Goal: Contribute content: Add original content to the website for others to see

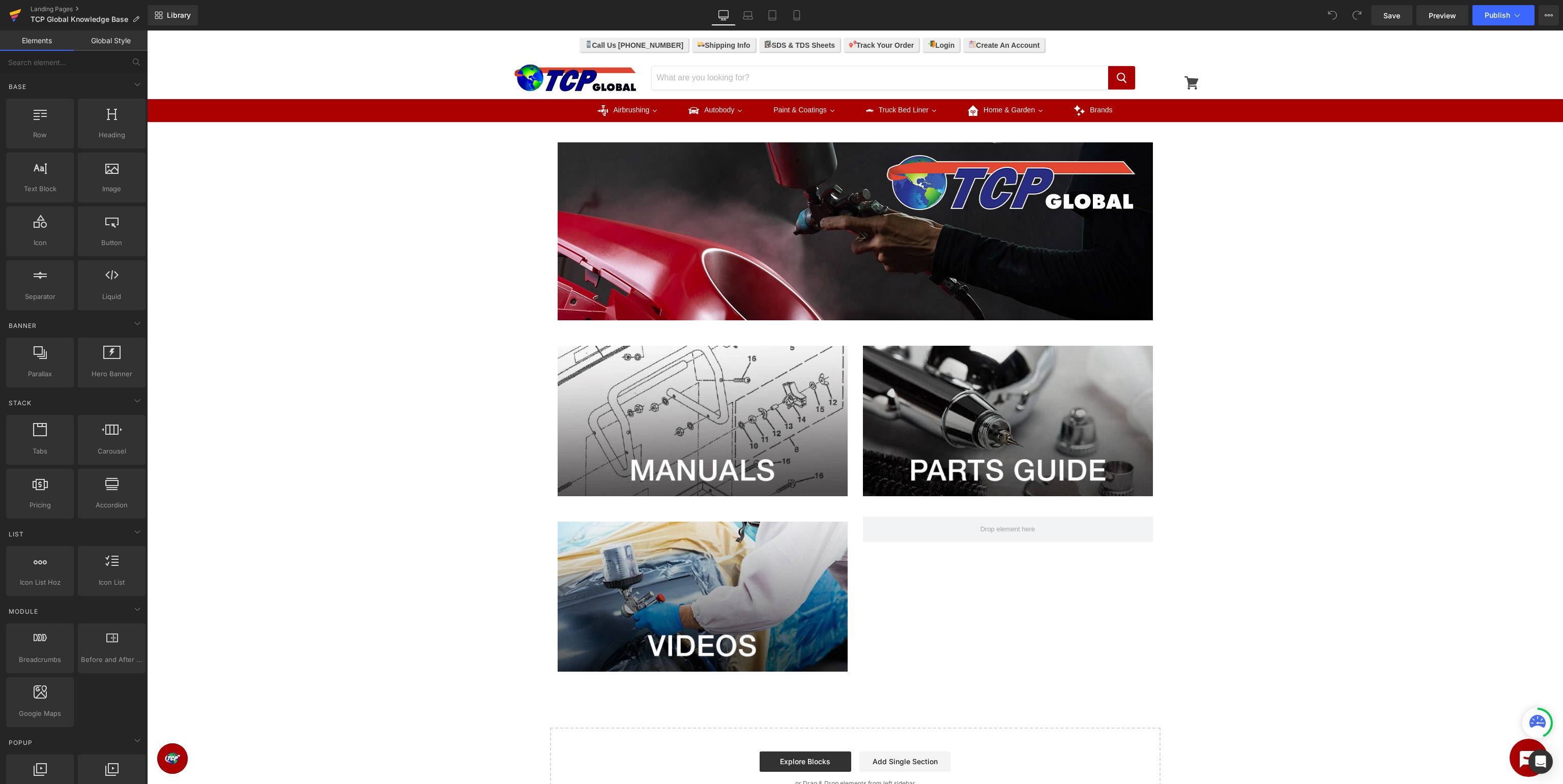
click at [16, 16] on icon at bounding box center [14, 16] width 7 height 4
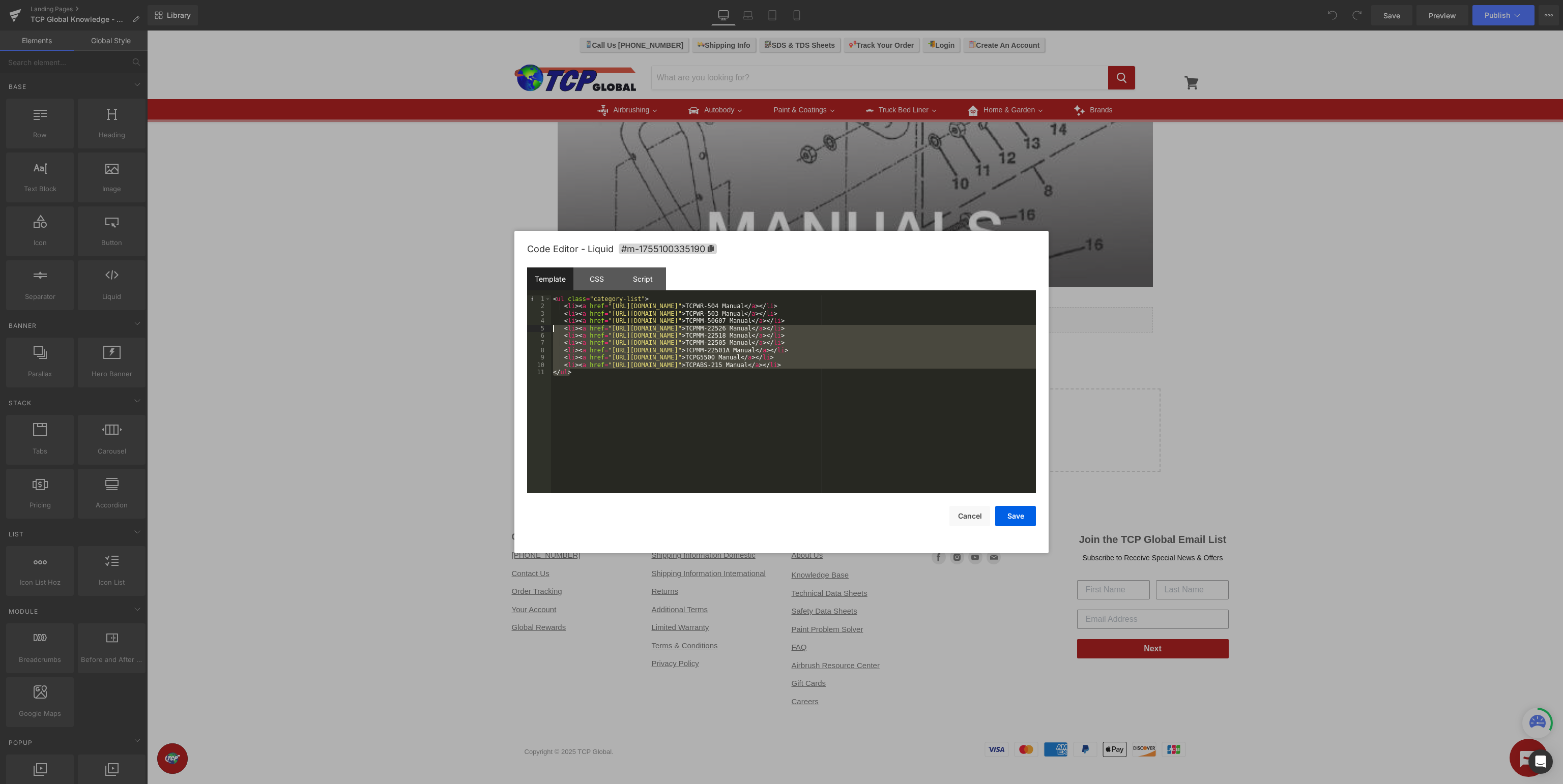
drag, startPoint x: 739, startPoint y: 405, endPoint x: 273, endPoint y: 273, distance: 484.3
click at [551, 296] on div "< ul class = "category-list" > < li > < a href = "[URL][DOMAIN_NAME]" > TCPWR-5…" at bounding box center [793, 394] width 485 height 198
click at [975, 515] on button "Cancel" at bounding box center [969, 516] width 40 height 21
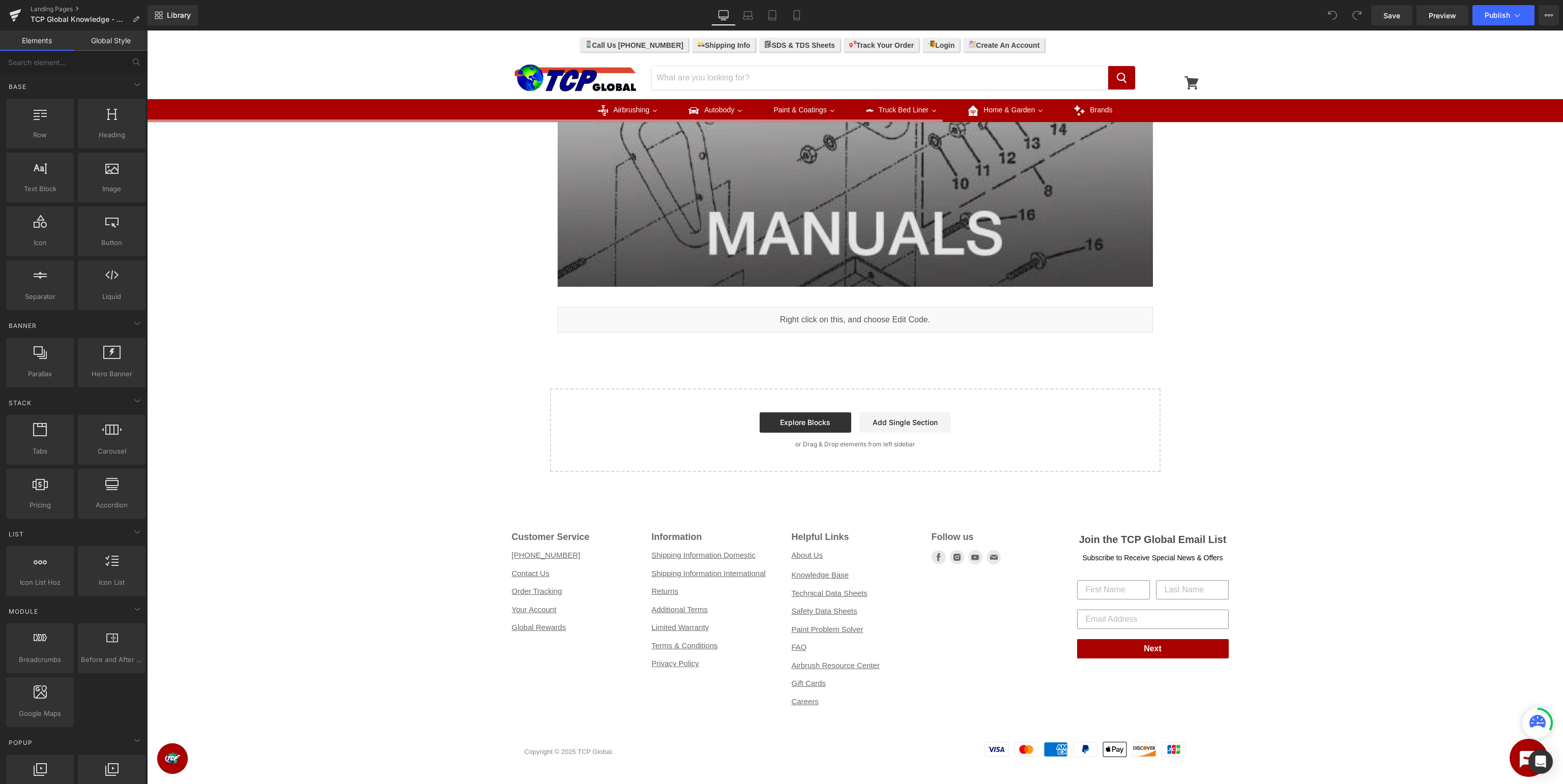
scroll to position [207, 0]
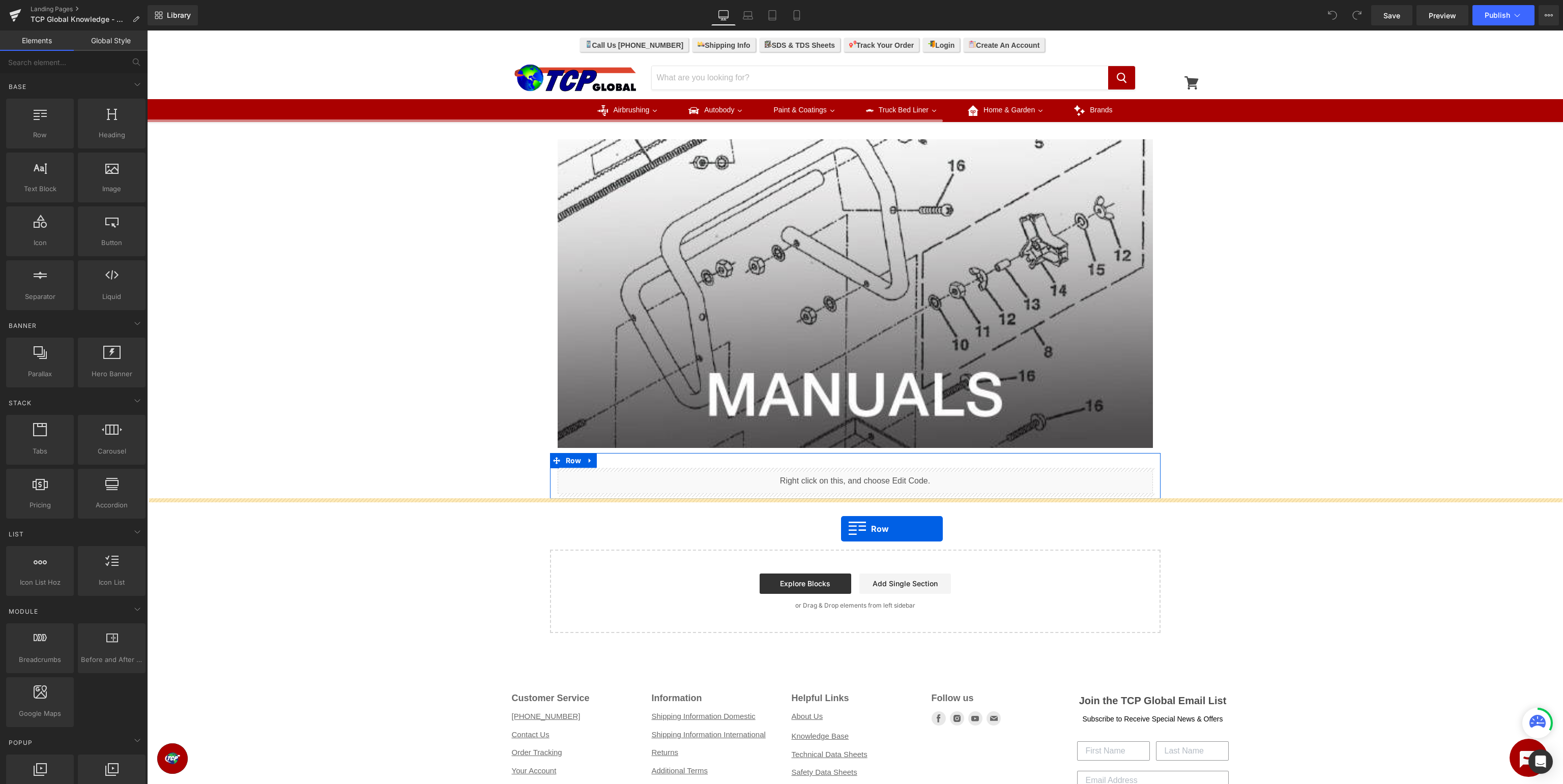
drag, startPoint x: 182, startPoint y: 152, endPoint x: 841, endPoint y: 528, distance: 758.7
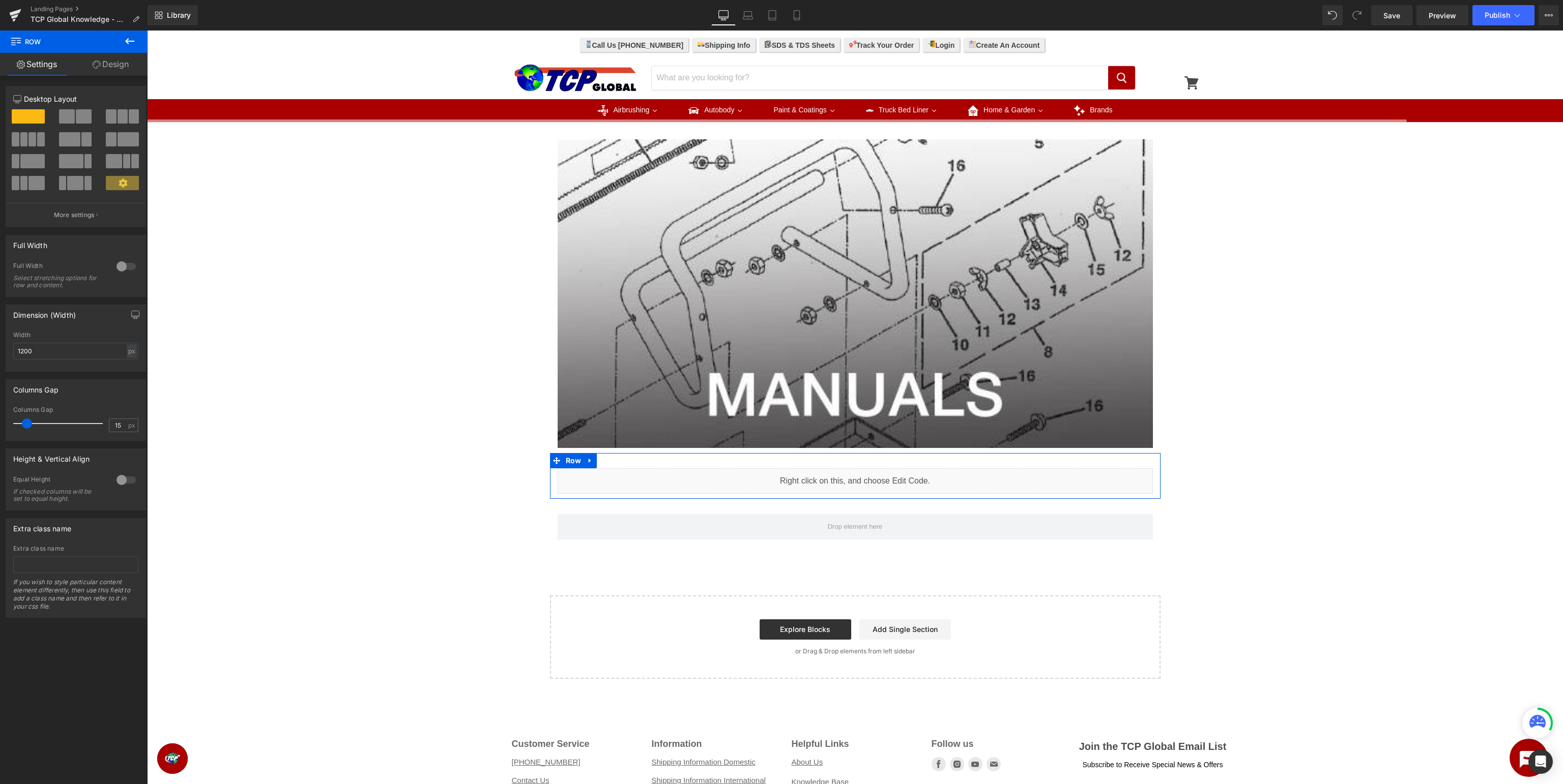
scroll to position [413, 0]
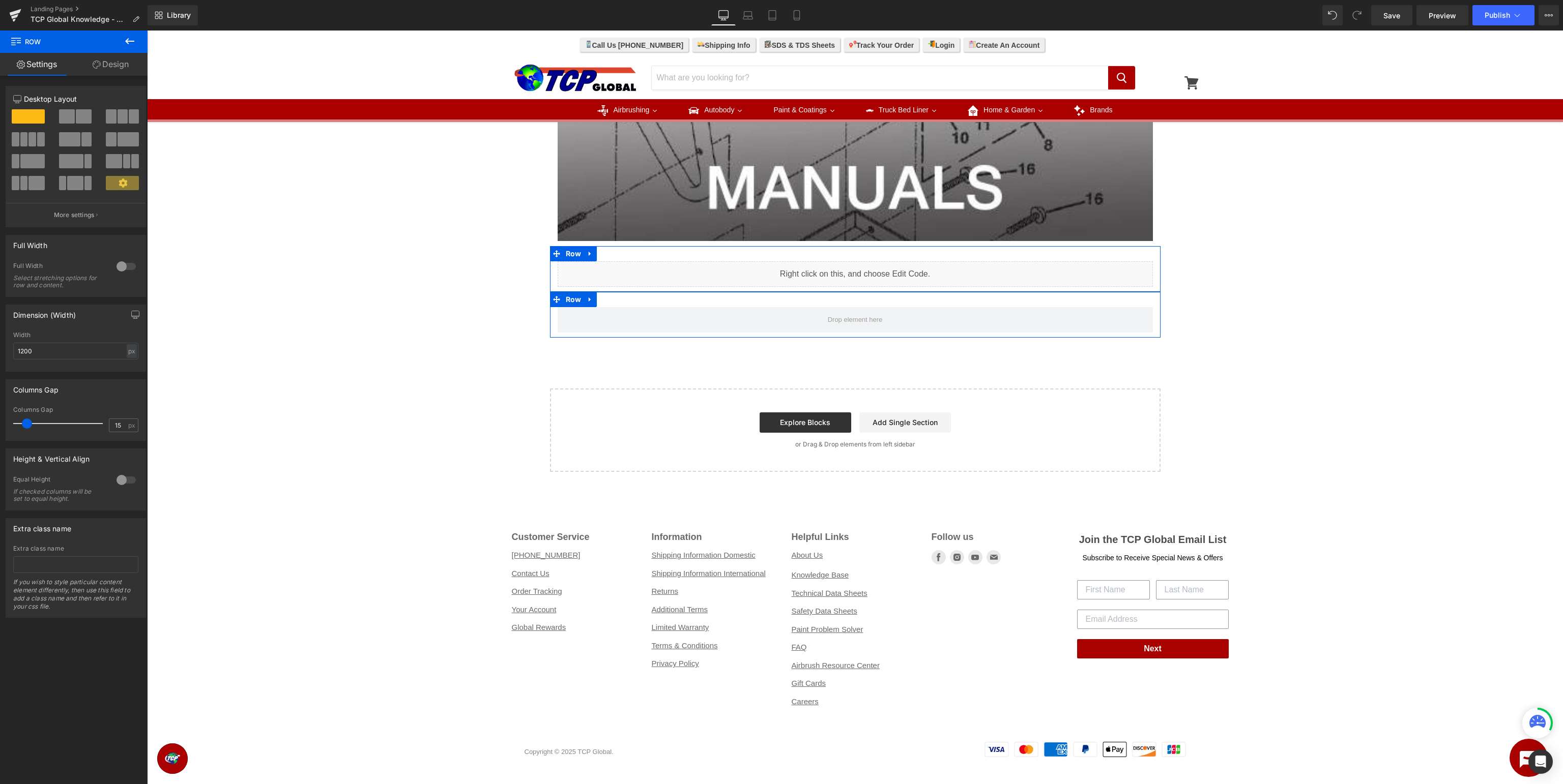
click at [24, 146] on span at bounding box center [24, 139] width 7 height 14
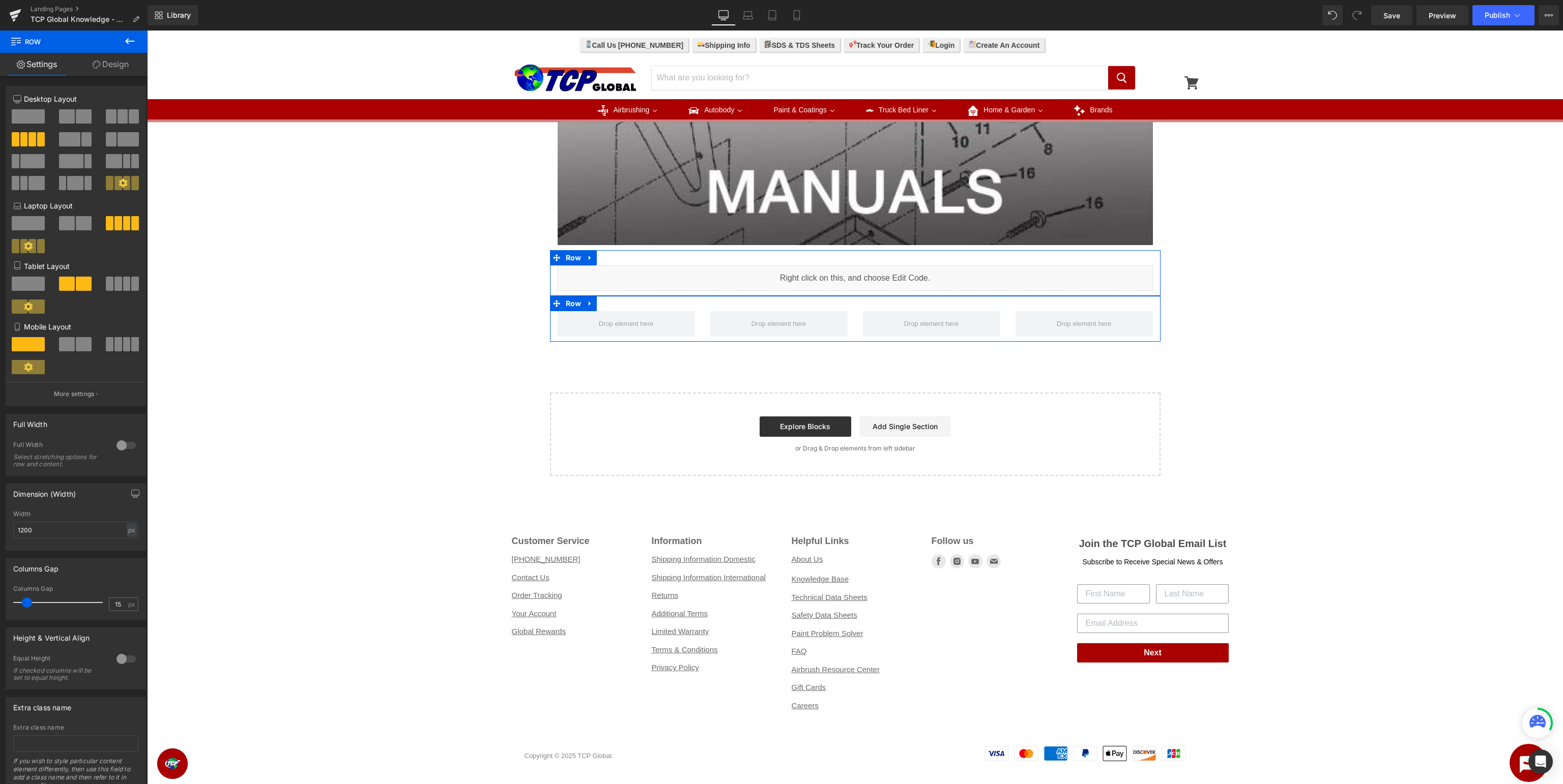
scroll to position [408, 0]
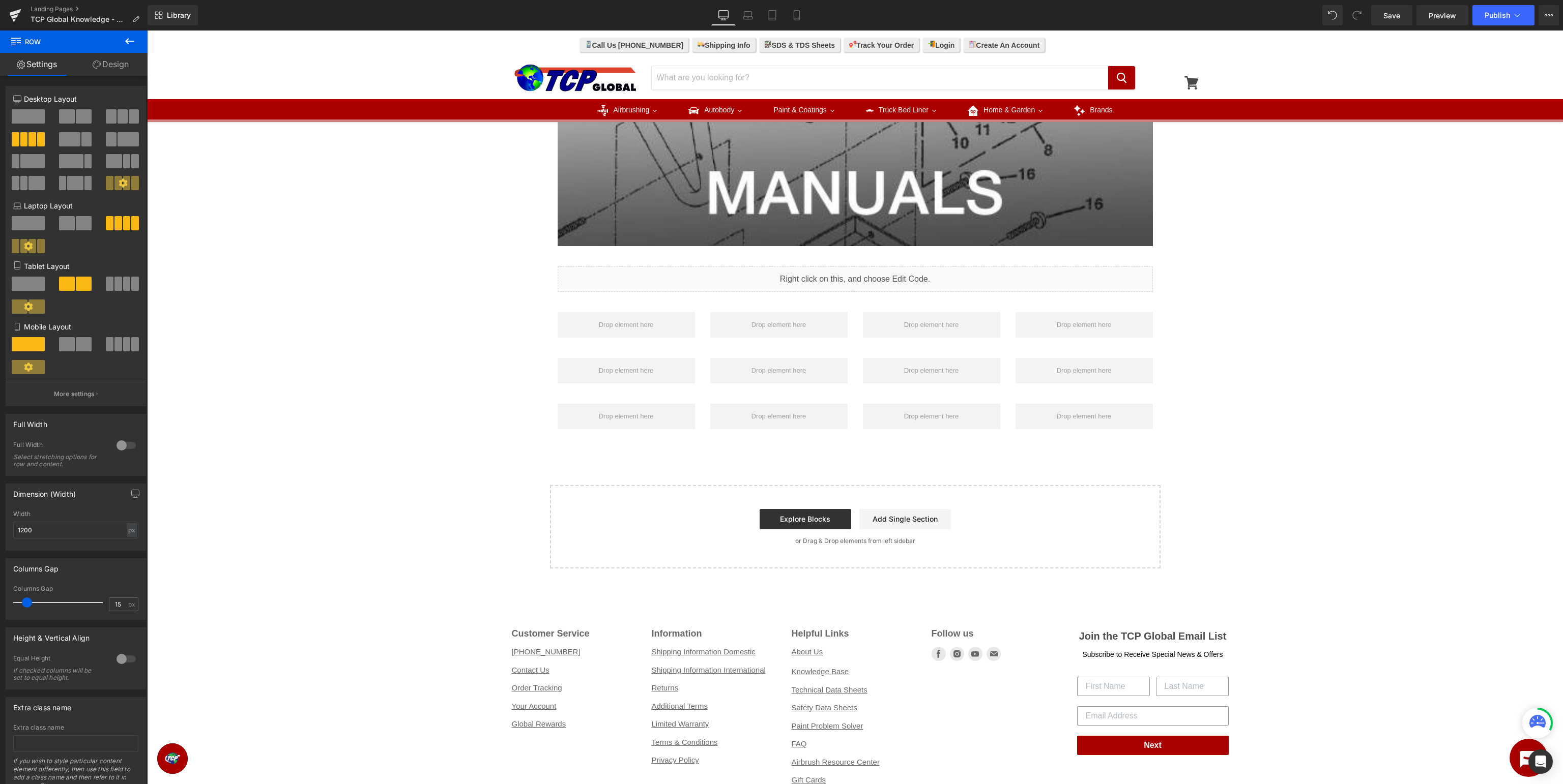
click at [133, 49] on button at bounding box center [129, 42] width 35 height 22
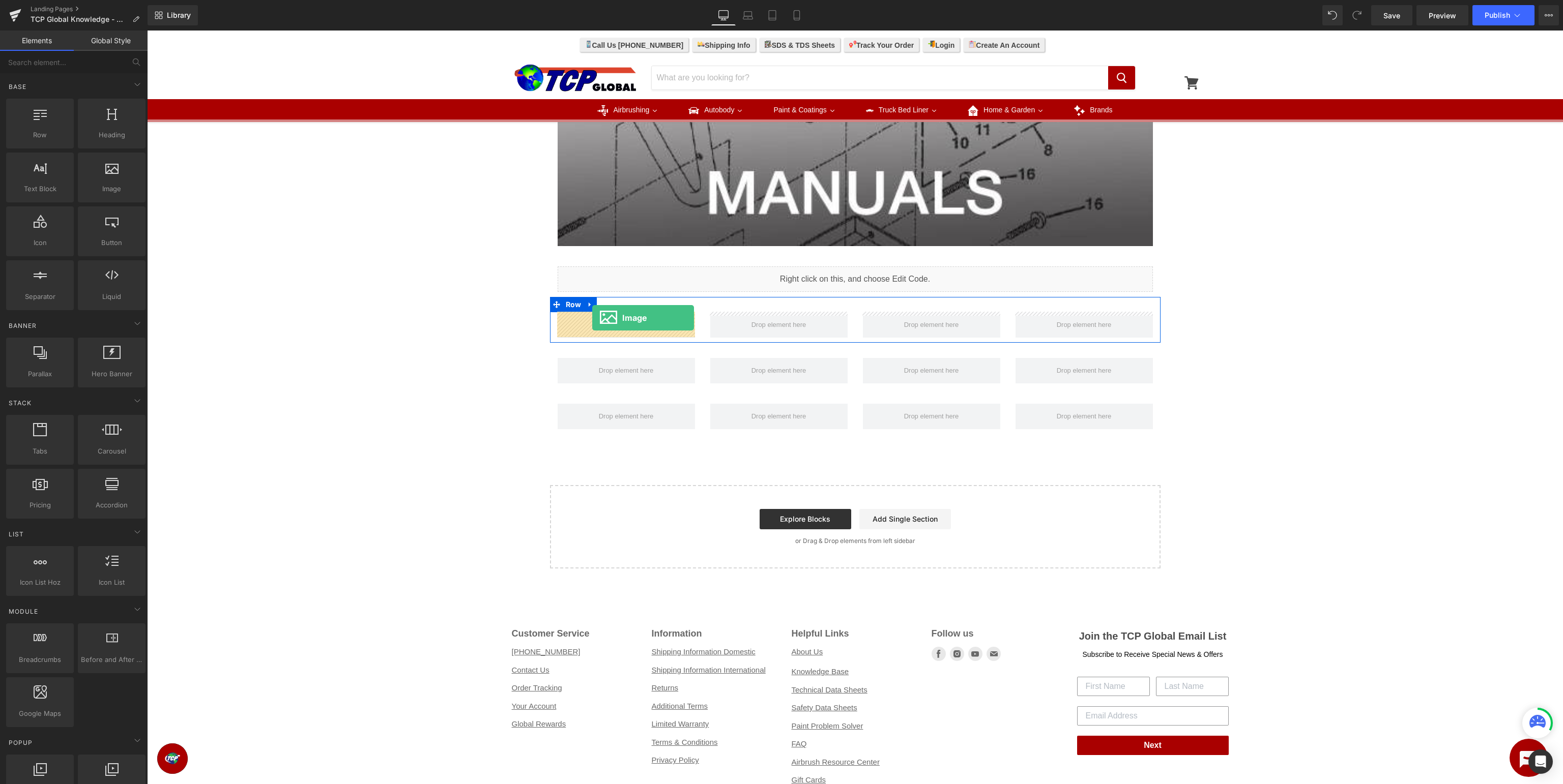
drag, startPoint x: 260, startPoint y: 218, endPoint x: 592, endPoint y: 318, distance: 346.7
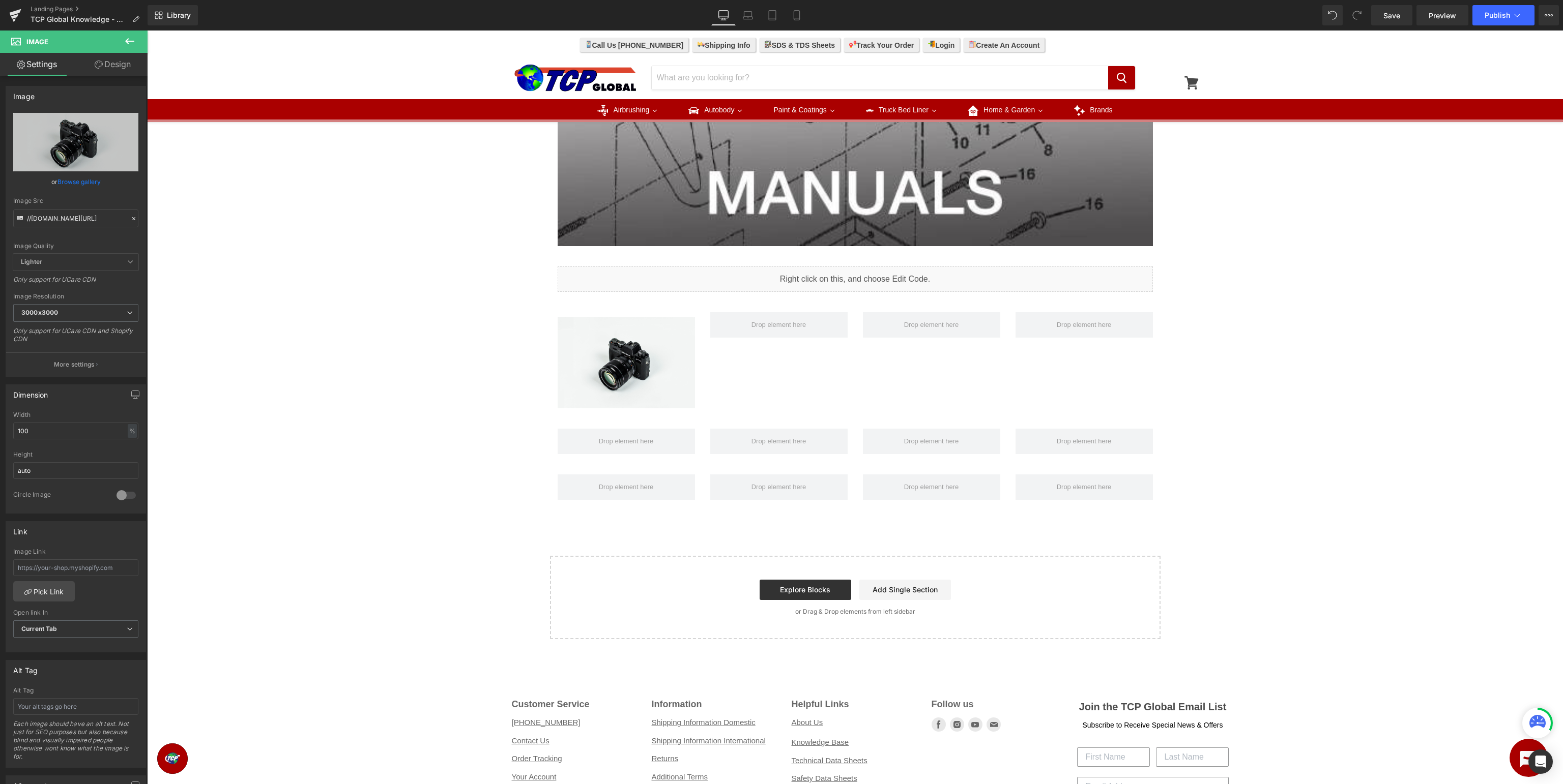
click at [129, 40] on icon at bounding box center [130, 41] width 12 height 12
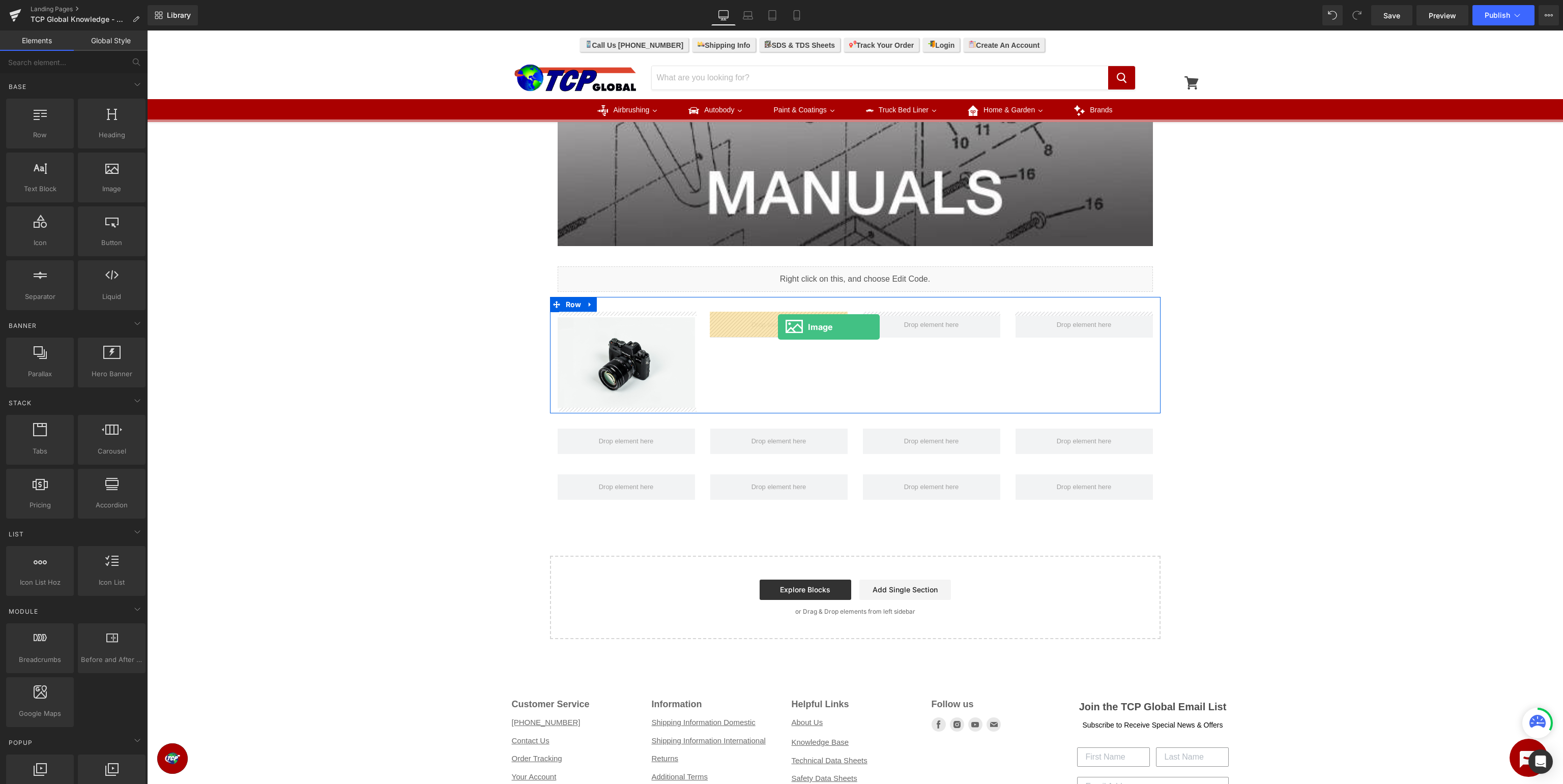
drag, startPoint x: 262, startPoint y: 213, endPoint x: 778, endPoint y: 327, distance: 528.4
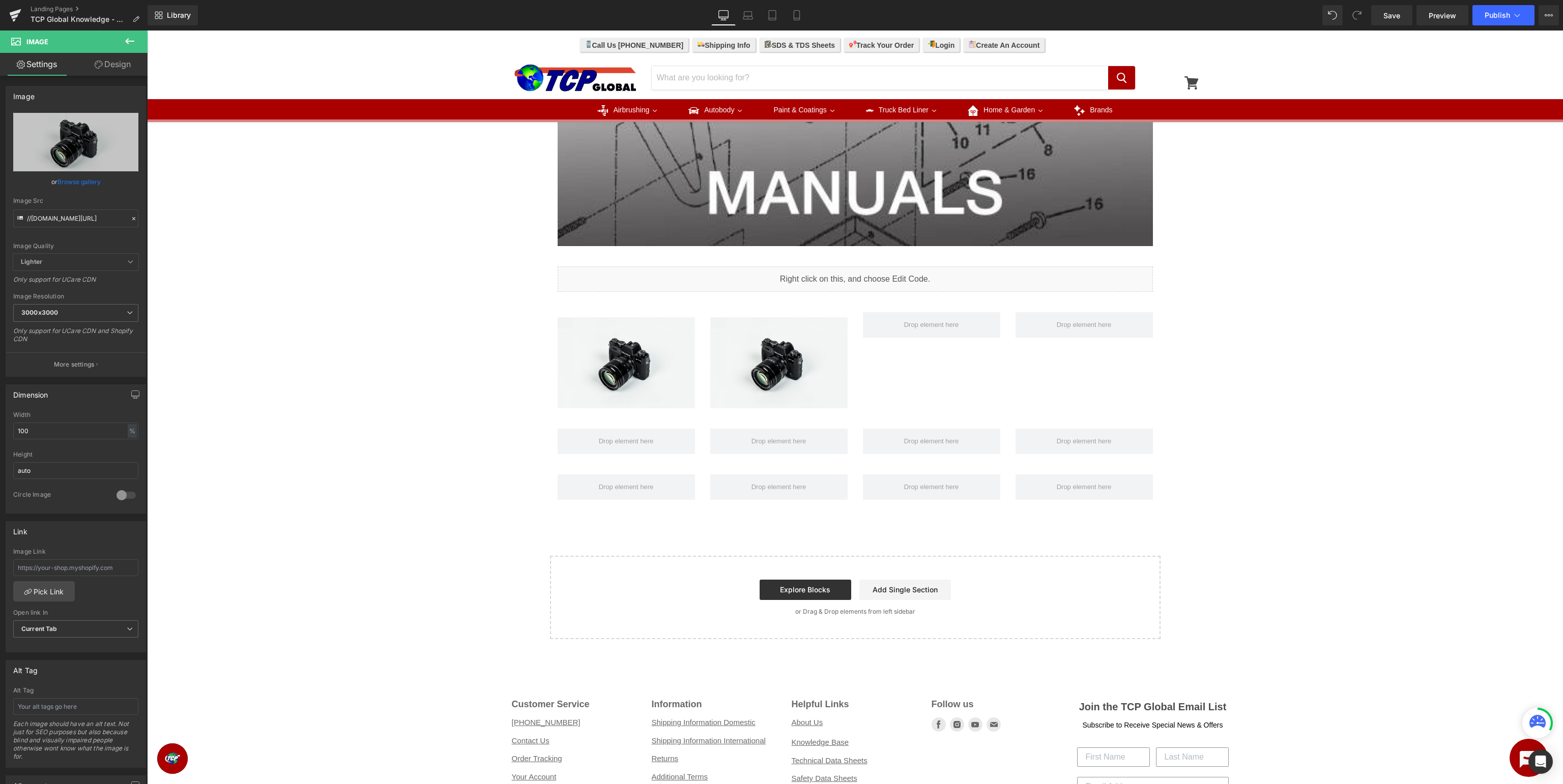
click at [129, 42] on icon at bounding box center [130, 41] width 12 height 12
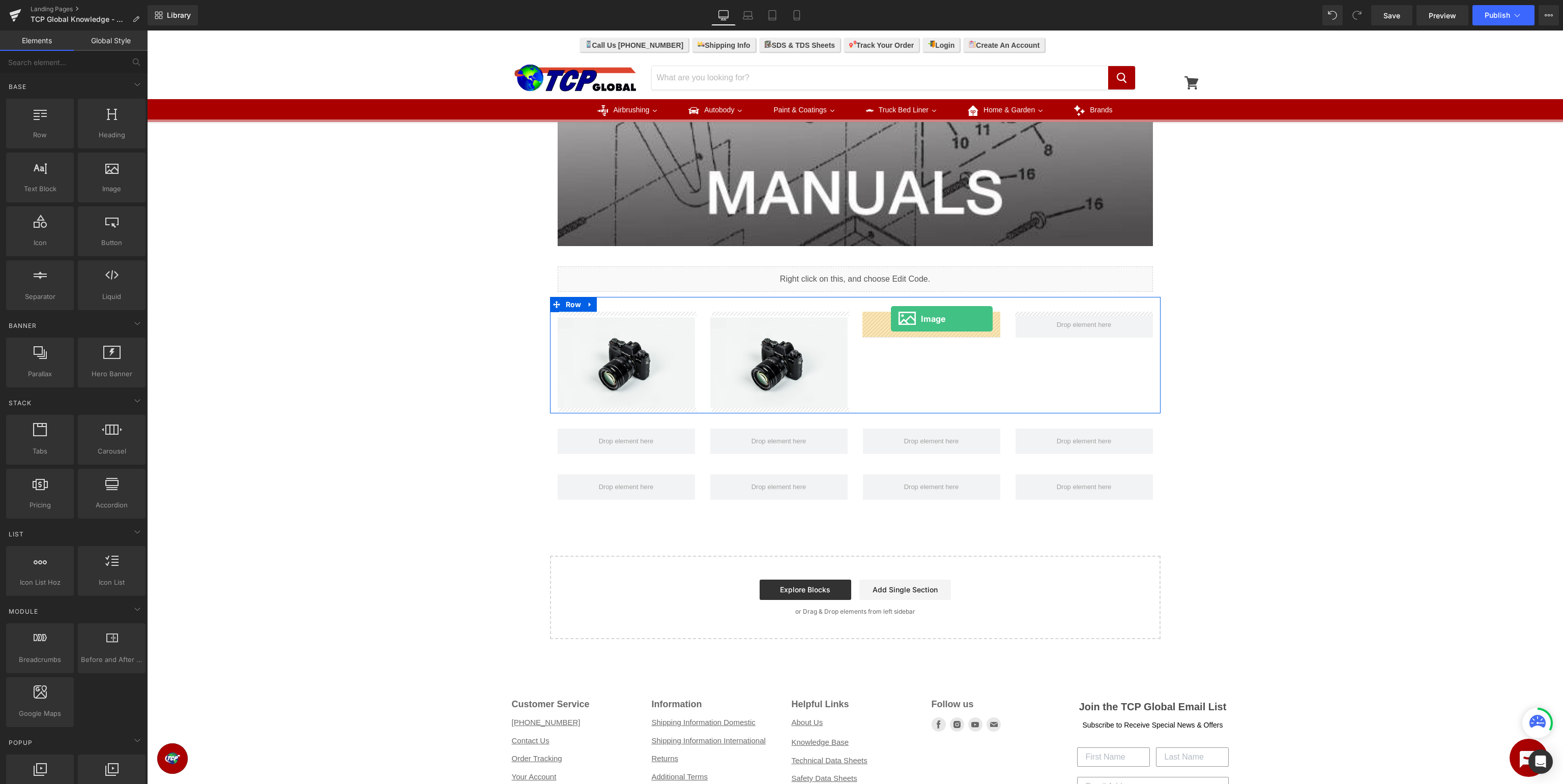
drag, startPoint x: 258, startPoint y: 212, endPoint x: 891, endPoint y: 319, distance: 642.0
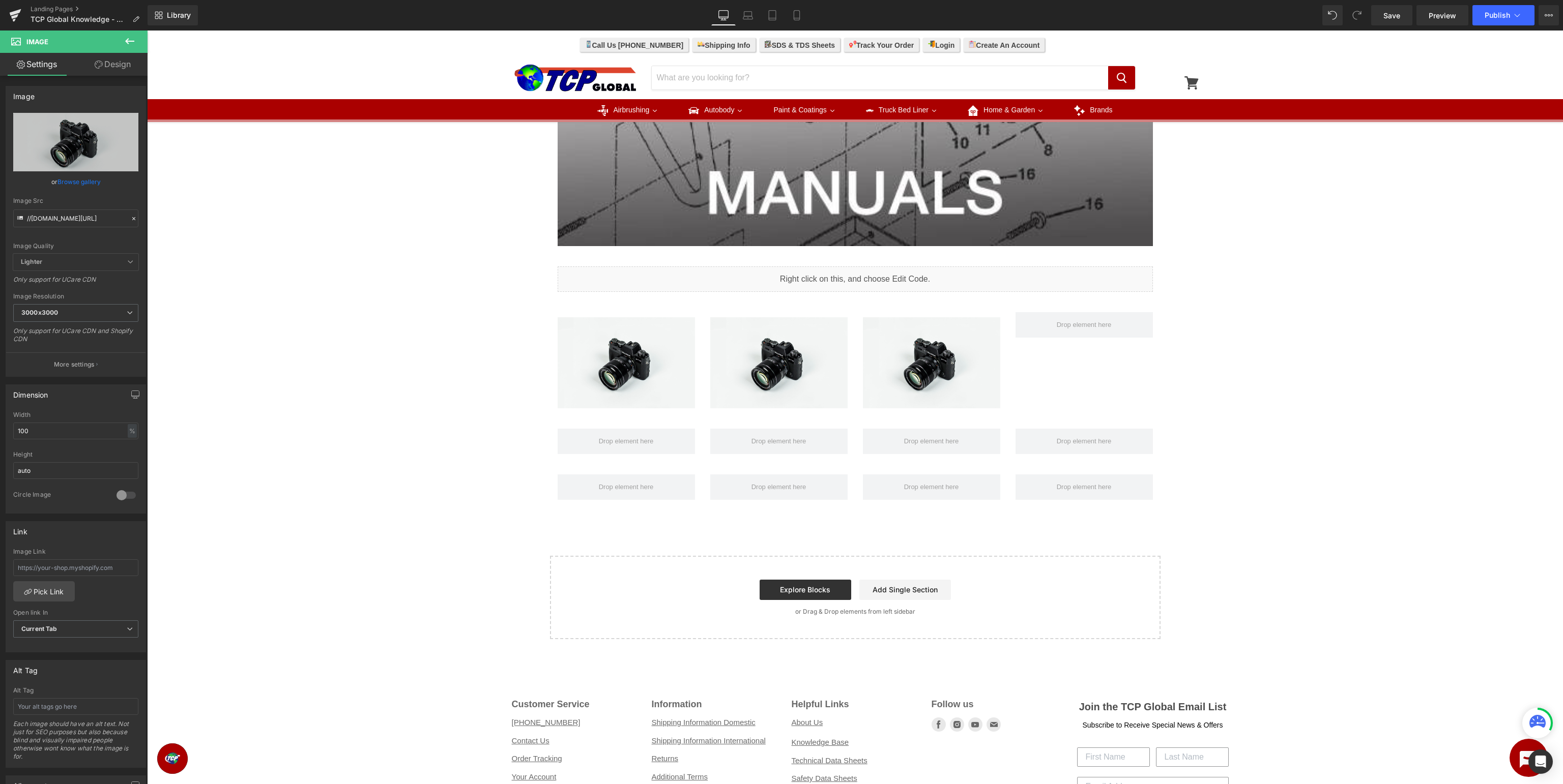
click at [128, 40] on icon at bounding box center [129, 41] width 9 height 6
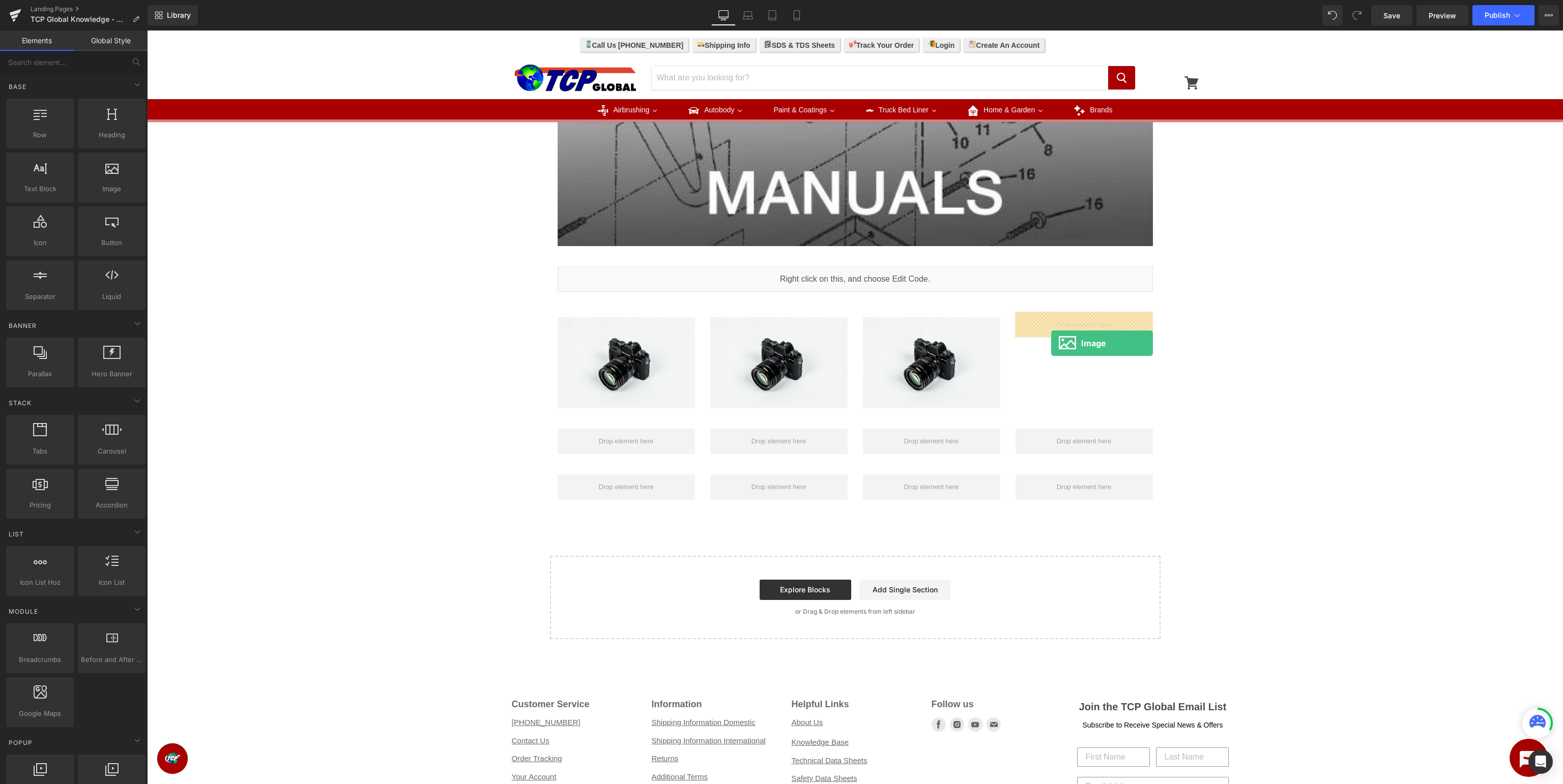
drag, startPoint x: 256, startPoint y: 217, endPoint x: 1051, endPoint y: 343, distance: 804.9
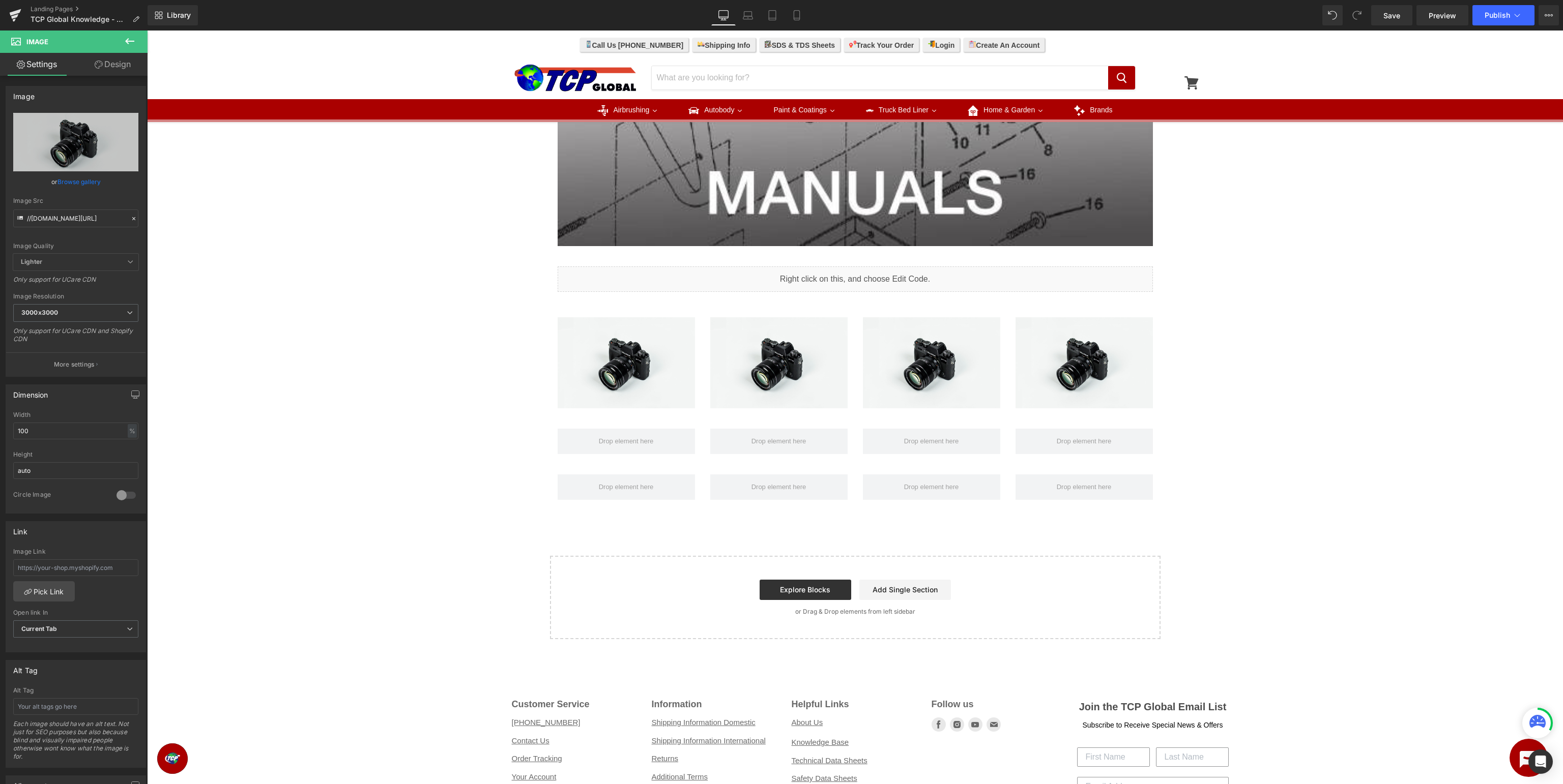
click at [134, 43] on icon at bounding box center [130, 41] width 12 height 12
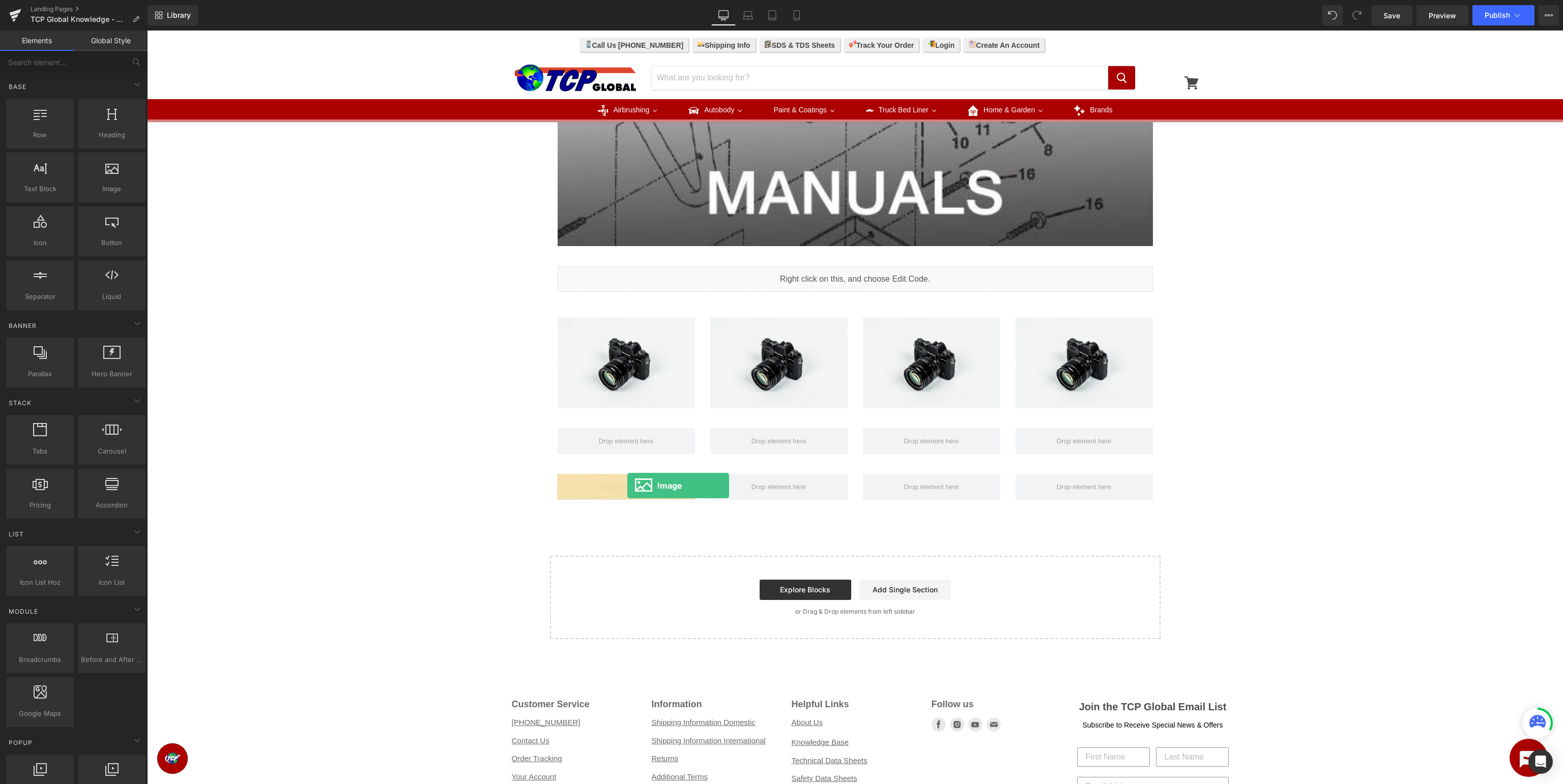
drag, startPoint x: 252, startPoint y: 207, endPoint x: 627, endPoint y: 486, distance: 467.4
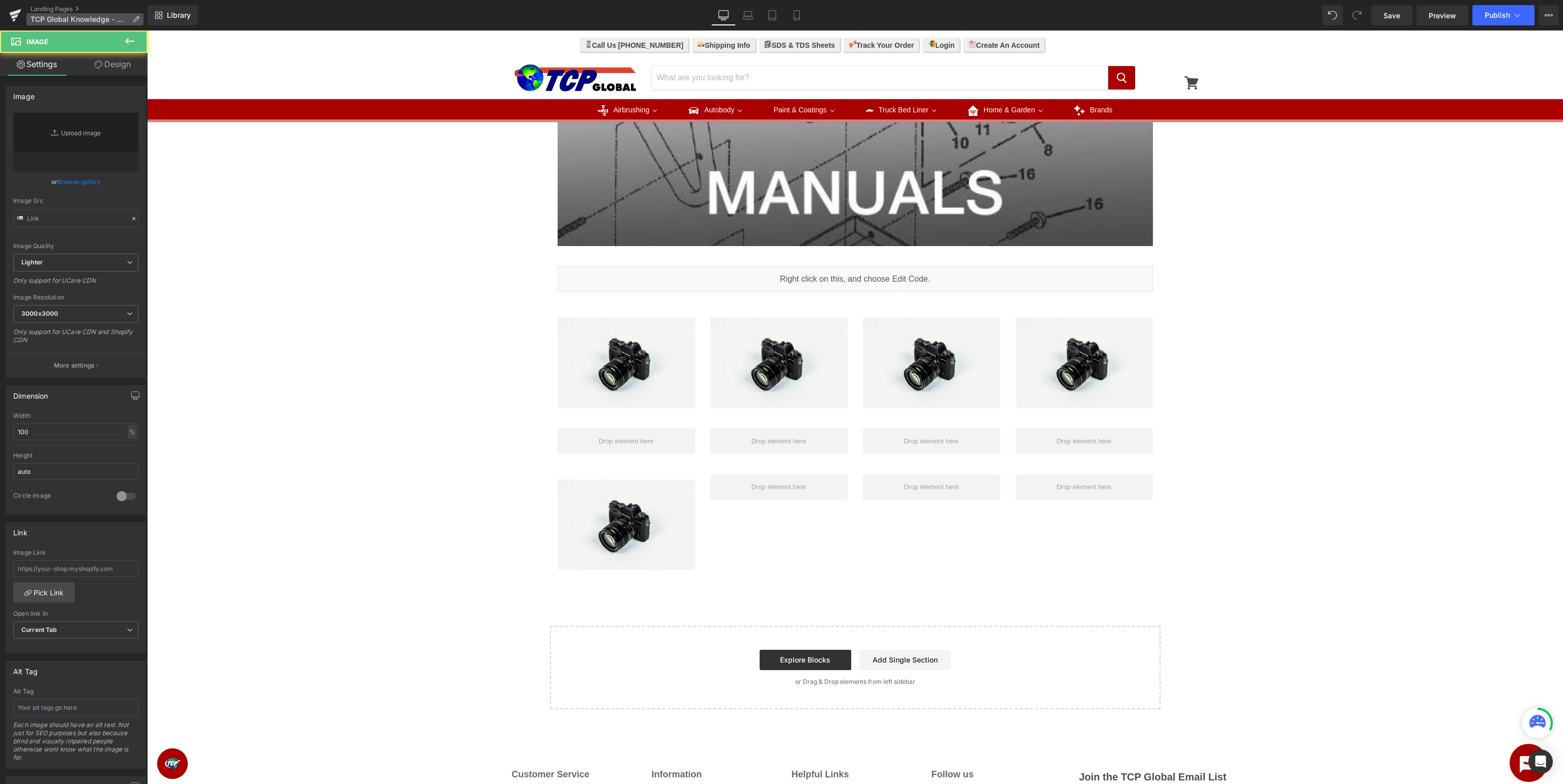
type input "//[DOMAIN_NAME][URL]"
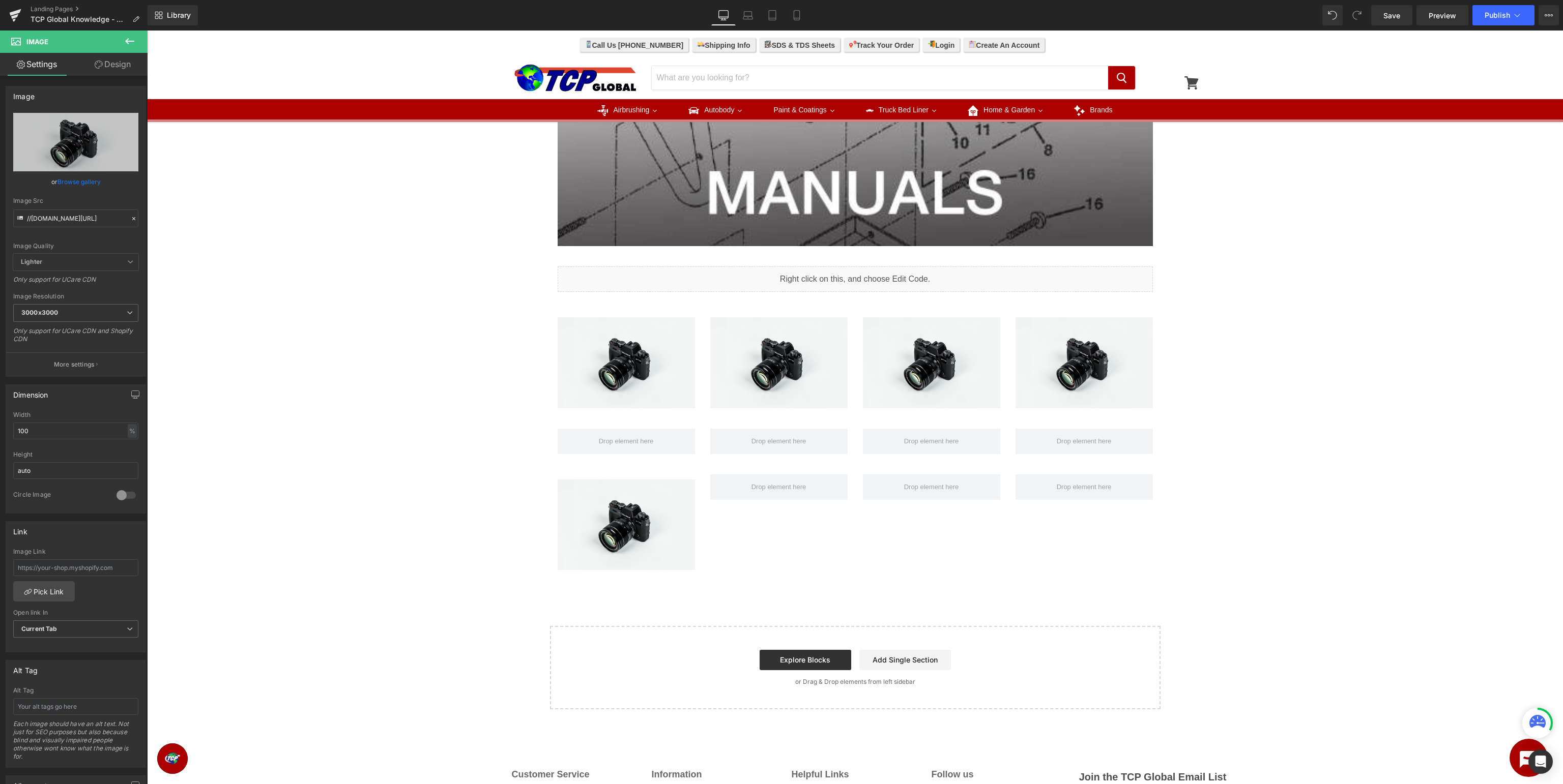
click at [129, 40] on icon at bounding box center [130, 41] width 12 height 12
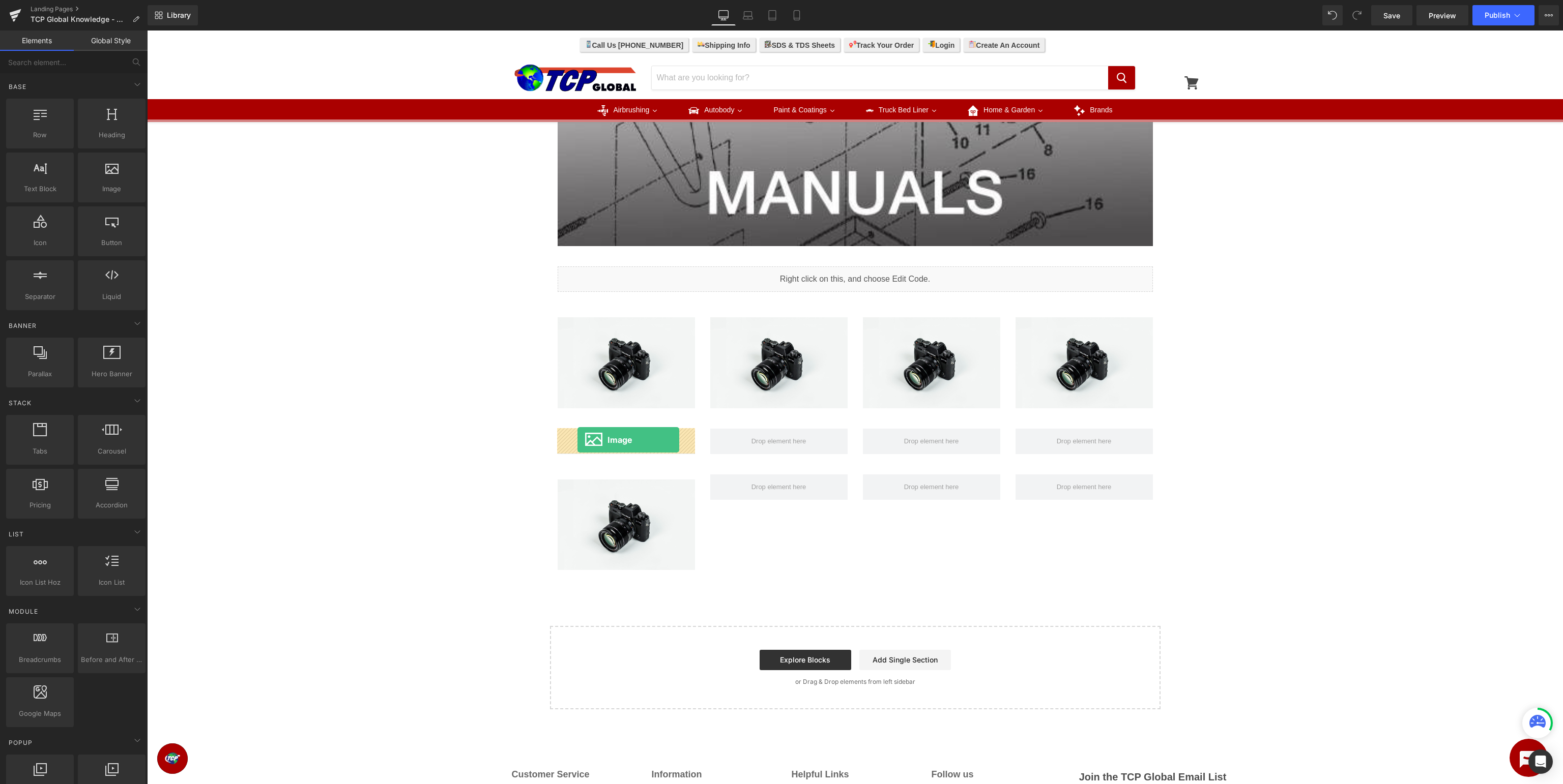
drag, startPoint x: 251, startPoint y: 217, endPoint x: 578, endPoint y: 440, distance: 395.8
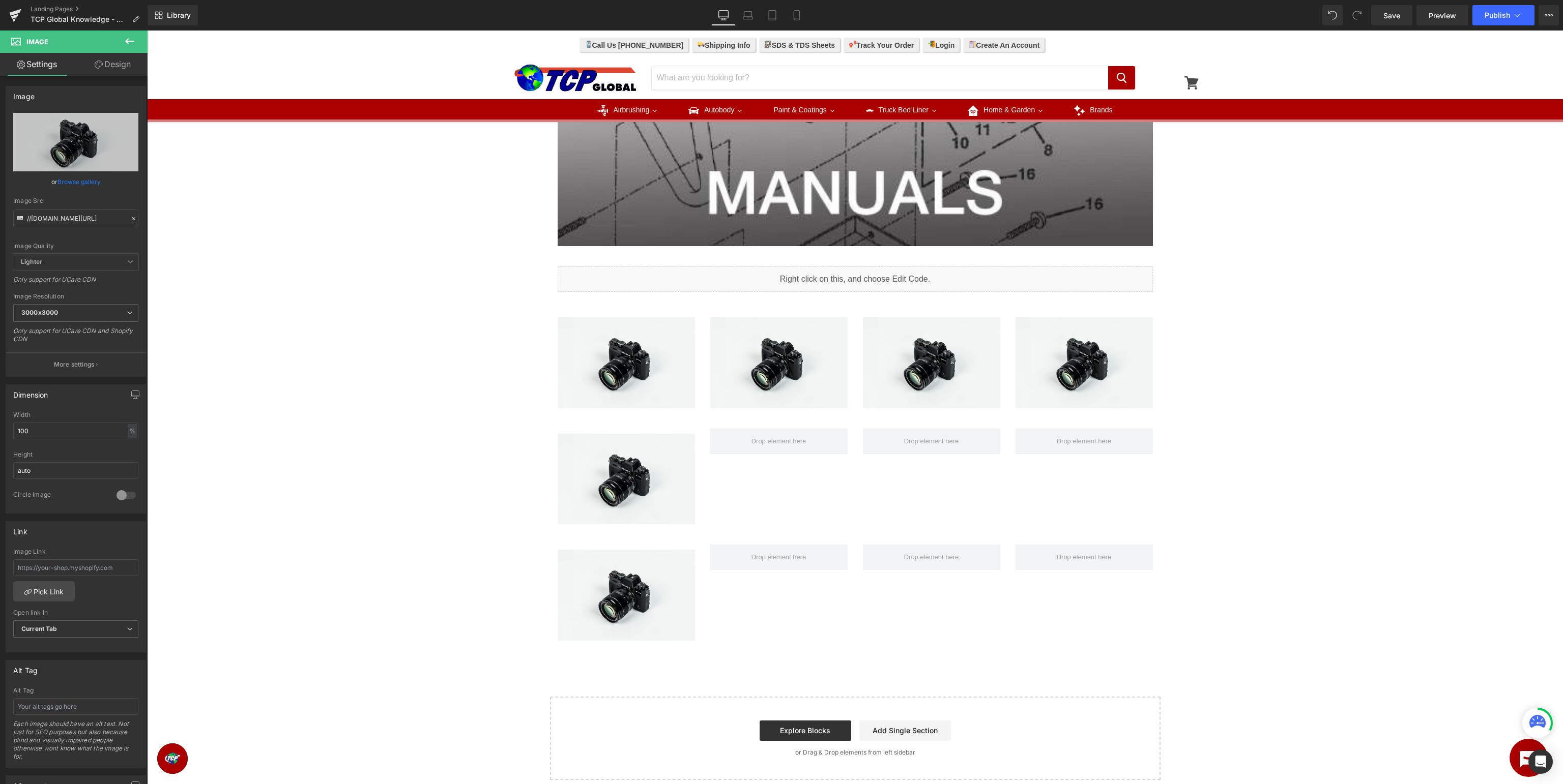
click at [134, 40] on icon at bounding box center [130, 41] width 12 height 12
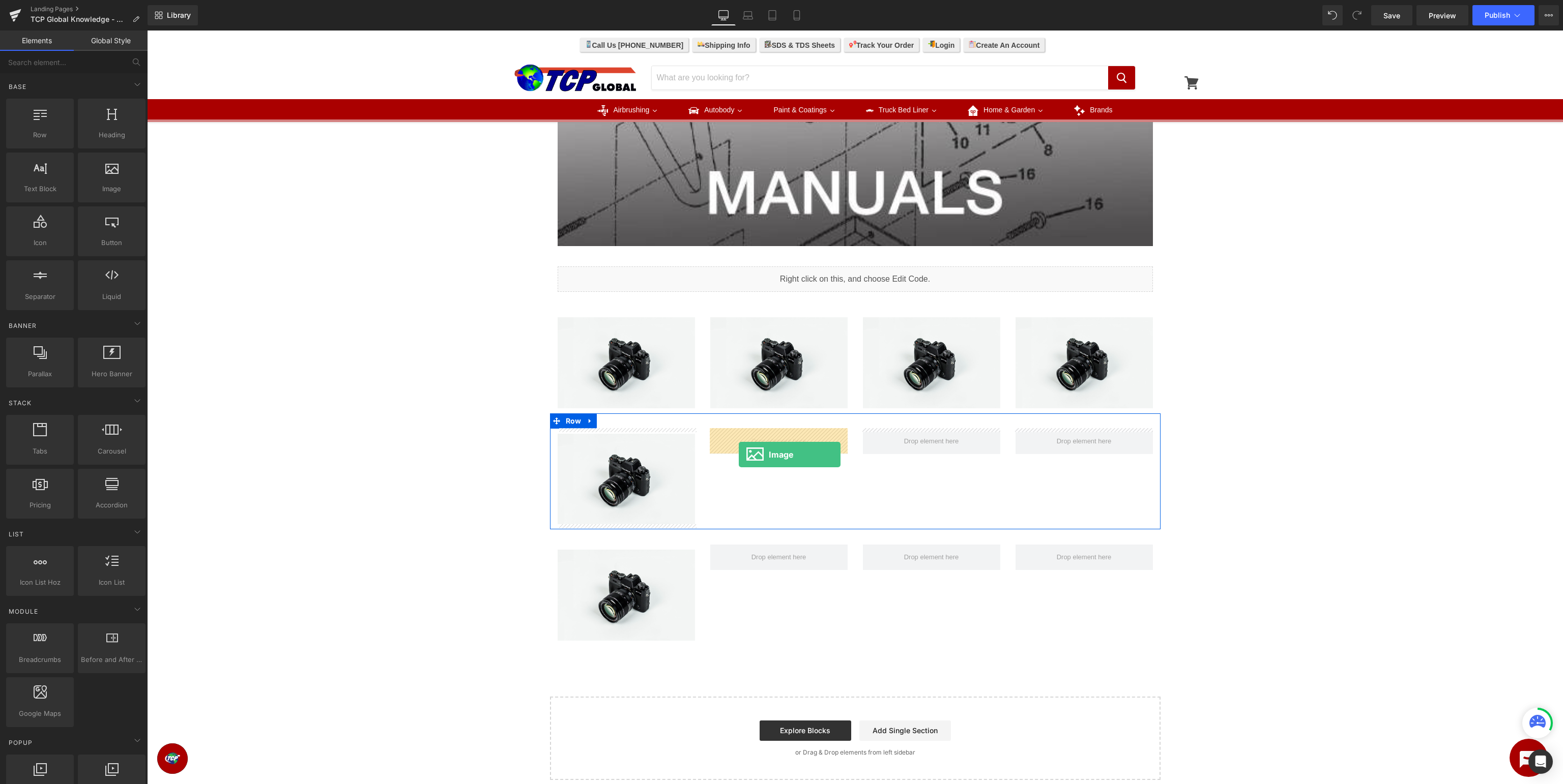
drag, startPoint x: 258, startPoint y: 210, endPoint x: 739, endPoint y: 455, distance: 539.8
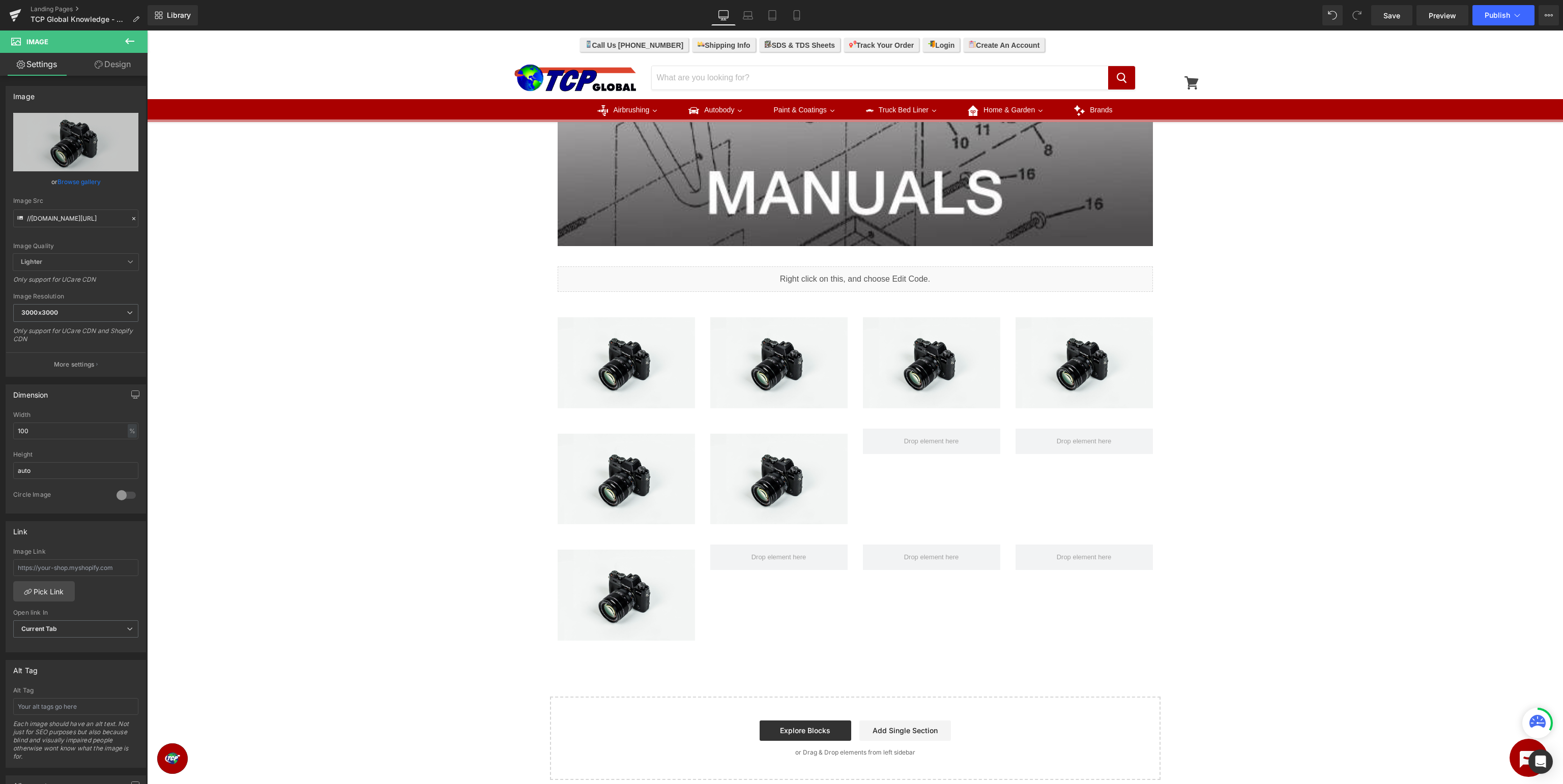
click at [128, 43] on icon at bounding box center [129, 41] width 9 height 6
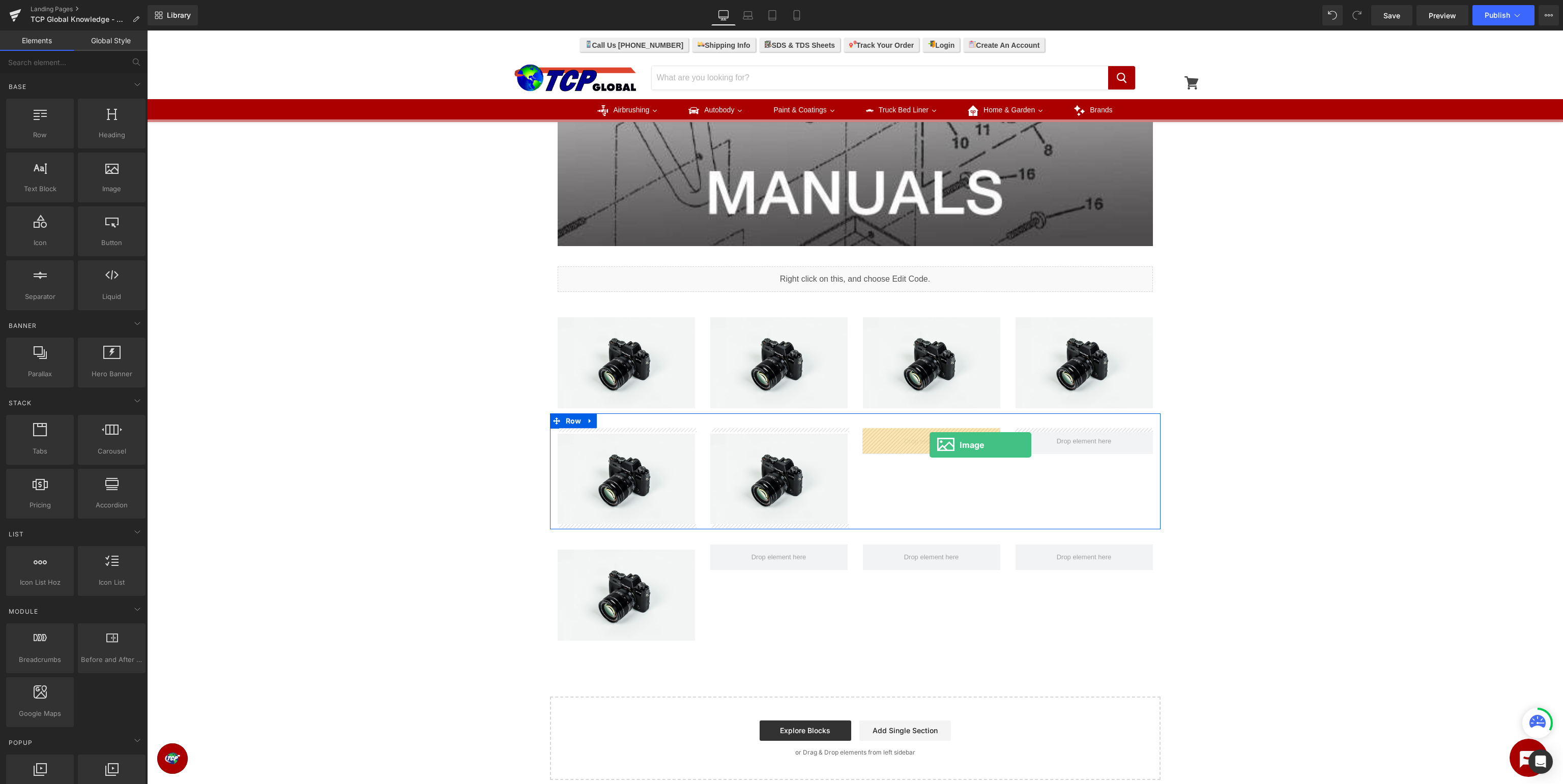
drag, startPoint x: 251, startPoint y: 216, endPoint x: 929, endPoint y: 444, distance: 715.3
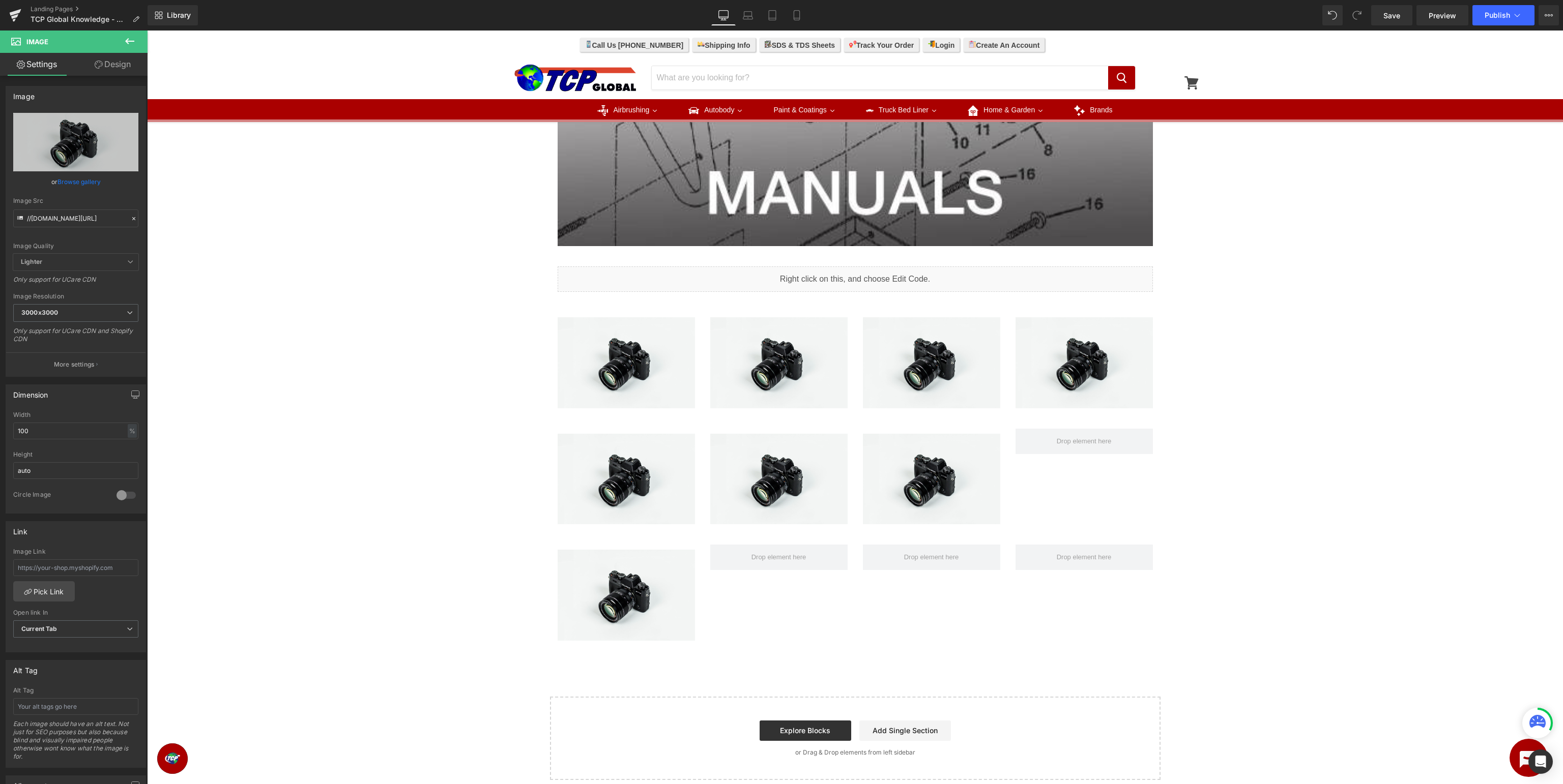
click at [129, 46] on icon at bounding box center [130, 41] width 12 height 12
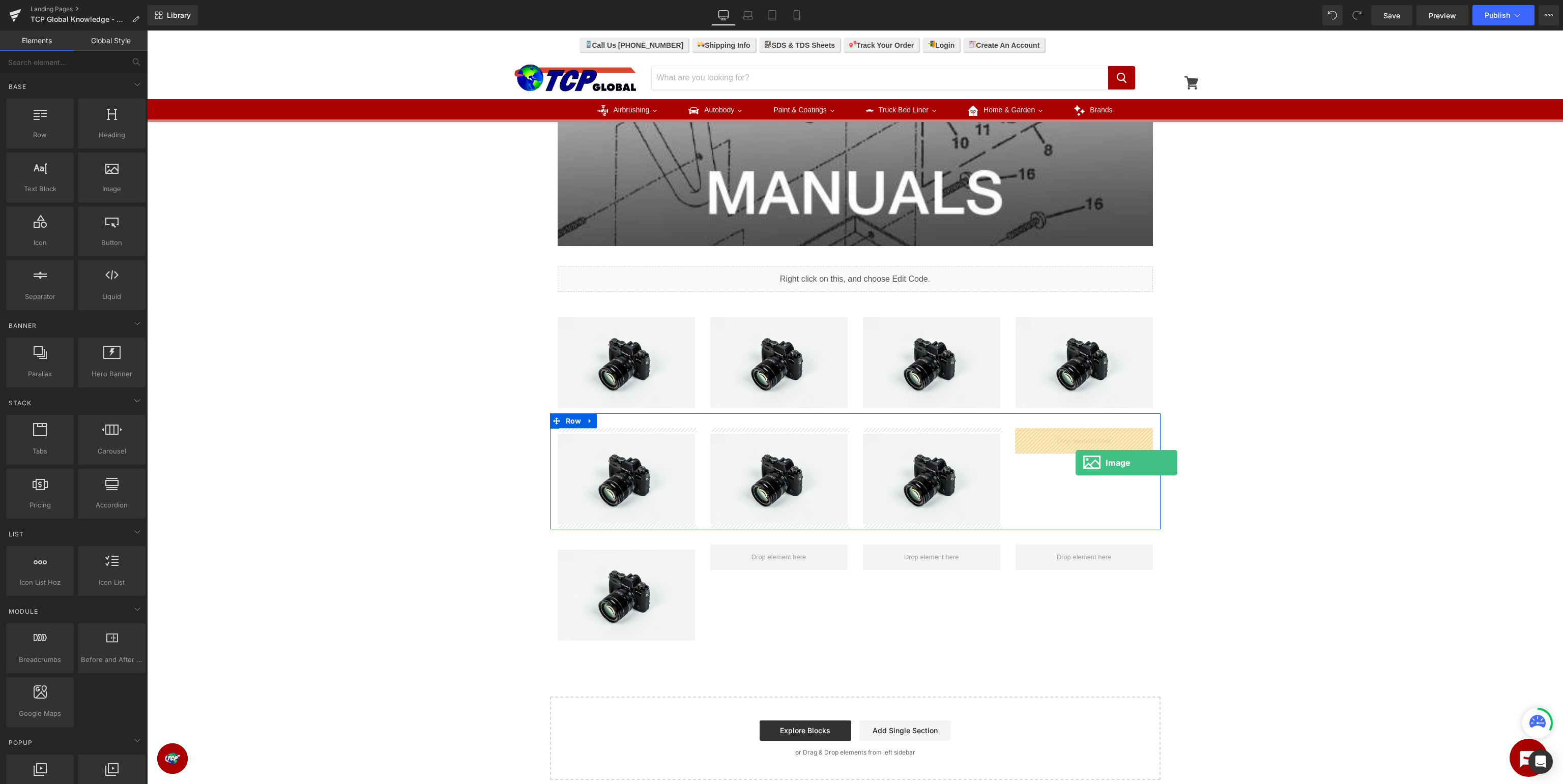
drag, startPoint x: 266, startPoint y: 209, endPoint x: 1076, endPoint y: 463, distance: 848.9
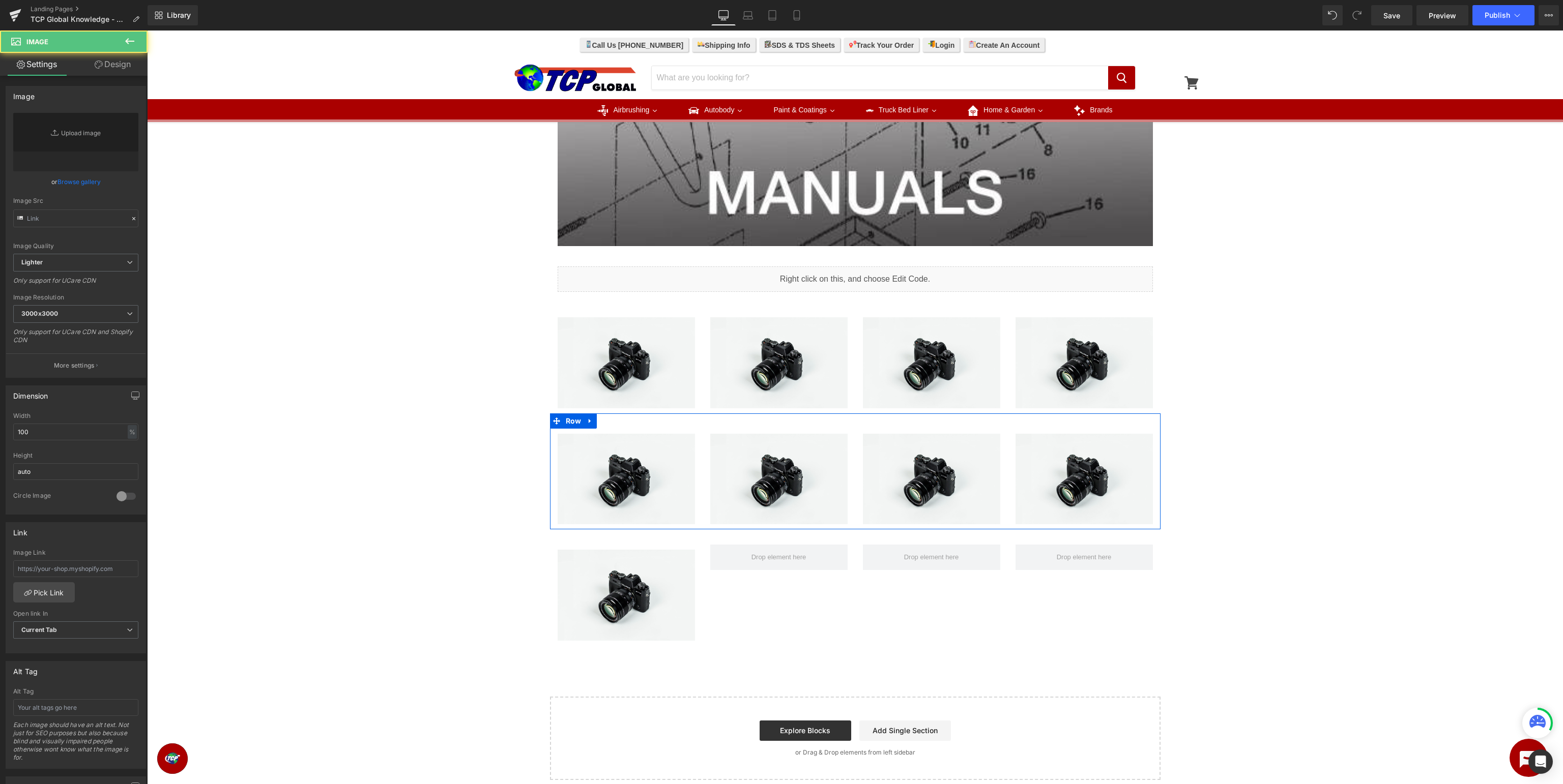
type input "//[DOMAIN_NAME][URL]"
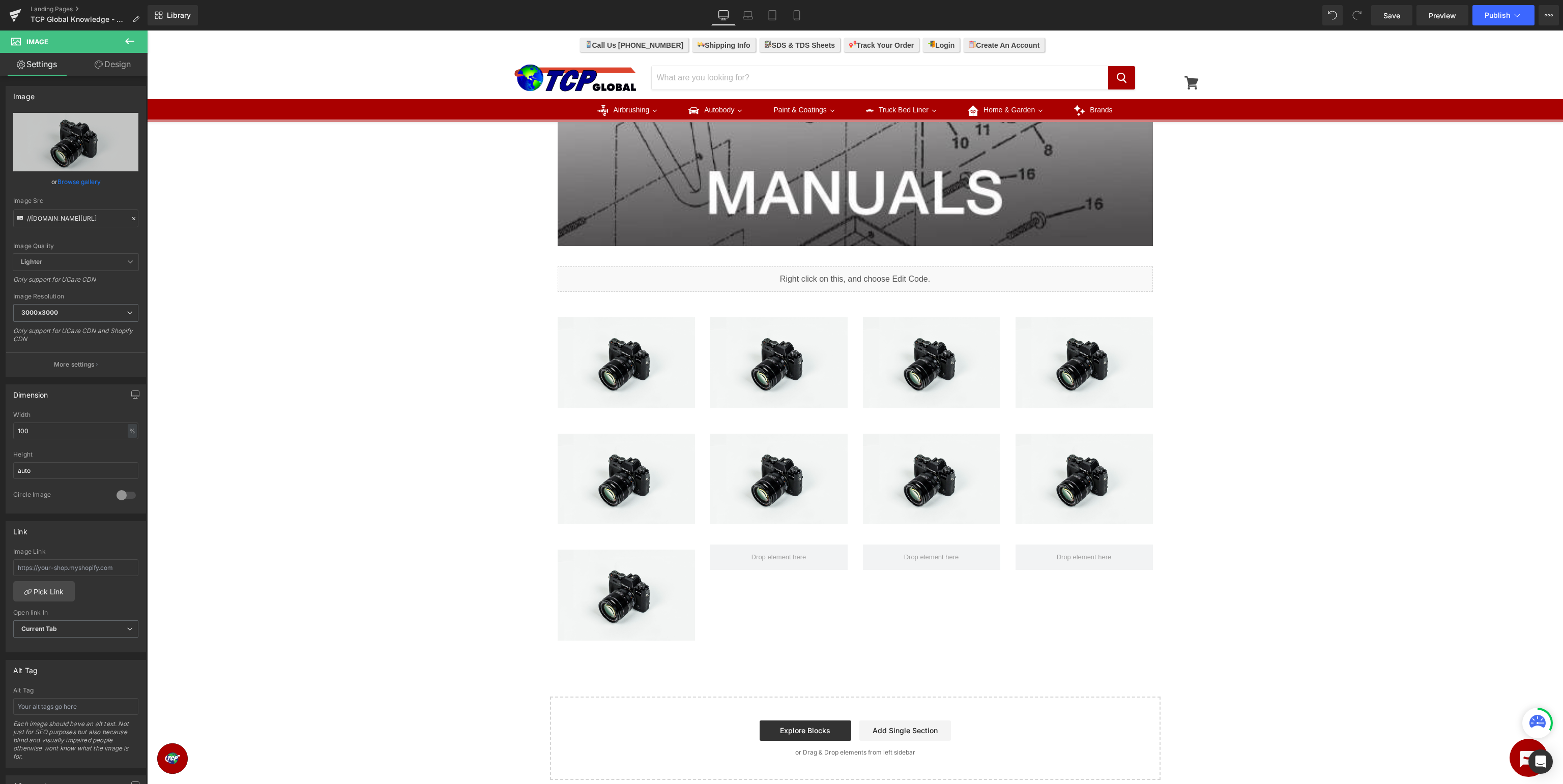
click at [131, 42] on icon at bounding box center [130, 41] width 12 height 12
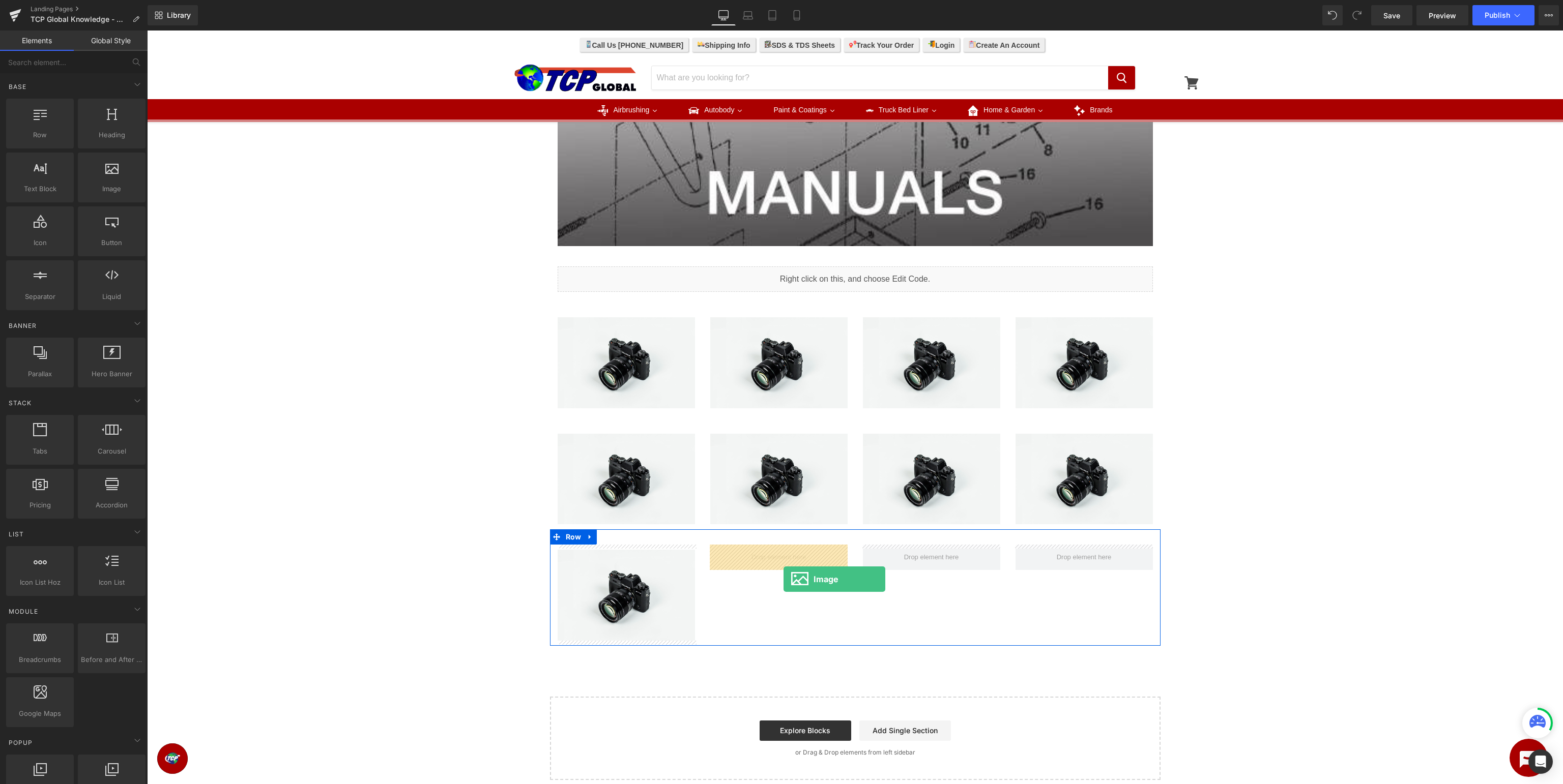
drag, startPoint x: 252, startPoint y: 211, endPoint x: 784, endPoint y: 579, distance: 646.9
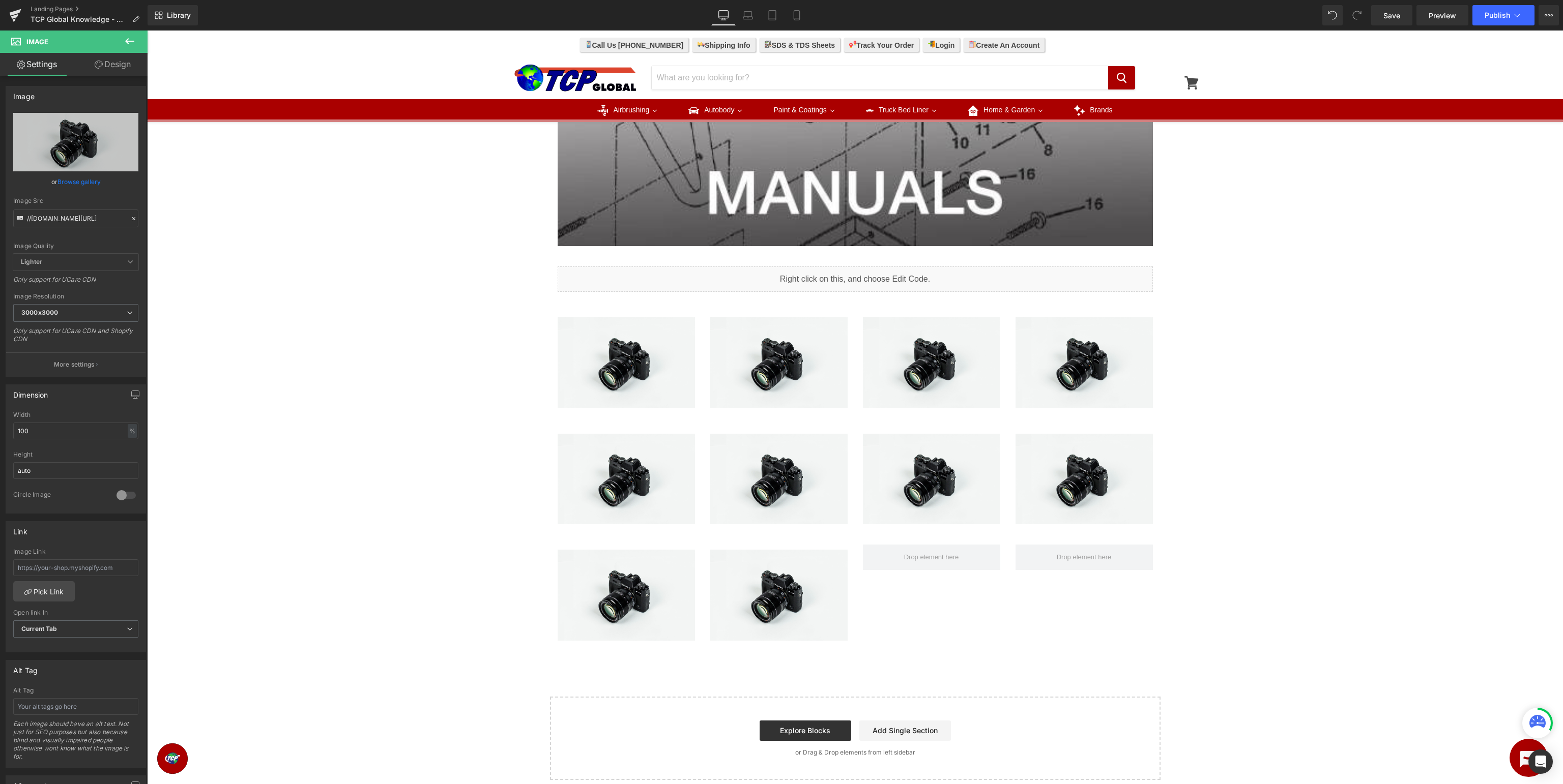
click at [129, 46] on icon at bounding box center [130, 41] width 12 height 12
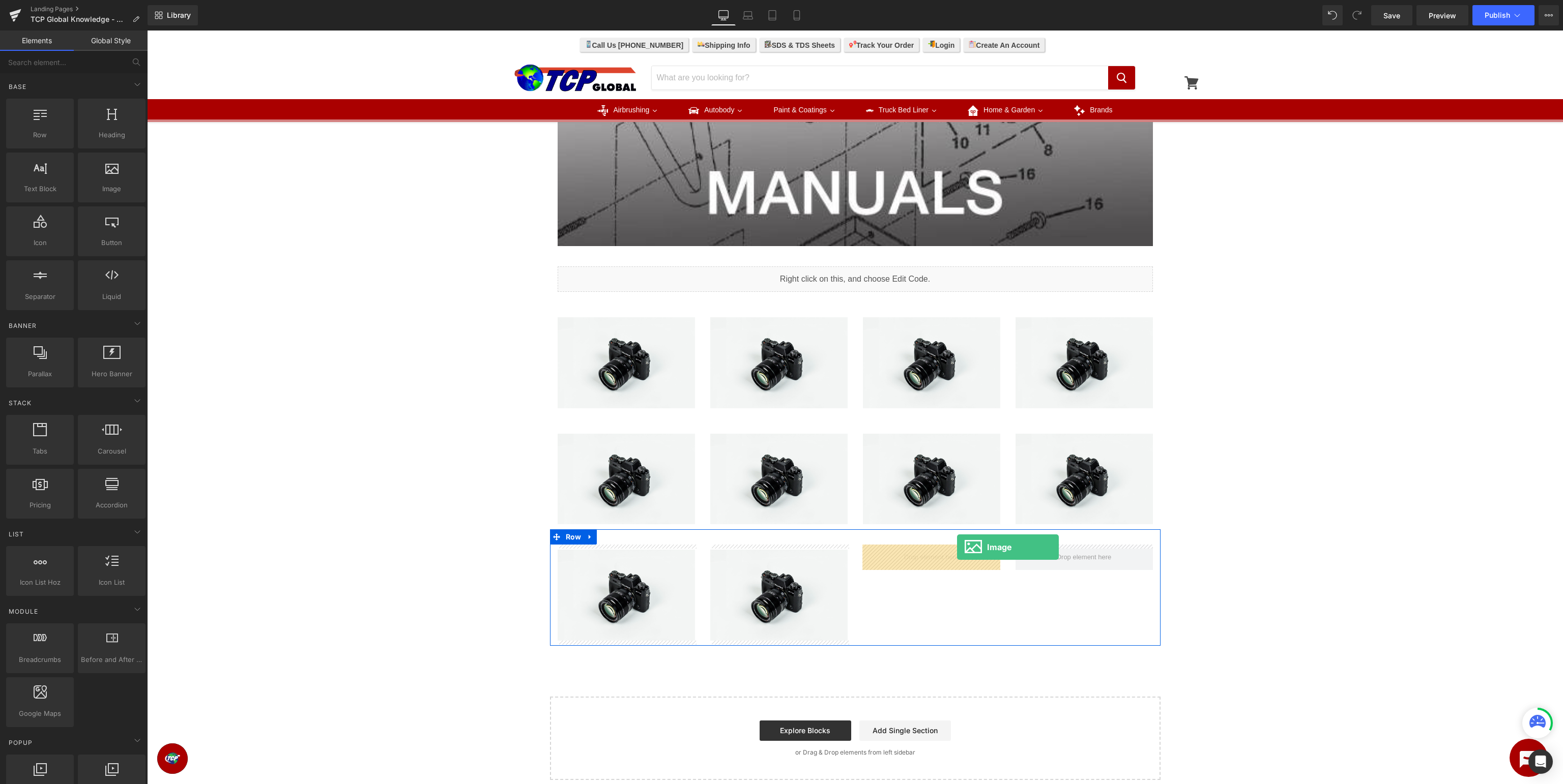
drag, startPoint x: 254, startPoint y: 217, endPoint x: 955, endPoint y: 548, distance: 775.2
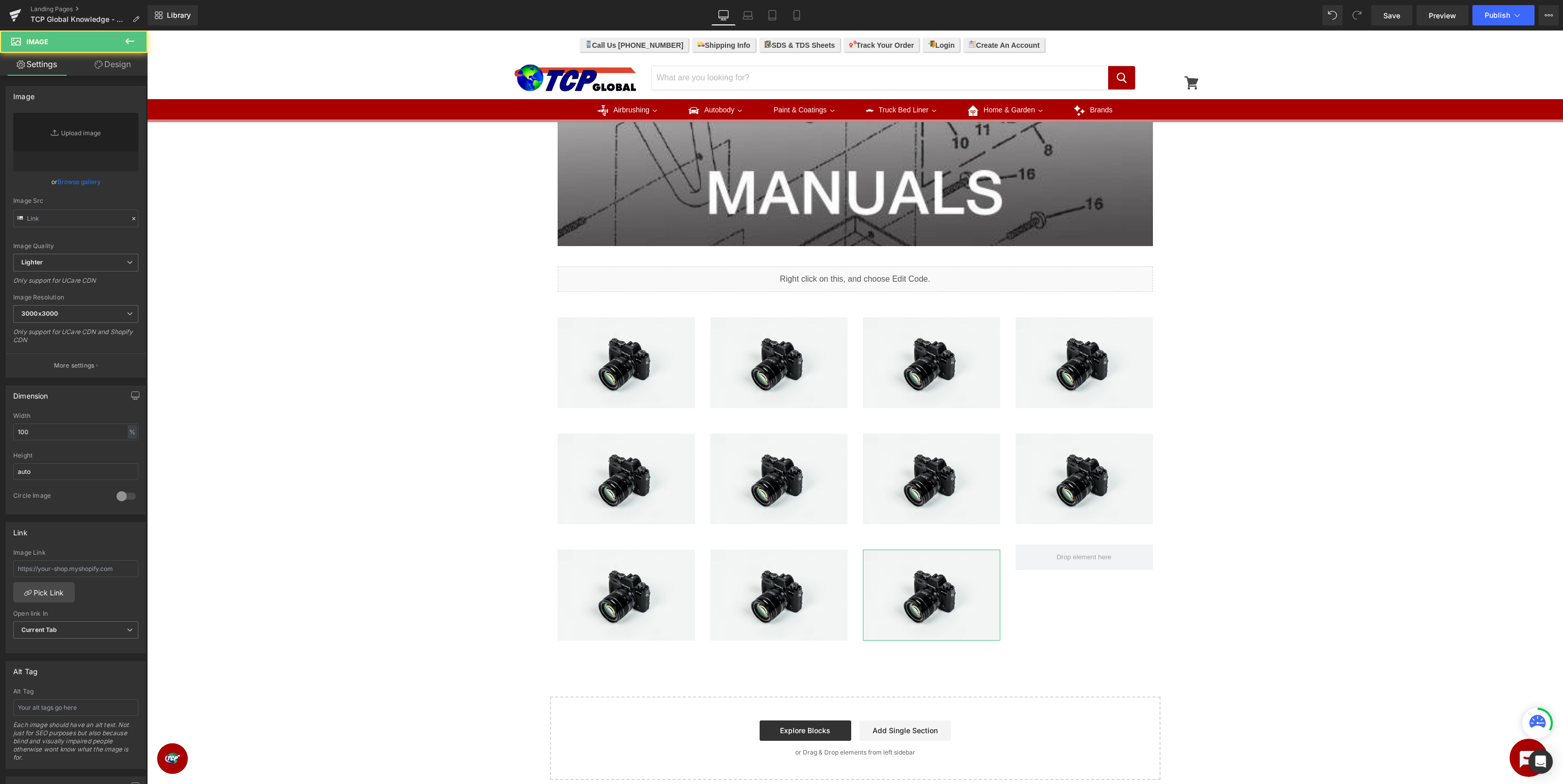
type input "//[DOMAIN_NAME][URL]"
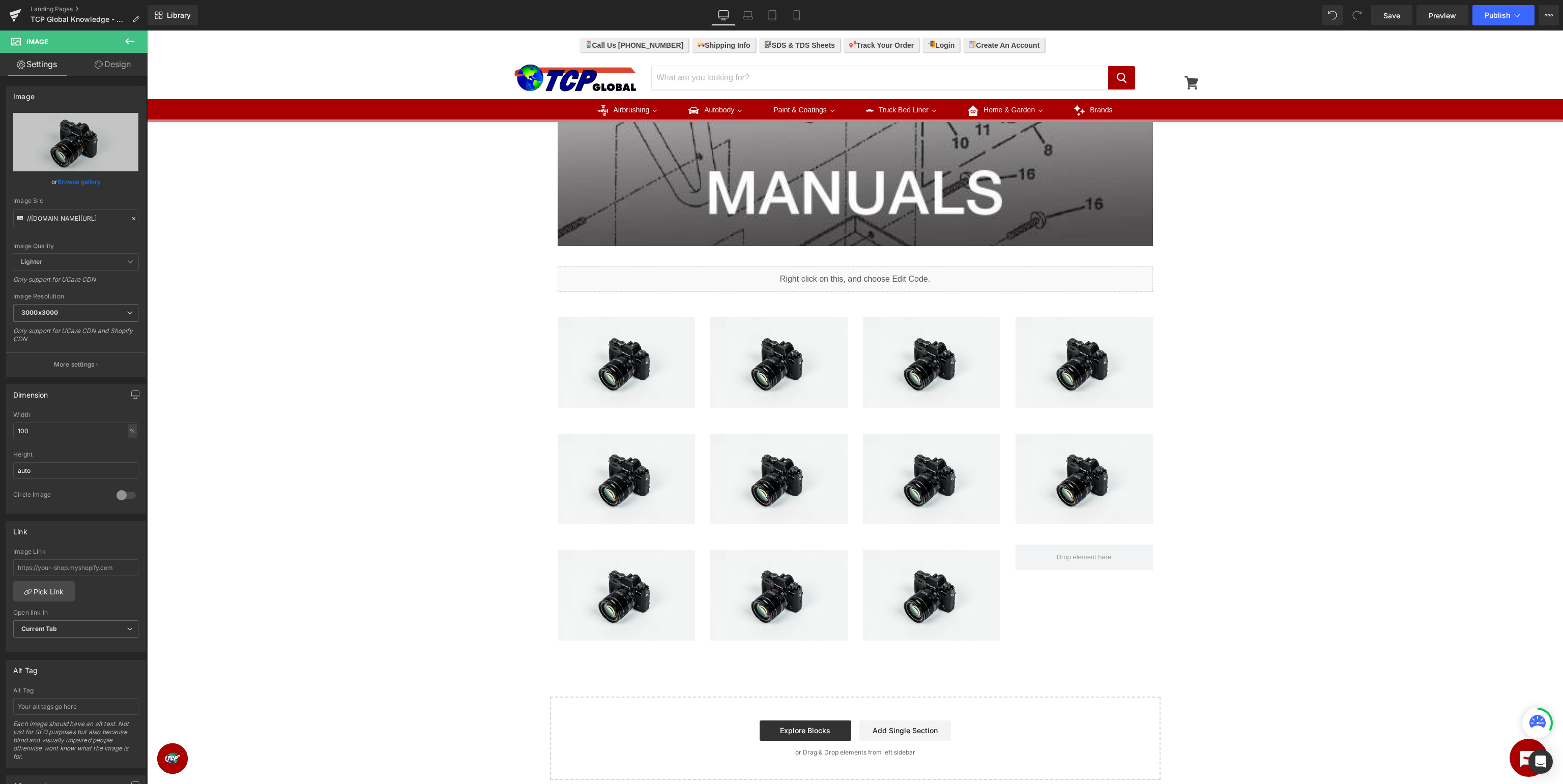
click at [129, 42] on icon at bounding box center [130, 41] width 12 height 12
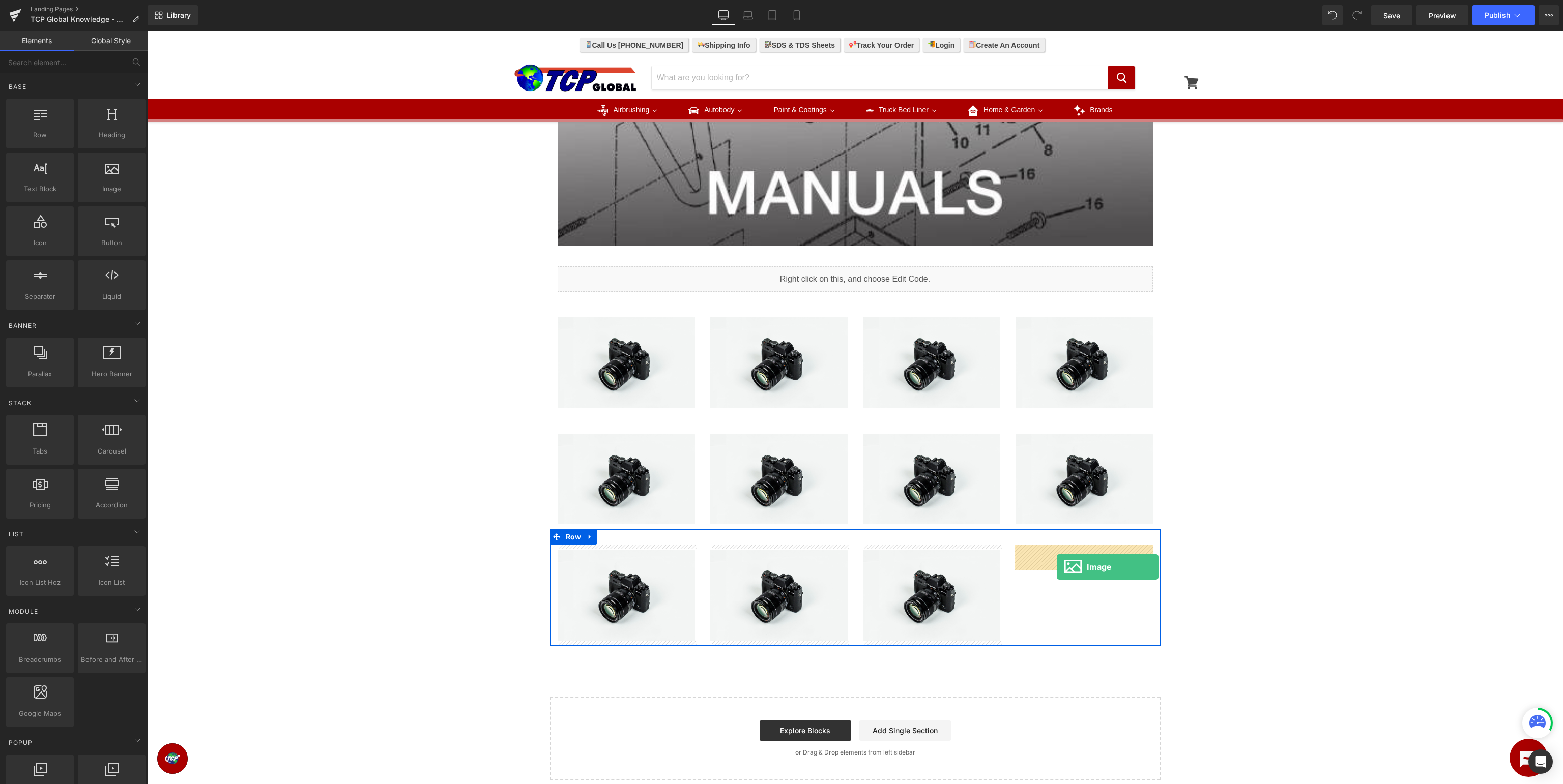
drag, startPoint x: 266, startPoint y: 210, endPoint x: 1057, endPoint y: 567, distance: 867.8
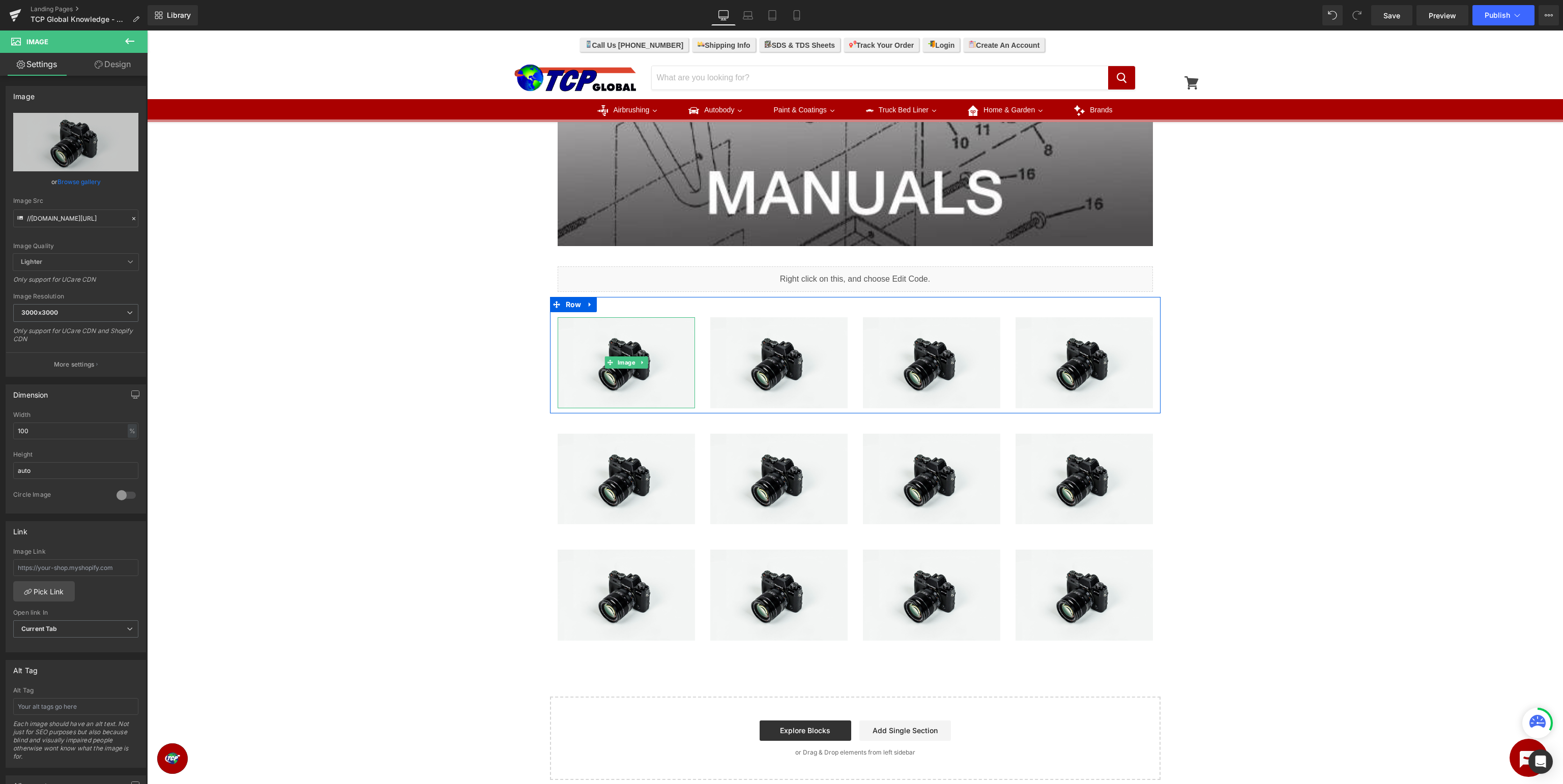
scroll to position [462, 0]
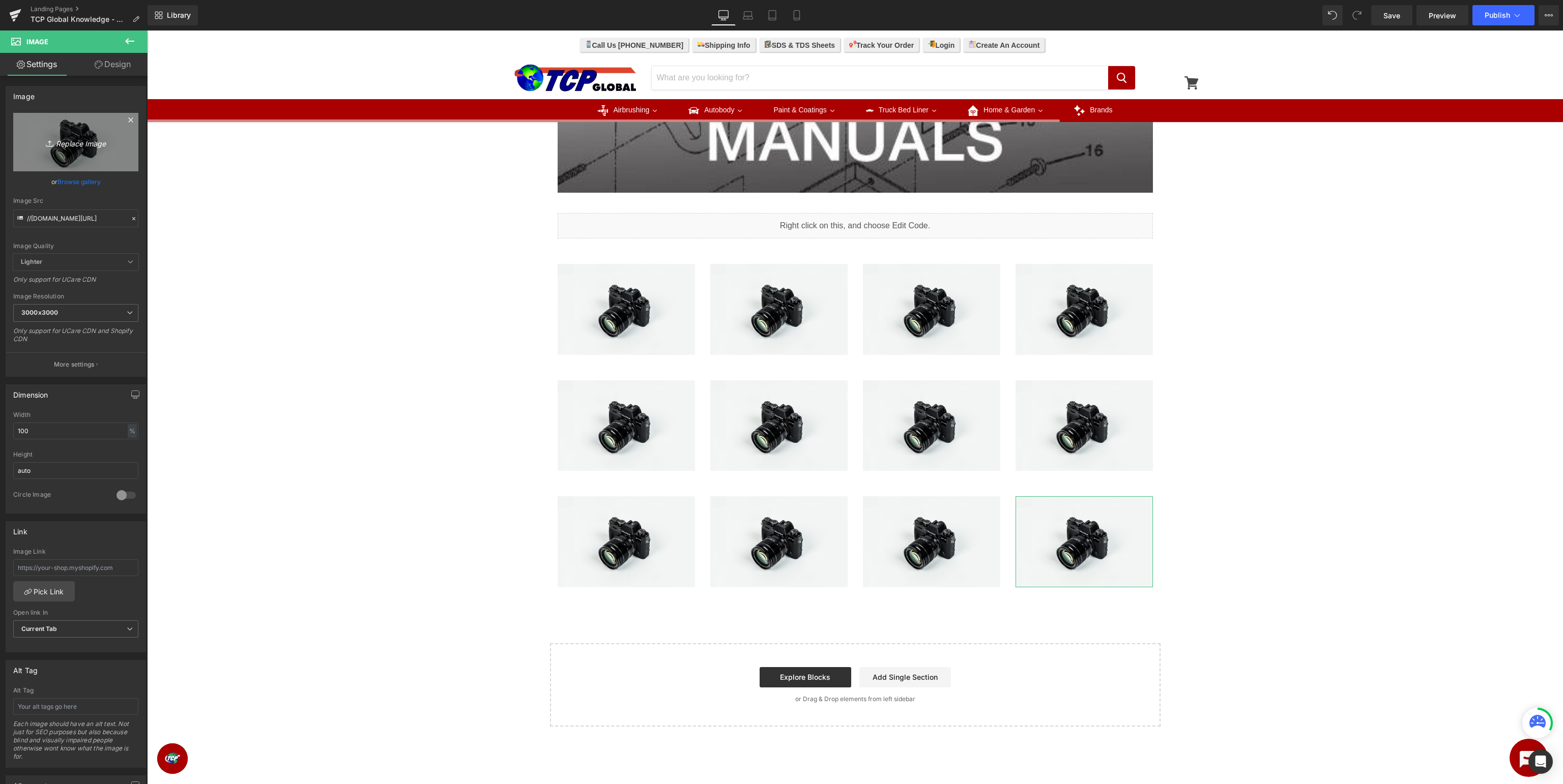
click at [78, 146] on icon "Replace Image" at bounding box center [75, 142] width 82 height 12
type input "C:\fakepath\TCPWR-504.jpg"
type input "[URL][DOMAIN_NAME]"
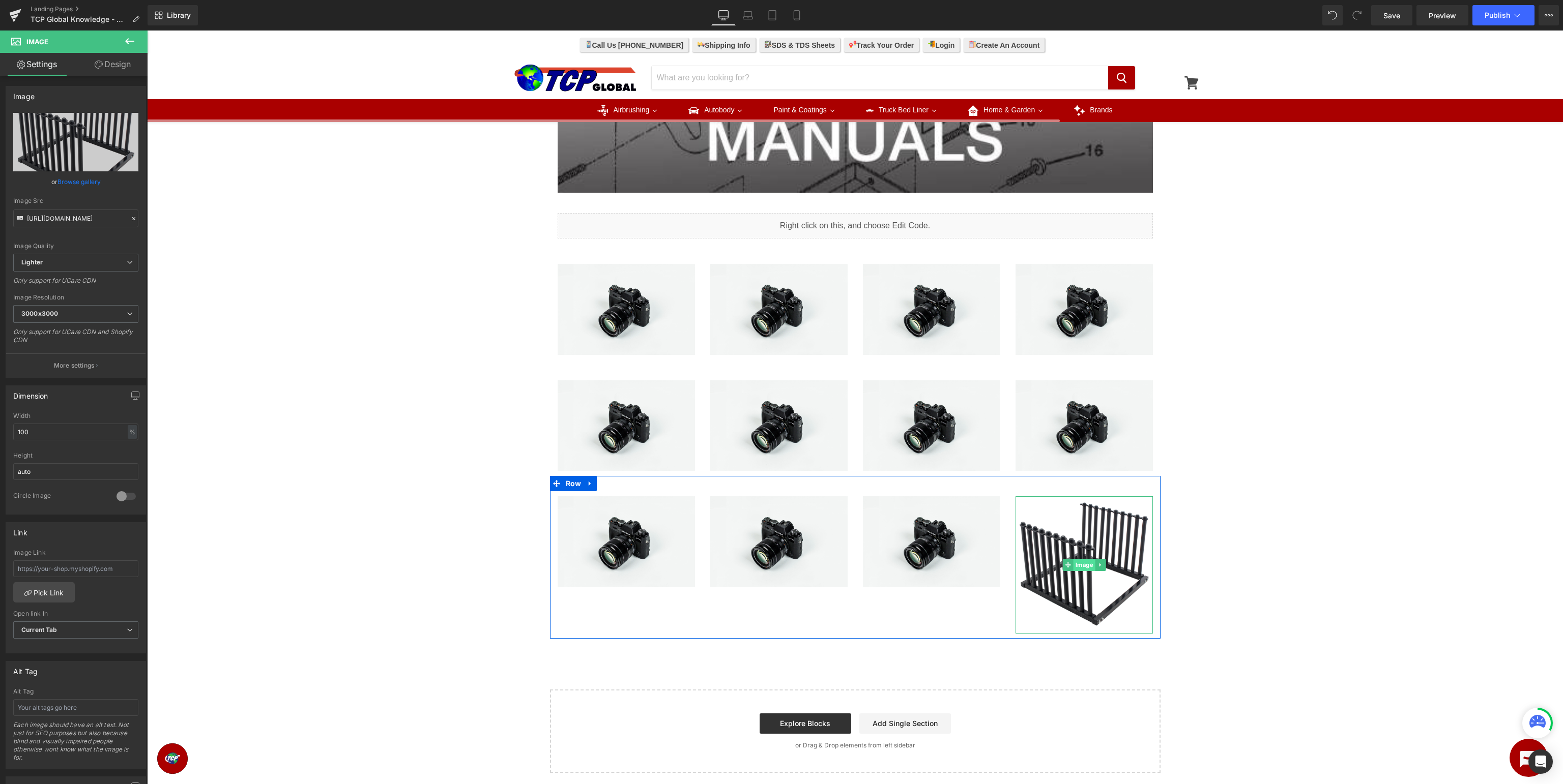
click at [1090, 566] on span "Image" at bounding box center [1084, 565] width 22 height 12
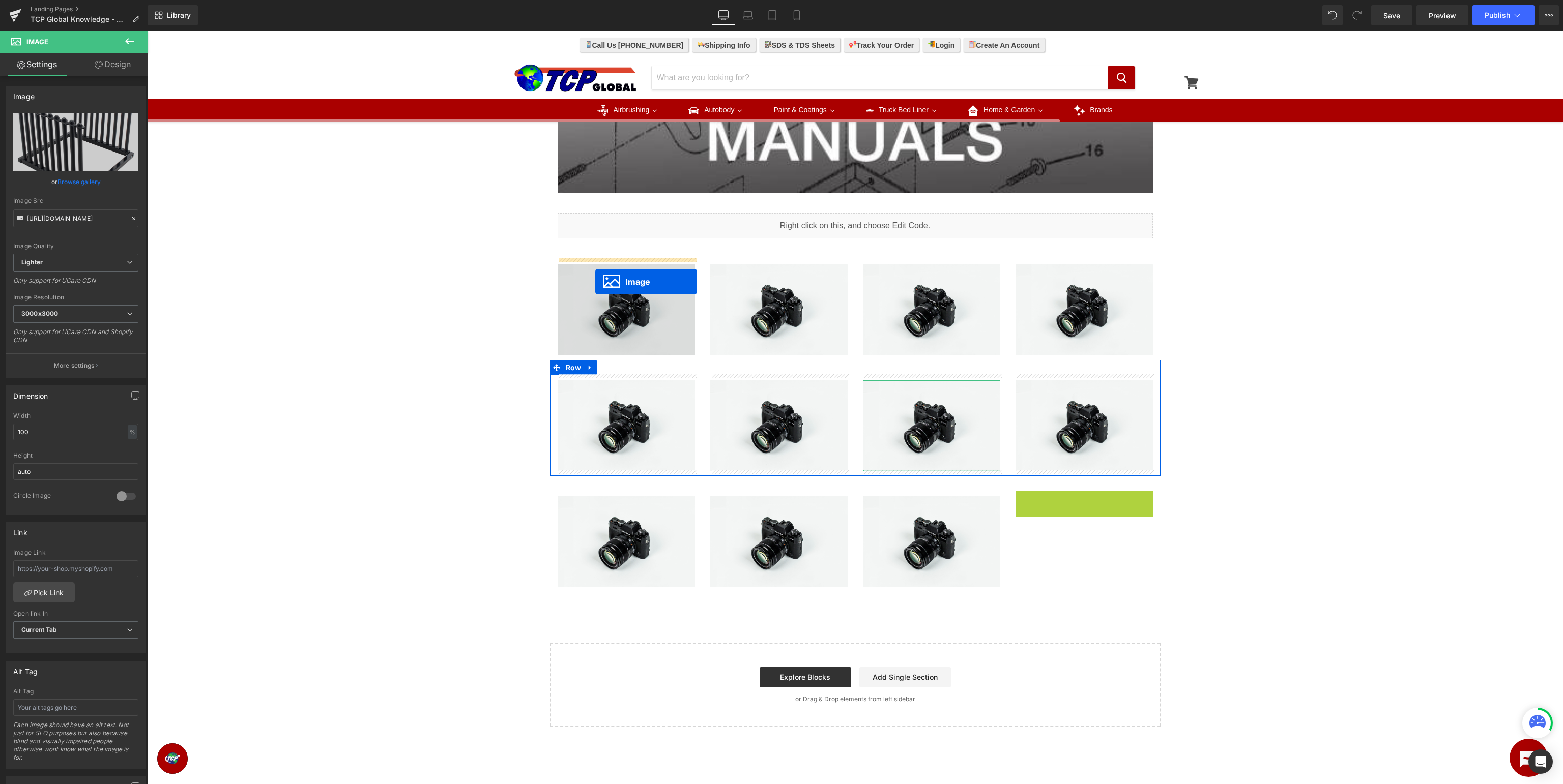
drag, startPoint x: 1082, startPoint y: 566, endPoint x: 596, endPoint y: 282, distance: 562.9
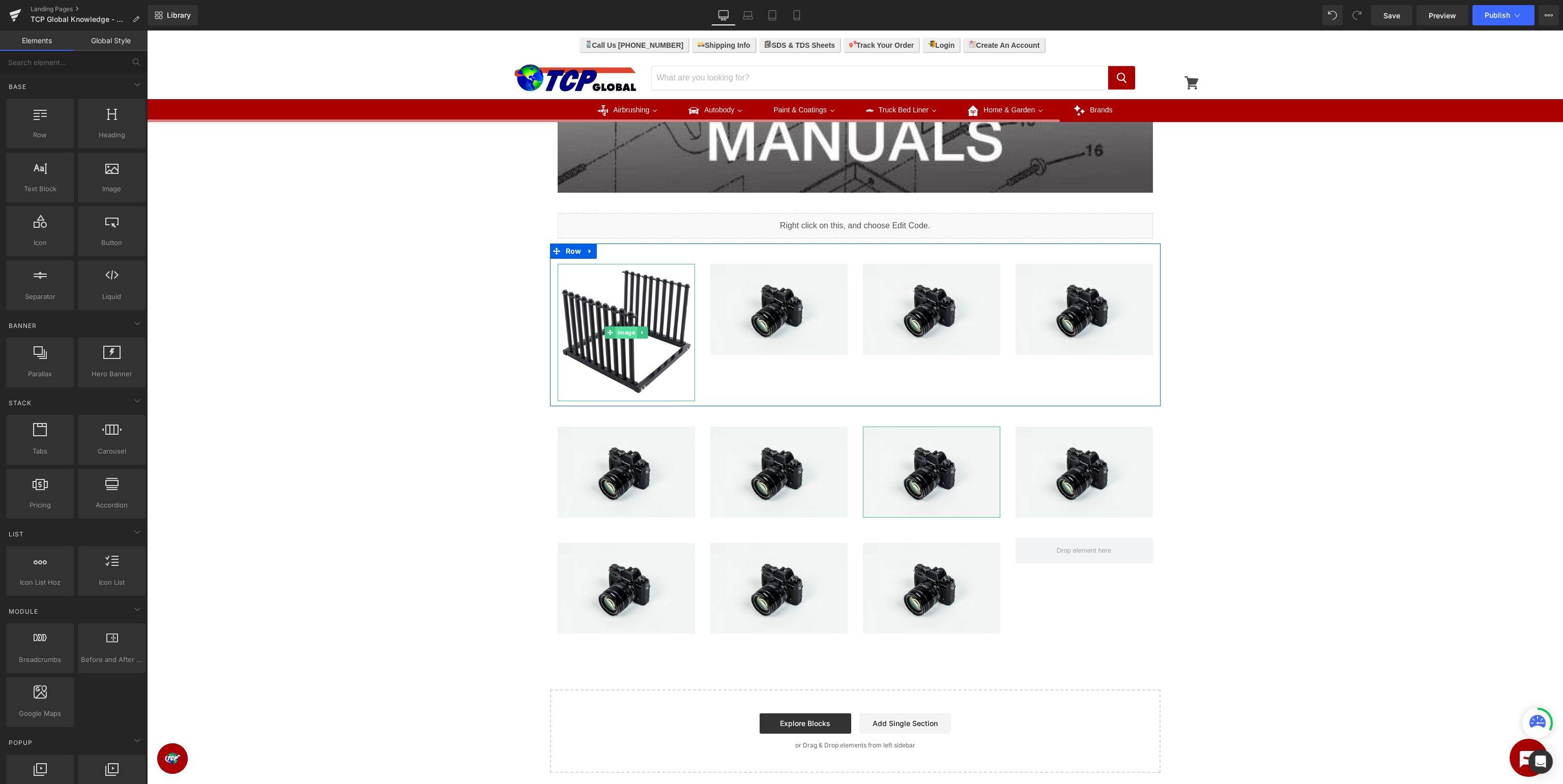
click at [626, 330] on span "Image" at bounding box center [626, 333] width 22 height 12
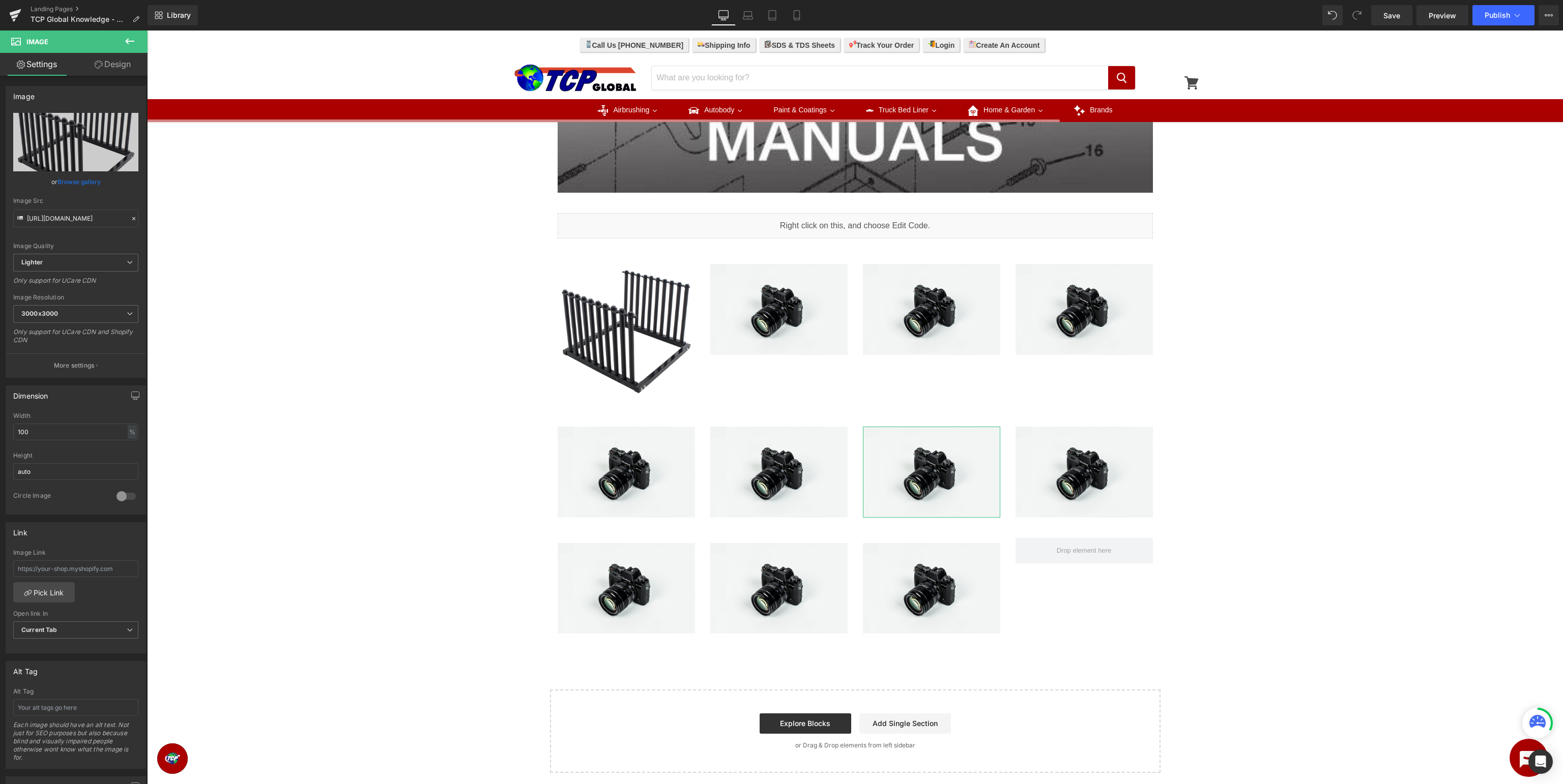
click at [133, 43] on icon at bounding box center [130, 41] width 12 height 12
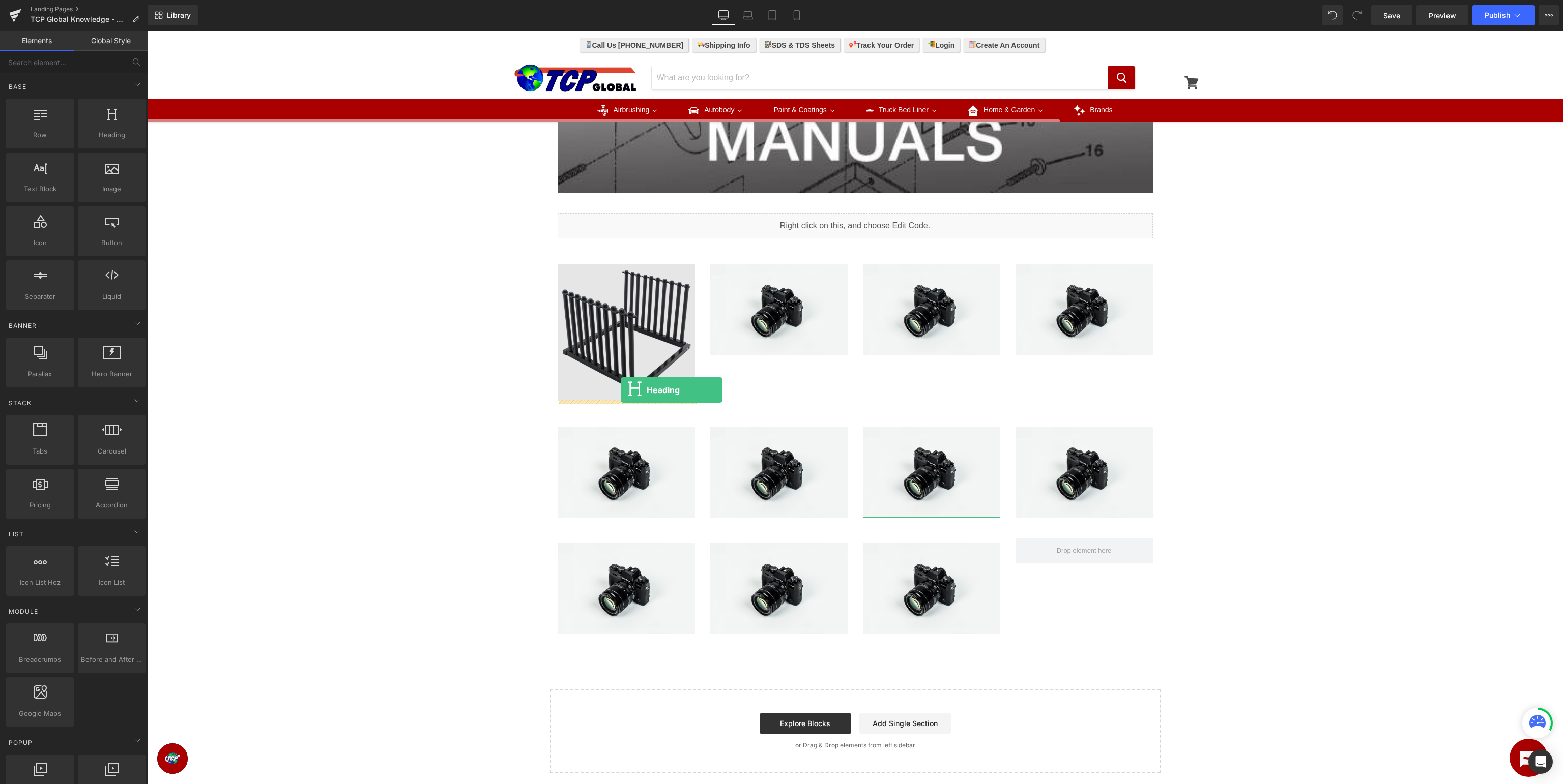
drag, startPoint x: 258, startPoint y: 154, endPoint x: 621, endPoint y: 390, distance: 433.0
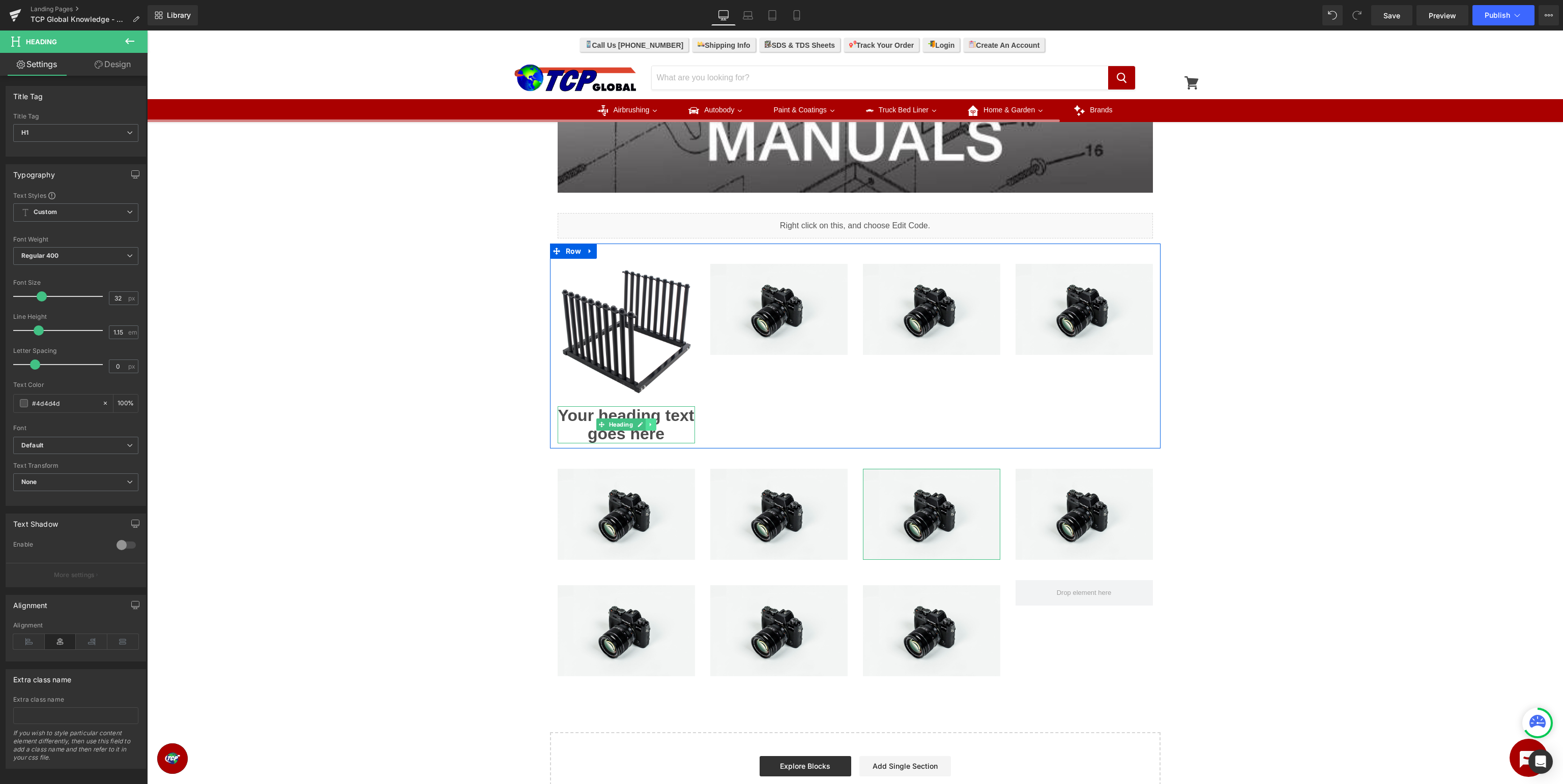
click at [645, 420] on link at bounding box center [650, 425] width 11 height 12
click at [640, 424] on link at bounding box center [634, 425] width 11 height 12
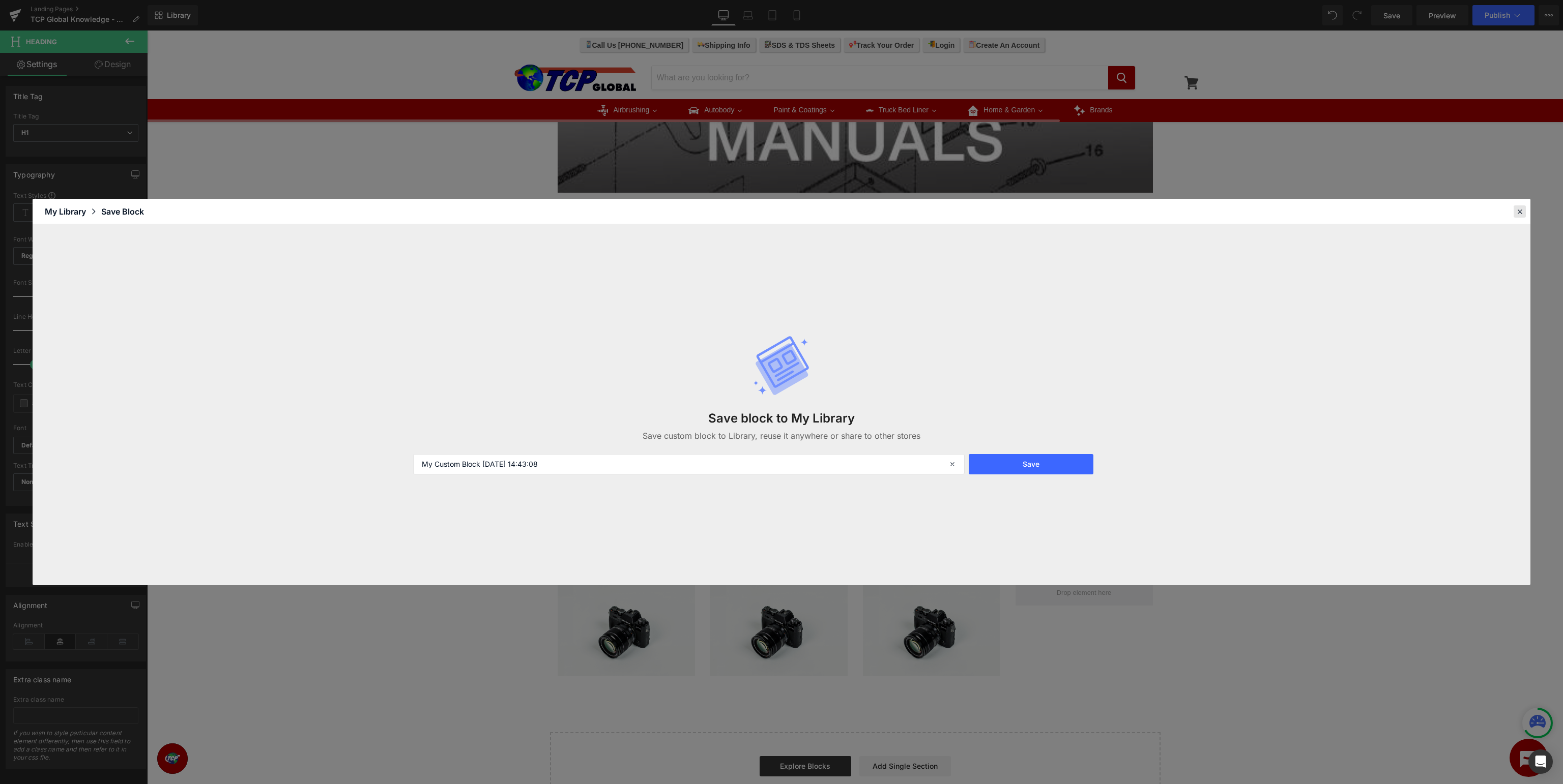
click at [1521, 209] on icon at bounding box center [1519, 212] width 9 height 9
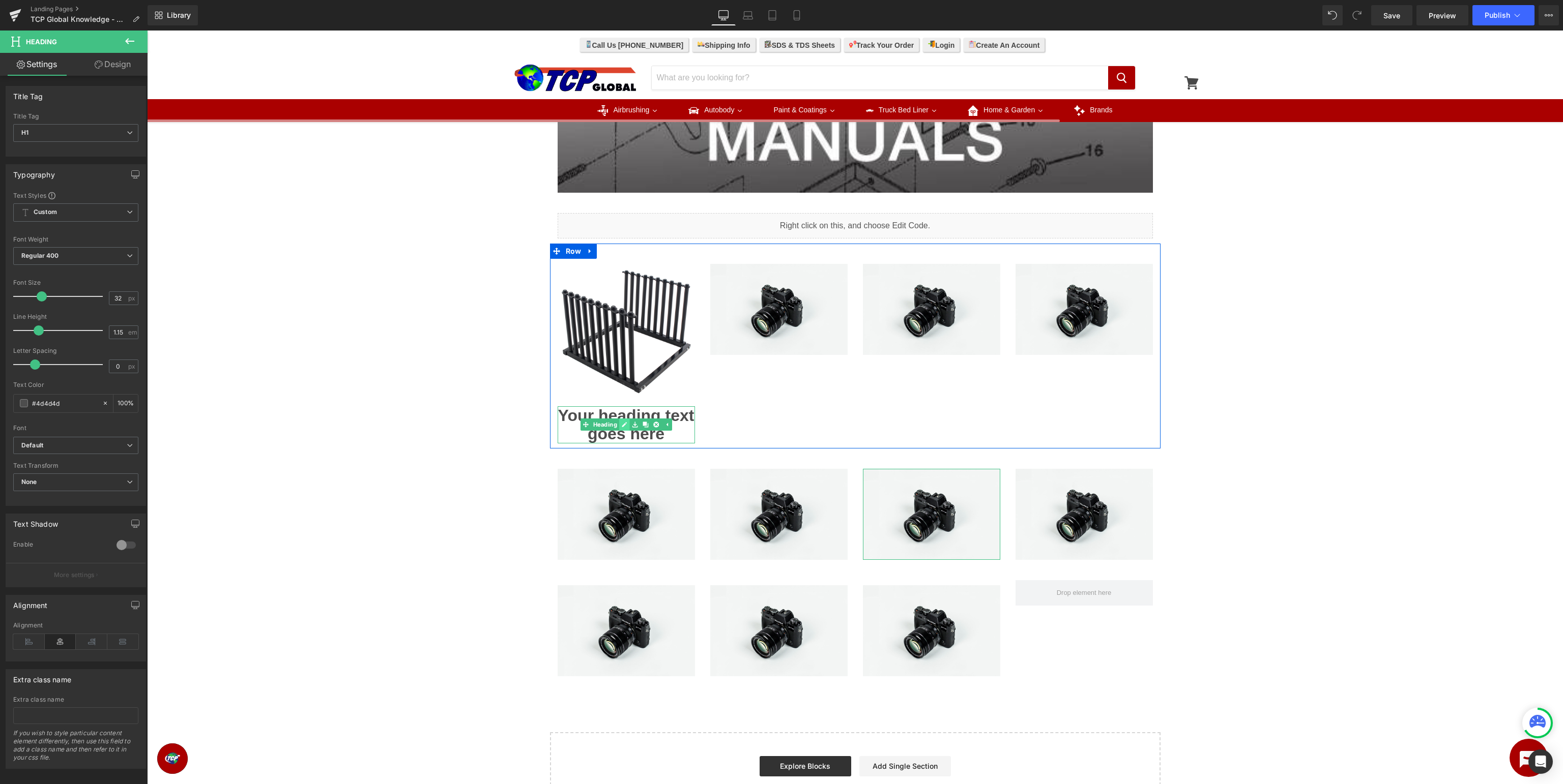
click at [623, 430] on link at bounding box center [624, 425] width 11 height 12
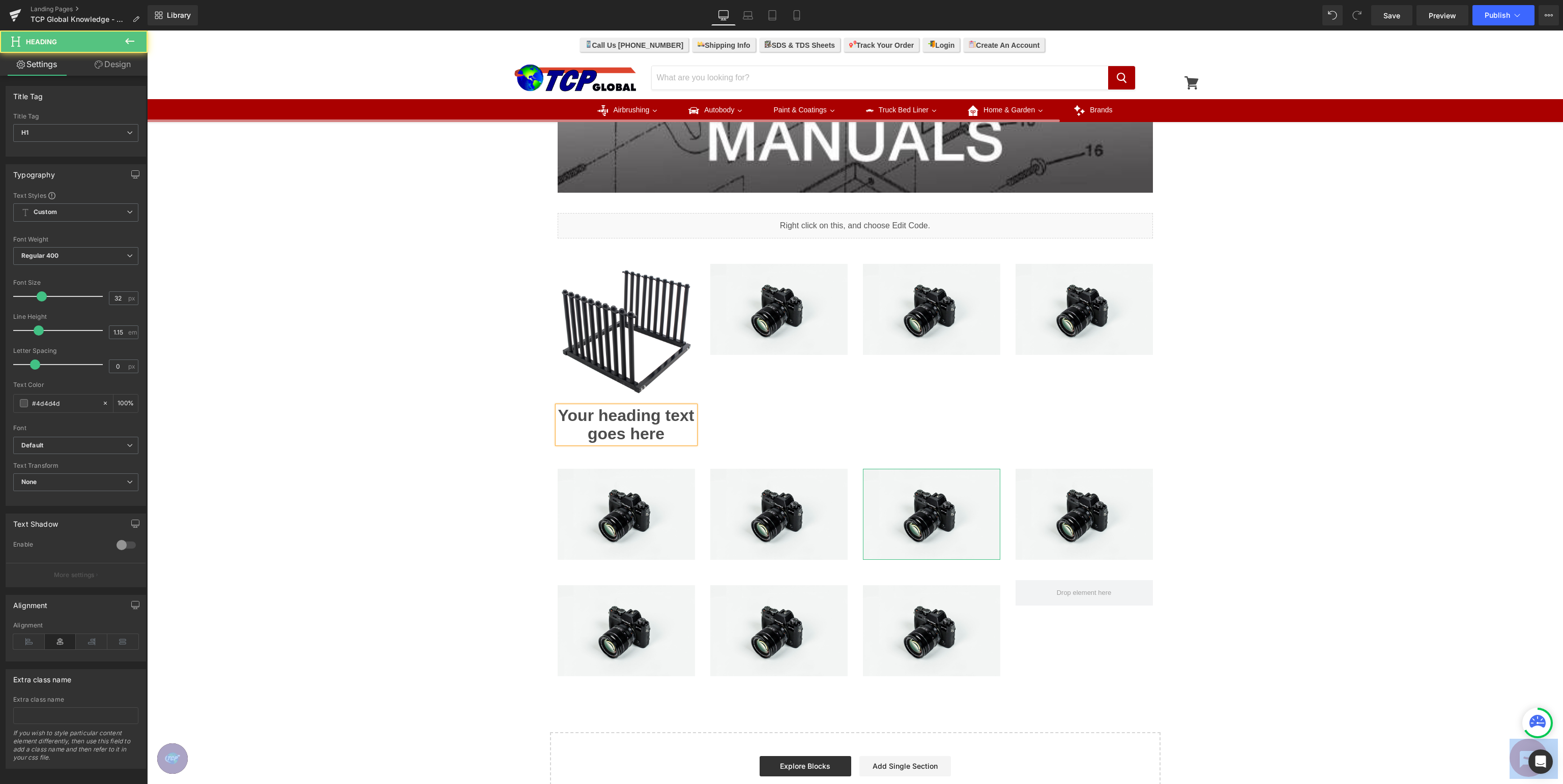
click at [635, 422] on h1 "Your heading text goes here" at bounding box center [626, 425] width 138 height 37
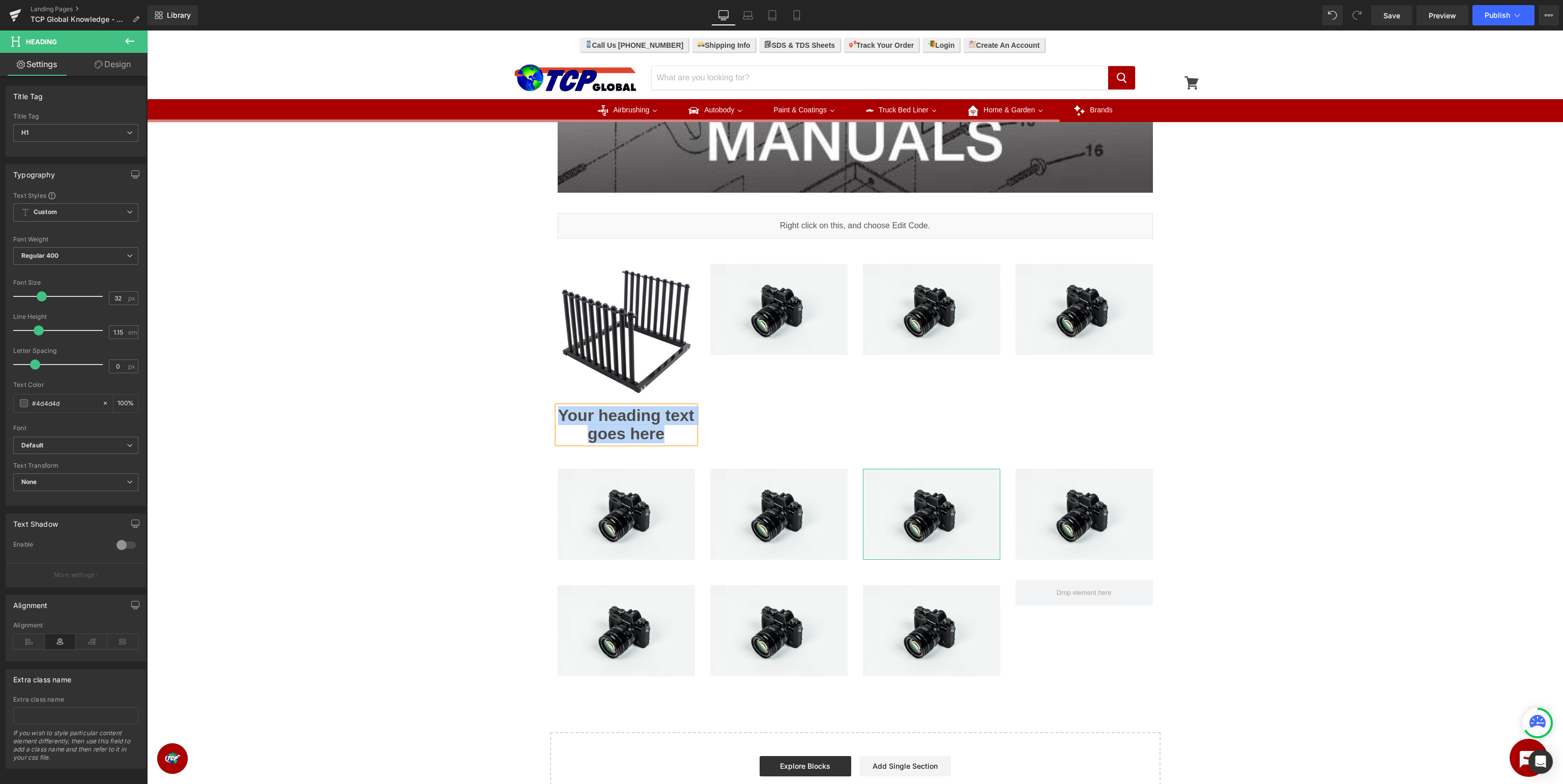
paste div
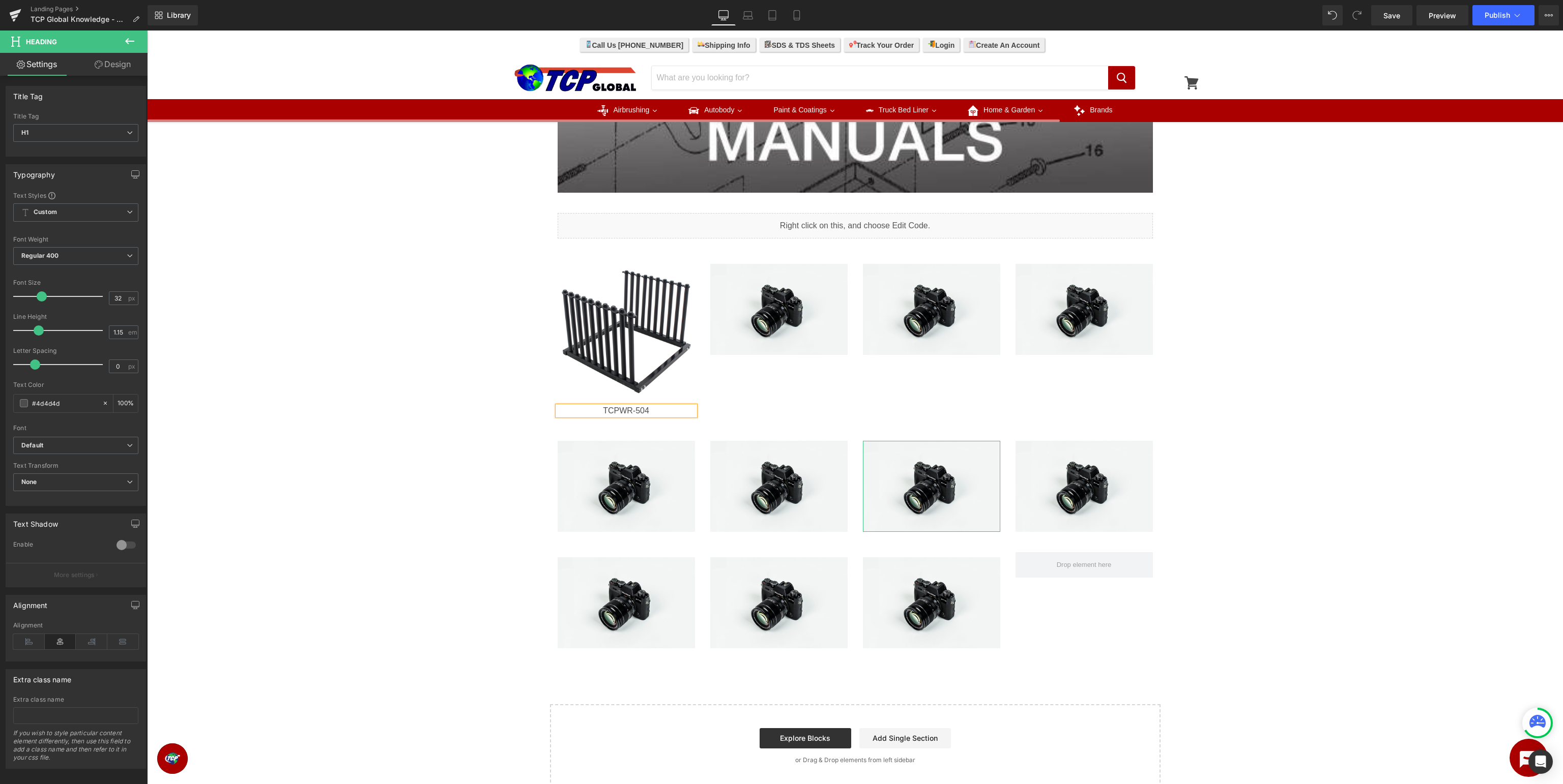
click at [469, 399] on div "Image Row Image Row Liquid Row Image TCPWR-504 Heading Image Image Image Row Im…" at bounding box center [855, 224] width 1416 height 1127
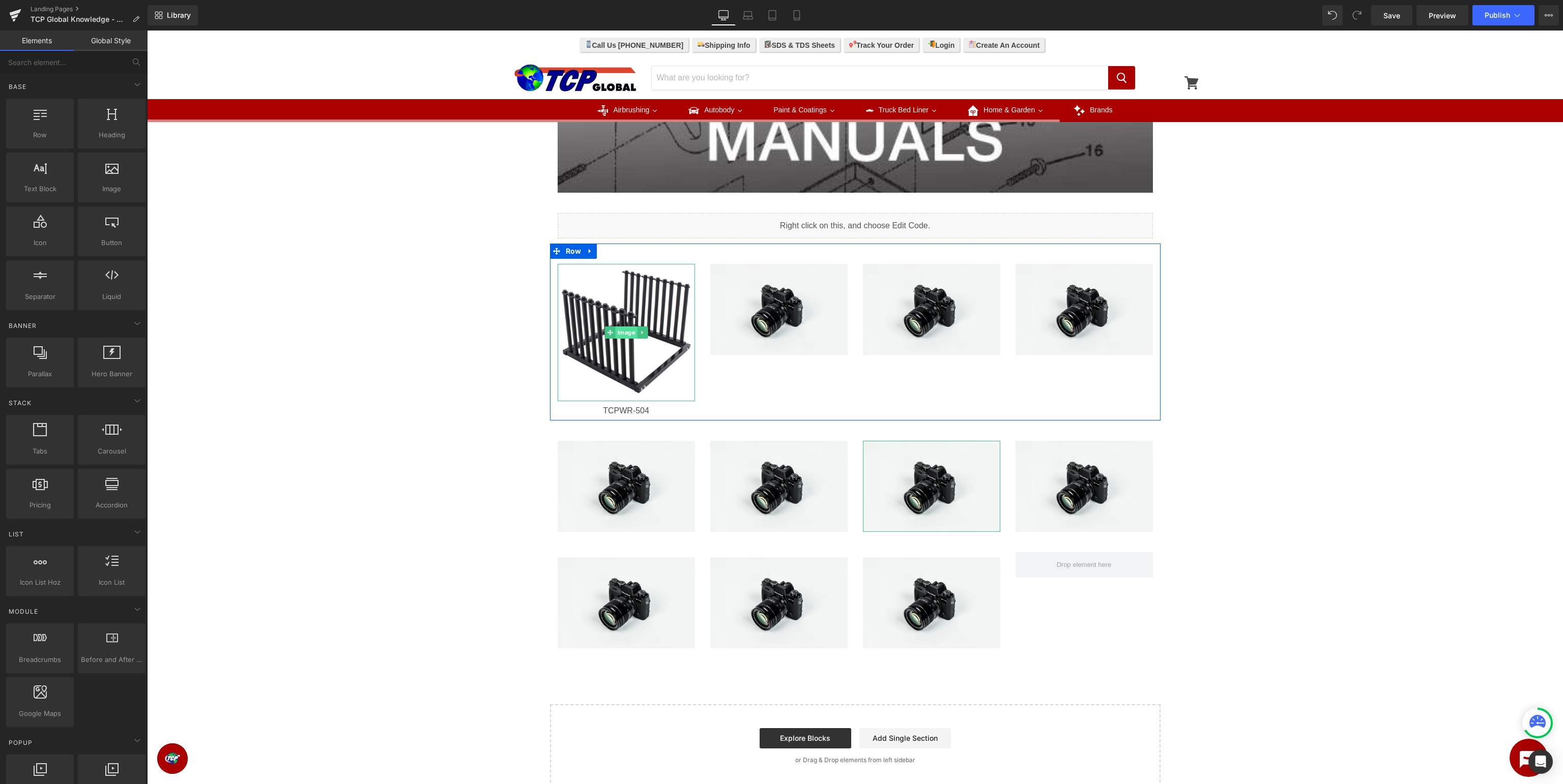
click at [627, 332] on span "Image" at bounding box center [626, 333] width 22 height 12
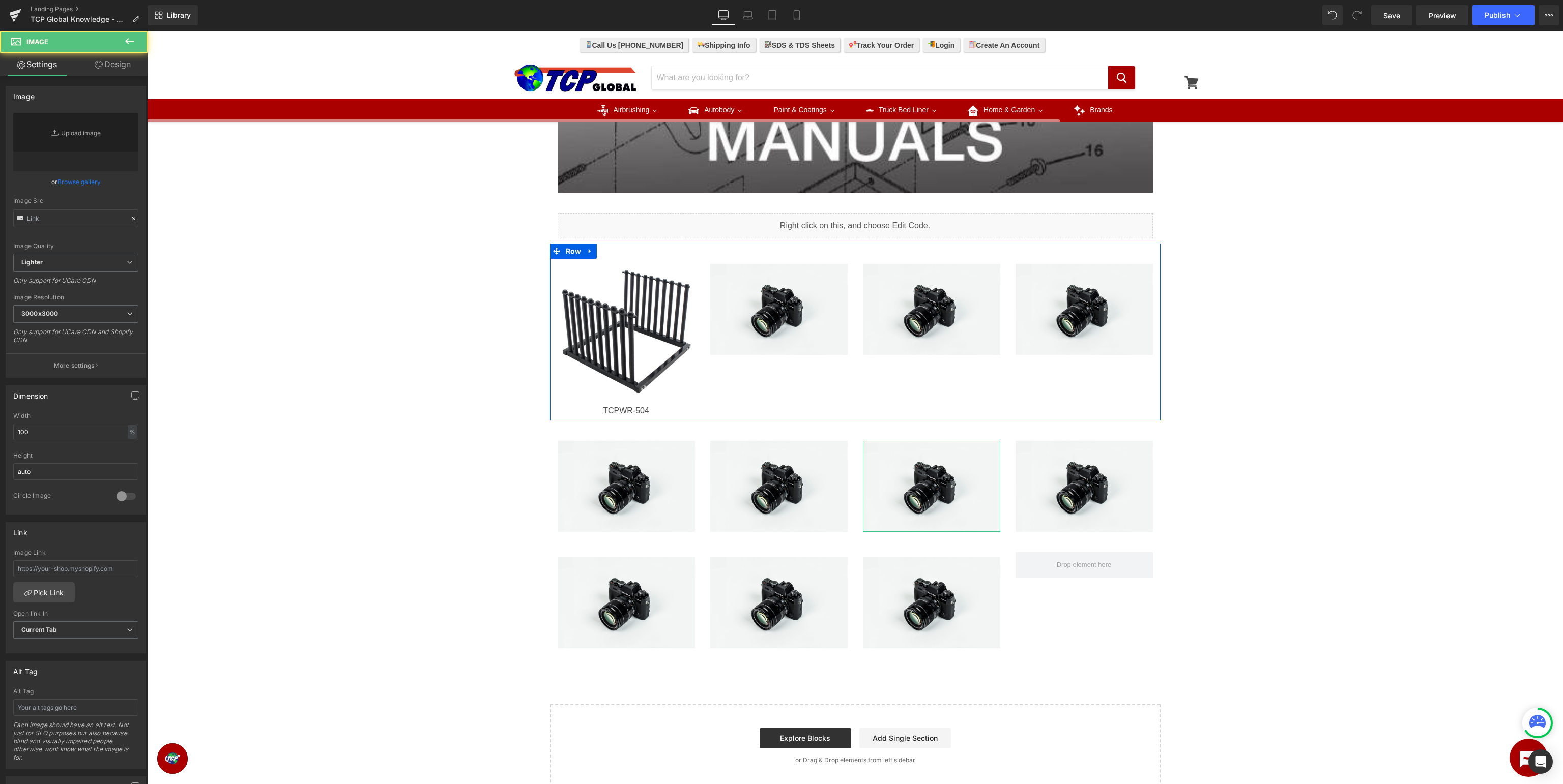
type input "[URL][DOMAIN_NAME]"
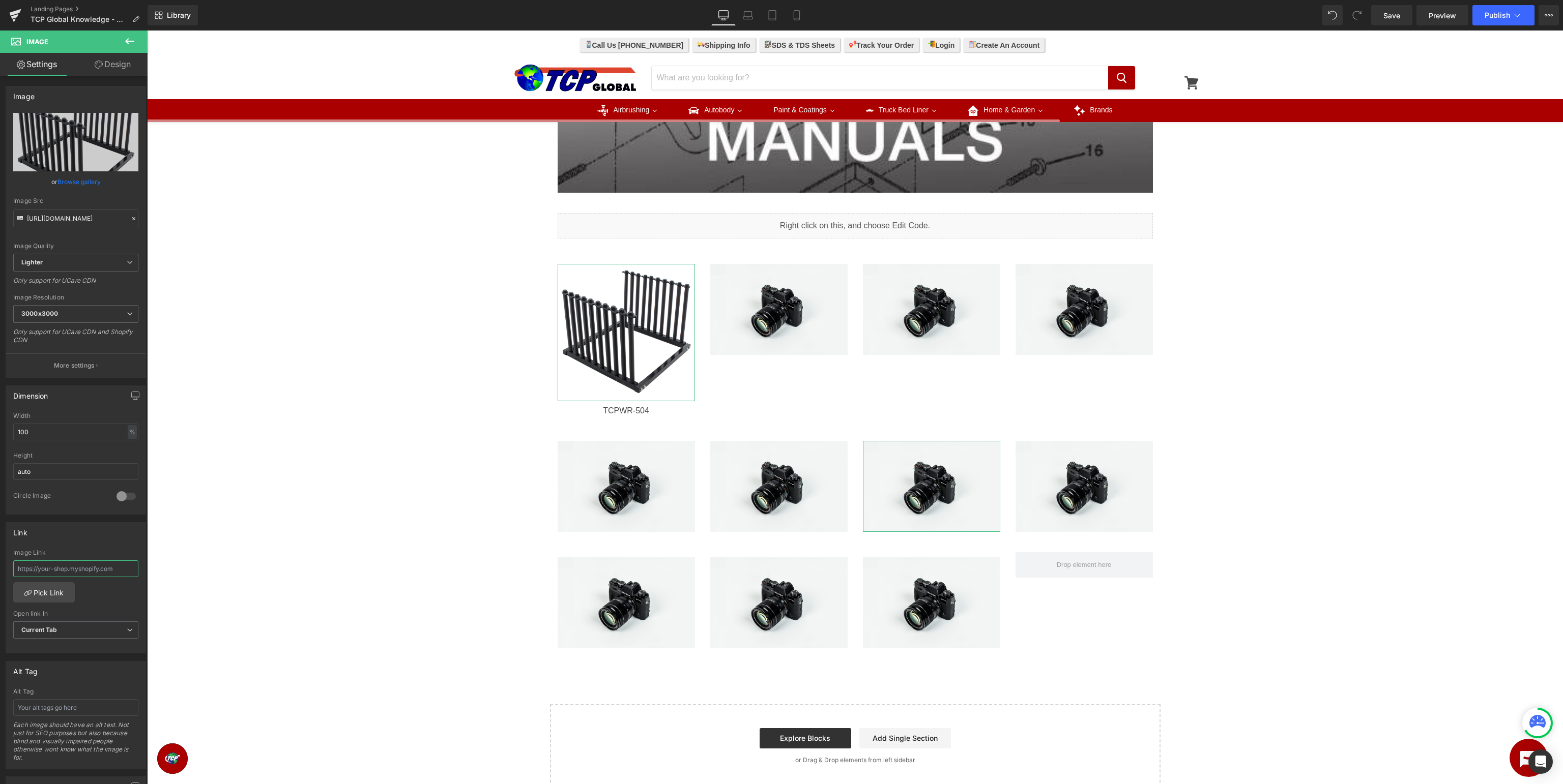
click at [109, 566] on input "text" at bounding box center [75, 569] width 125 height 17
type input "[URL][DOMAIN_NAME]"
click at [324, 548] on div "Image Row Image Row Liquid Row Image TCPWR-504 Heading Image Image Image Row Im…" at bounding box center [855, 224] width 1416 height 1127
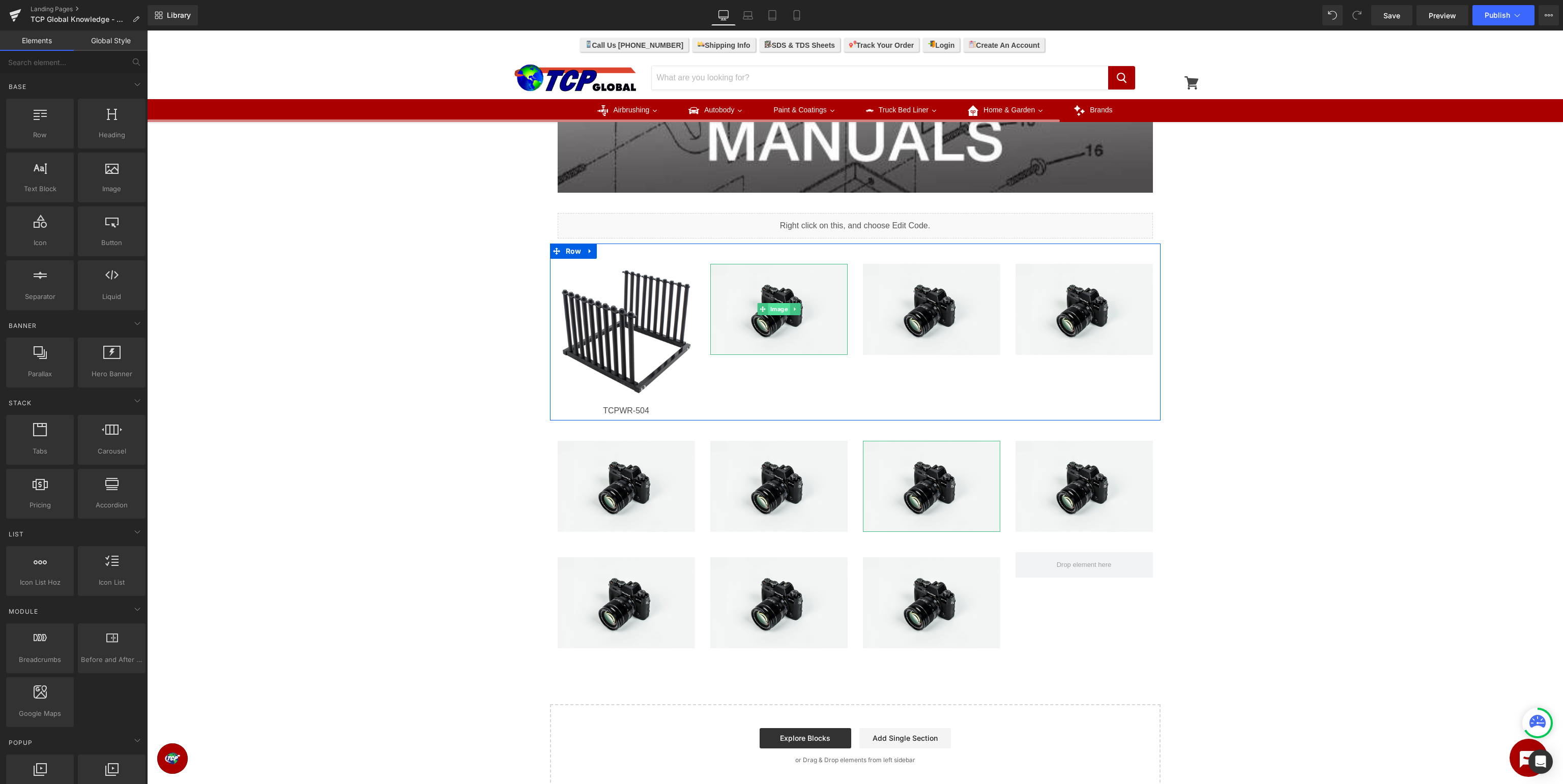
click at [777, 307] on span "Image" at bounding box center [778, 309] width 22 height 12
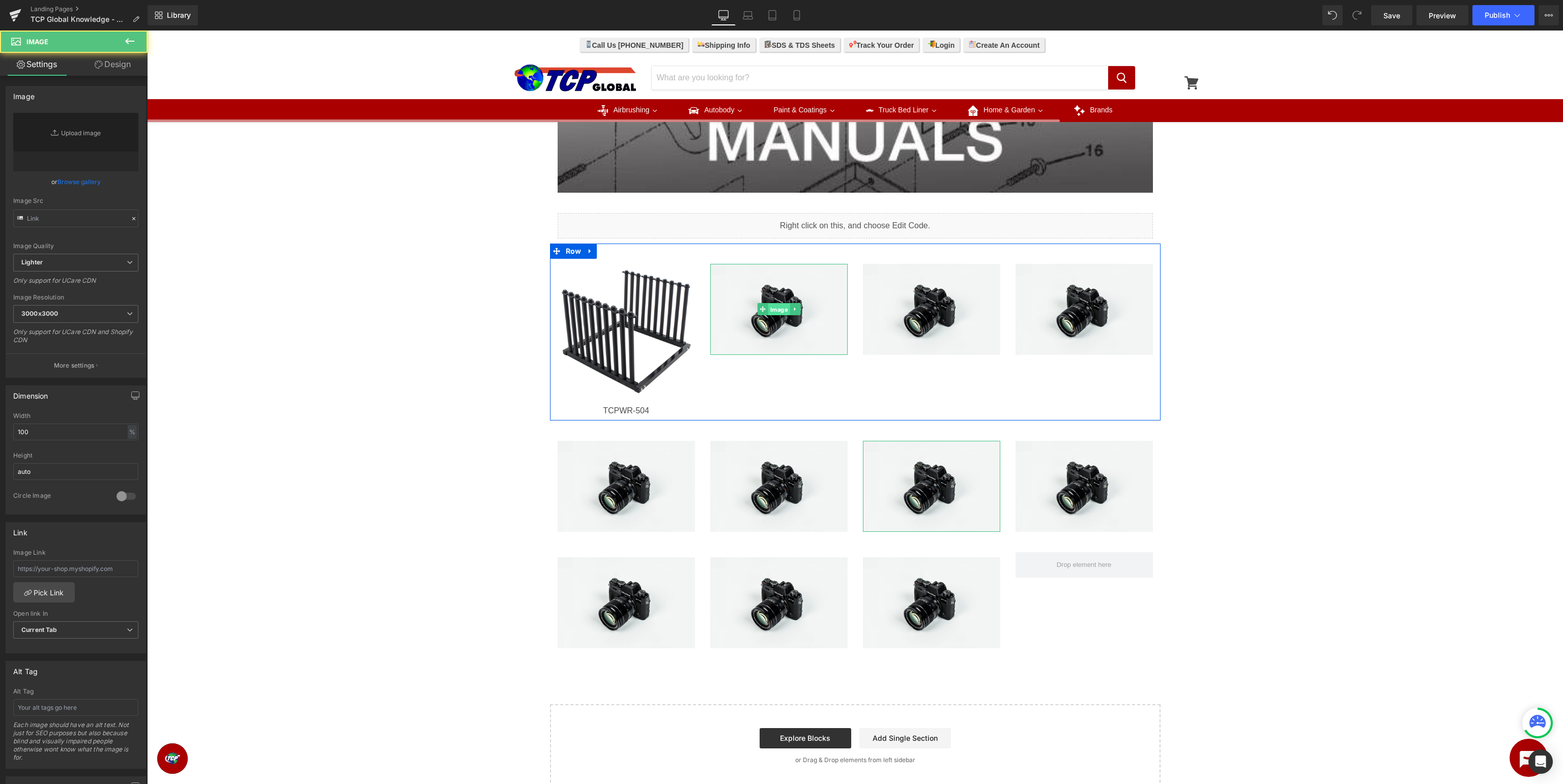
type input "//[DOMAIN_NAME][URL]"
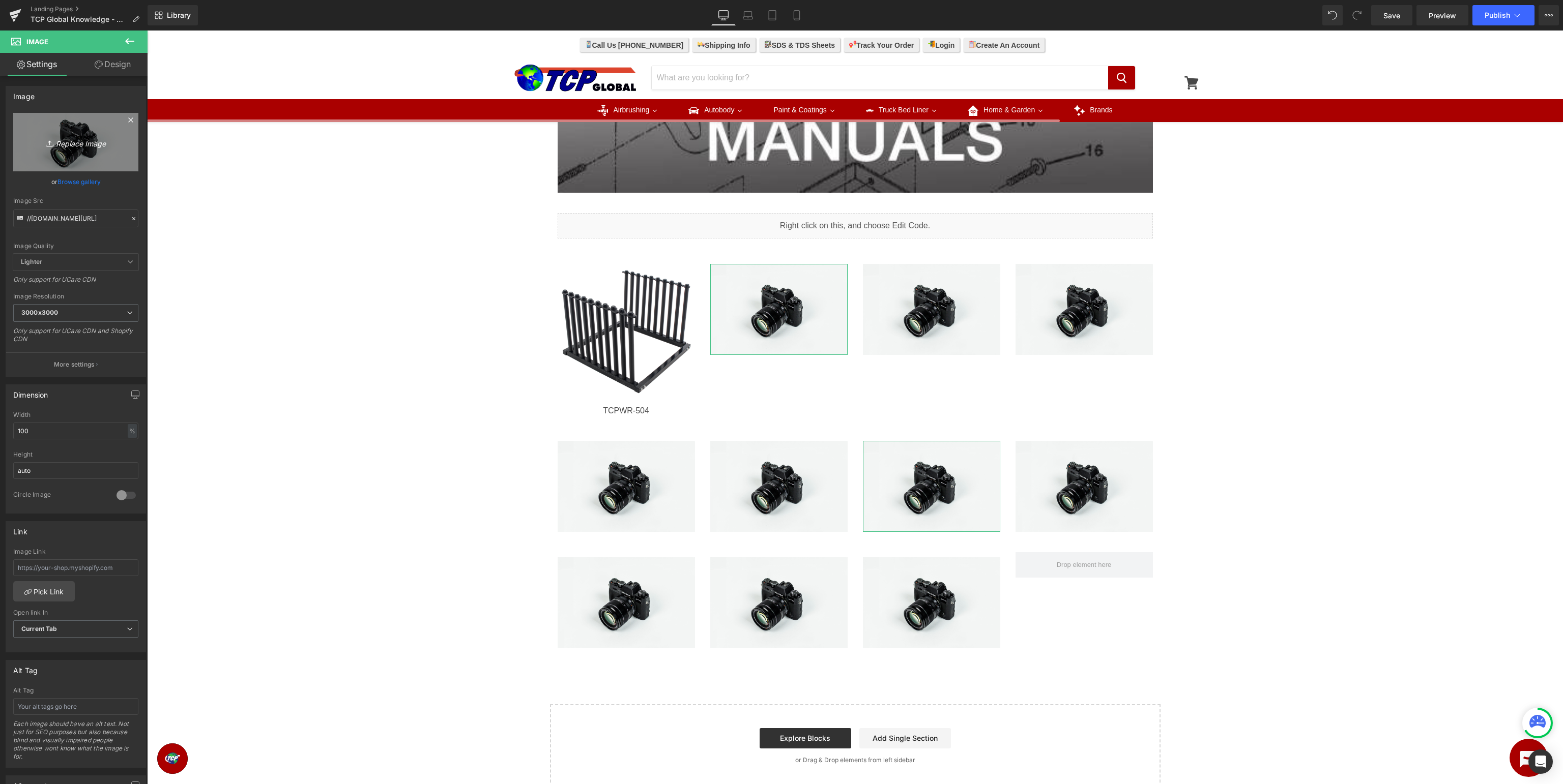
click at [79, 141] on icon "Replace Image" at bounding box center [75, 142] width 82 height 12
type input "C:\fakepath\TCPWR-503.jpg"
type input "[URL][DOMAIN_NAME]"
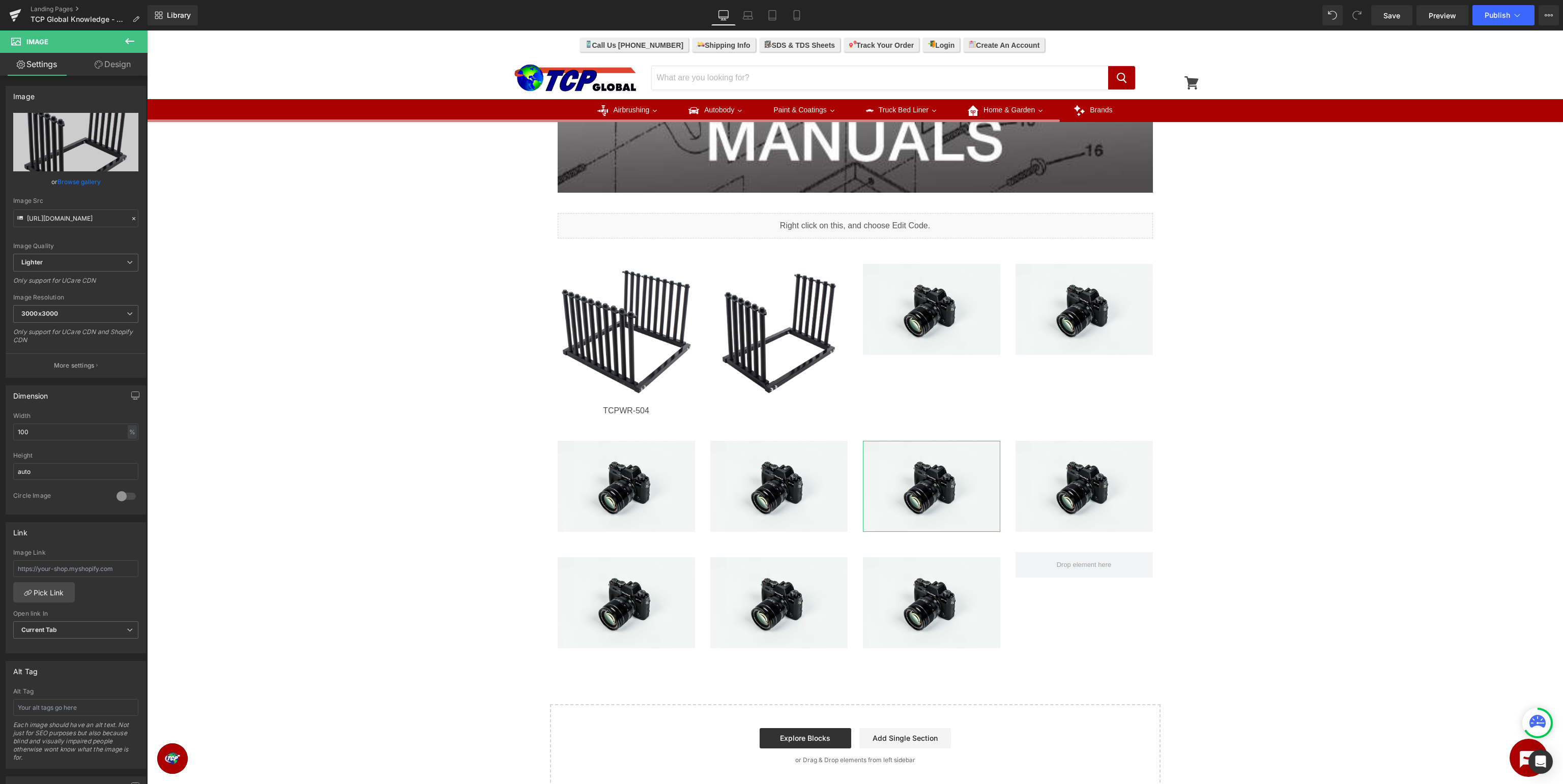
click at [128, 42] on icon at bounding box center [130, 41] width 12 height 12
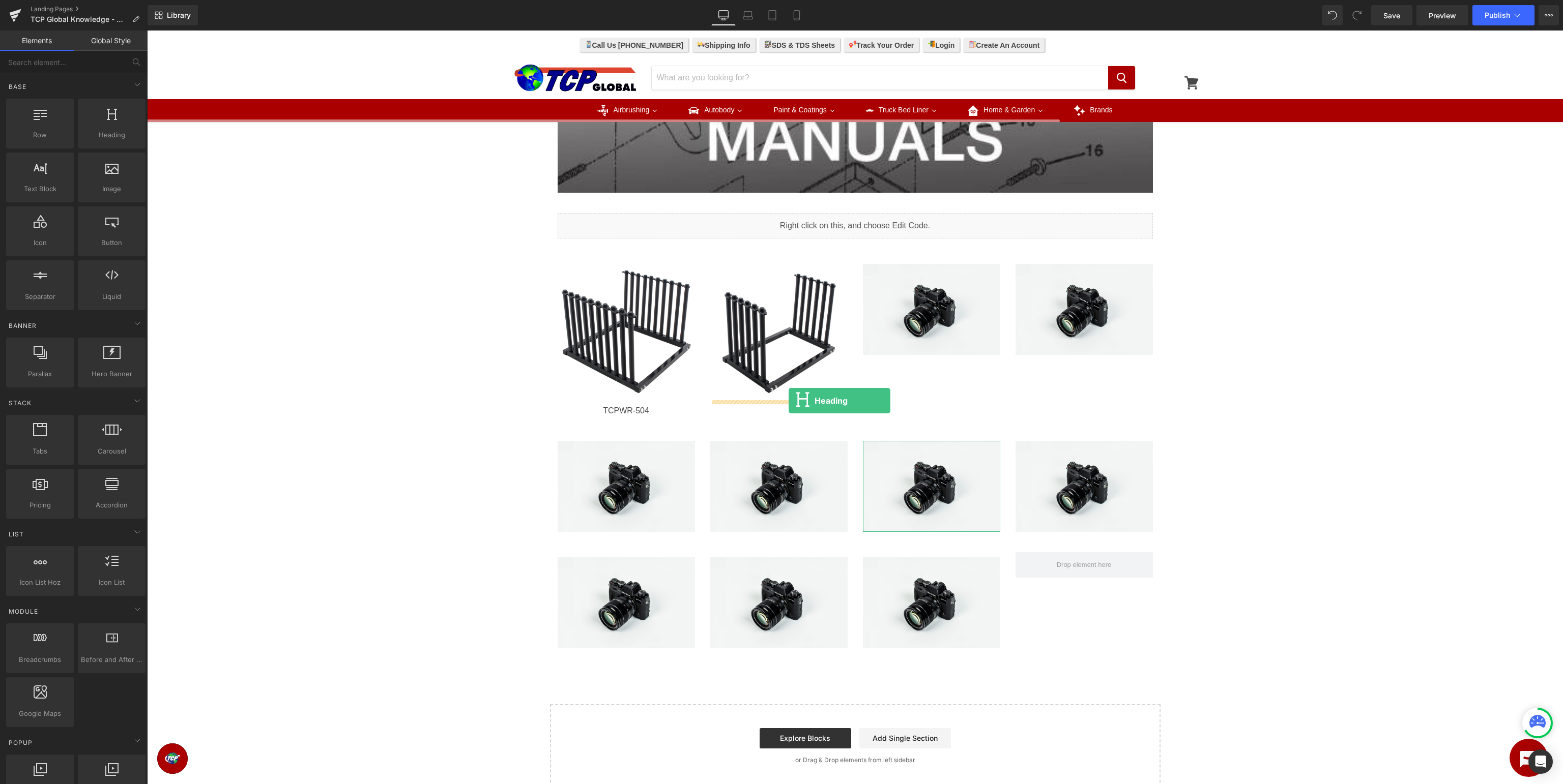
drag, startPoint x: 264, startPoint y: 163, endPoint x: 789, endPoint y: 401, distance: 576.4
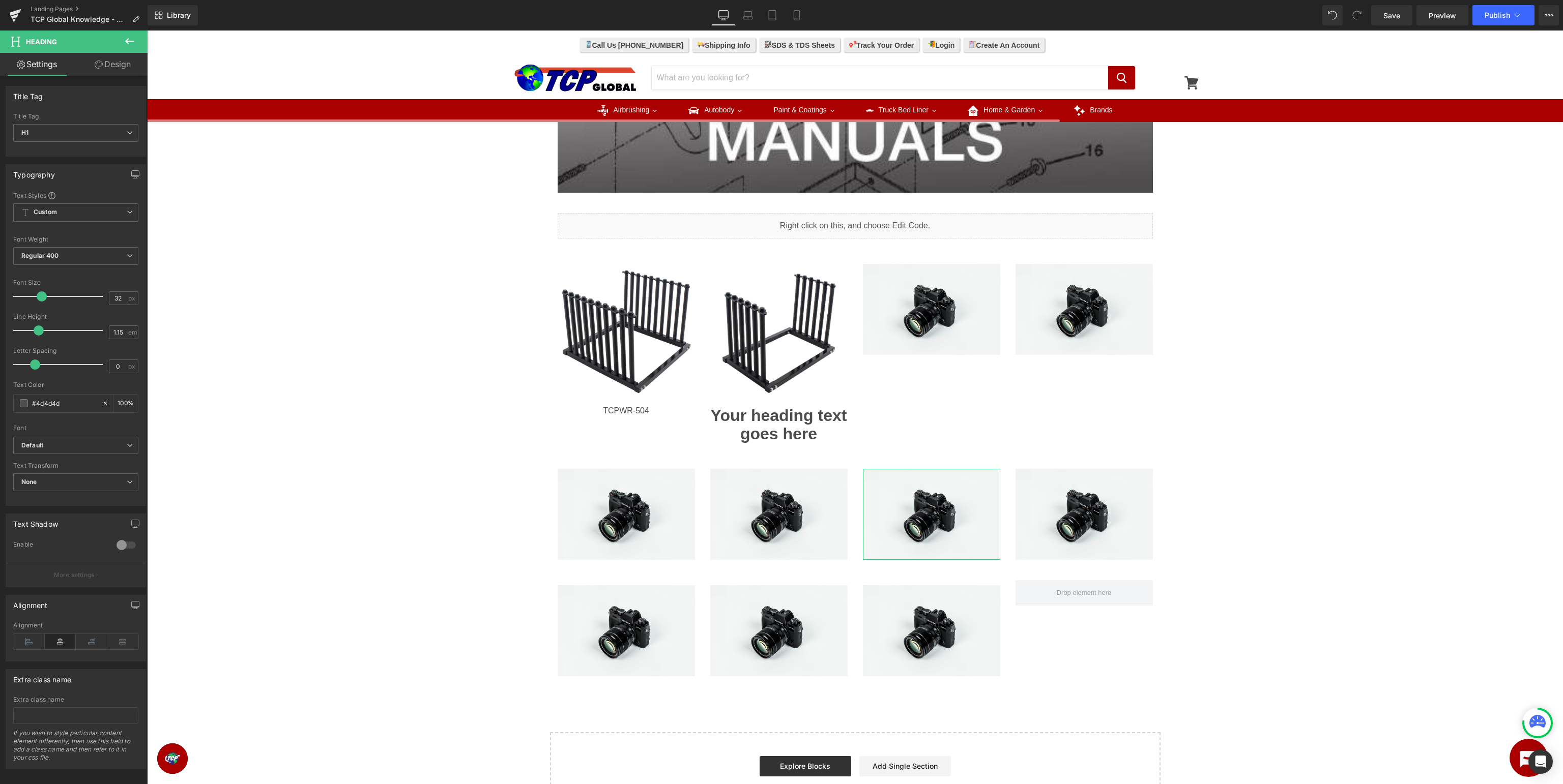
click at [134, 42] on icon at bounding box center [130, 41] width 12 height 12
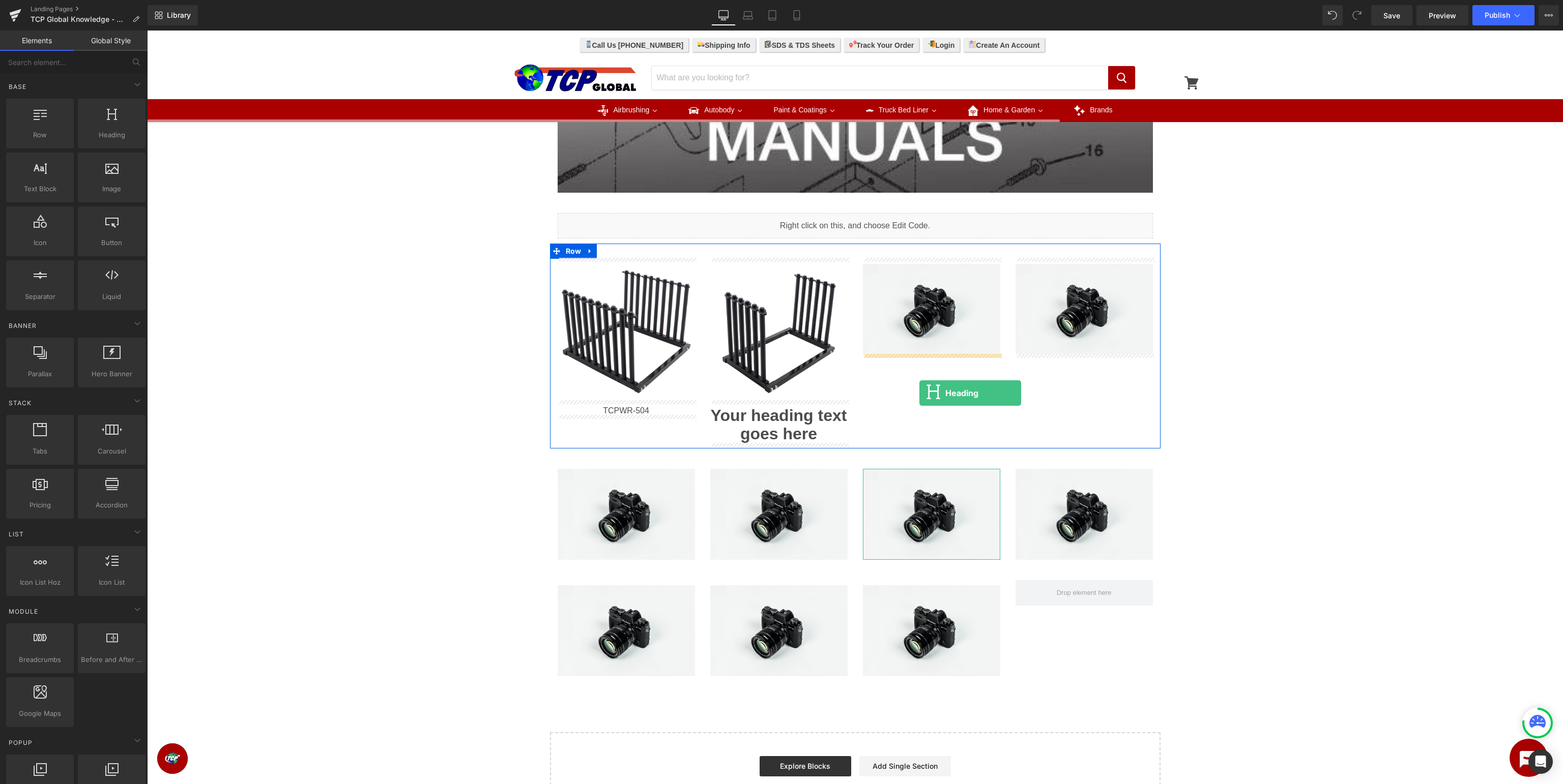
drag, startPoint x: 252, startPoint y: 164, endPoint x: 919, endPoint y: 393, distance: 705.2
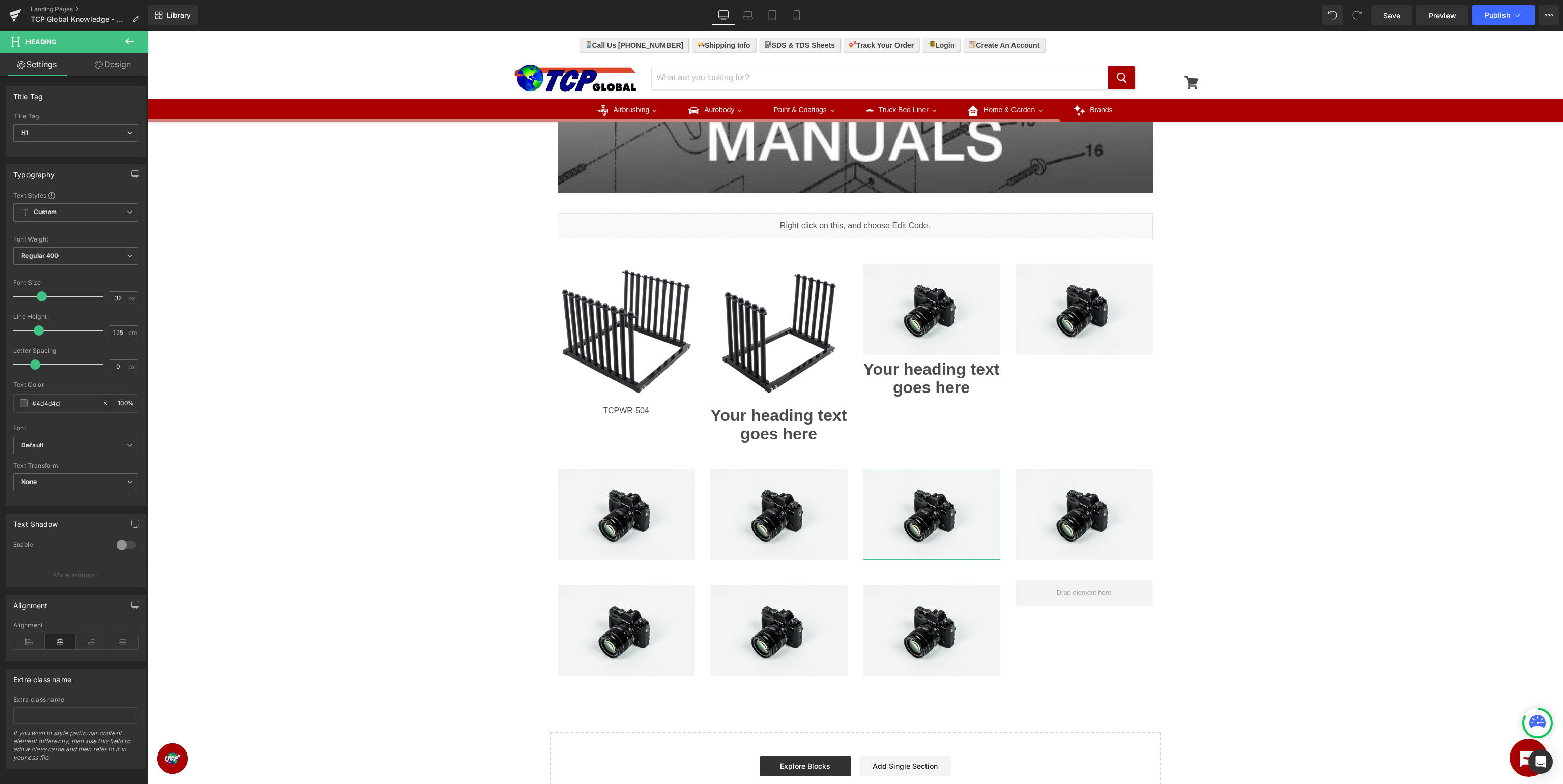
click at [133, 44] on icon at bounding box center [130, 41] width 12 height 12
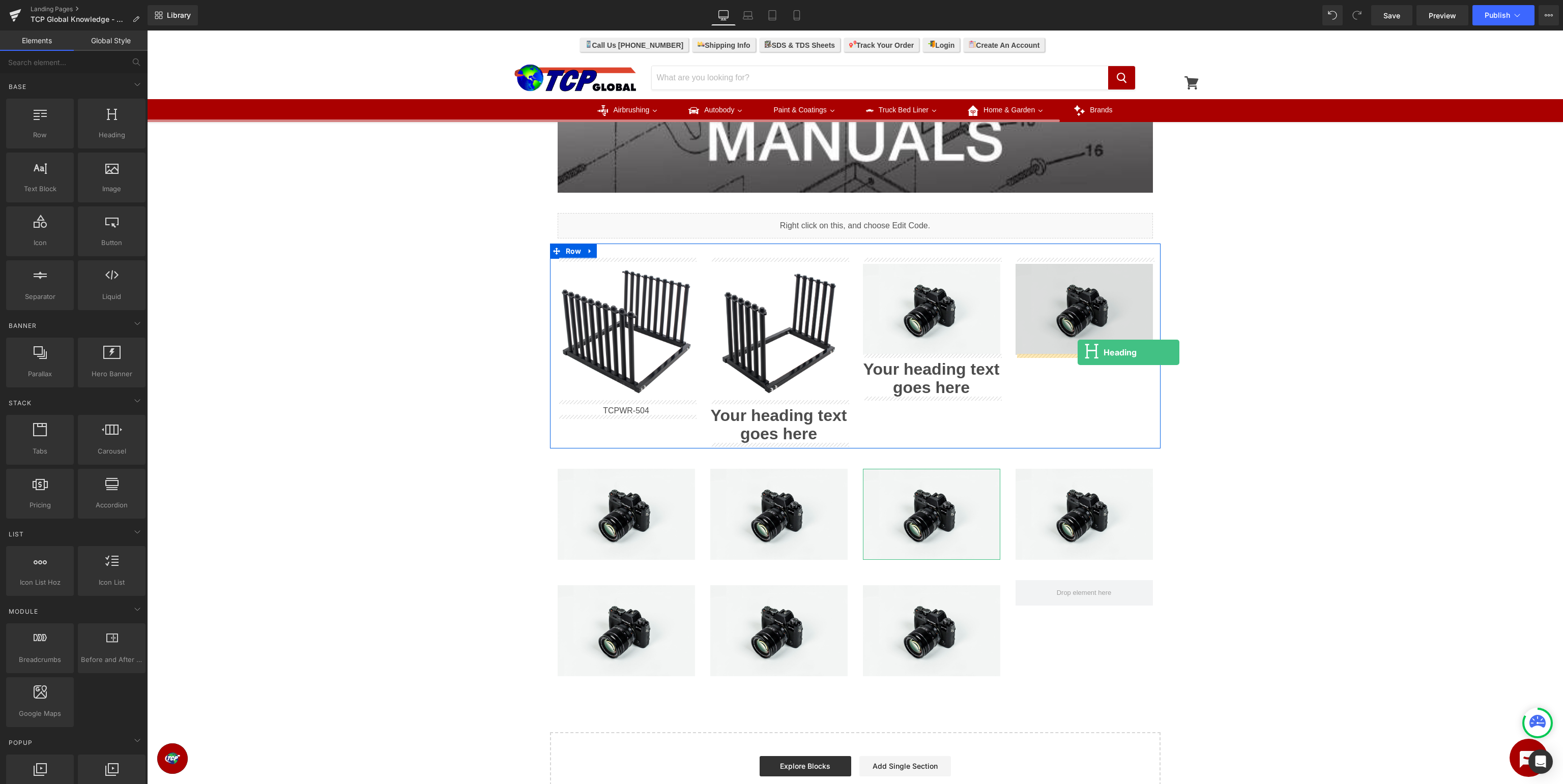
drag, startPoint x: 260, startPoint y: 160, endPoint x: 1077, endPoint y: 352, distance: 839.3
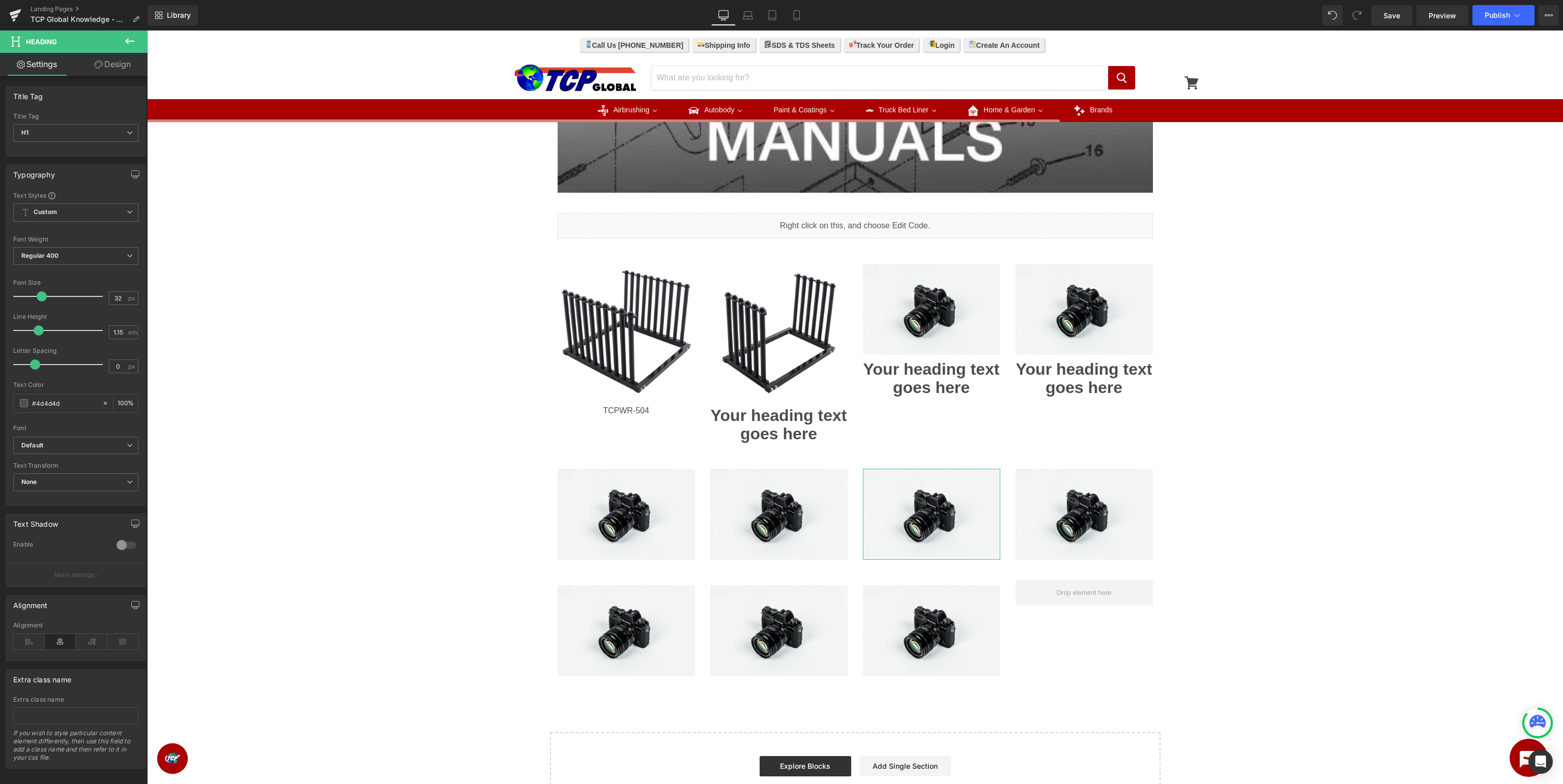
click at [127, 40] on icon at bounding box center [129, 41] width 9 height 6
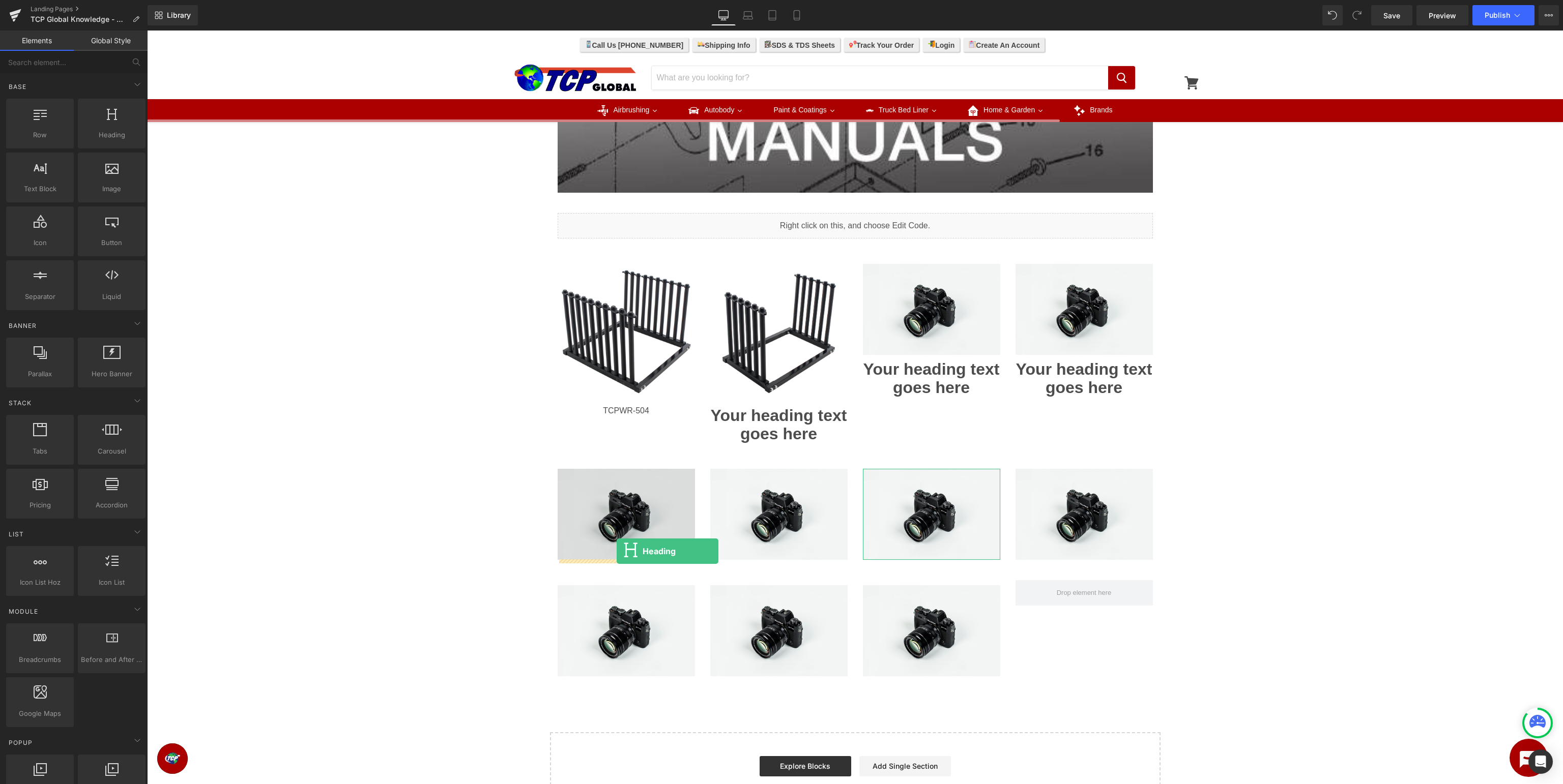
drag, startPoint x: 262, startPoint y: 161, endPoint x: 617, endPoint y: 551, distance: 527.4
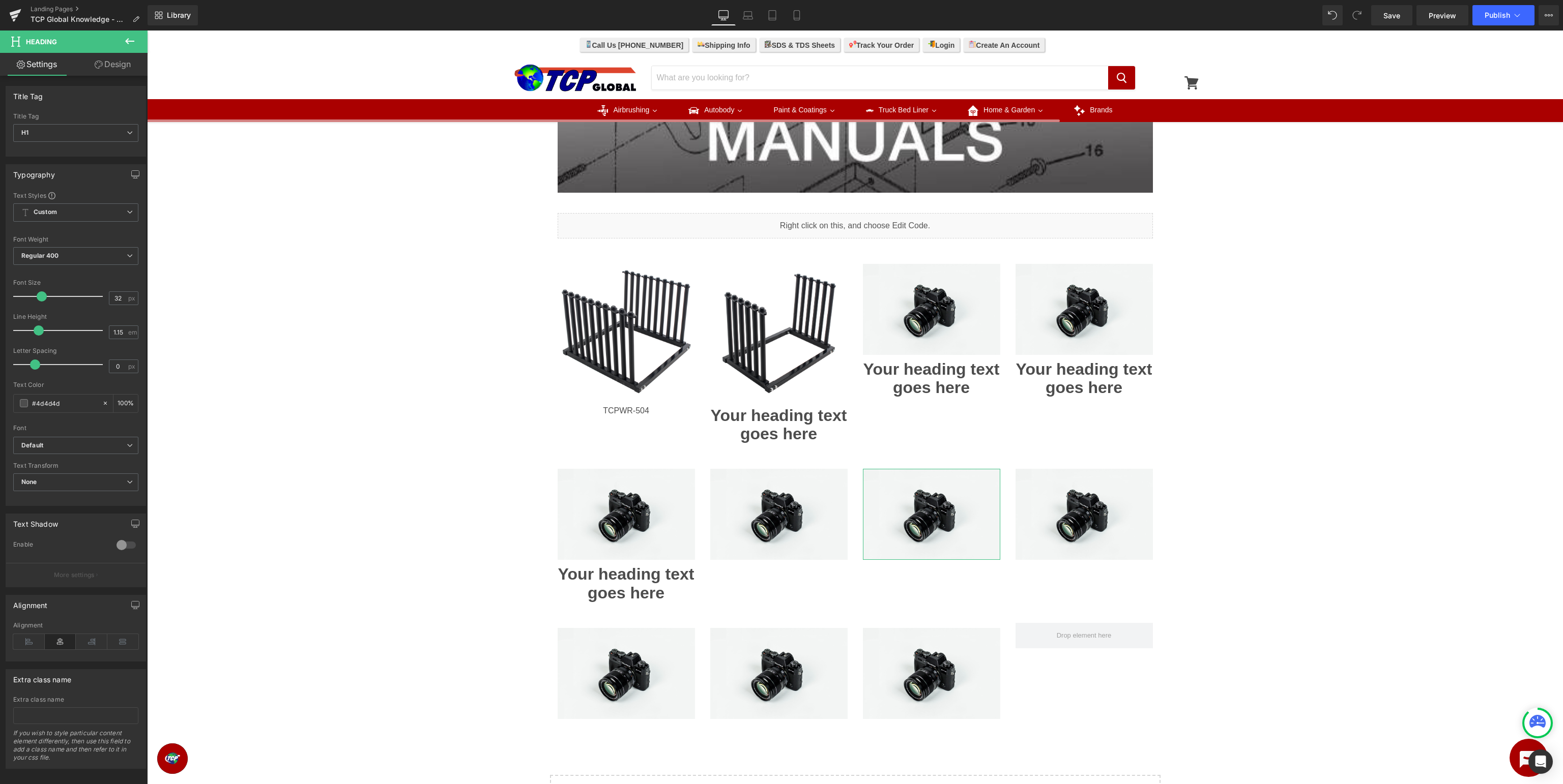
click at [126, 42] on icon at bounding box center [129, 41] width 9 height 6
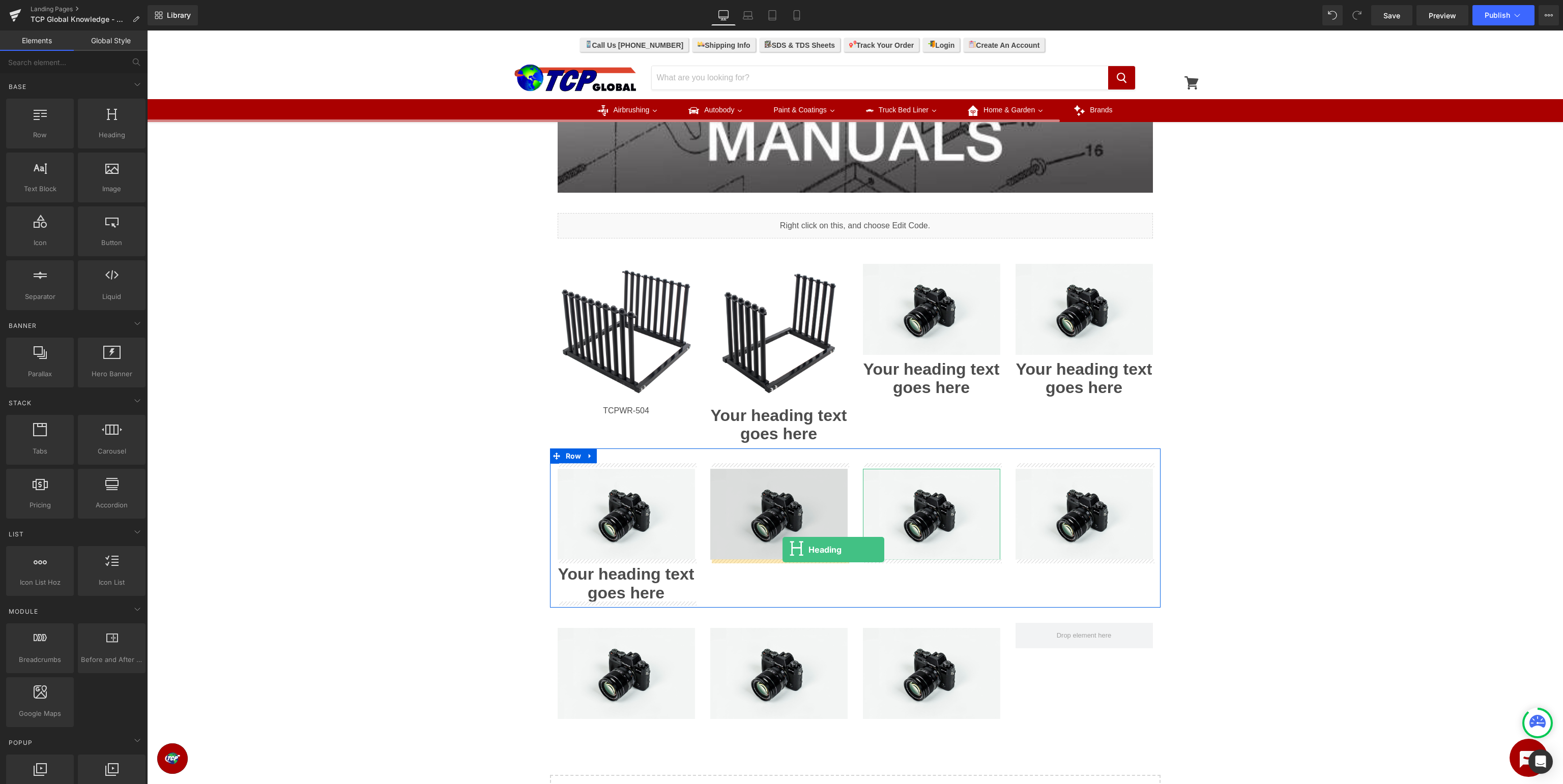
drag, startPoint x: 262, startPoint y: 157, endPoint x: 782, endPoint y: 550, distance: 651.8
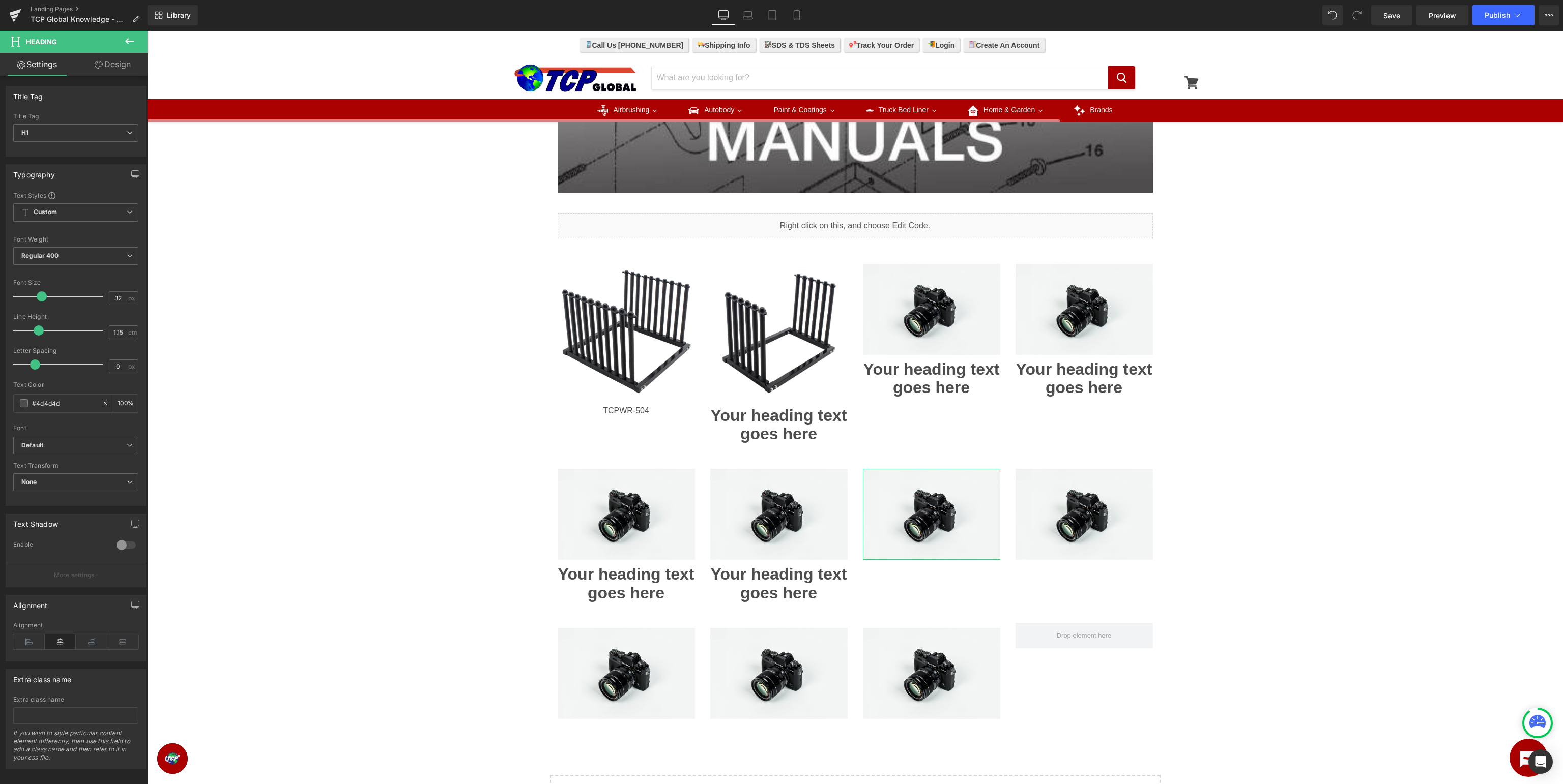
click at [133, 40] on icon at bounding box center [129, 41] width 9 height 6
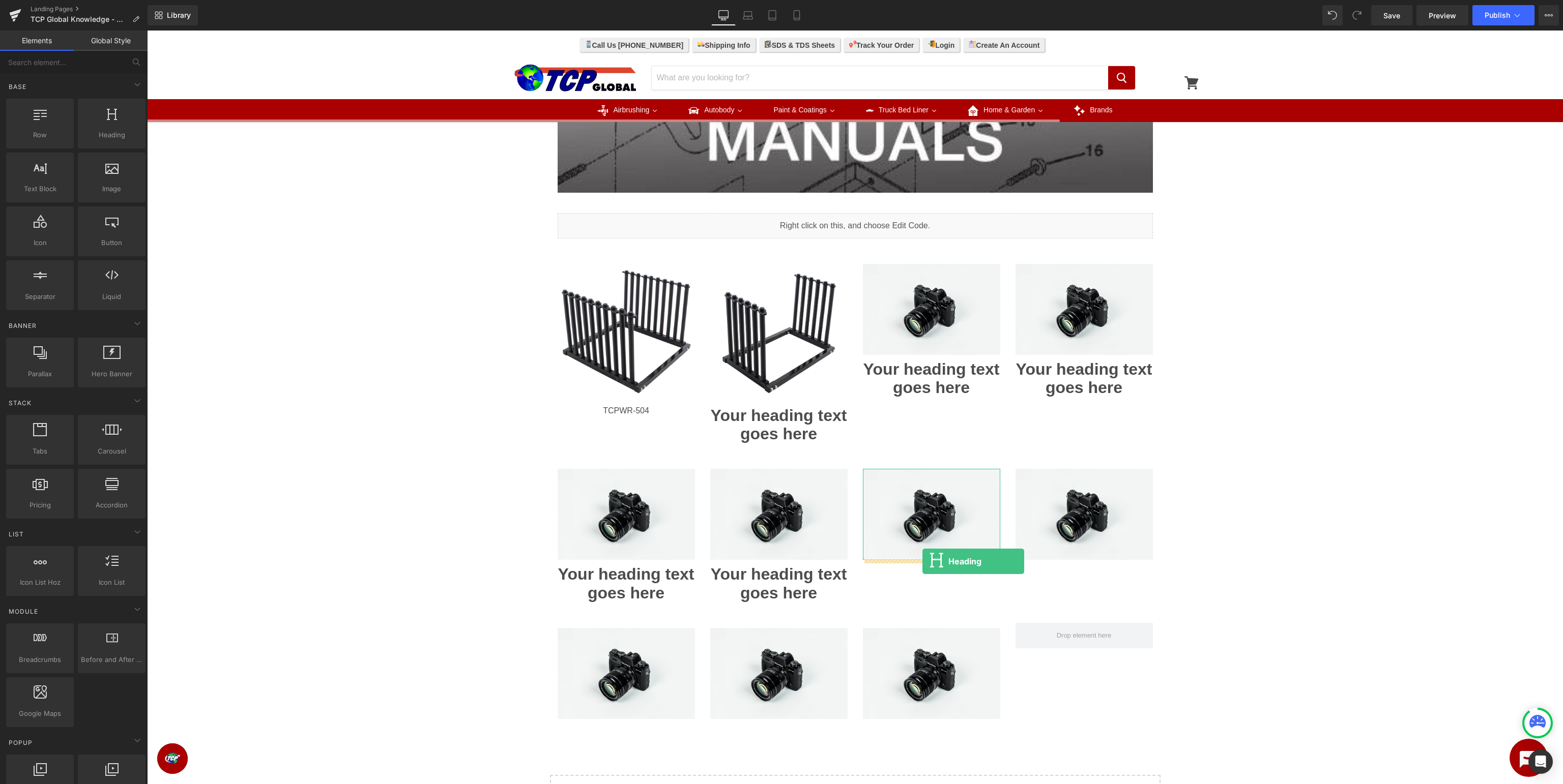
drag, startPoint x: 270, startPoint y: 157, endPoint x: 922, endPoint y: 561, distance: 767.0
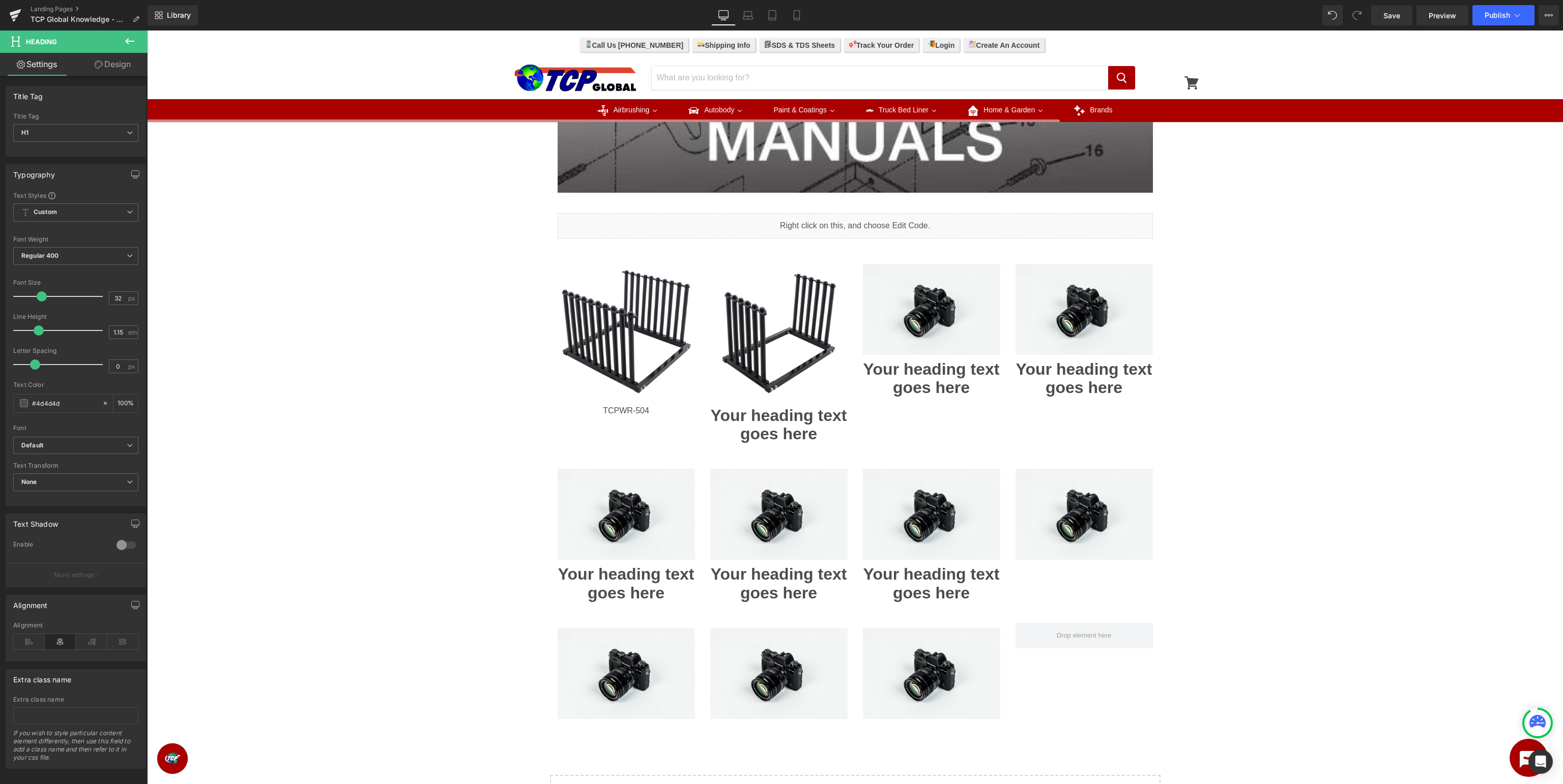
click at [127, 39] on icon at bounding box center [130, 41] width 12 height 12
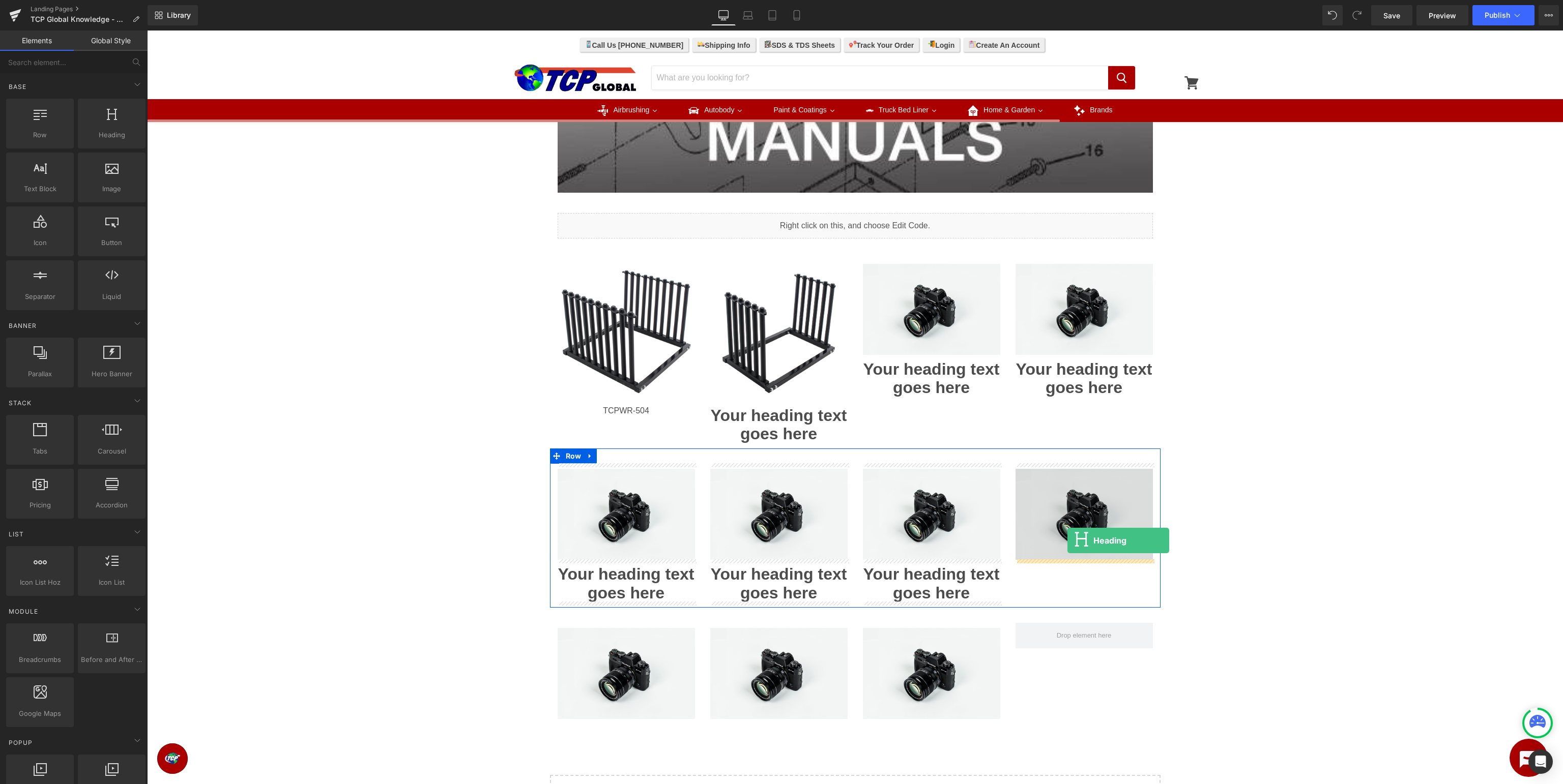
drag, startPoint x: 269, startPoint y: 161, endPoint x: 1068, endPoint y: 541, distance: 884.8
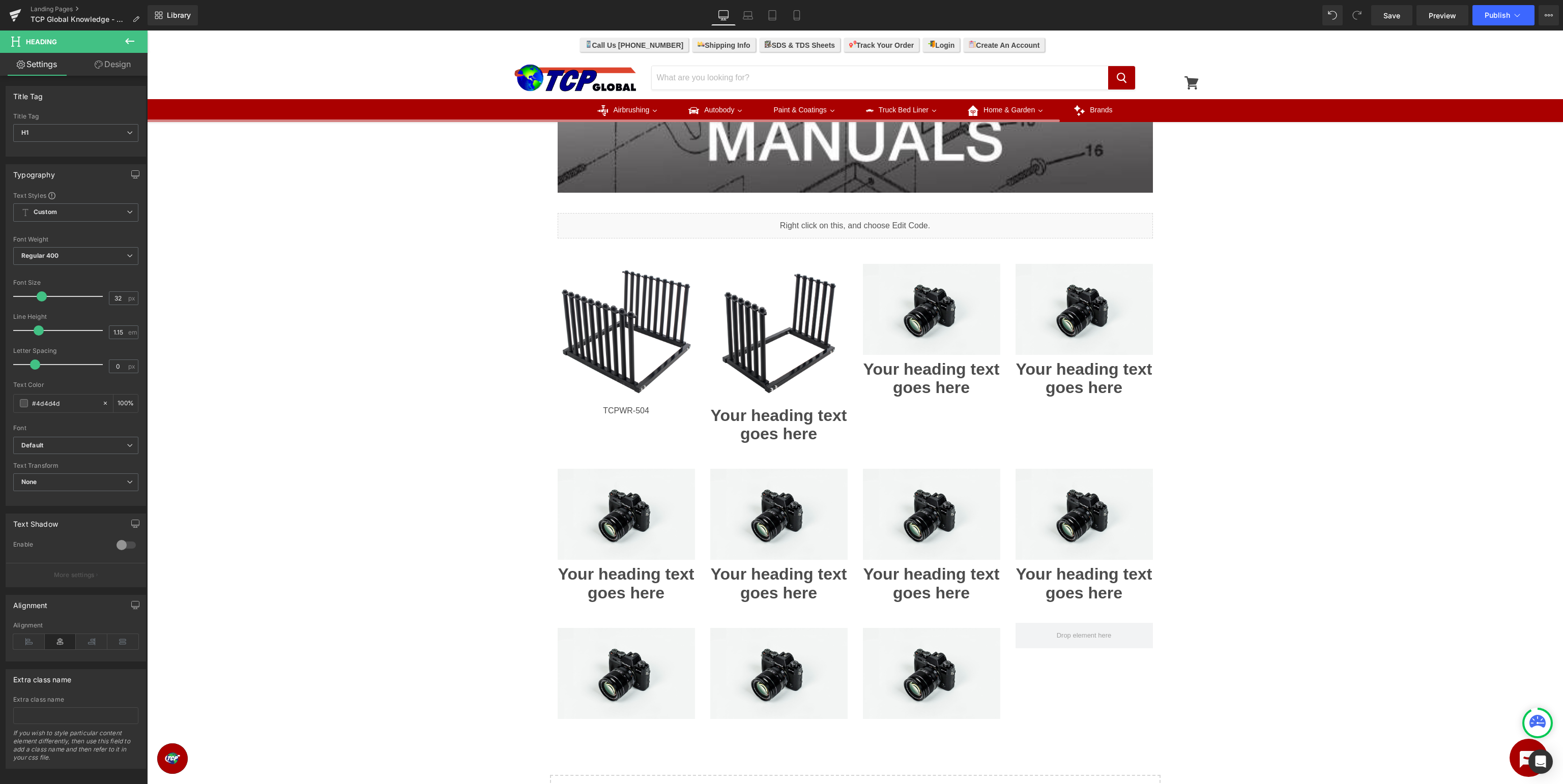
click at [131, 42] on icon at bounding box center [130, 41] width 12 height 12
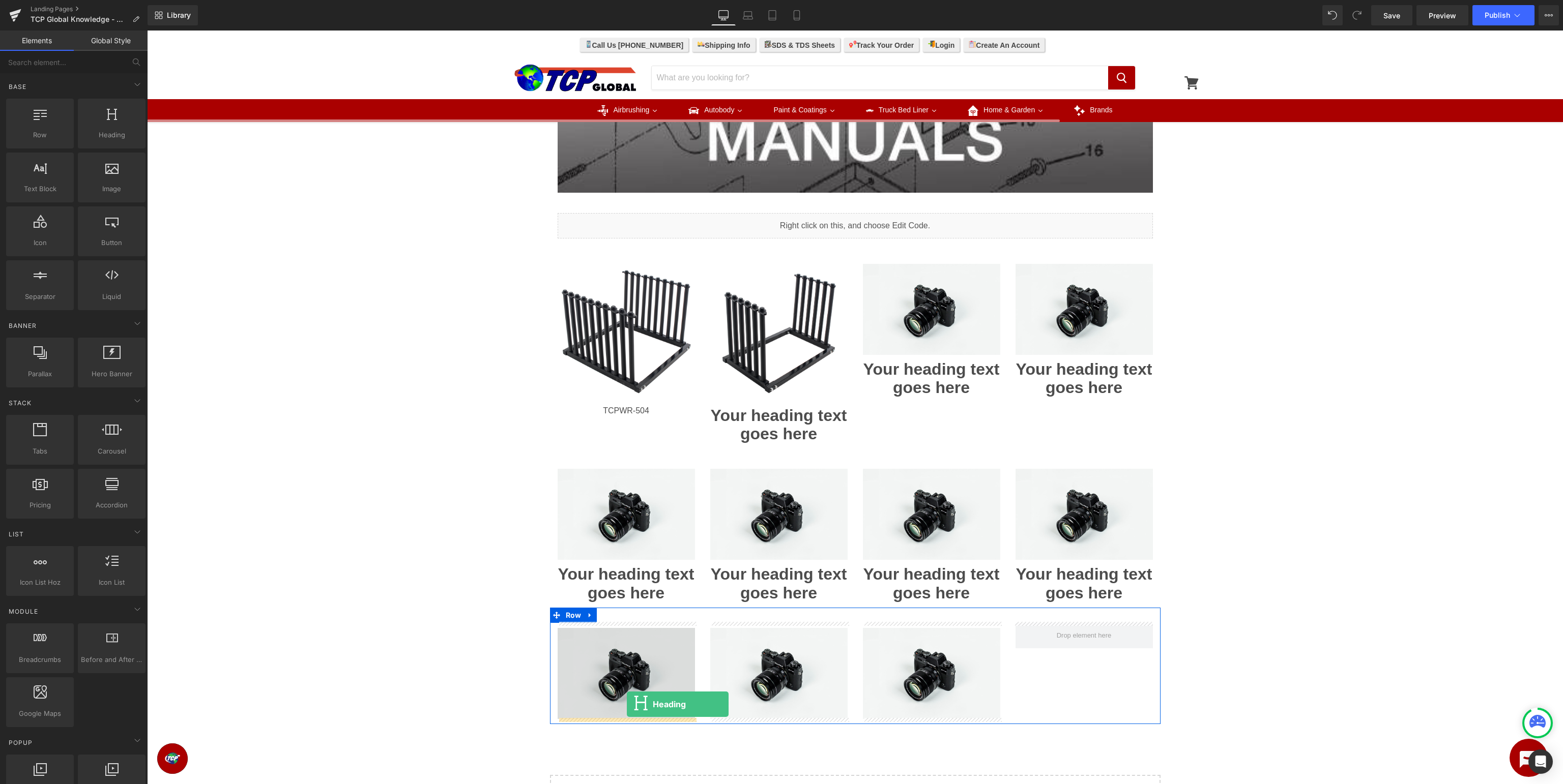
drag, startPoint x: 258, startPoint y: 152, endPoint x: 627, endPoint y: 704, distance: 664.0
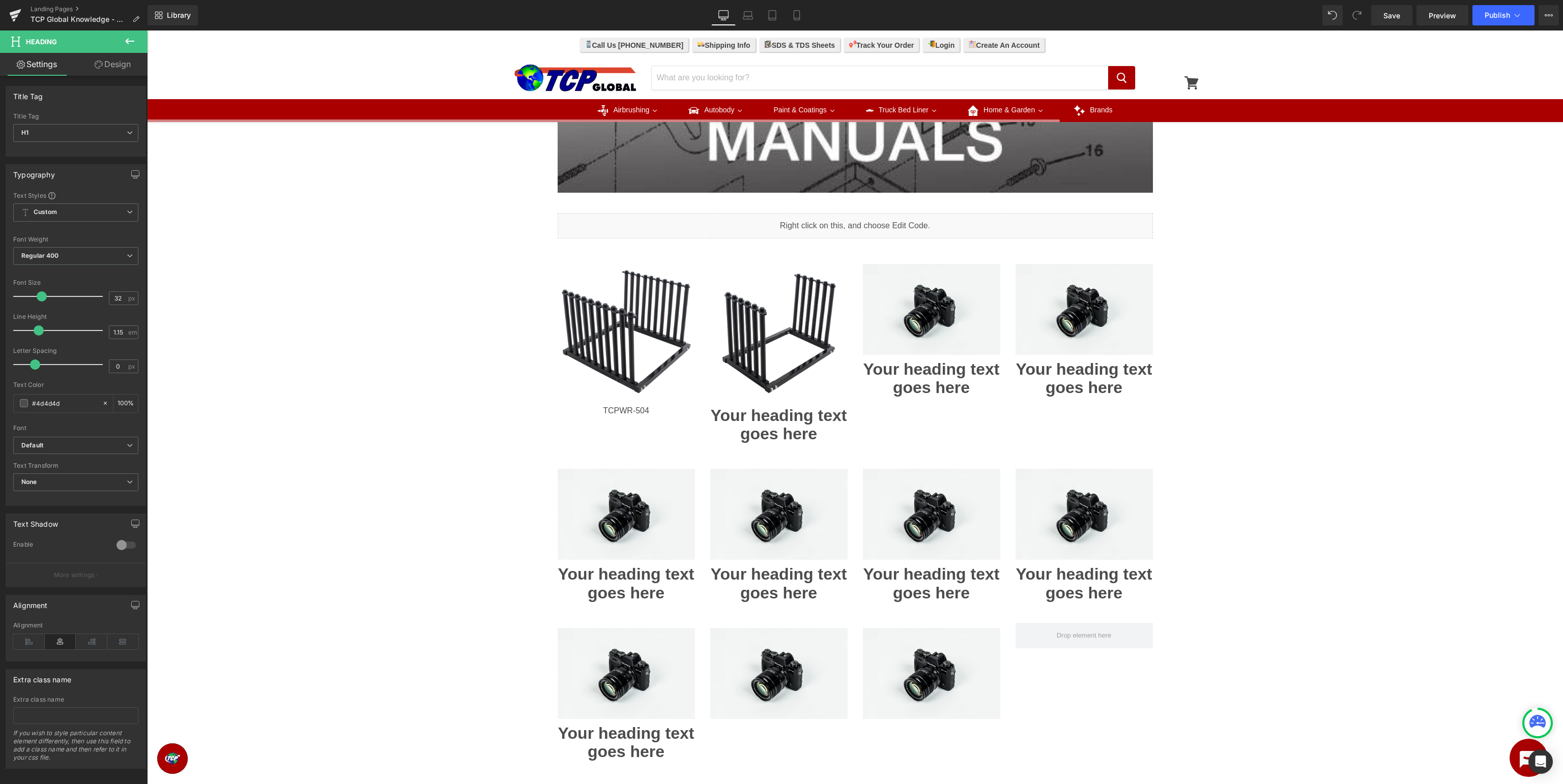
drag, startPoint x: 131, startPoint y: 40, endPoint x: 123, endPoint y: 66, distance: 27.2
click at [131, 40] on icon at bounding box center [130, 41] width 12 height 12
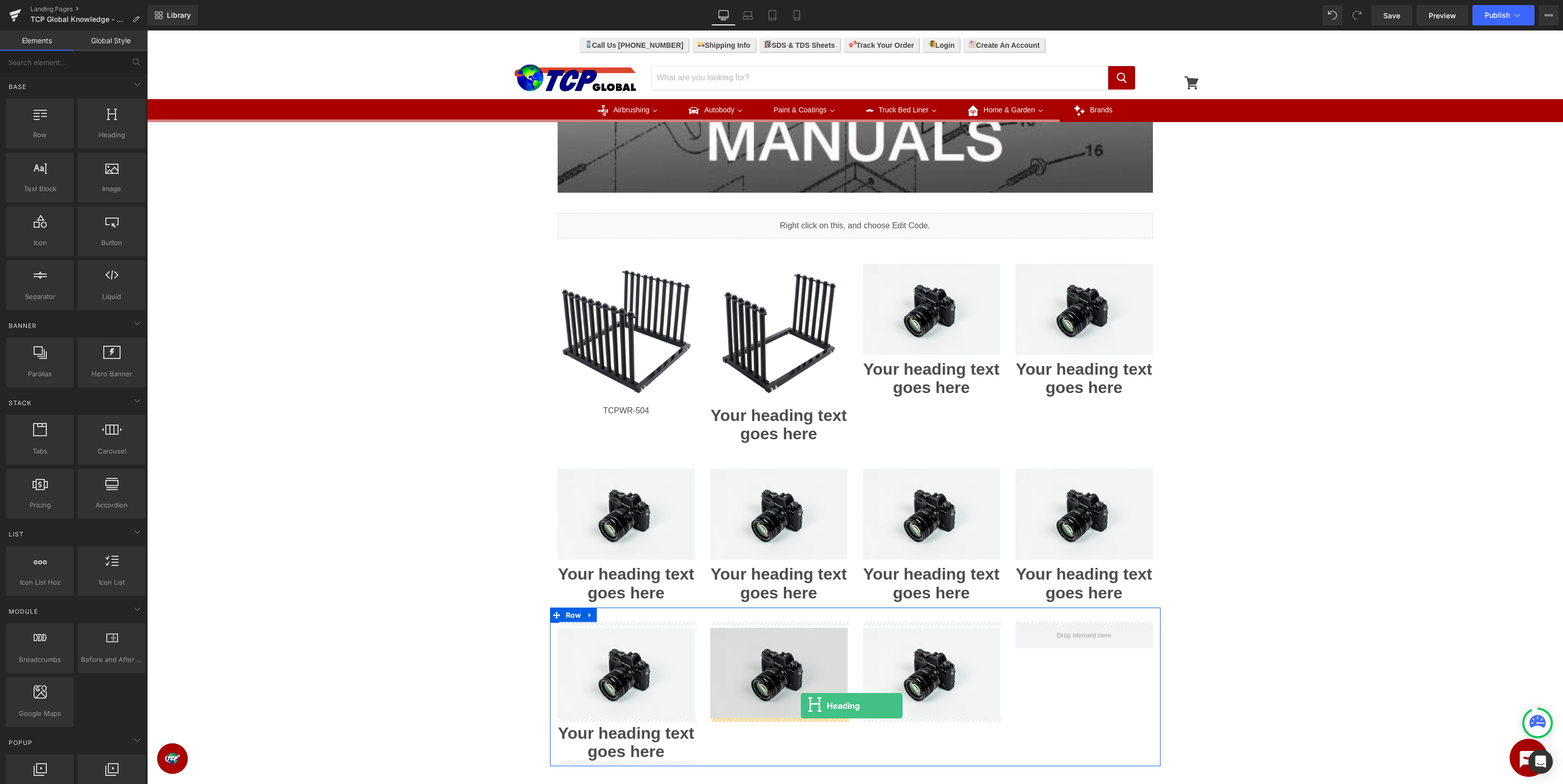
drag, startPoint x: 312, startPoint y: 334, endPoint x: 800, endPoint y: 706, distance: 613.6
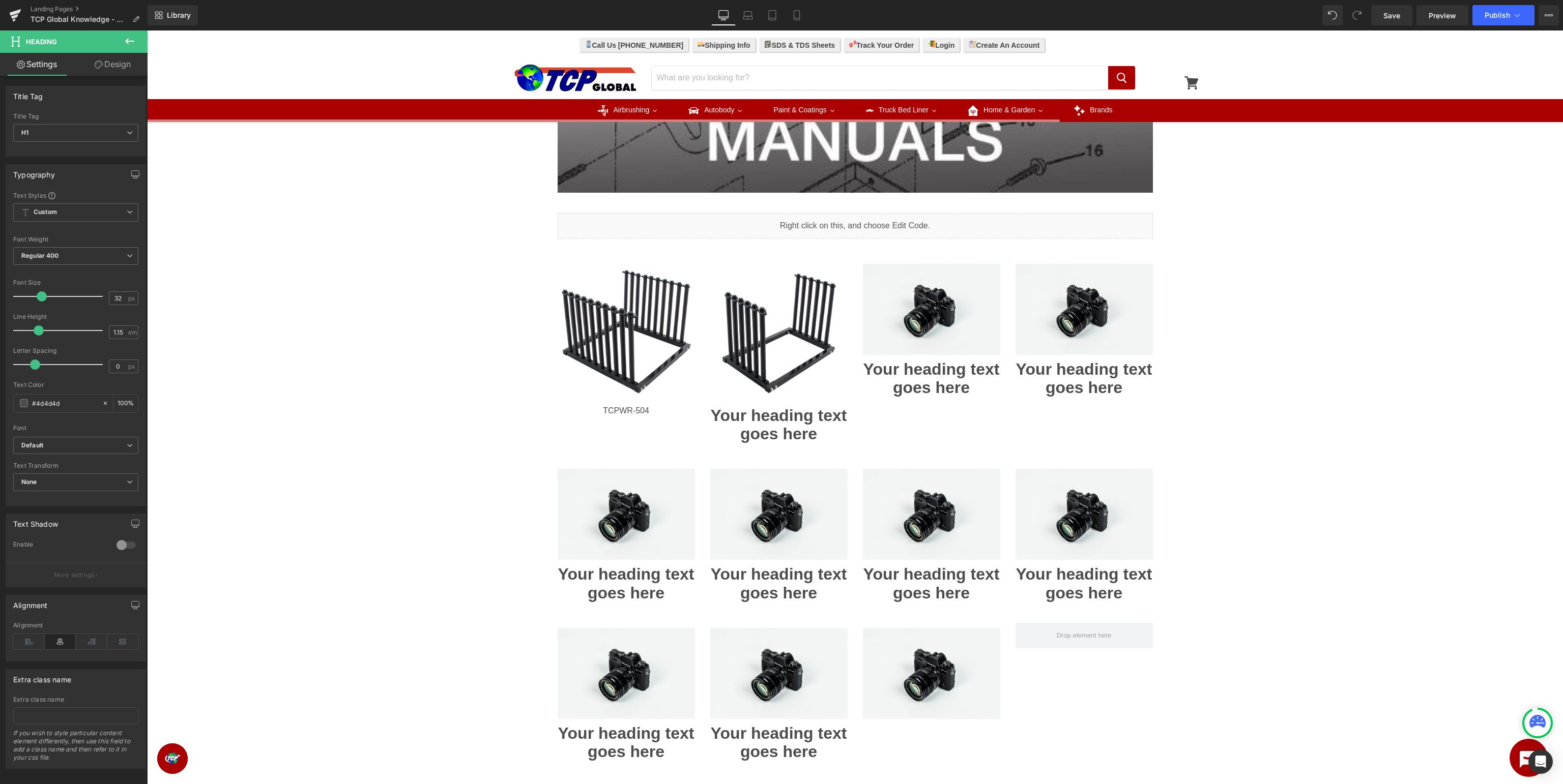
click at [127, 40] on icon at bounding box center [129, 41] width 9 height 6
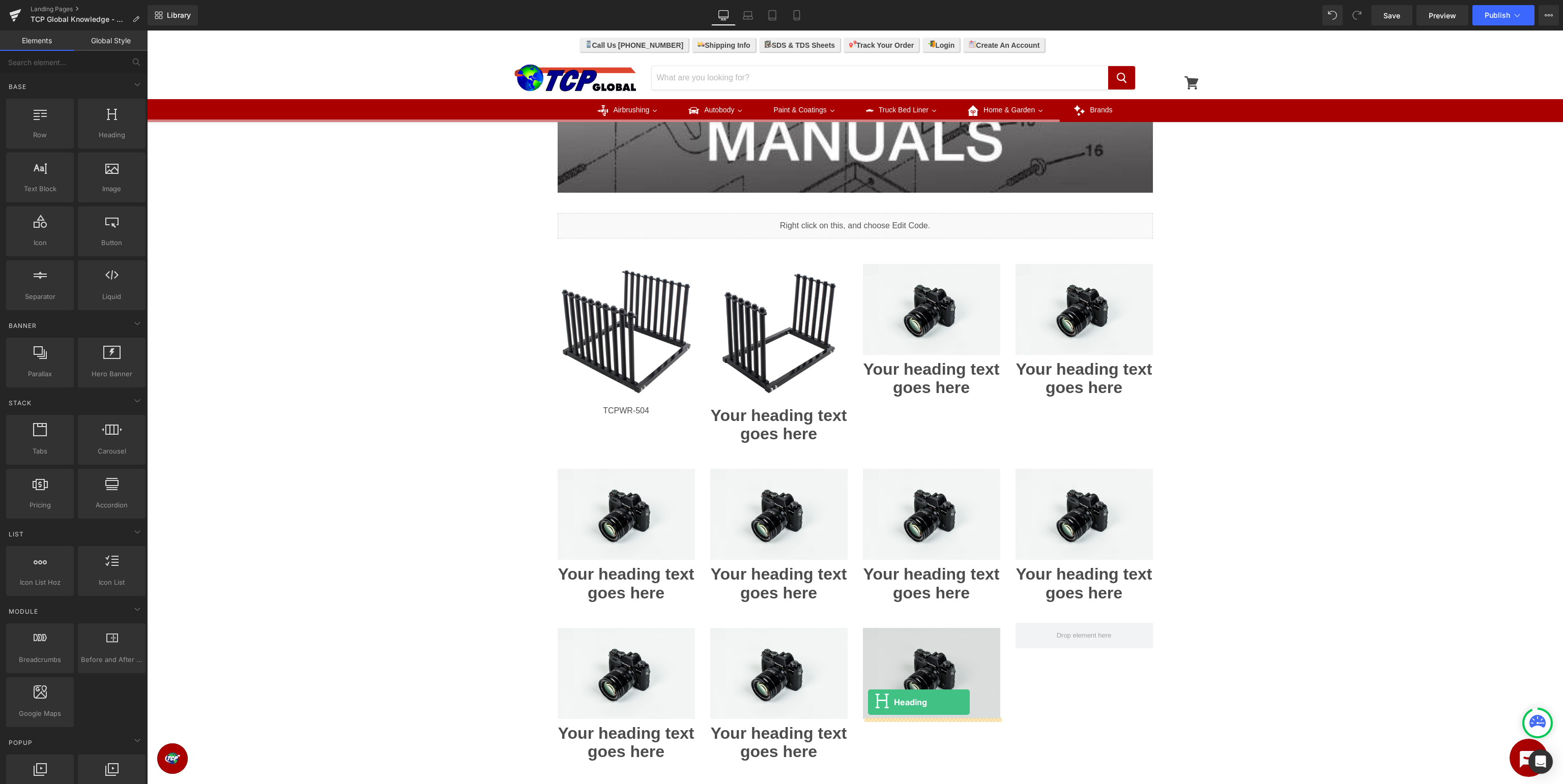
drag, startPoint x: 270, startPoint y: 152, endPoint x: 868, endPoint y: 702, distance: 812.5
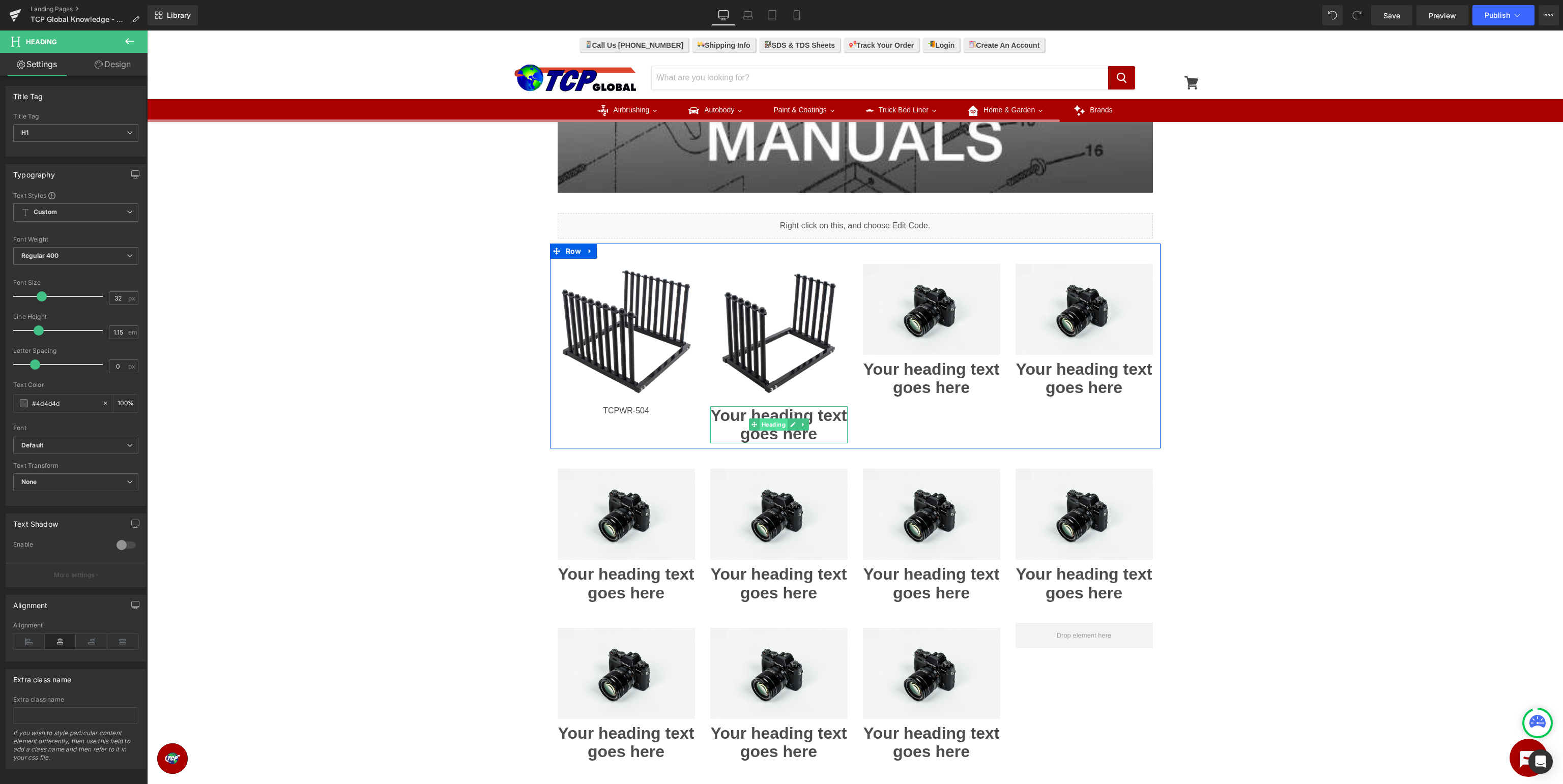
click at [766, 427] on span "Heading" at bounding box center [772, 425] width 28 height 12
click at [791, 426] on icon at bounding box center [792, 425] width 5 height 5
click at [791, 426] on h1 "Your heading text goes here" at bounding box center [779, 425] width 138 height 37
paste div
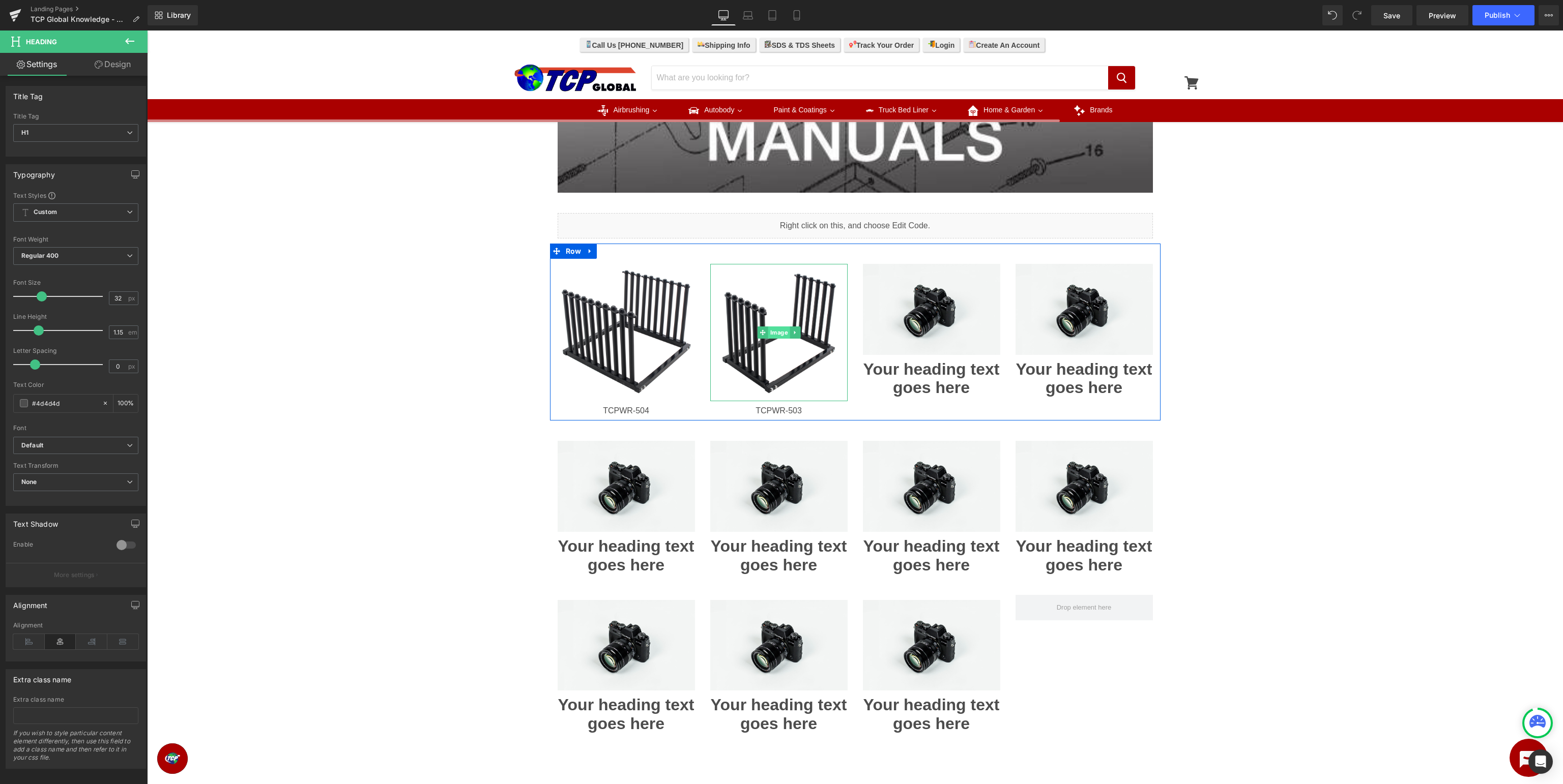
click at [776, 333] on span "Image" at bounding box center [778, 333] width 22 height 12
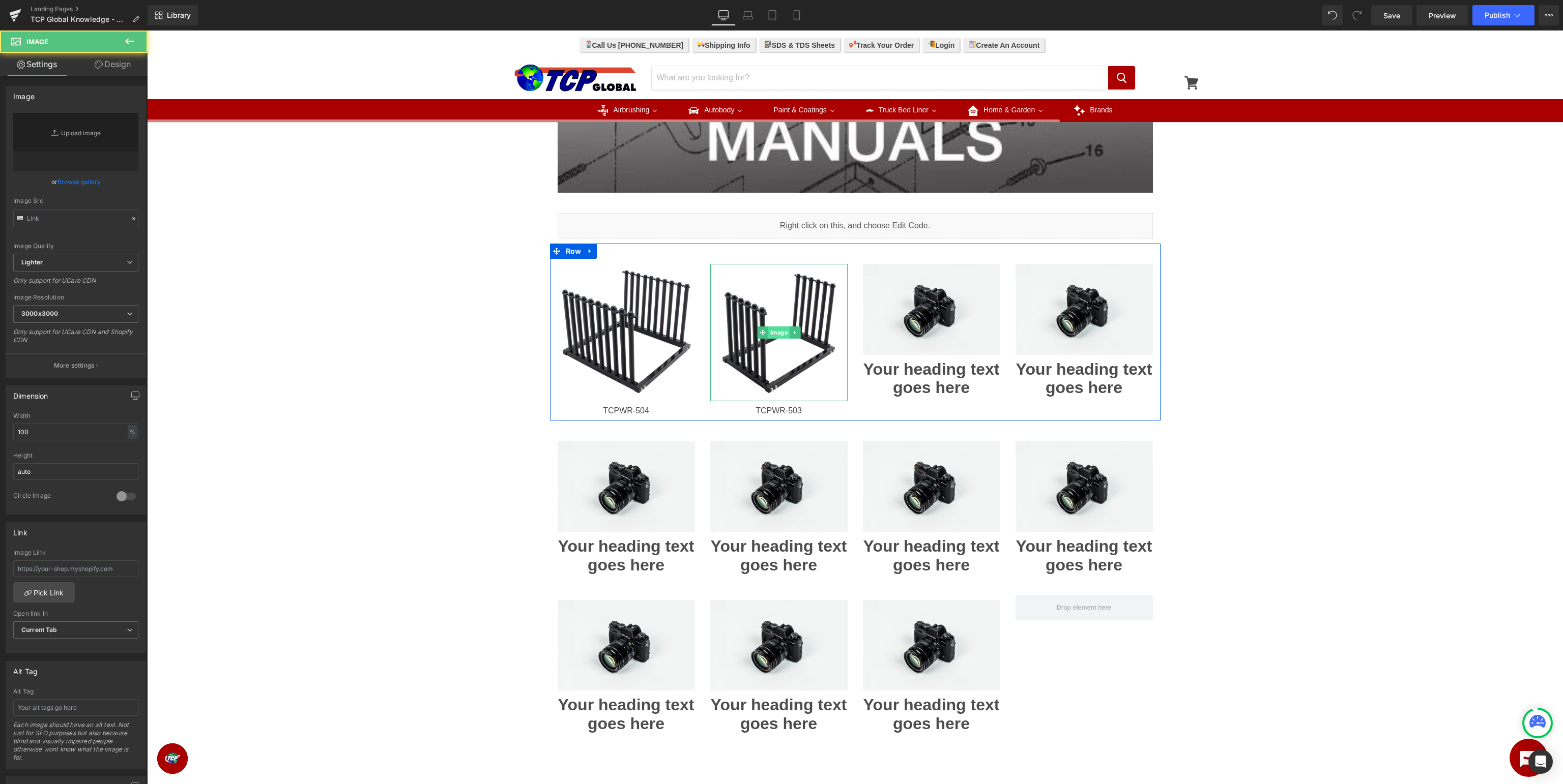
type input "[URL][DOMAIN_NAME]"
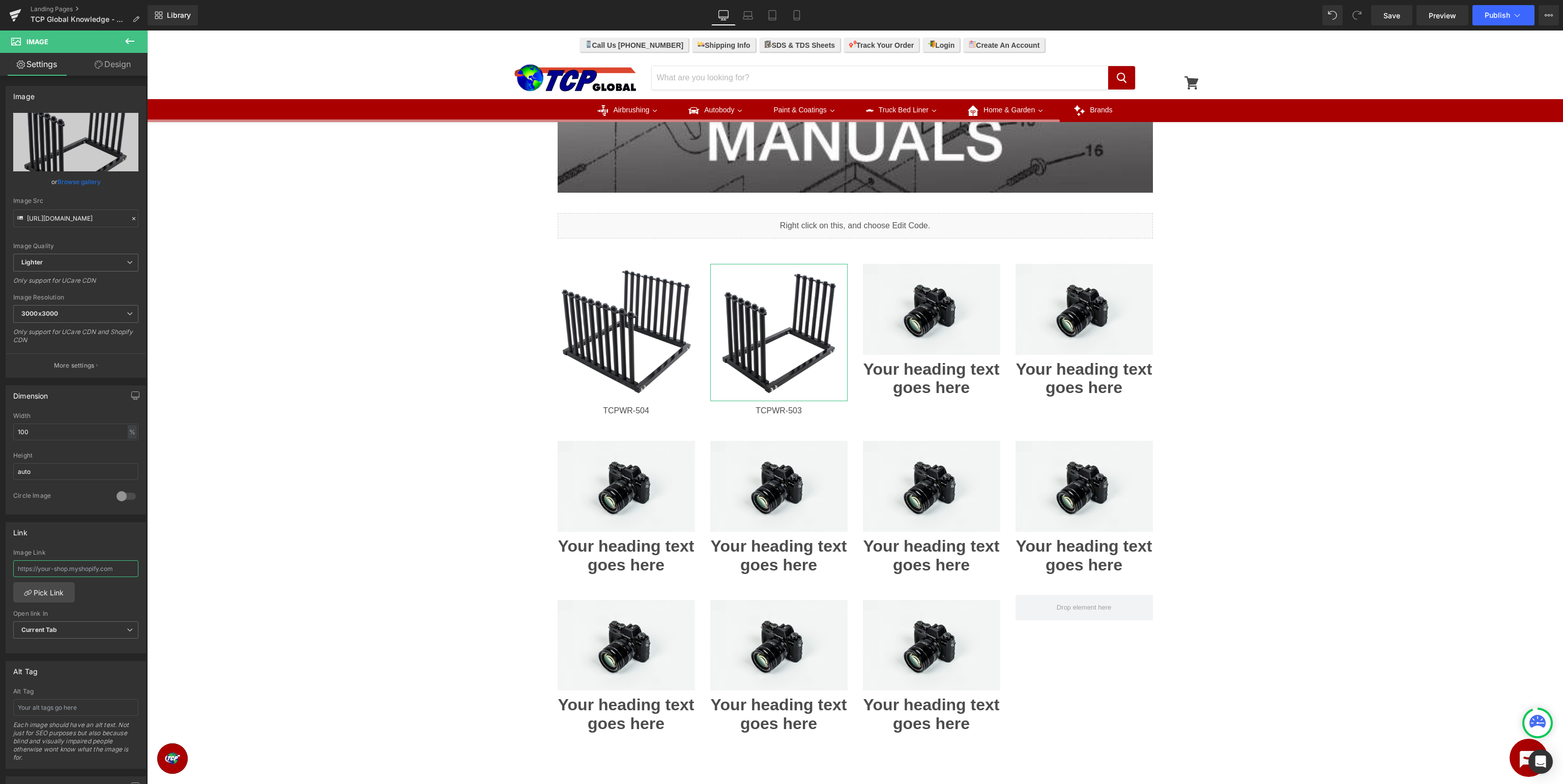
click at [77, 566] on input "text" at bounding box center [75, 569] width 125 height 17
type input "[URL][DOMAIN_NAME]"
click at [319, 526] on div "Image Row Image Row Liquid Row Image TCPWR-504 Heading Image TCPWR-503 Heading …" at bounding box center [855, 266] width 1416 height 1212
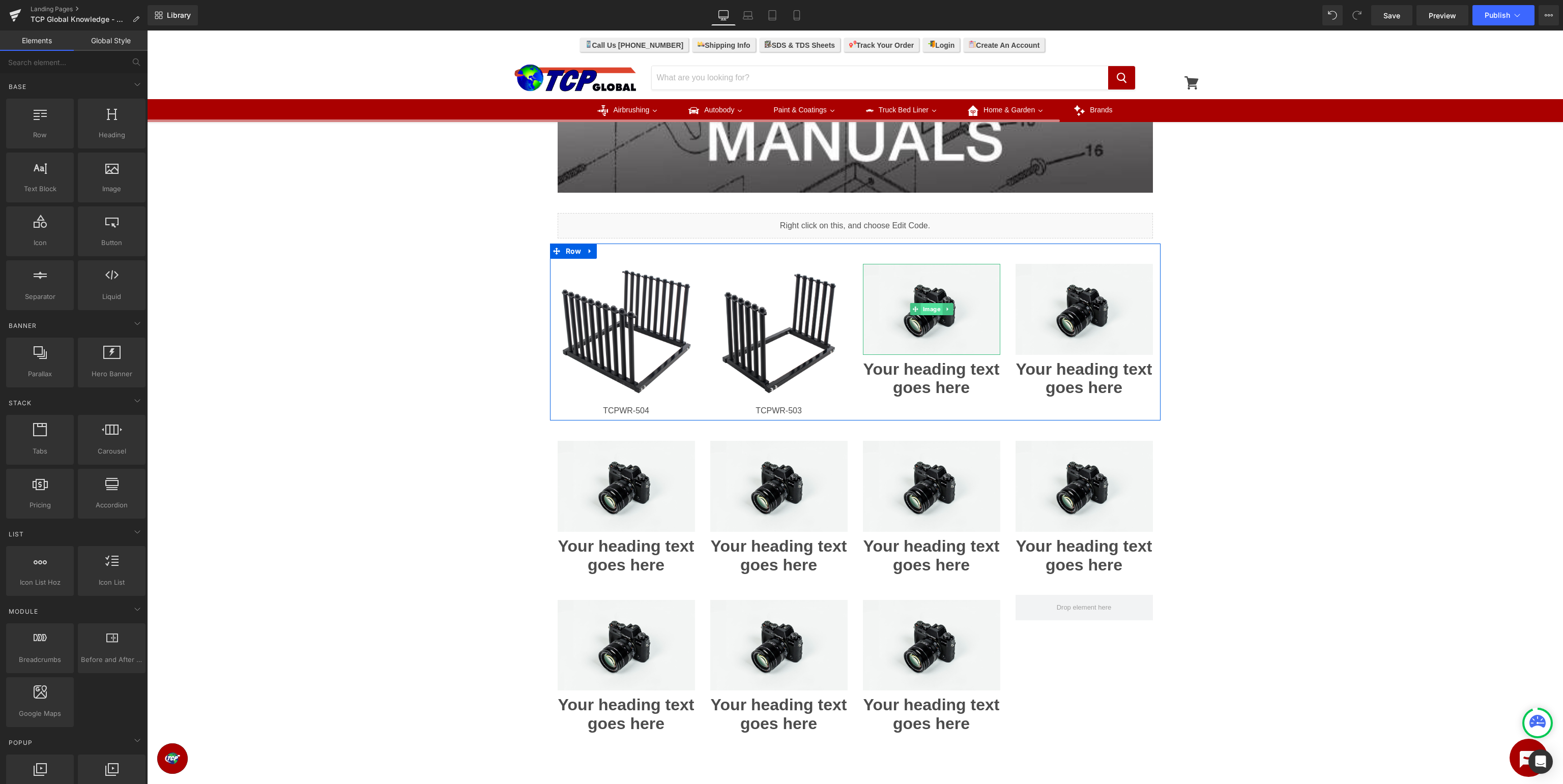
click at [933, 312] on span "Image" at bounding box center [931, 309] width 22 height 12
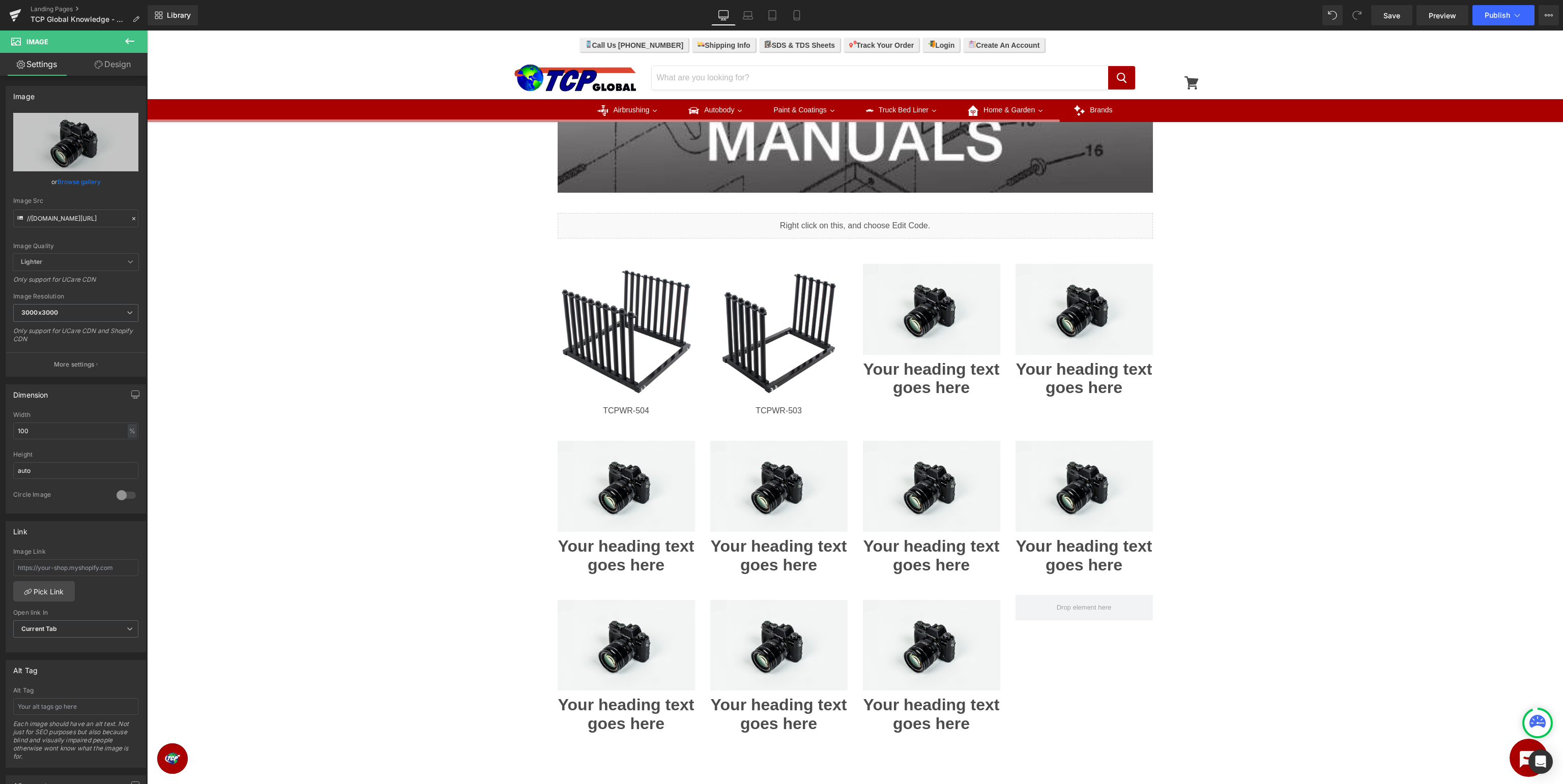
drag, startPoint x: 131, startPoint y: 39, endPoint x: 129, endPoint y: 63, distance: 24.1
click at [131, 40] on icon at bounding box center [130, 41] width 12 height 12
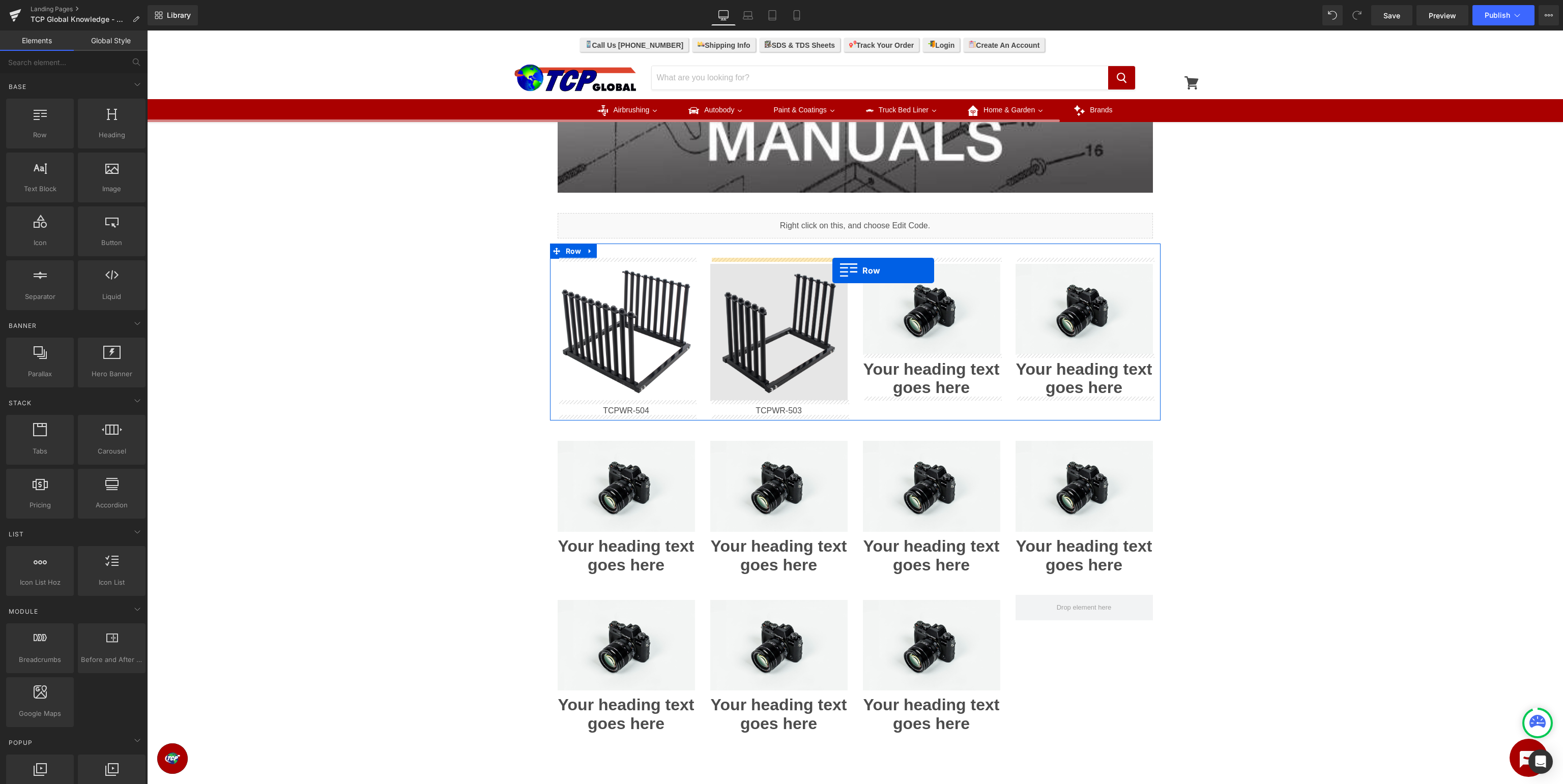
drag, startPoint x: 182, startPoint y: 162, endPoint x: 832, endPoint y: 271, distance: 659.1
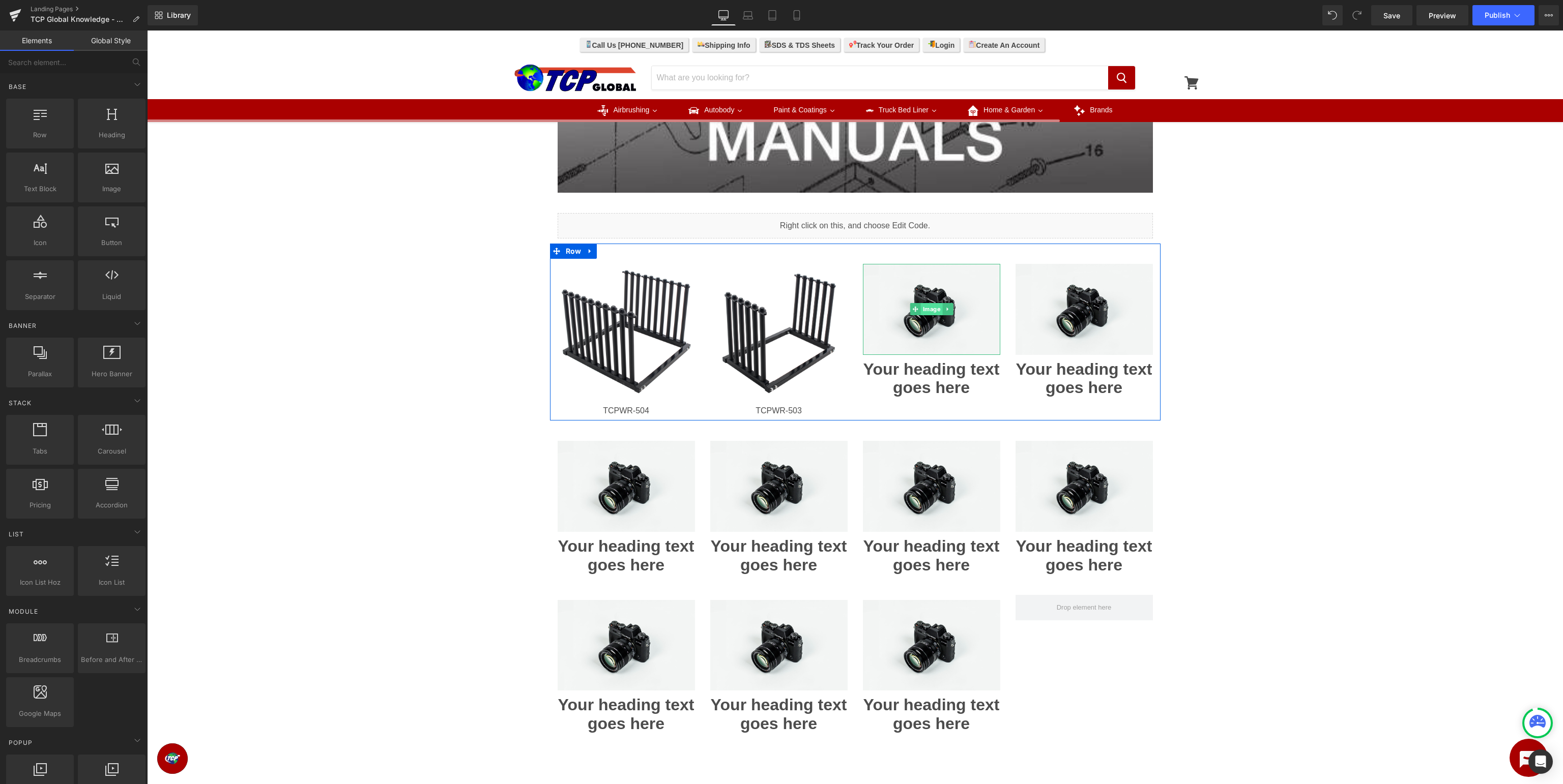
click at [926, 310] on span "Image" at bounding box center [931, 309] width 22 height 12
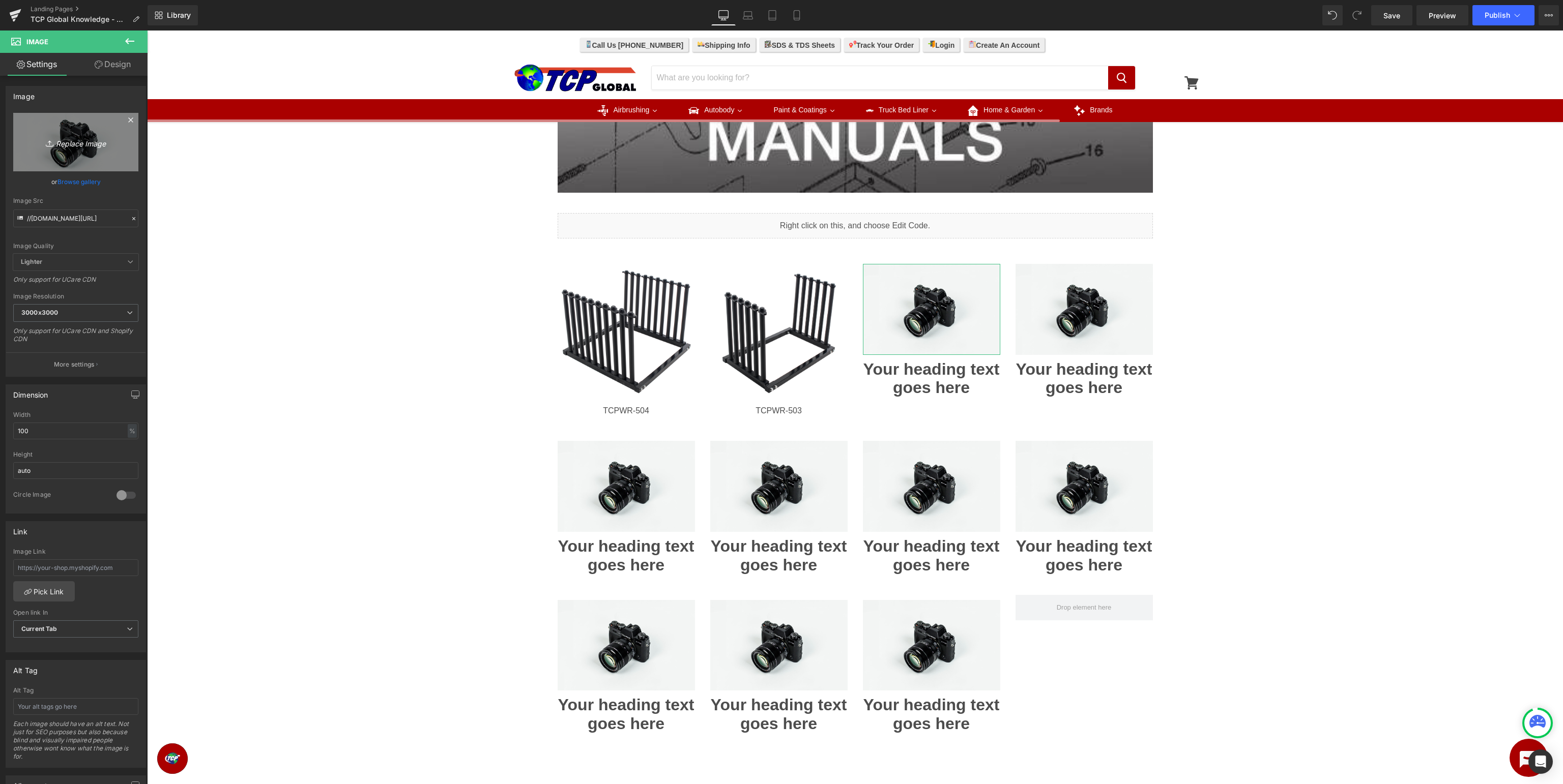
click at [72, 141] on icon "Replace Image" at bounding box center [75, 142] width 82 height 12
click at [1084, 310] on span "Image" at bounding box center [1084, 309] width 22 height 12
click at [1084, 309] on span "Image" at bounding box center [1084, 309] width 22 height 12
click at [78, 143] on icon "Replace Image" at bounding box center [75, 142] width 82 height 12
type input "C:\fakepath\TCPMM-22526.jpg"
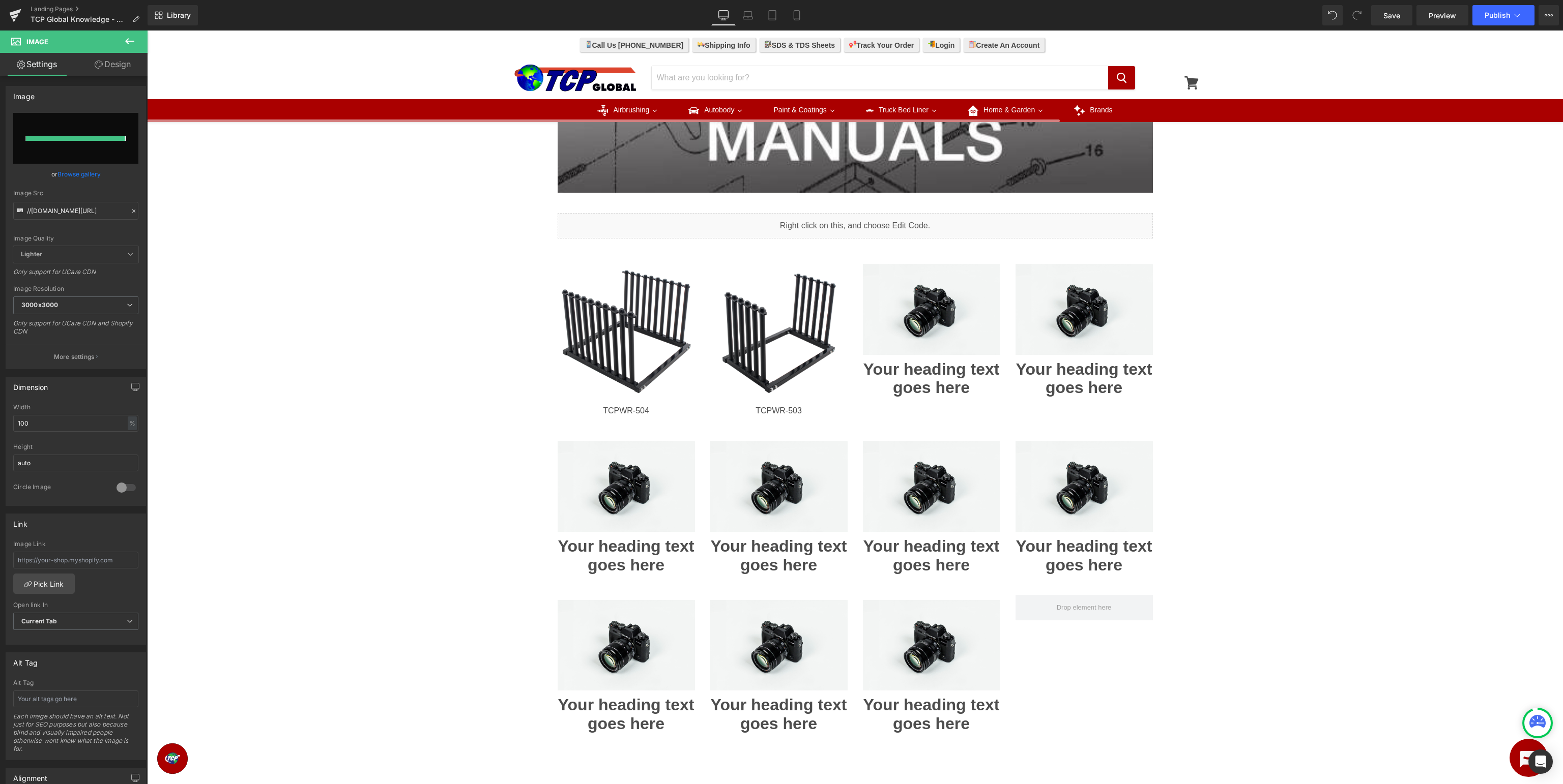
type input "[URL][DOMAIN_NAME]"
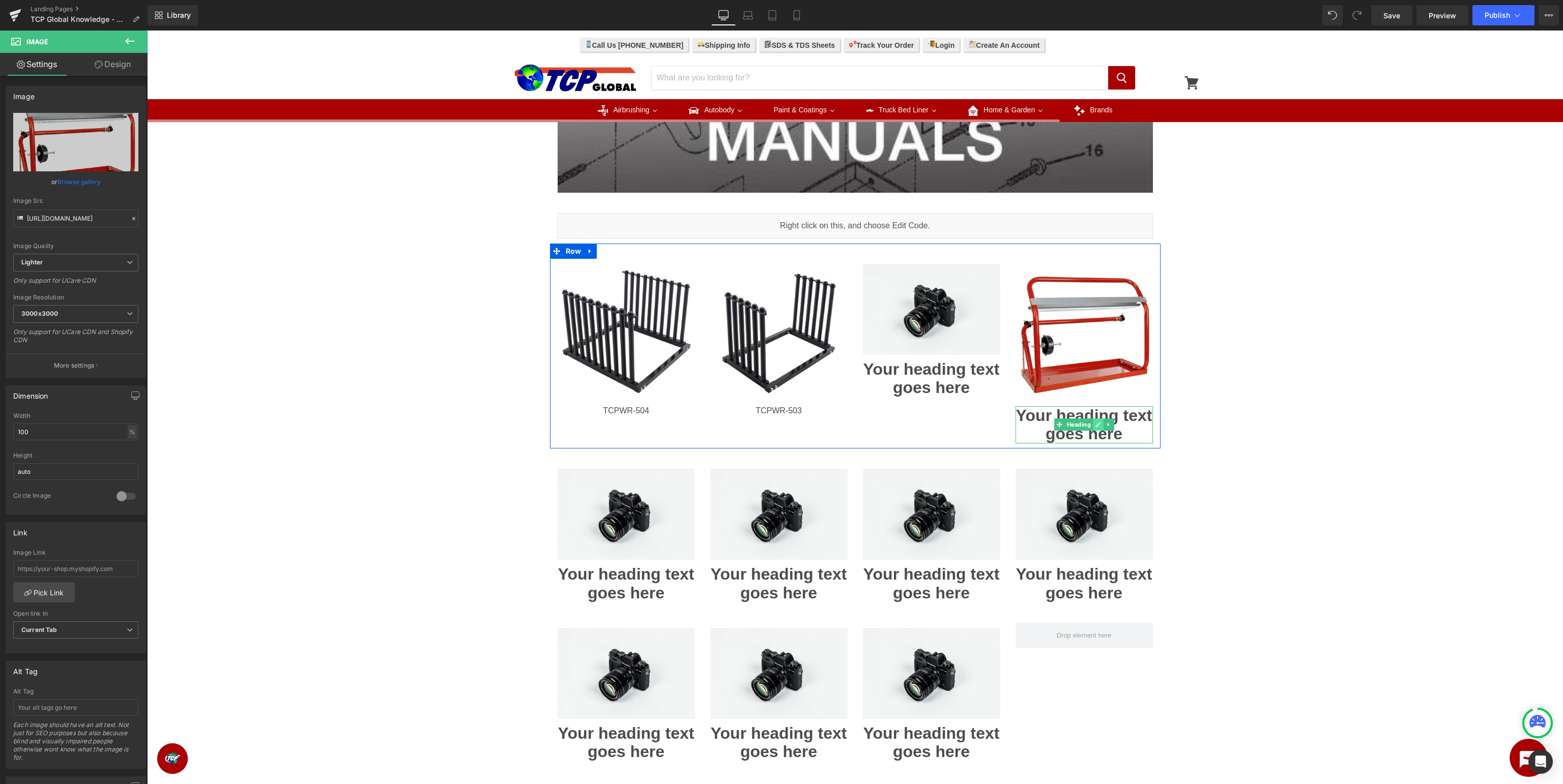
click at [1096, 428] on link at bounding box center [1098, 425] width 11 height 12
click at [1102, 424] on h1 "Your heading text goes here" at bounding box center [1084, 425] width 138 height 37
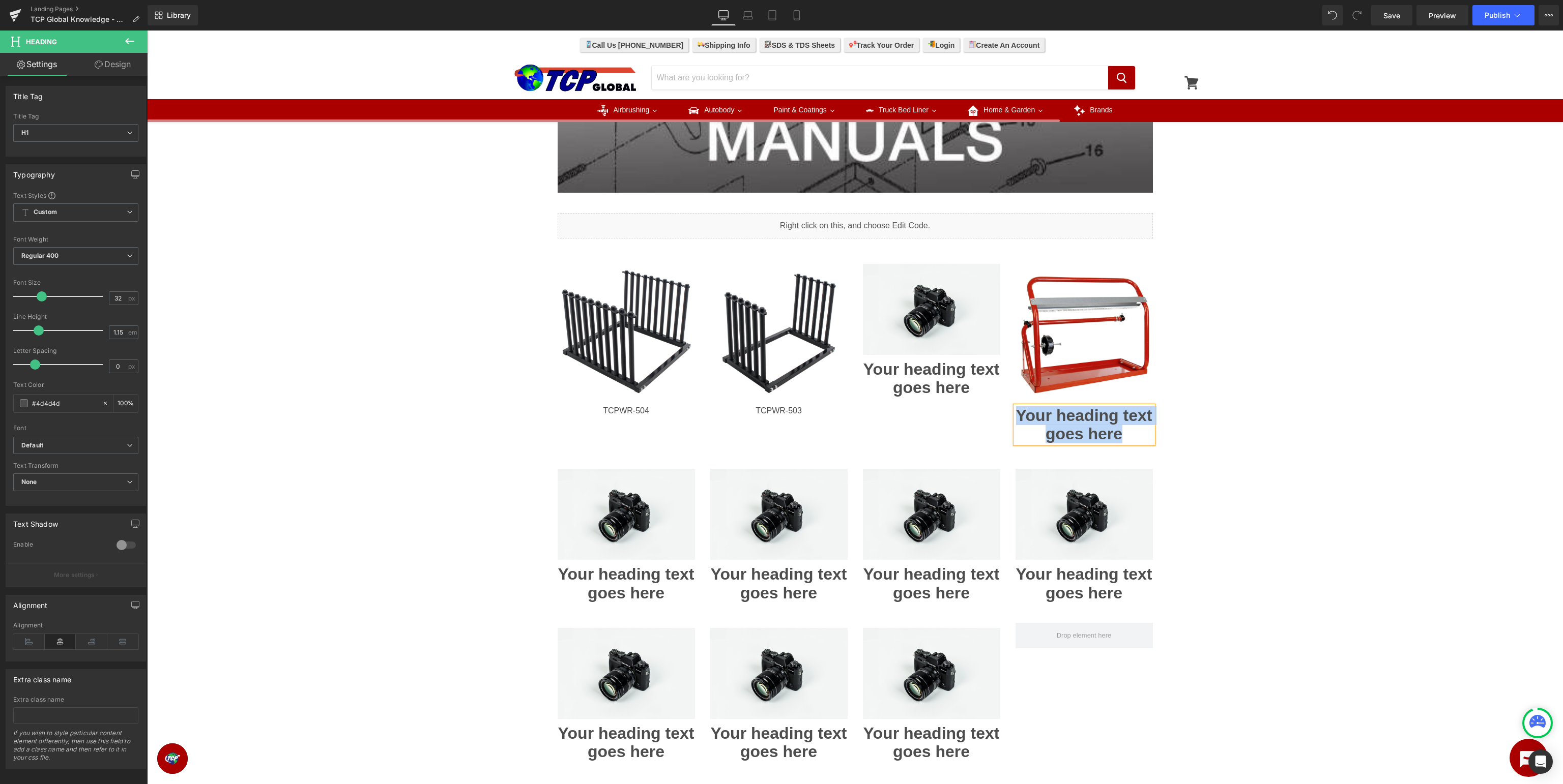
paste div
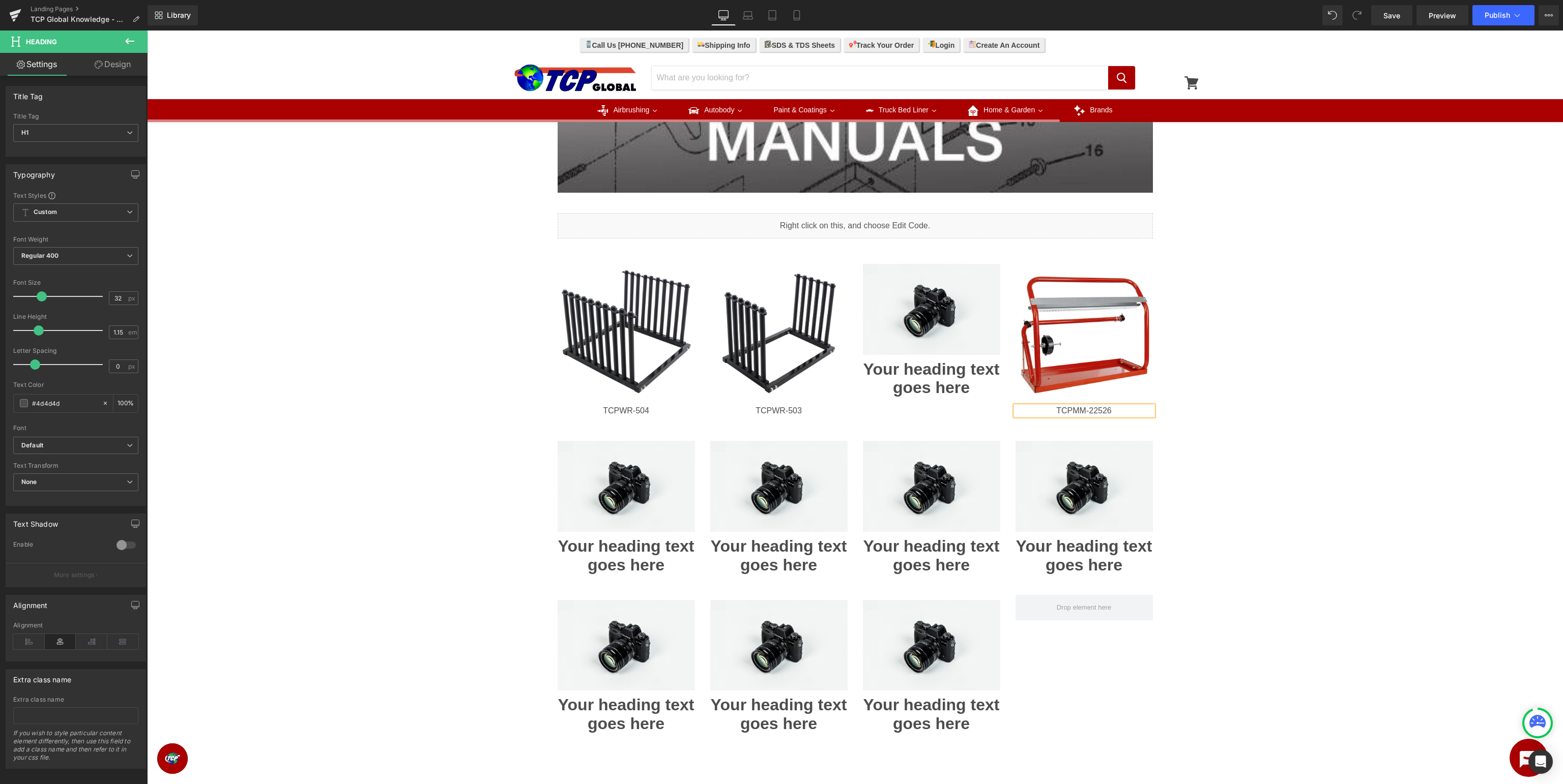
click at [1233, 412] on div "Image Row Image Row Liquid Row Image TCPWR-504 Heading Image TCPWR-503 Heading …" at bounding box center [855, 266] width 1416 height 1212
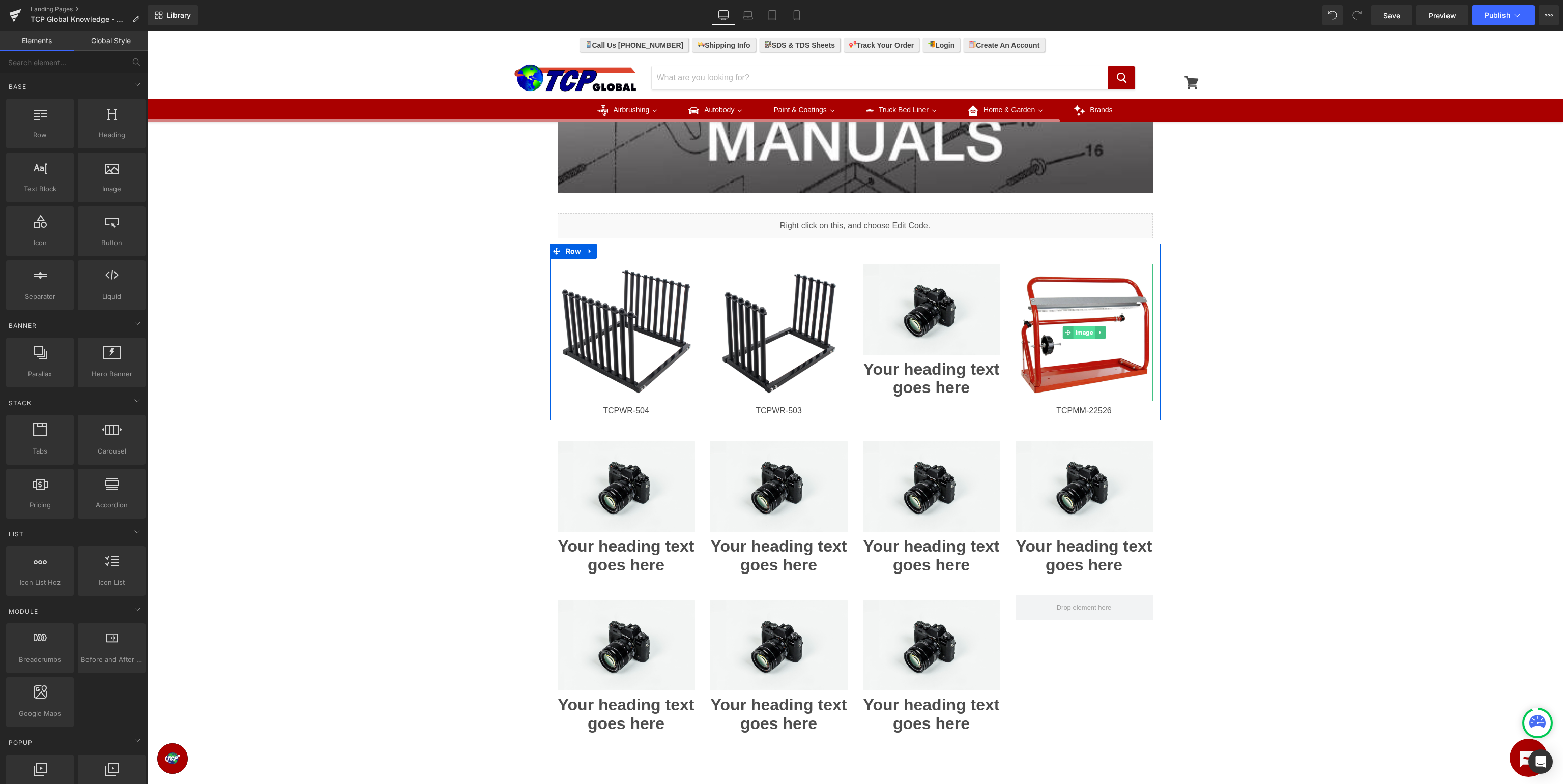
click at [1083, 335] on span "Image" at bounding box center [1084, 333] width 22 height 12
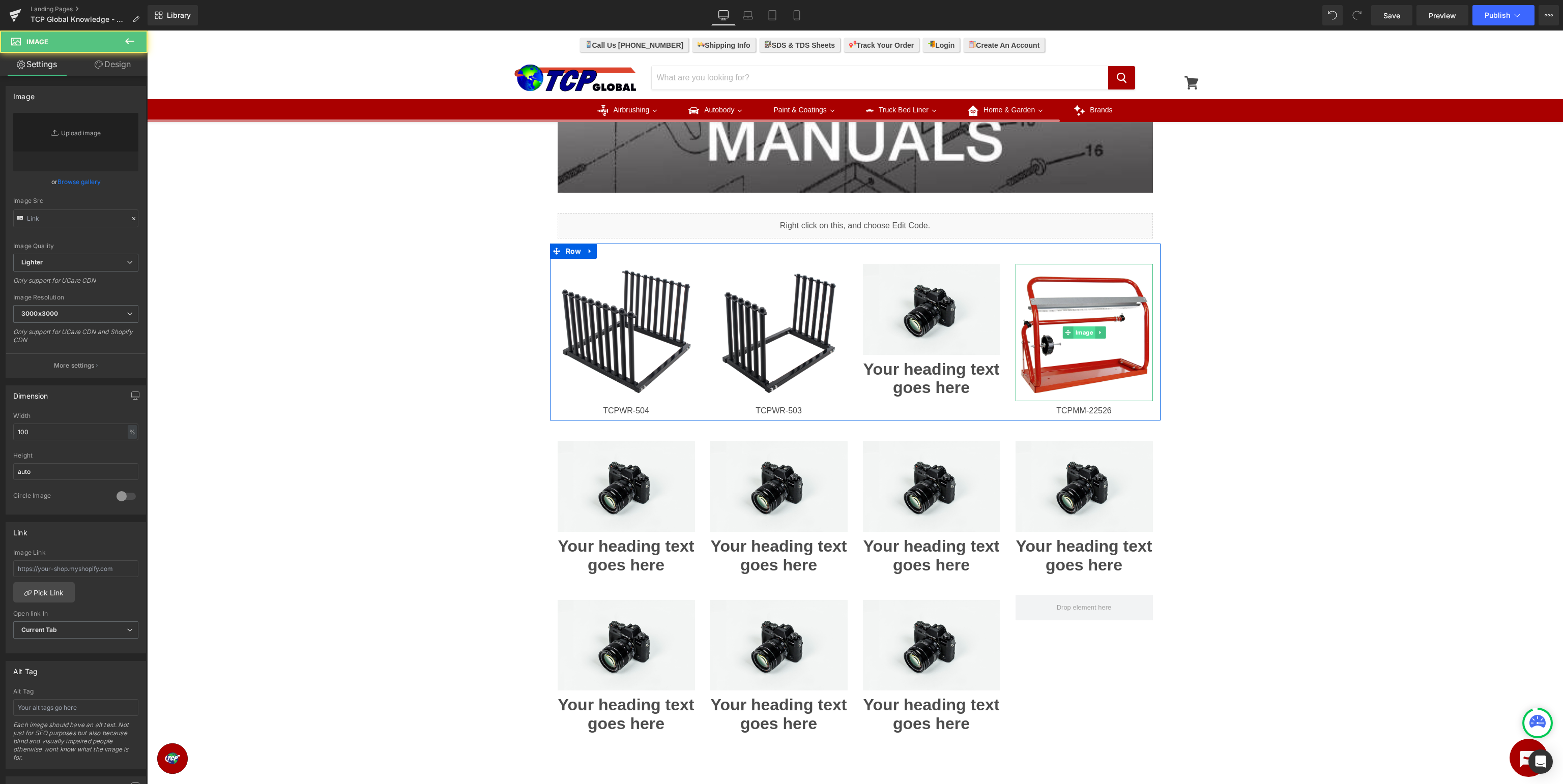
type input "[URL][DOMAIN_NAME]"
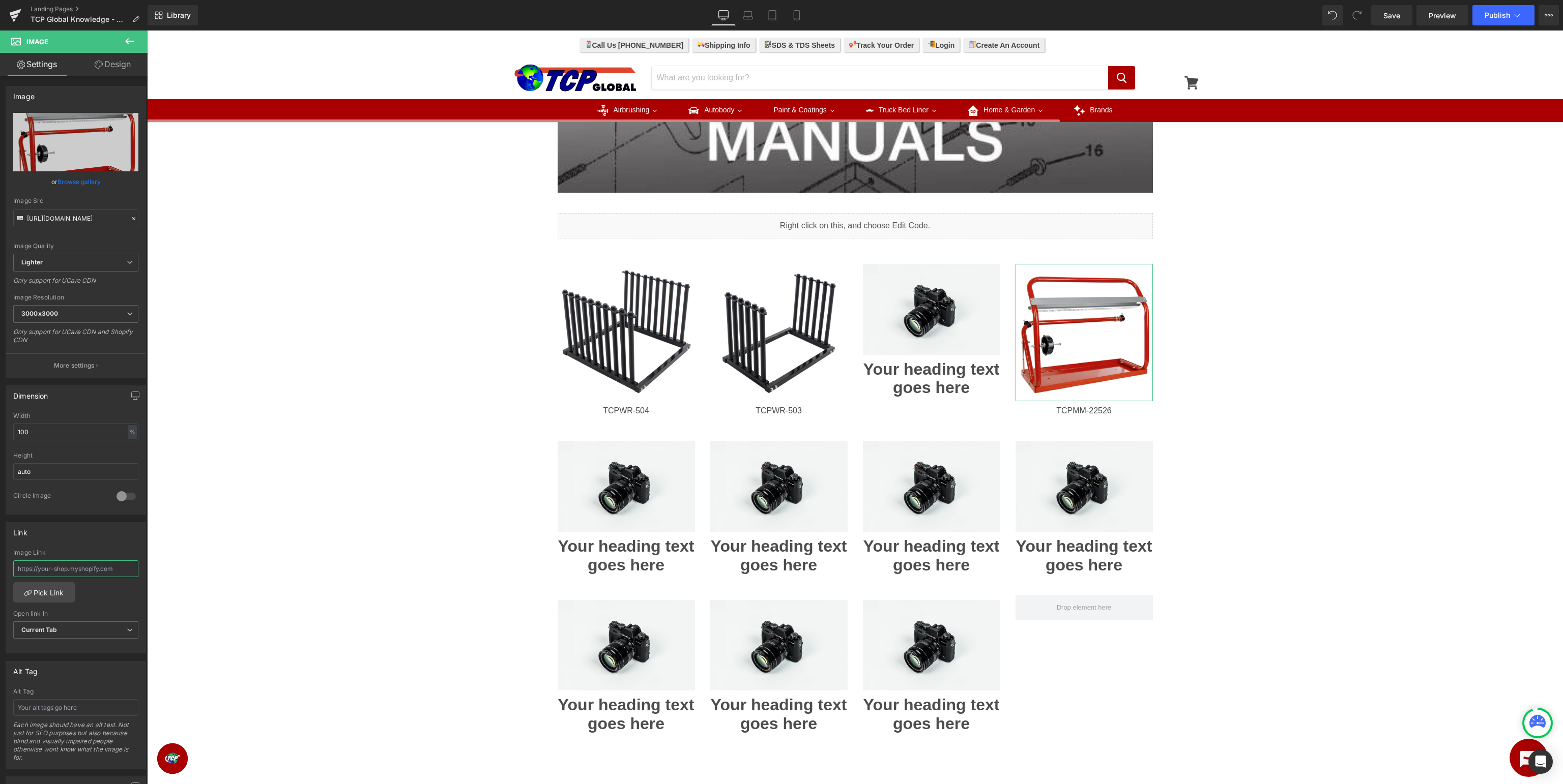
click at [80, 566] on input "text" at bounding box center [75, 569] width 125 height 17
type input "[URL][DOMAIN_NAME]"
click at [1442, 336] on div "Image Row Image Row Liquid Row Image TCPWR-504 Heading Image TCPWR-503 Heading …" at bounding box center [855, 266] width 1416 height 1212
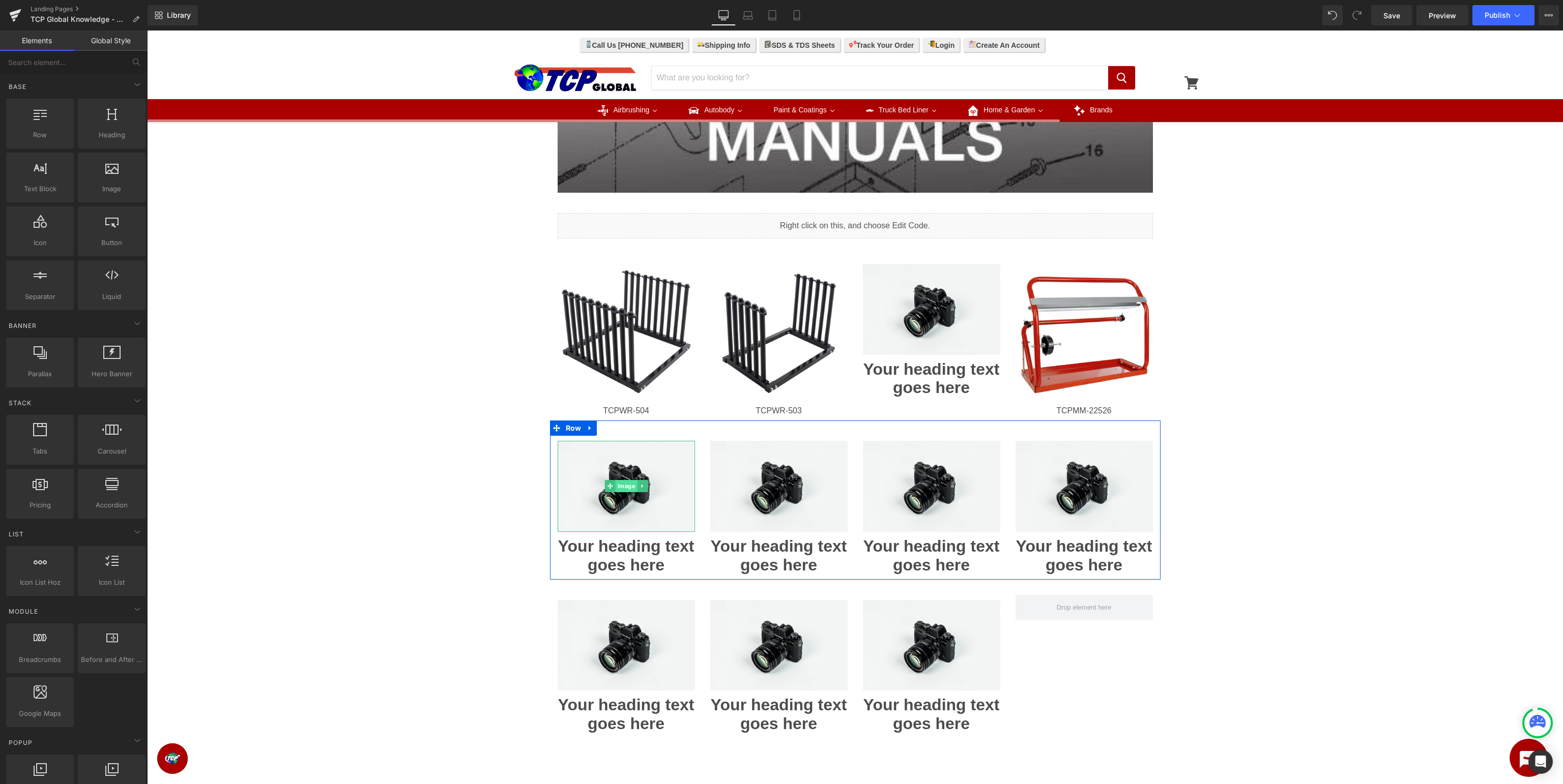
click at [626, 487] on span "Image" at bounding box center [626, 487] width 22 height 12
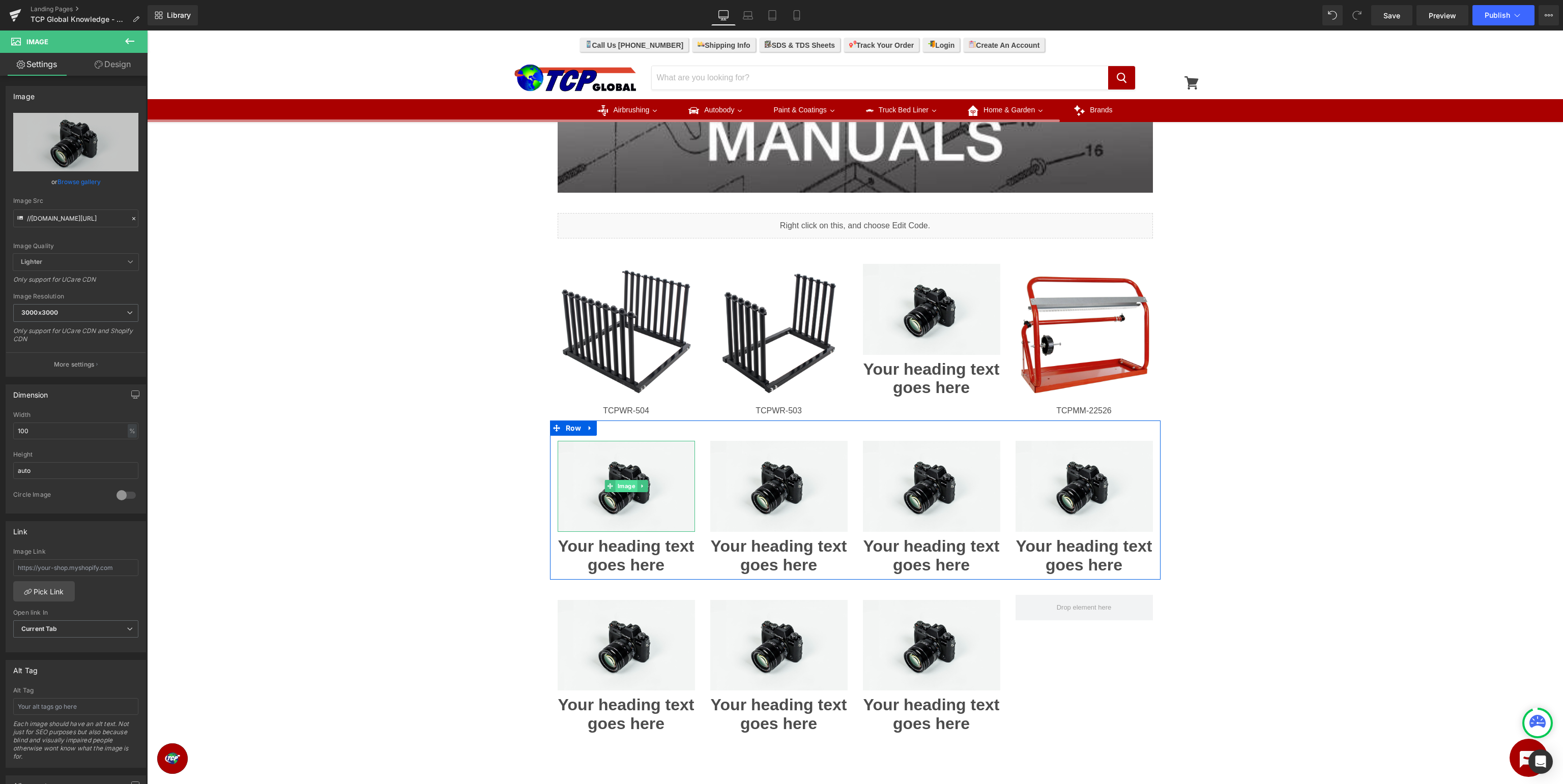
click at [628, 487] on span "Image" at bounding box center [626, 487] width 22 height 12
click at [57, 141] on icon "Replace Image" at bounding box center [75, 142] width 82 height 12
type input "C:\fakepath\TCPMM-22518.jpg"
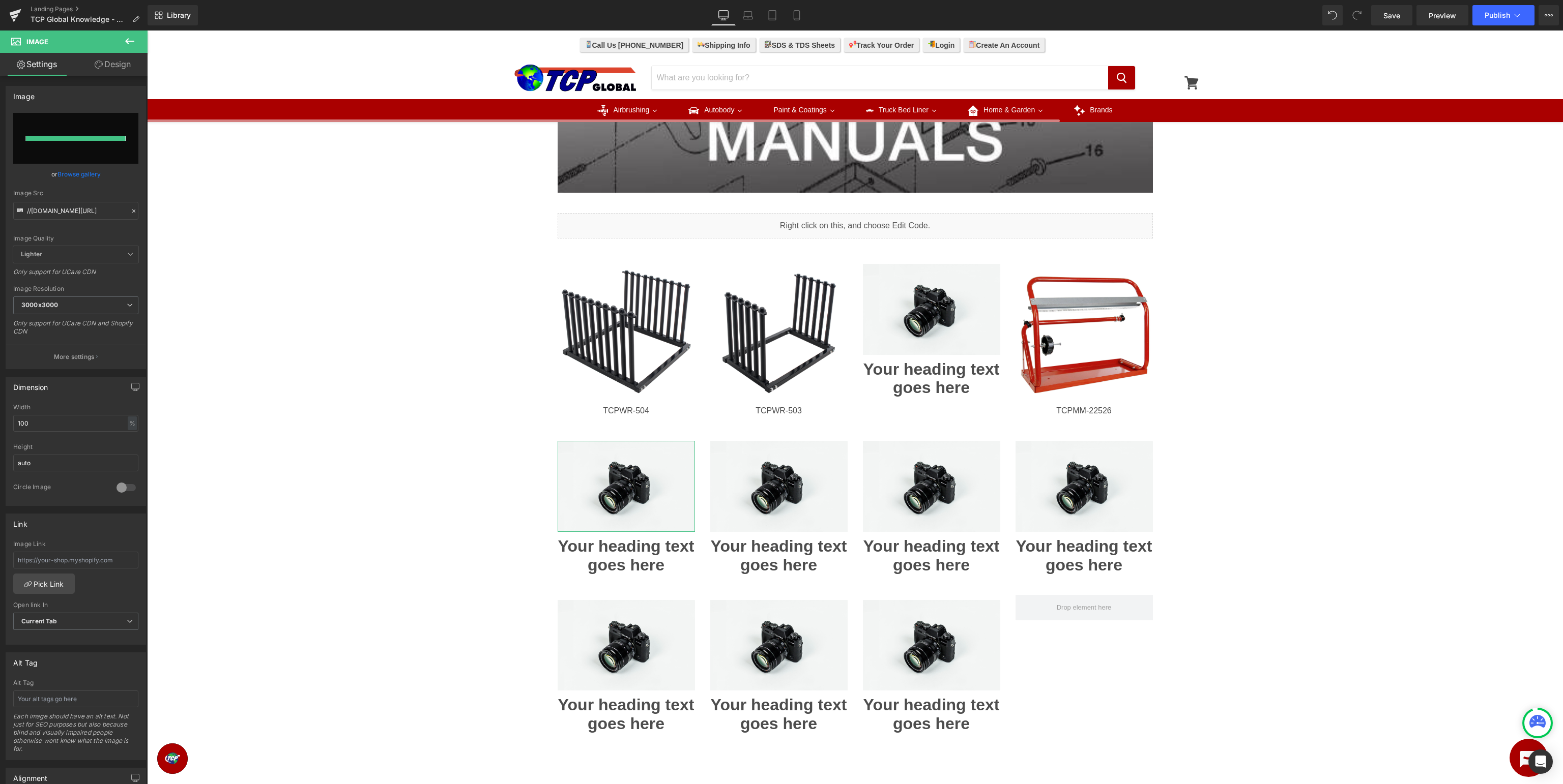
type input "[URL][DOMAIN_NAME]"
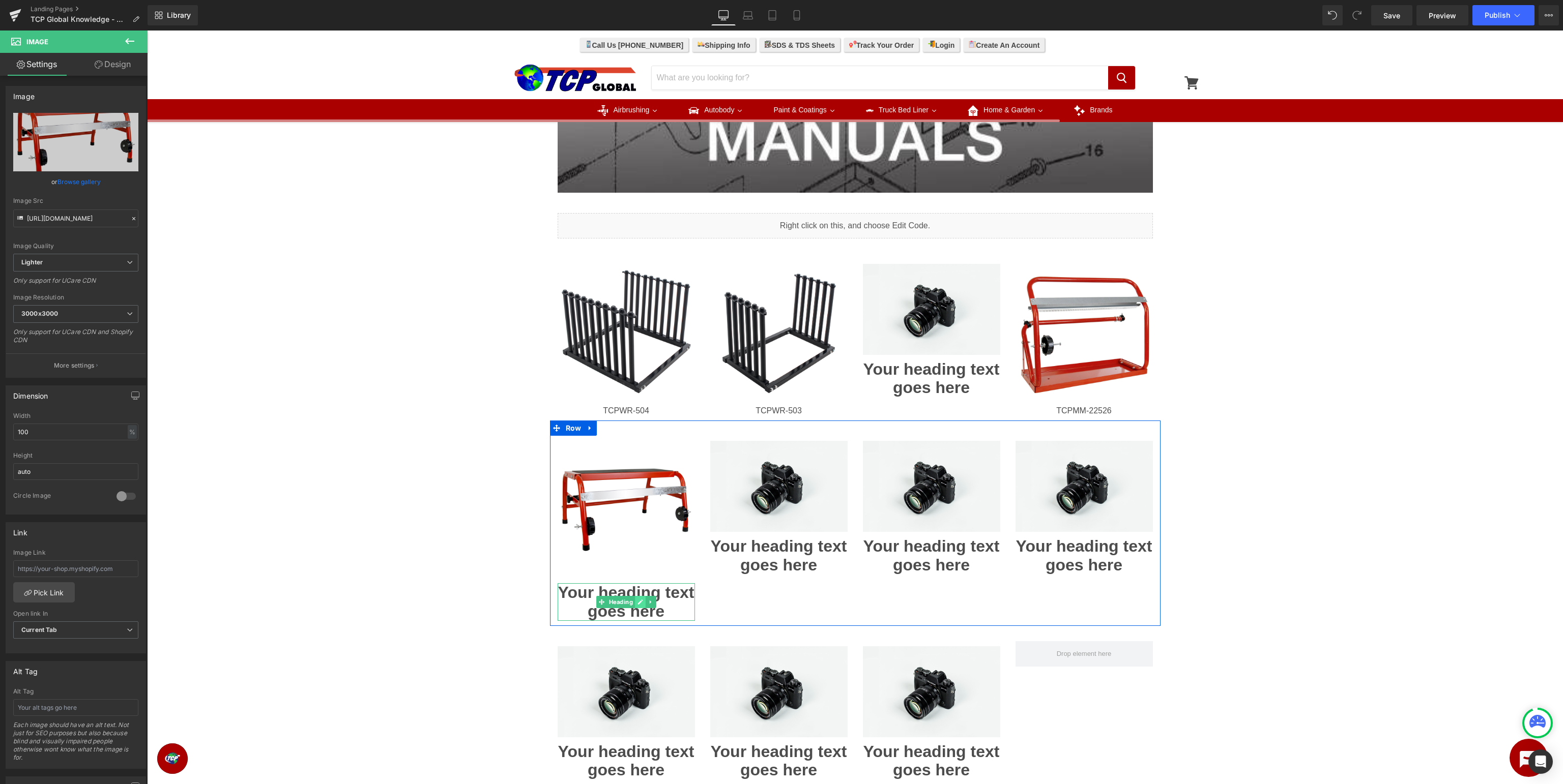
click at [637, 602] on link at bounding box center [640, 602] width 11 height 12
click at [637, 602] on h1 "Your heading text goes here" at bounding box center [626, 602] width 138 height 37
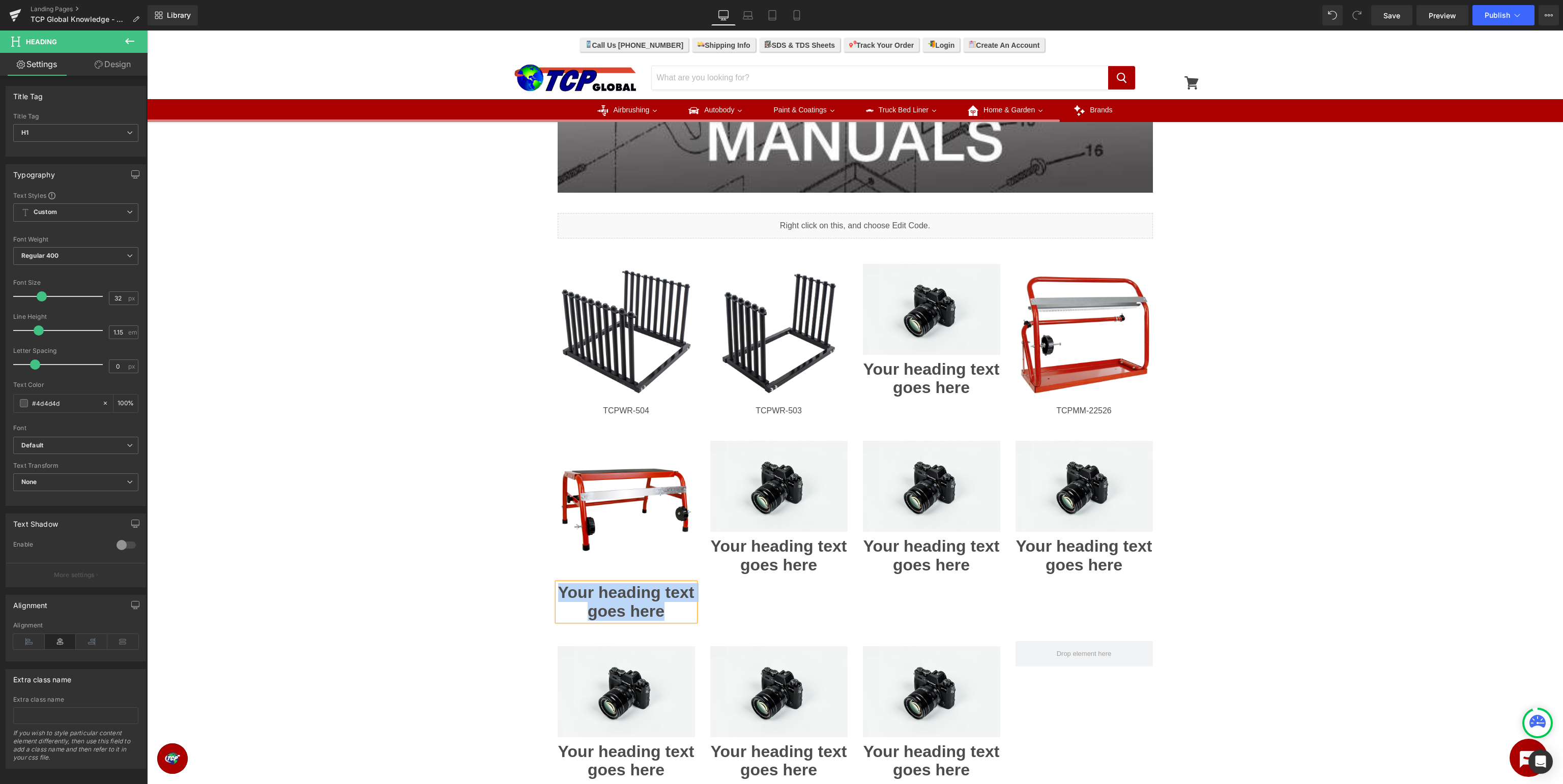
paste div
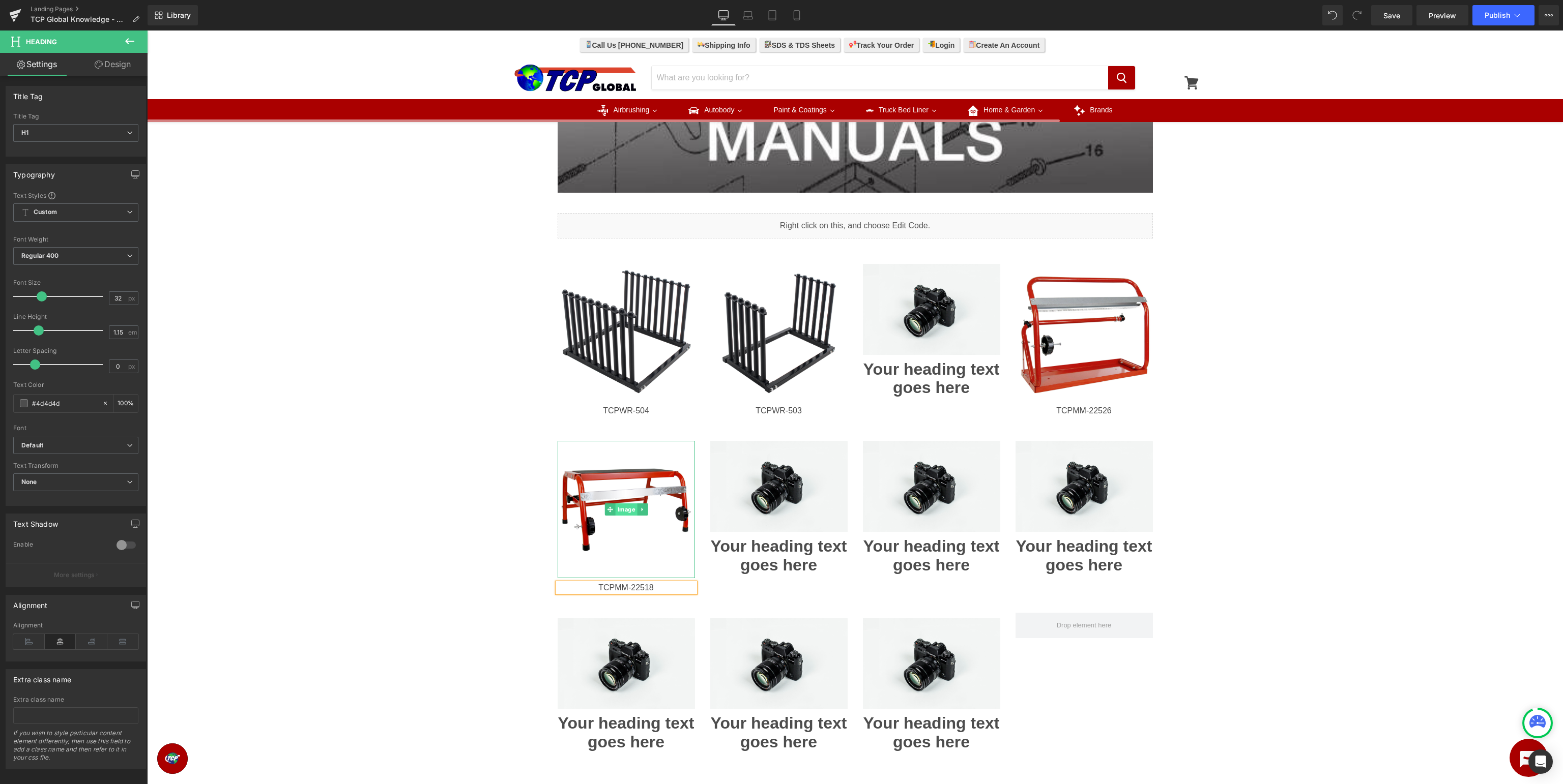
click at [619, 510] on span "Image" at bounding box center [626, 510] width 22 height 12
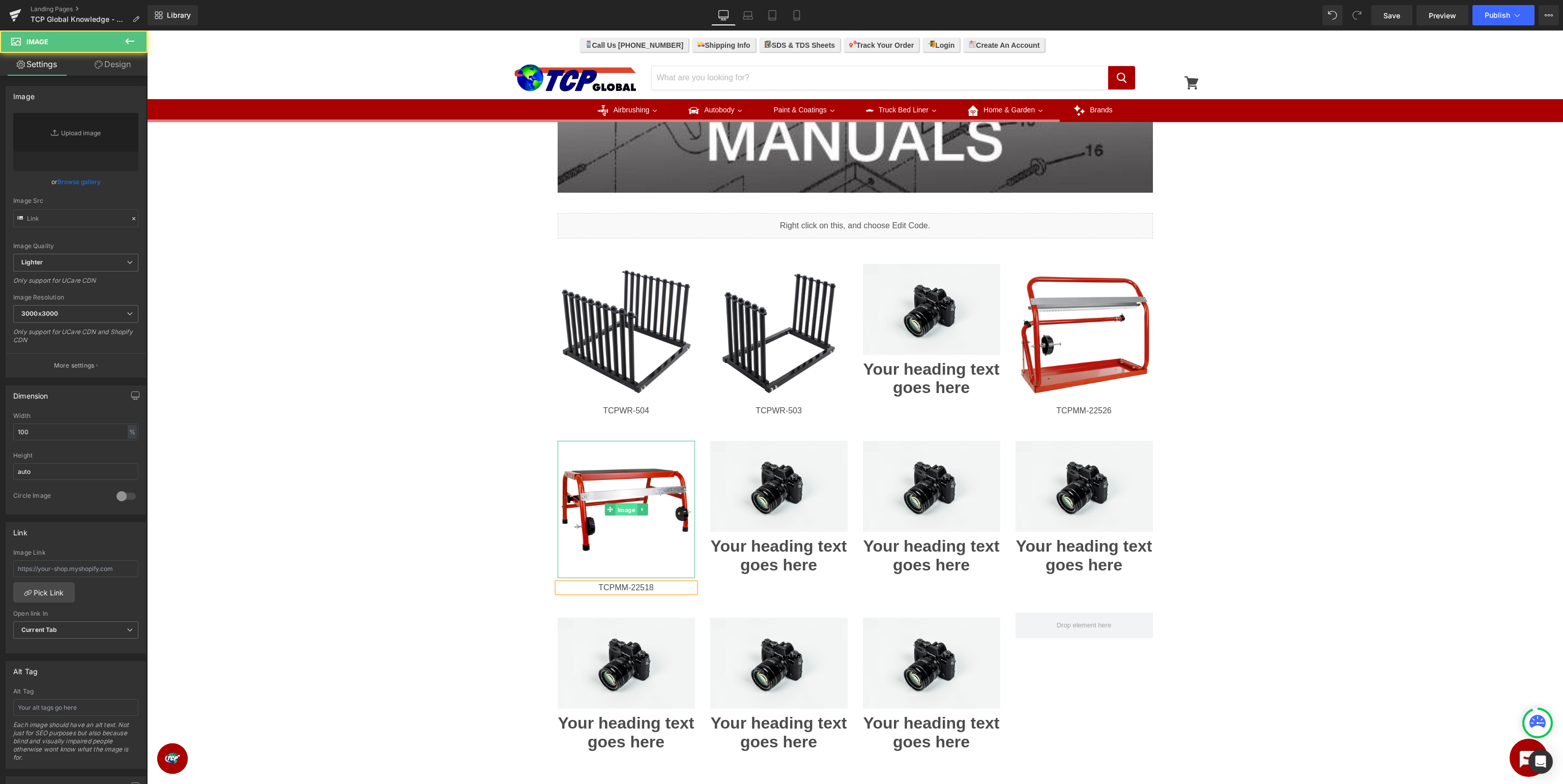
type input "[URL][DOMAIN_NAME]"
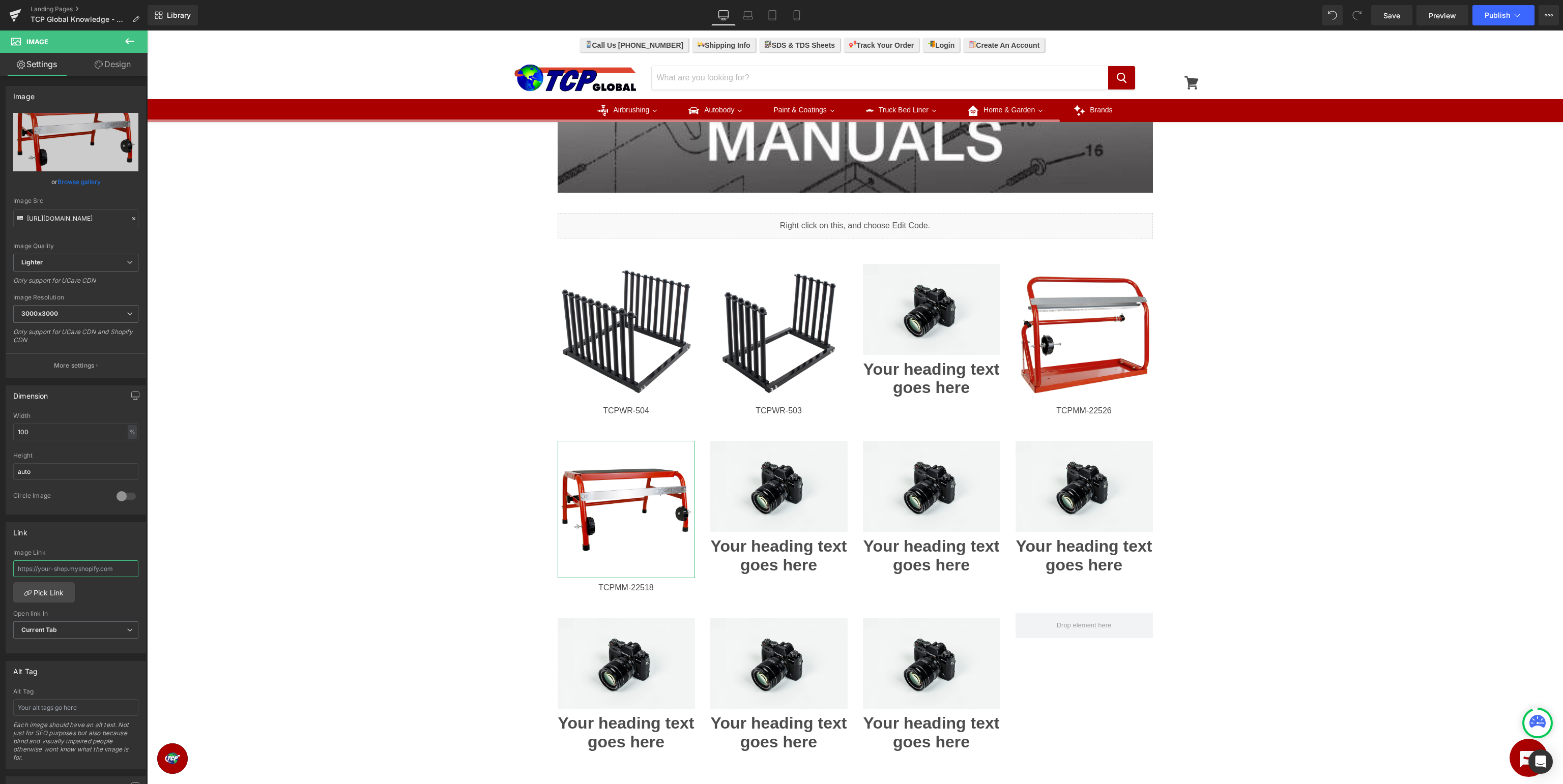
click at [78, 567] on input "text" at bounding box center [75, 569] width 125 height 17
paste input "[URL][DOMAIN_NAME]"
type input "[URL][DOMAIN_NAME]"
click at [1378, 450] on div "Image Row Image Row Liquid Row Image TCPWR-504 Heading Image TCPWR-503 Heading …" at bounding box center [855, 276] width 1416 height 1231
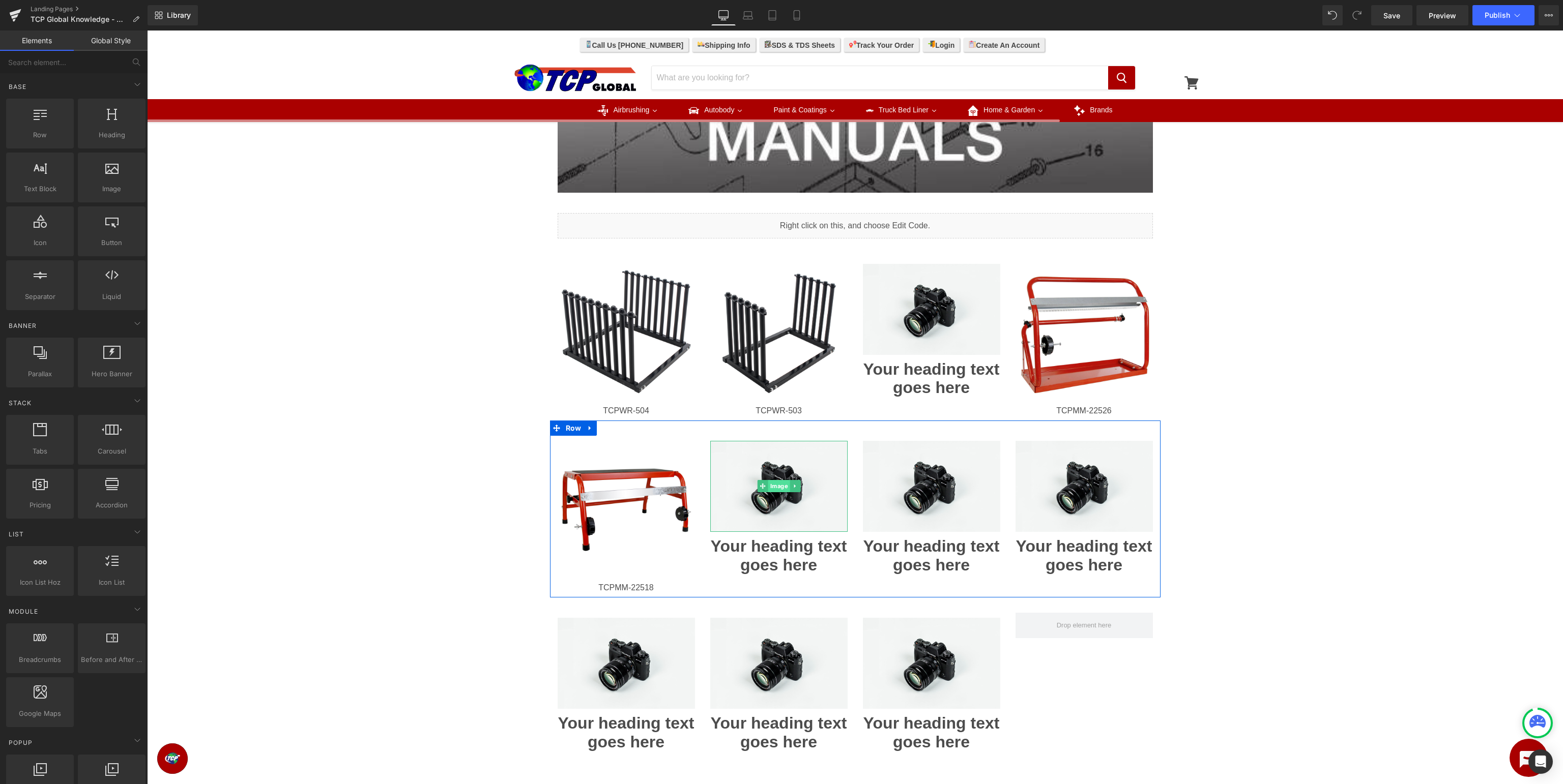
click at [781, 483] on span "Image" at bounding box center [778, 487] width 22 height 12
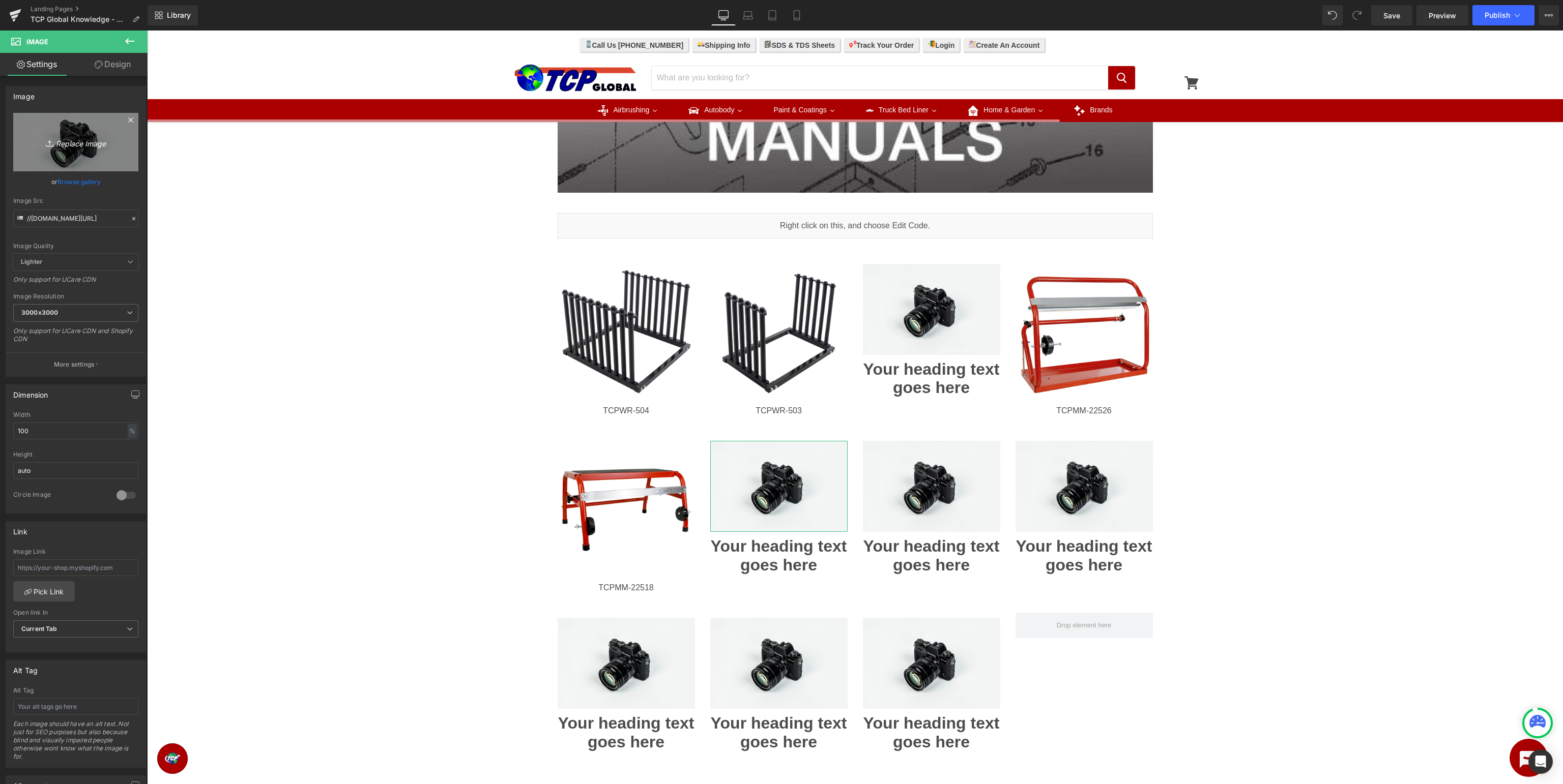
click at [82, 141] on icon "Replace Image" at bounding box center [75, 142] width 82 height 12
type input "C:\fakepath\TCPMM-22505.jpg"
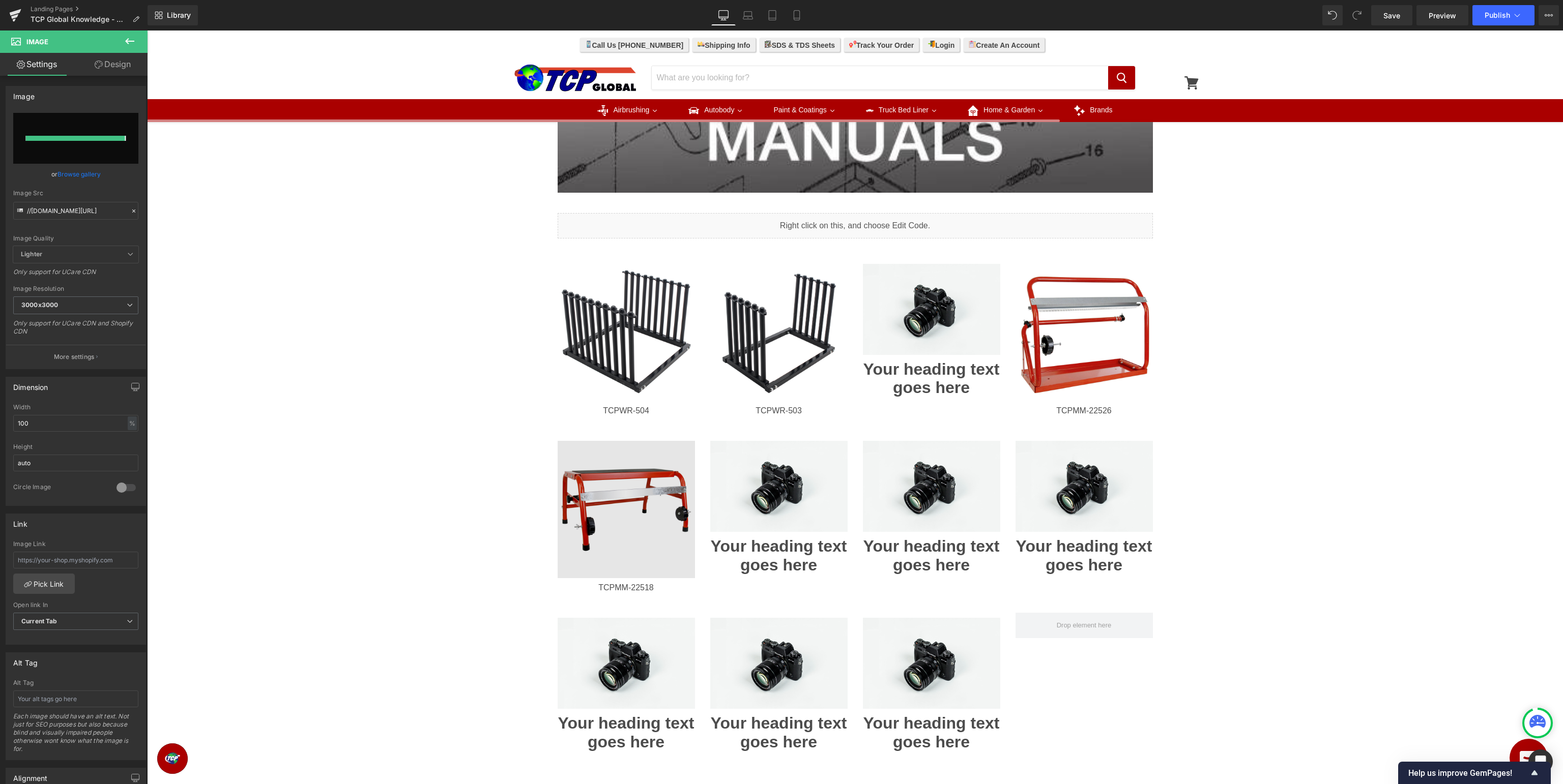
type input "[URL][DOMAIN_NAME]"
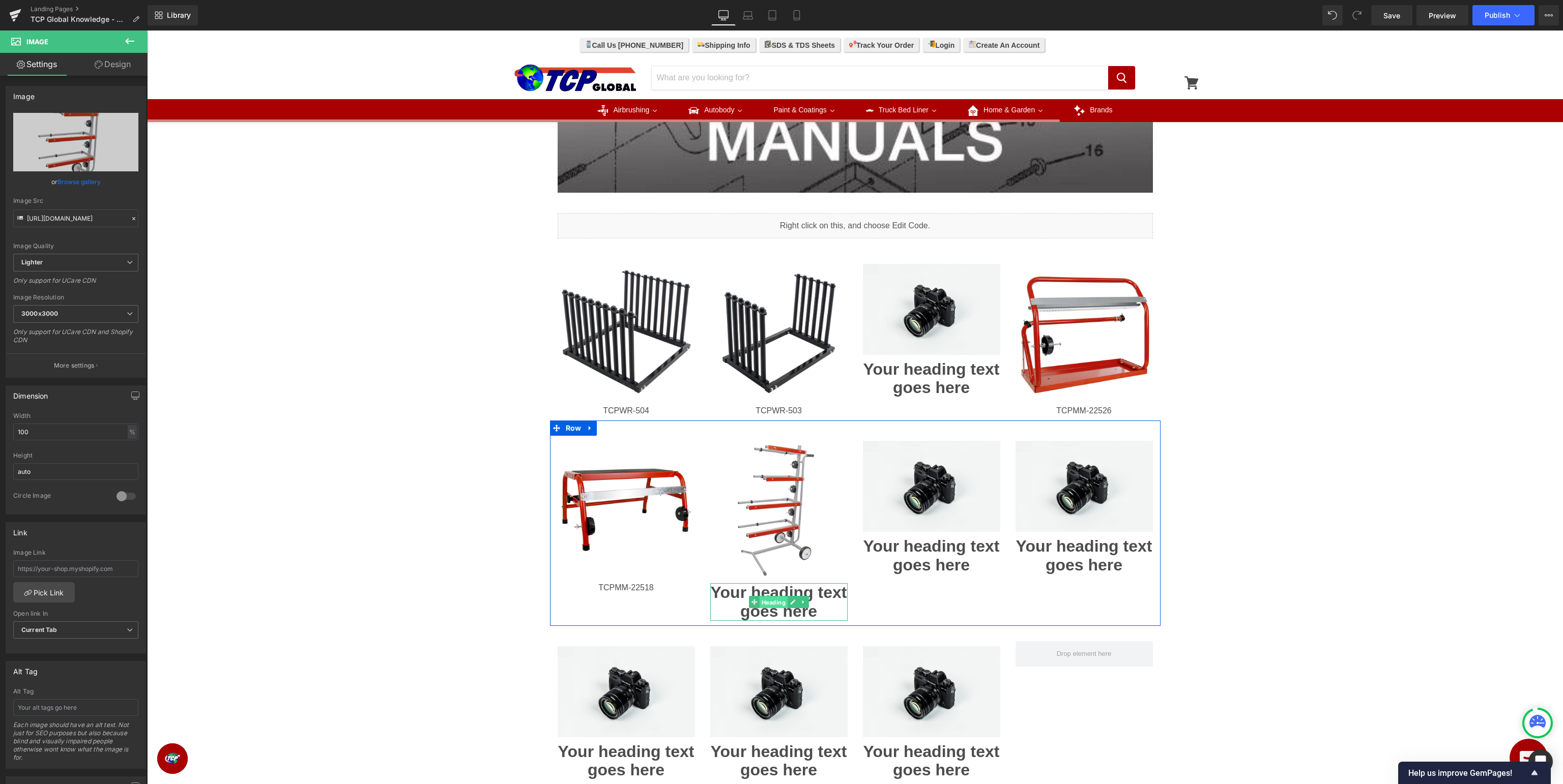
click at [776, 601] on span "Heading" at bounding box center [772, 603] width 28 height 12
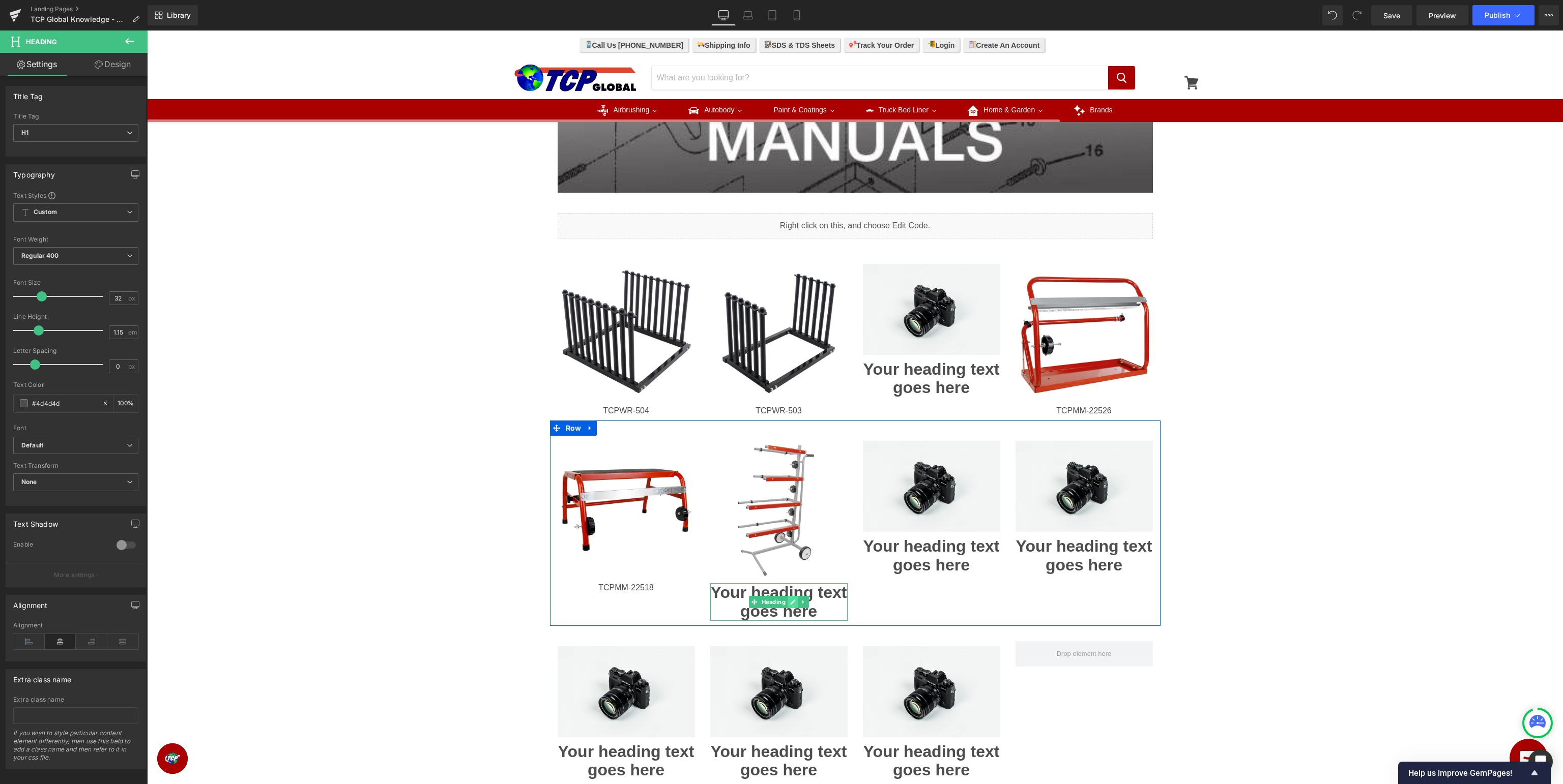
click at [793, 605] on link at bounding box center [792, 602] width 11 height 12
click at [813, 605] on h1 "Your heading text goes here" at bounding box center [779, 602] width 138 height 37
paste div
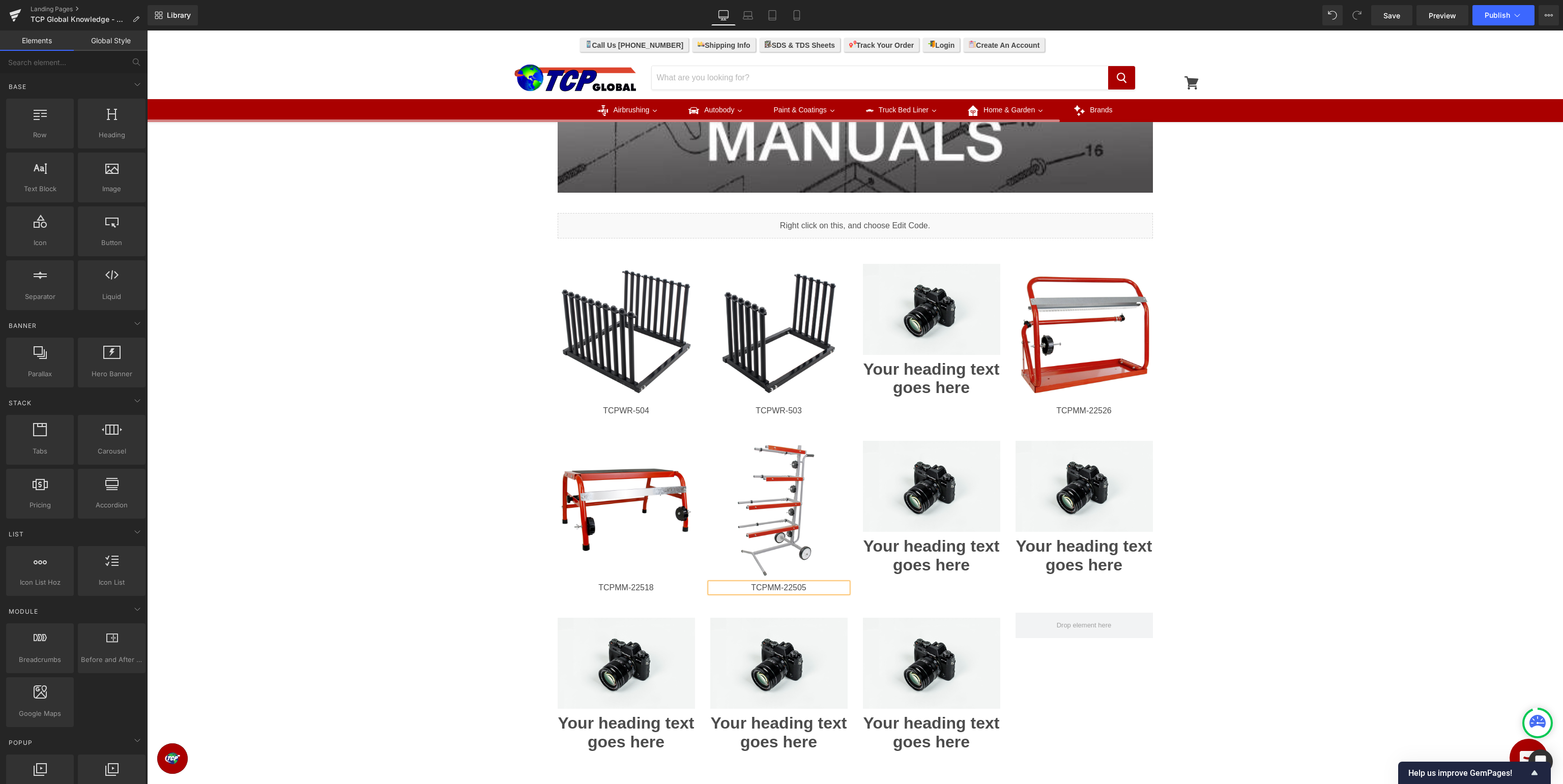
click at [1403, 522] on div "Image Row Image Row Liquid Row Image TCPWR-504 Heading Image TCPWR-503 Heading …" at bounding box center [855, 276] width 1416 height 1231
click at [774, 505] on span "Image" at bounding box center [778, 510] width 22 height 12
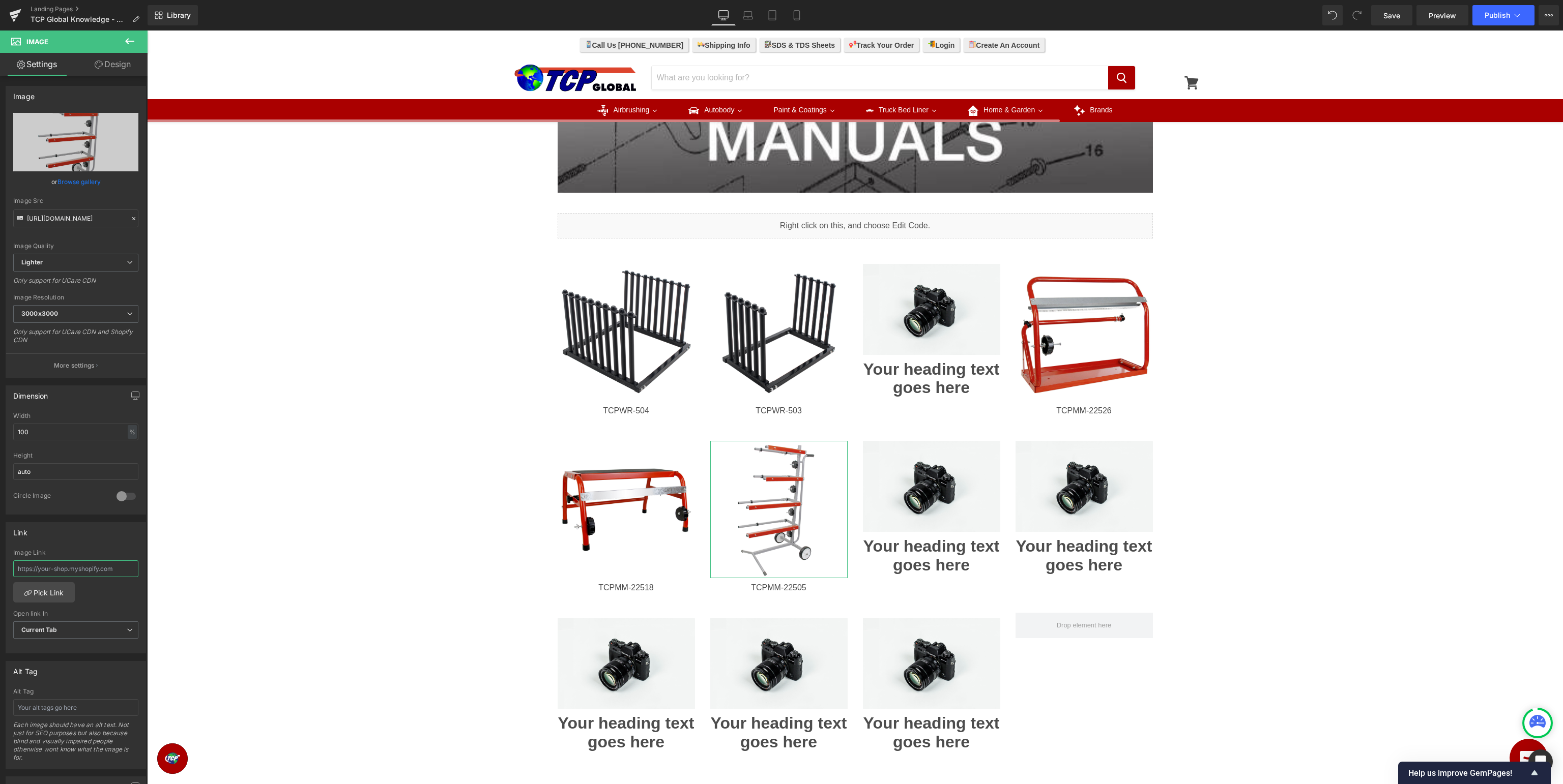
click at [89, 569] on input "text" at bounding box center [75, 569] width 125 height 17
type input "[URL][DOMAIN_NAME]"
click at [167, 557] on div "Image Row Image Row Liquid Row Image TCPWR-504 Heading Image TCPWR-503 Heading …" at bounding box center [855, 276] width 1416 height 1231
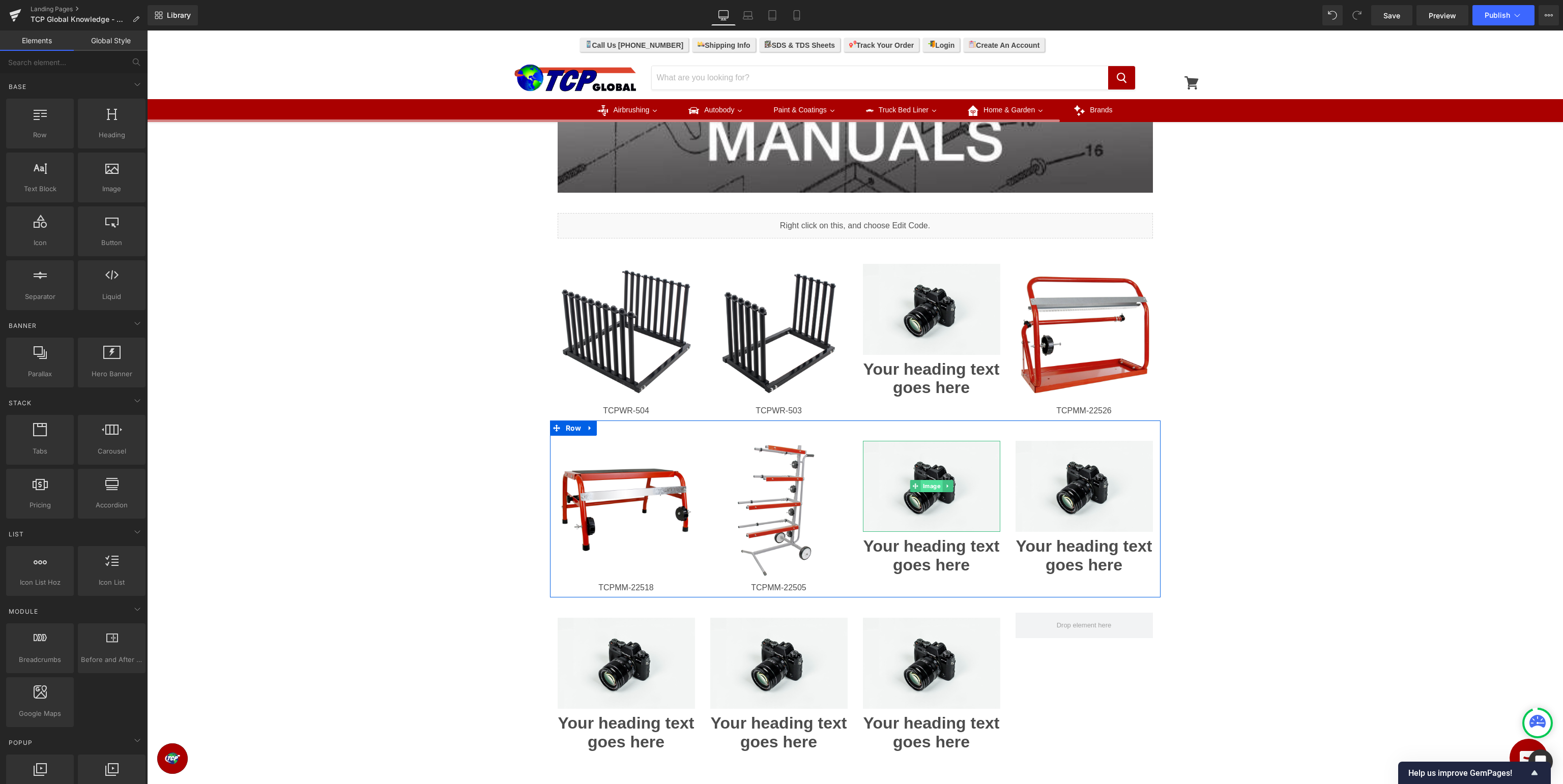
click at [924, 485] on span "Image" at bounding box center [931, 487] width 22 height 12
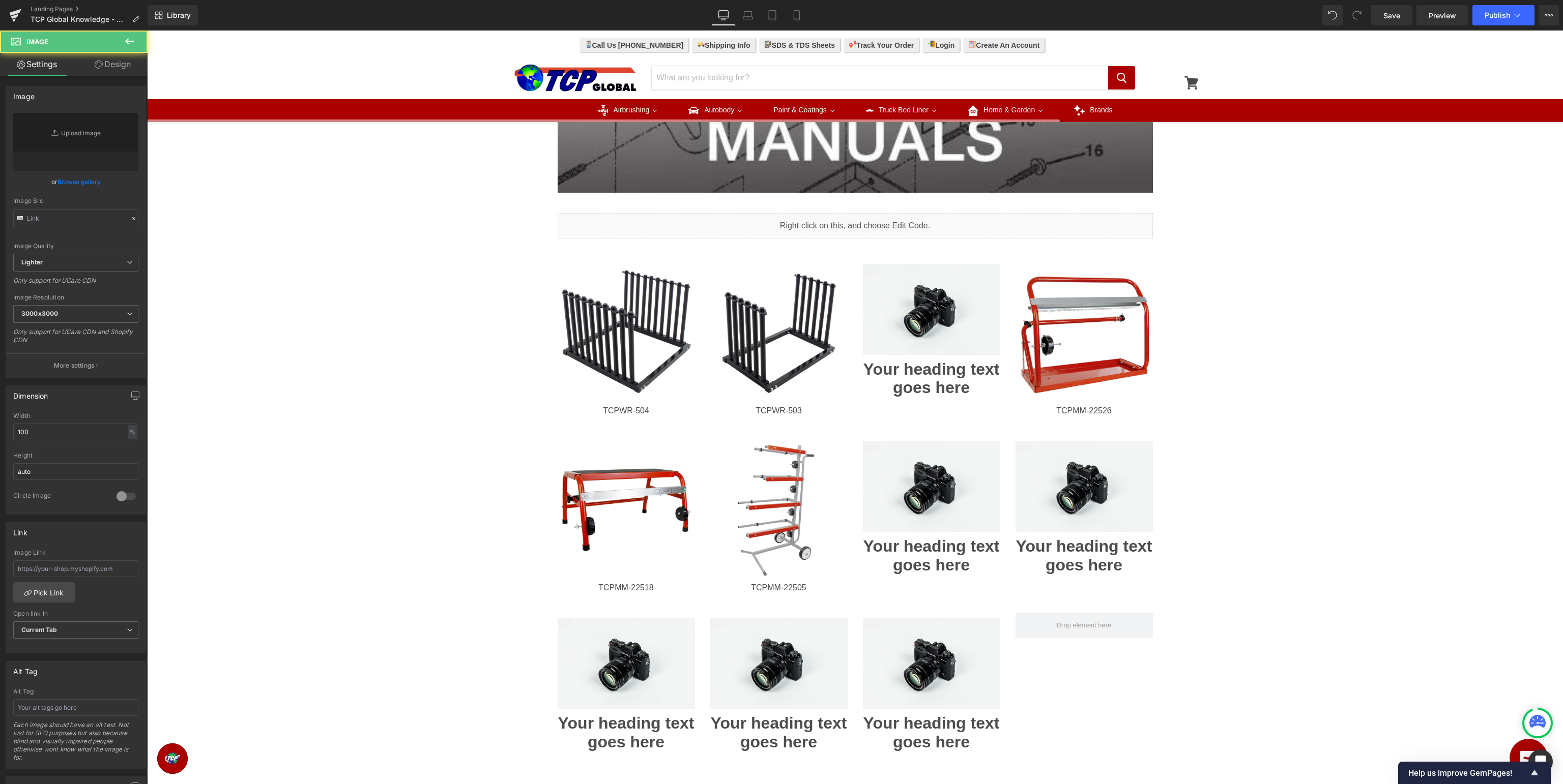
type input "//[DOMAIN_NAME][URL]"
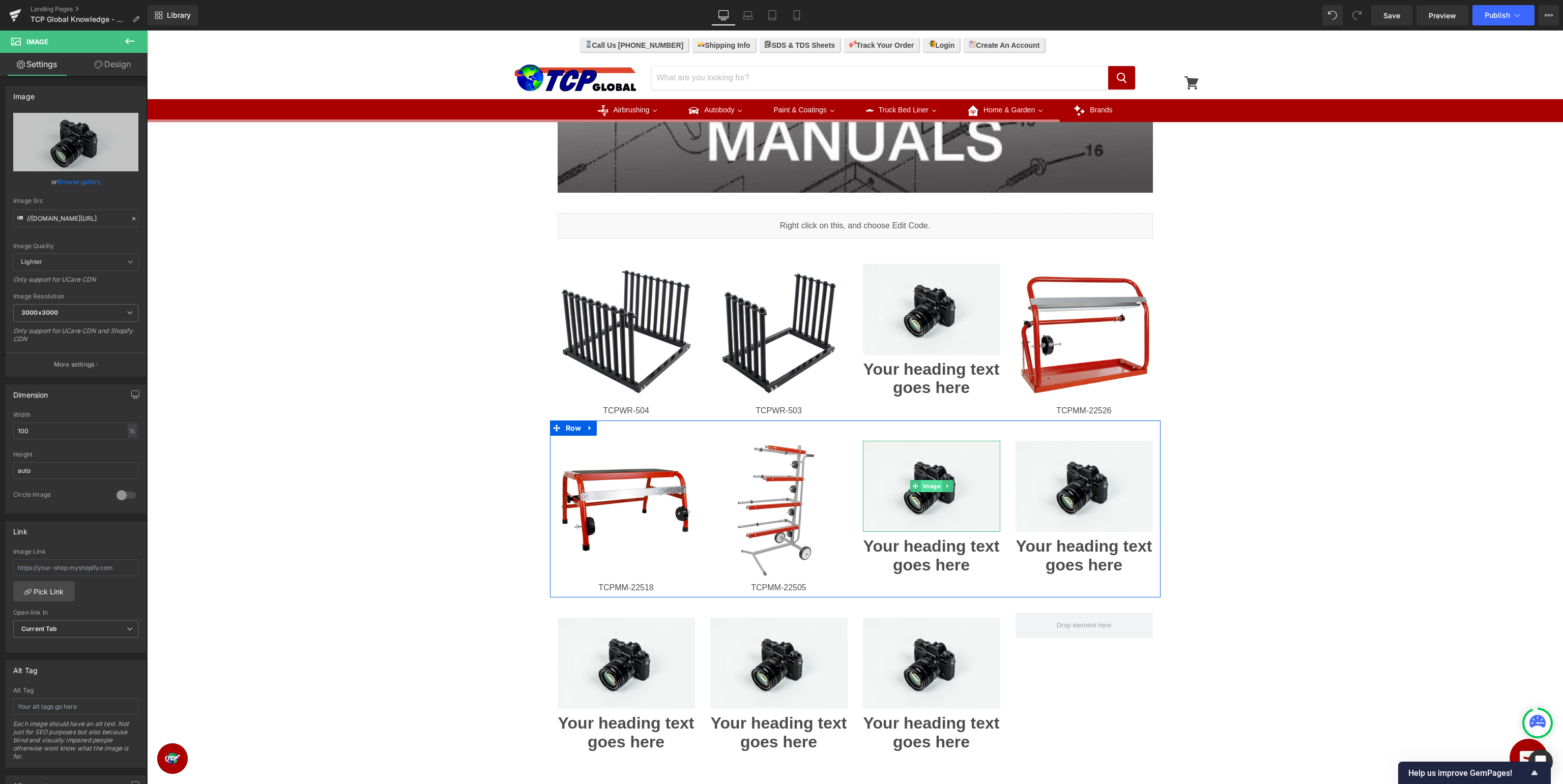
click at [929, 492] on span "Image" at bounding box center [931, 487] width 22 height 12
click at [78, 138] on icon "Replace Image" at bounding box center [75, 142] width 82 height 12
type input "C:\fakepath\TCPMM-22501A.jpg"
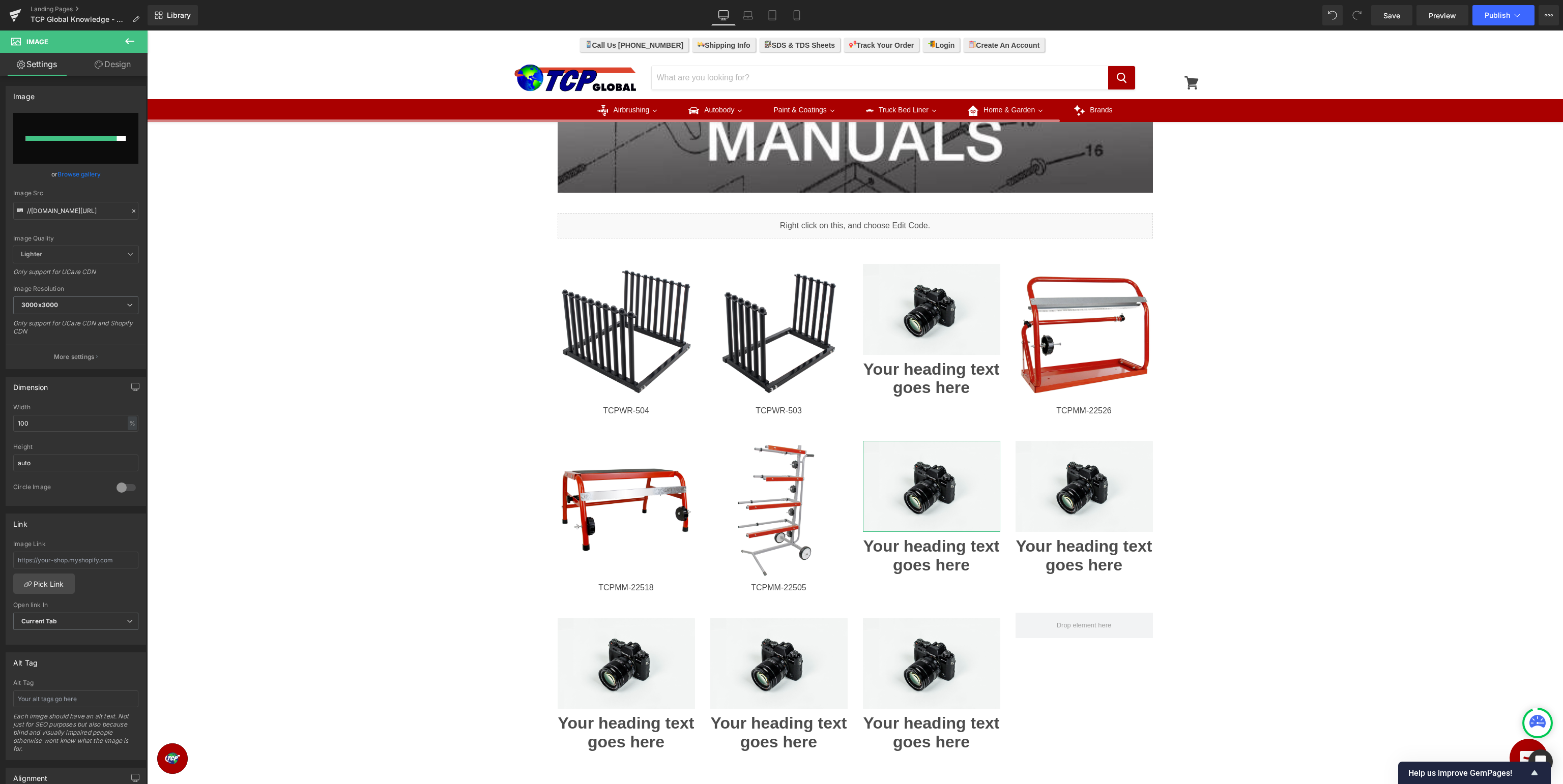
type input "[URL][DOMAIN_NAME]"
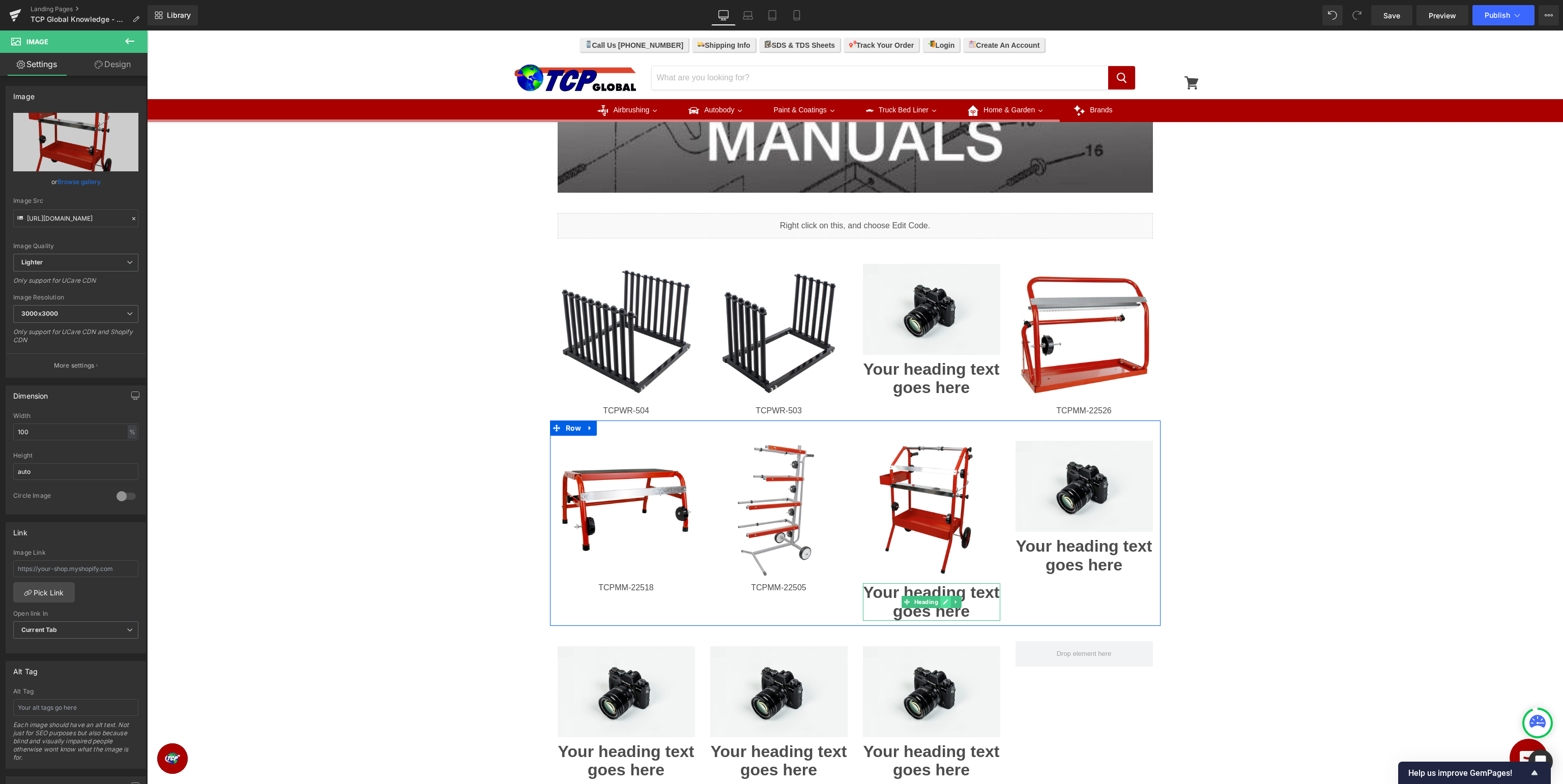
click at [942, 601] on link at bounding box center [945, 602] width 11 height 12
click at [942, 602] on h1 "Your heading text goes here" at bounding box center [931, 602] width 138 height 37
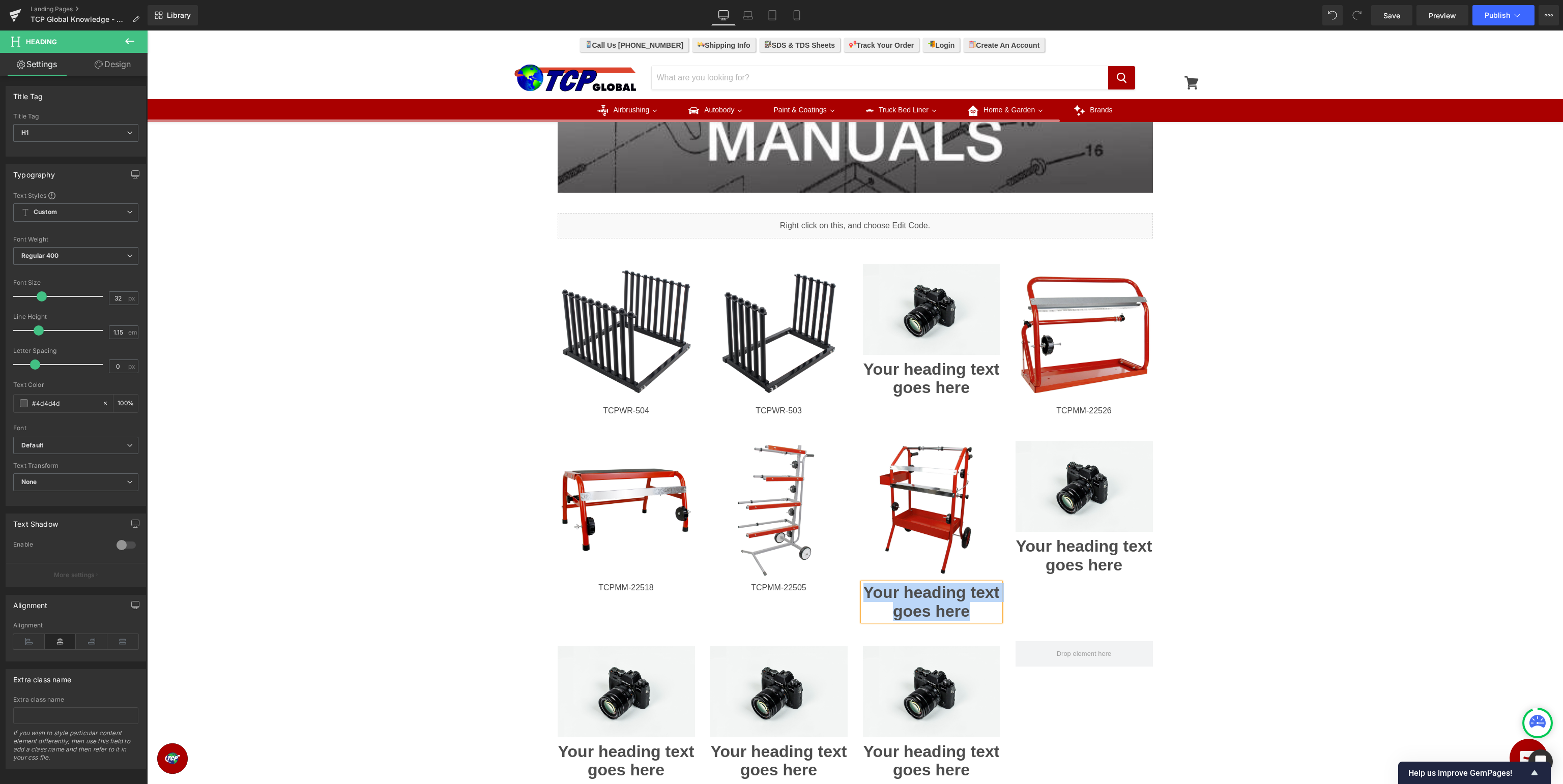
paste div
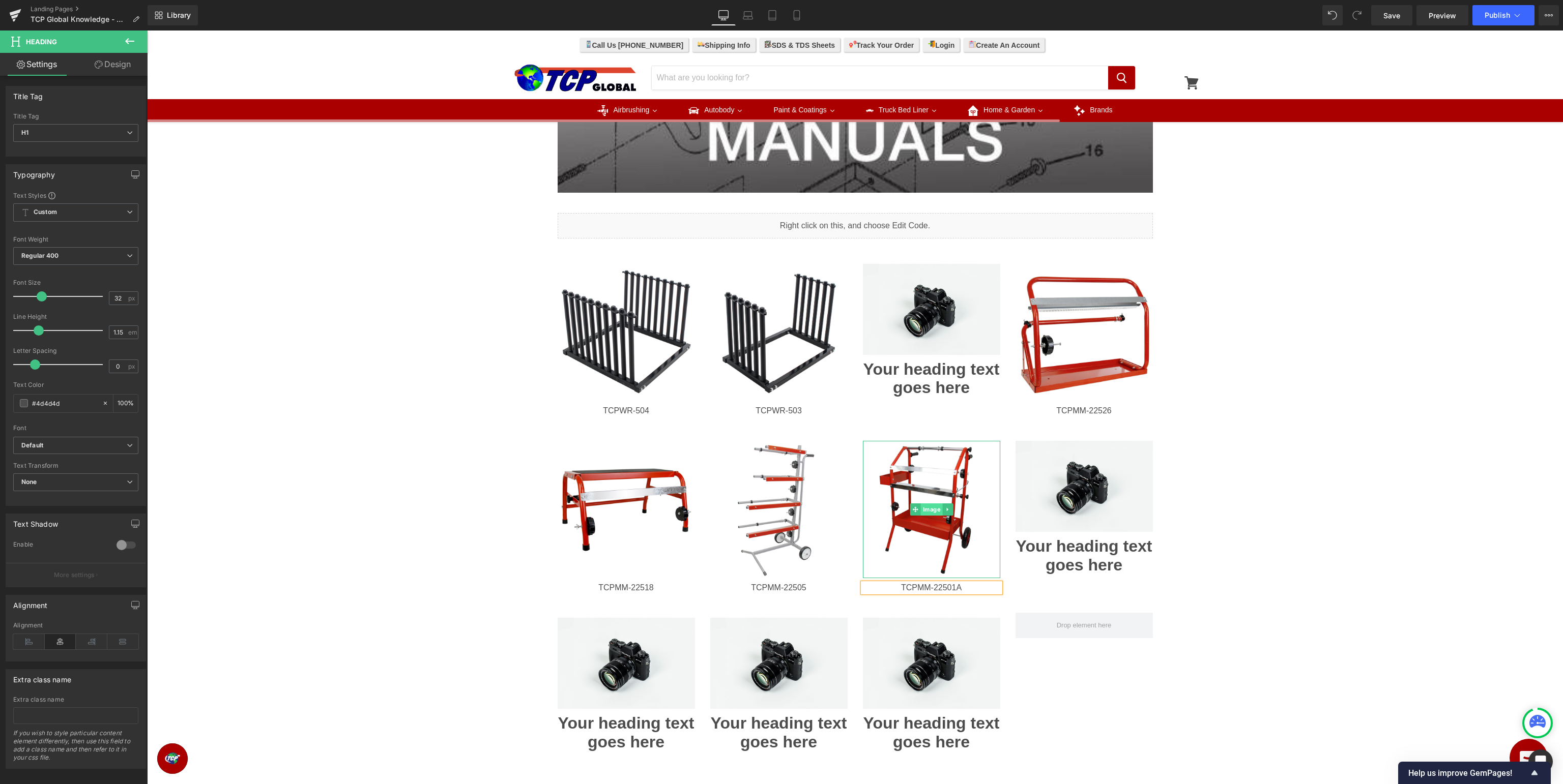
click at [927, 506] on span "Image" at bounding box center [931, 510] width 22 height 12
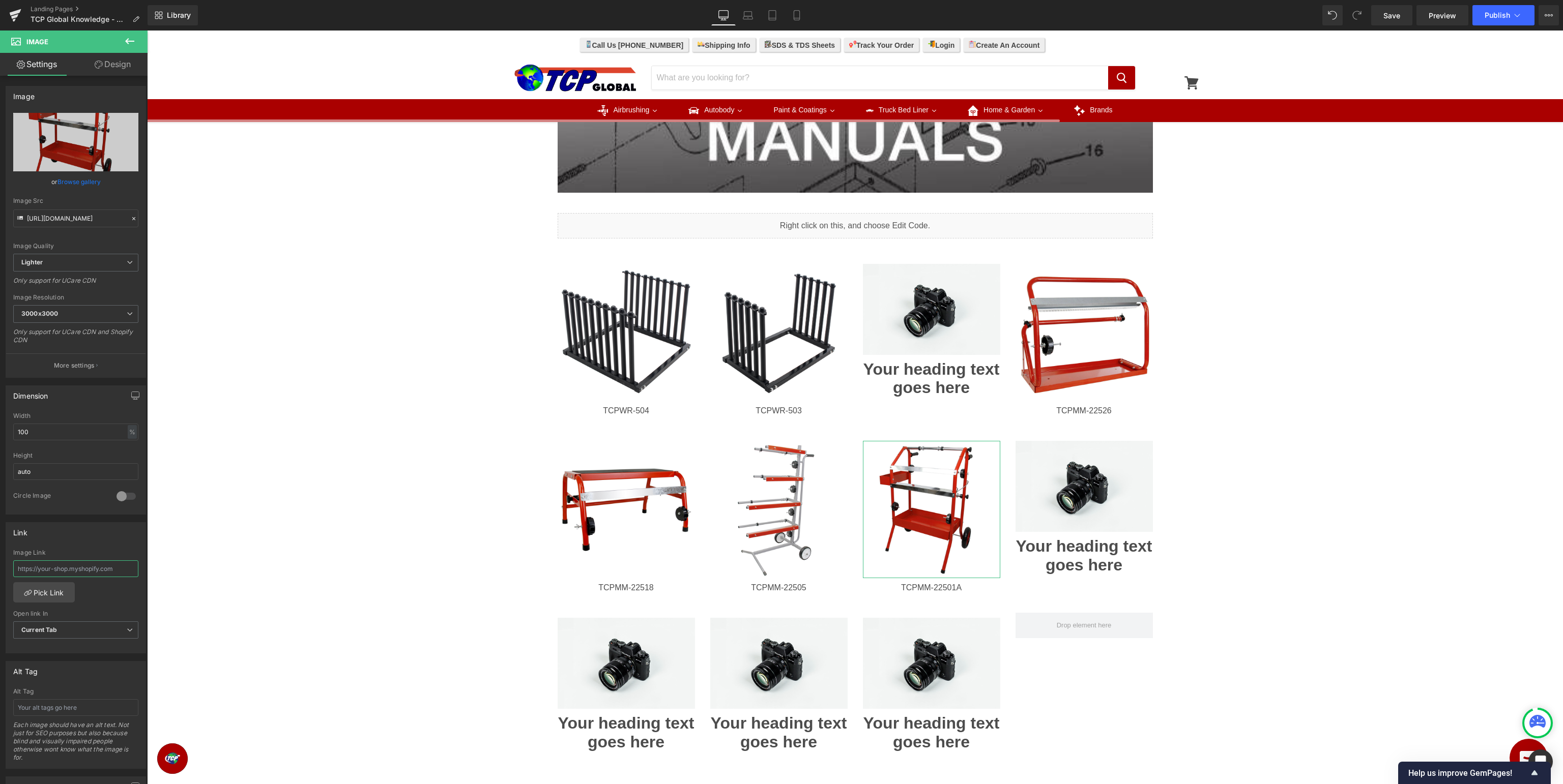
click at [71, 567] on input "text" at bounding box center [75, 569] width 125 height 17
paste input "[URL][DOMAIN_NAME]"
type input "[URL][DOMAIN_NAME]"
click at [1343, 324] on div "Image Row Image Row Liquid Row Image TCPWR-504 Heading Image TCPWR-503 Heading …" at bounding box center [855, 276] width 1416 height 1231
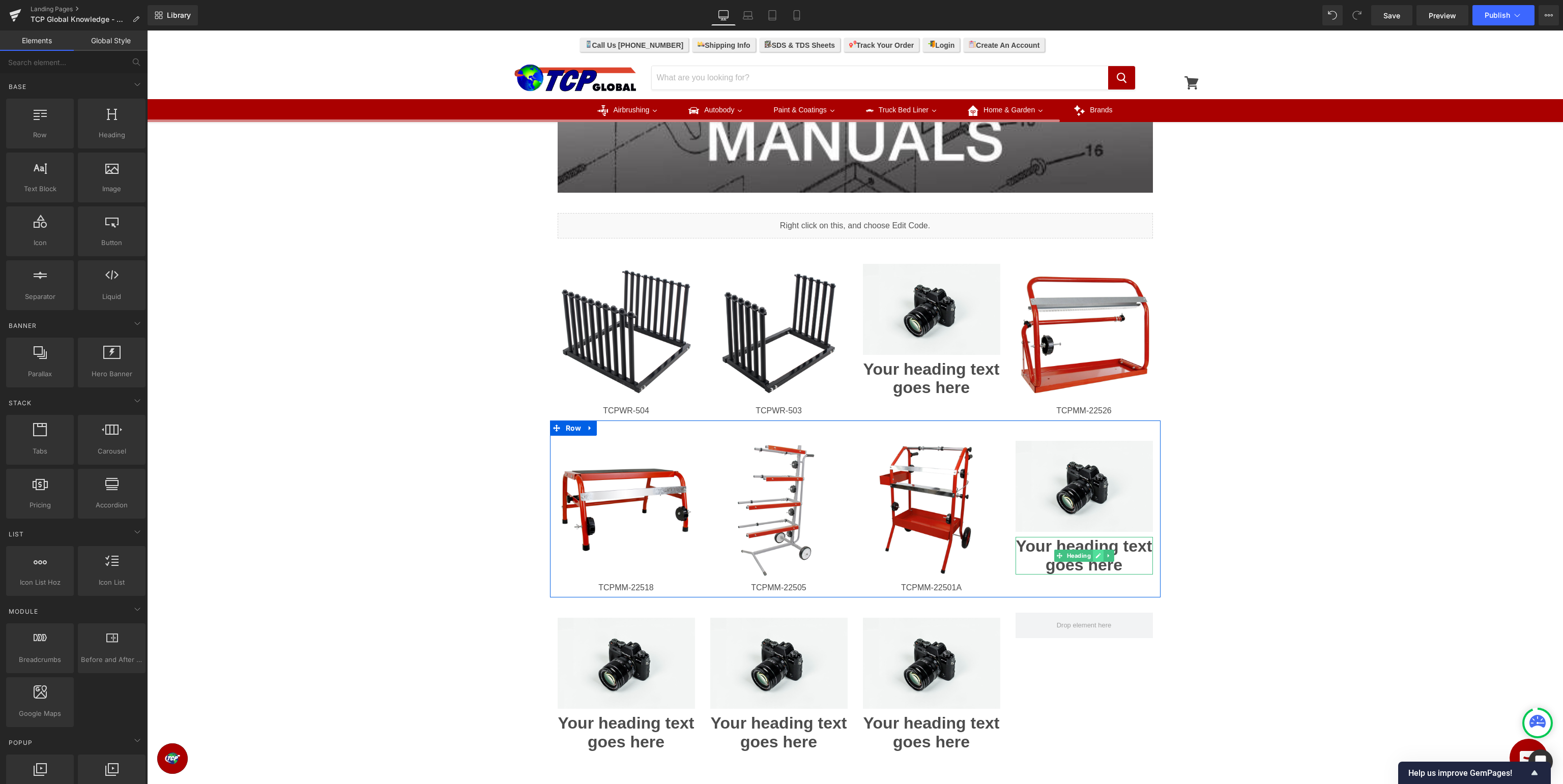
click at [1096, 556] on icon at bounding box center [1098, 556] width 6 height 6
click at [1096, 556] on h1 "Your heading text goes here" at bounding box center [1084, 556] width 138 height 37
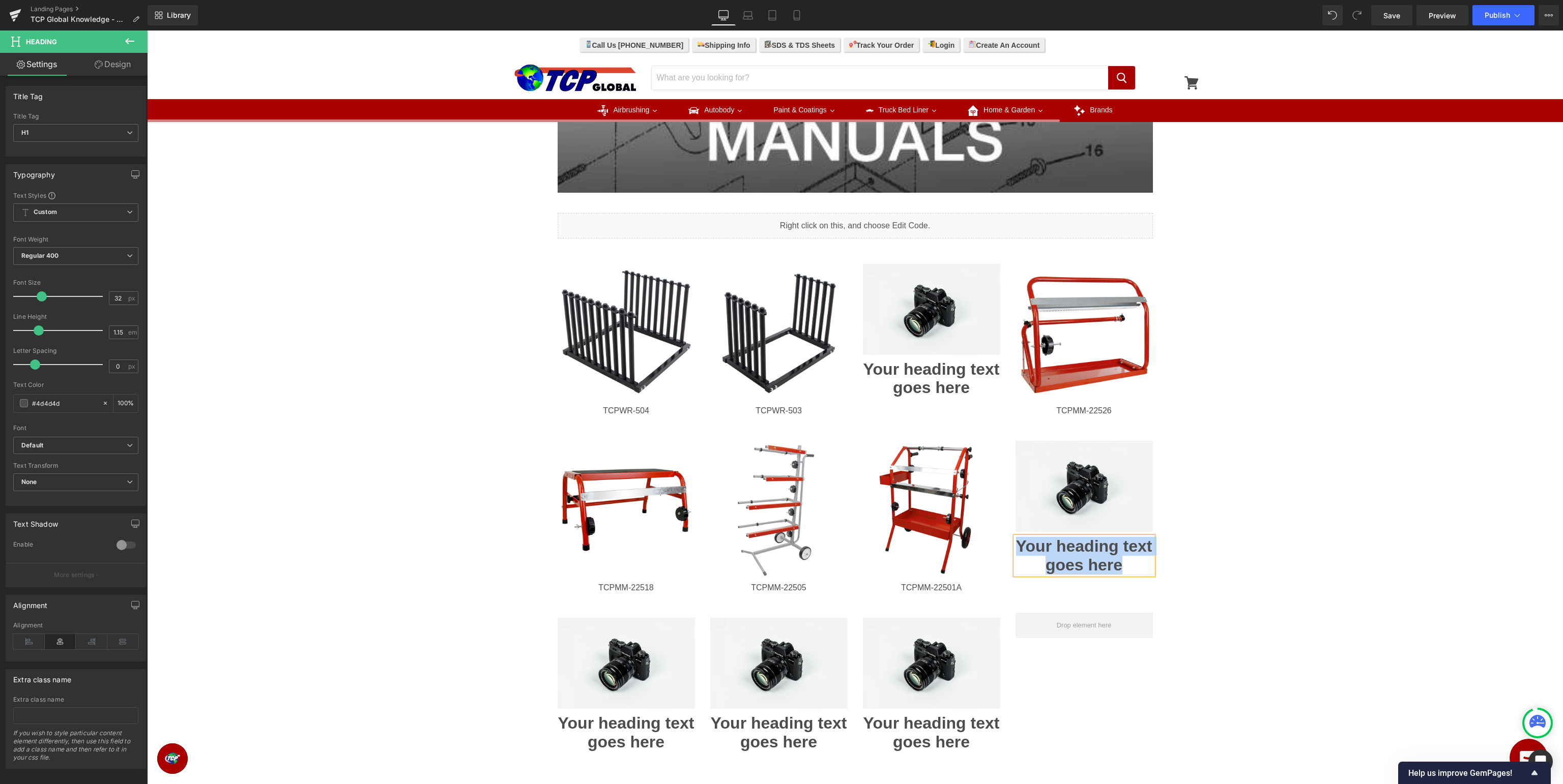
paste div
click at [1082, 487] on span "Image" at bounding box center [1084, 487] width 22 height 12
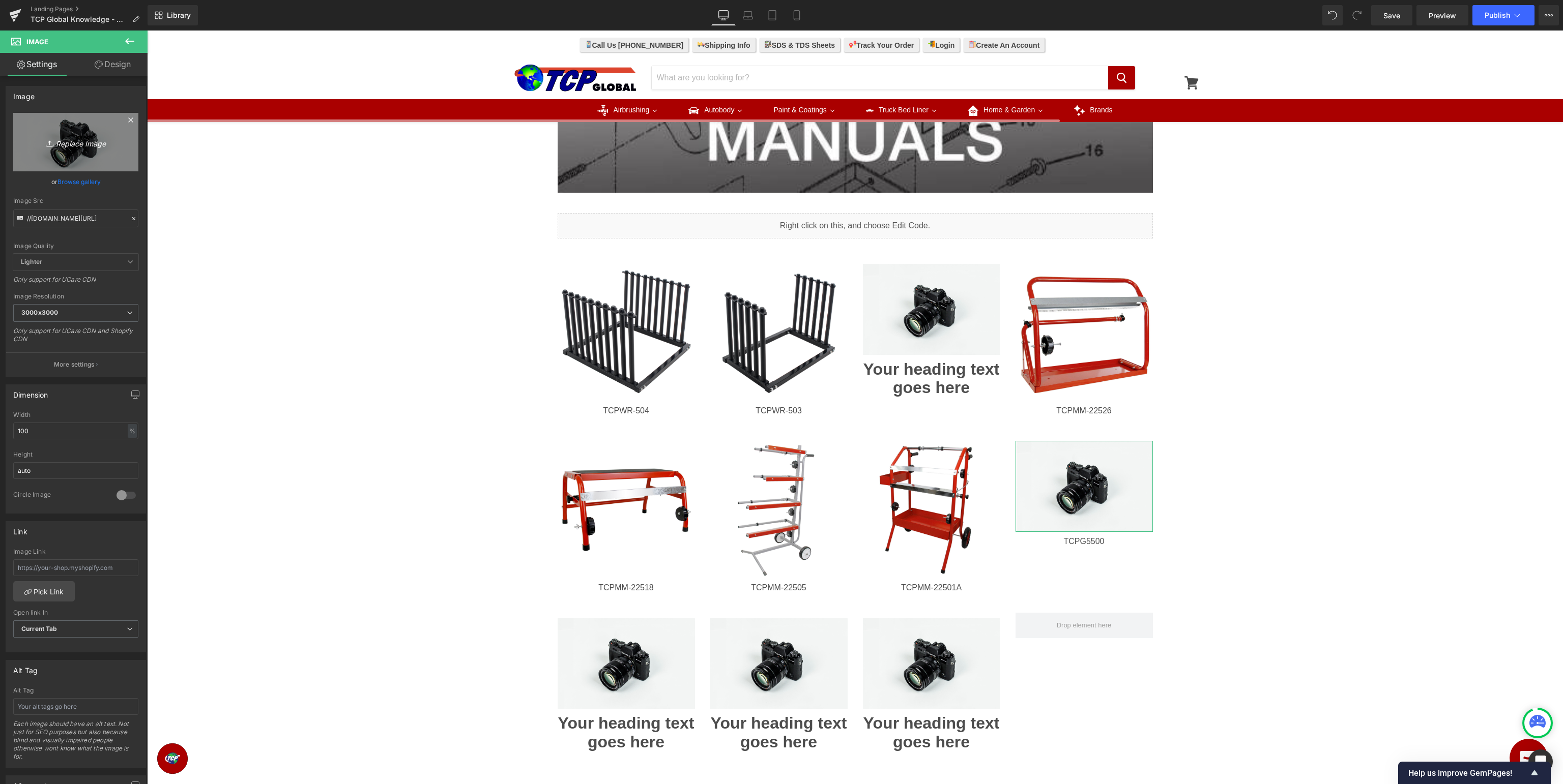
click at [80, 147] on icon "Replace Image" at bounding box center [75, 142] width 82 height 12
type input "C:\fakepath\TCPG5500_v2.jpg"
type input "[URL][DOMAIN_NAME]"
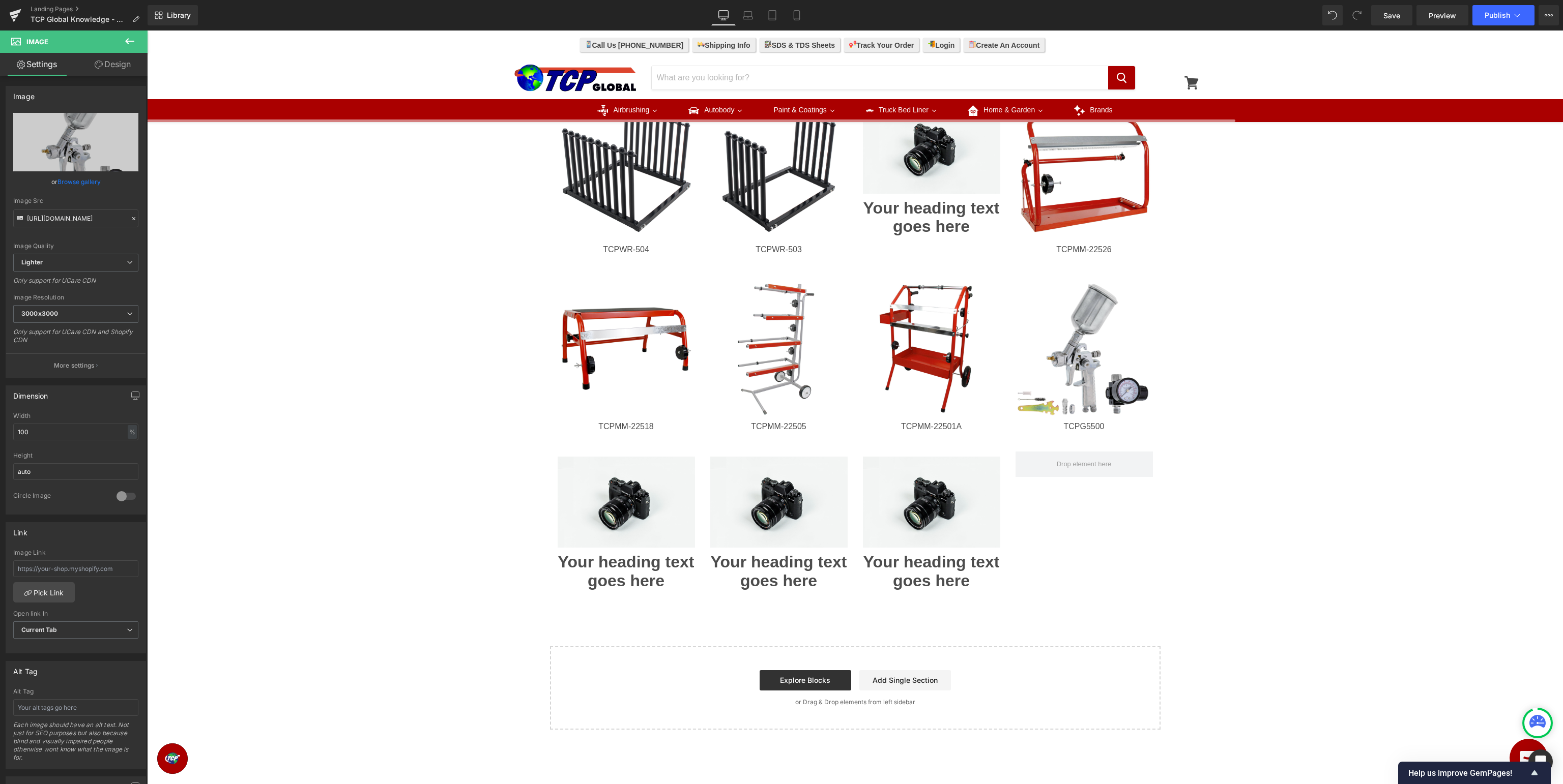
scroll to position [677, 0]
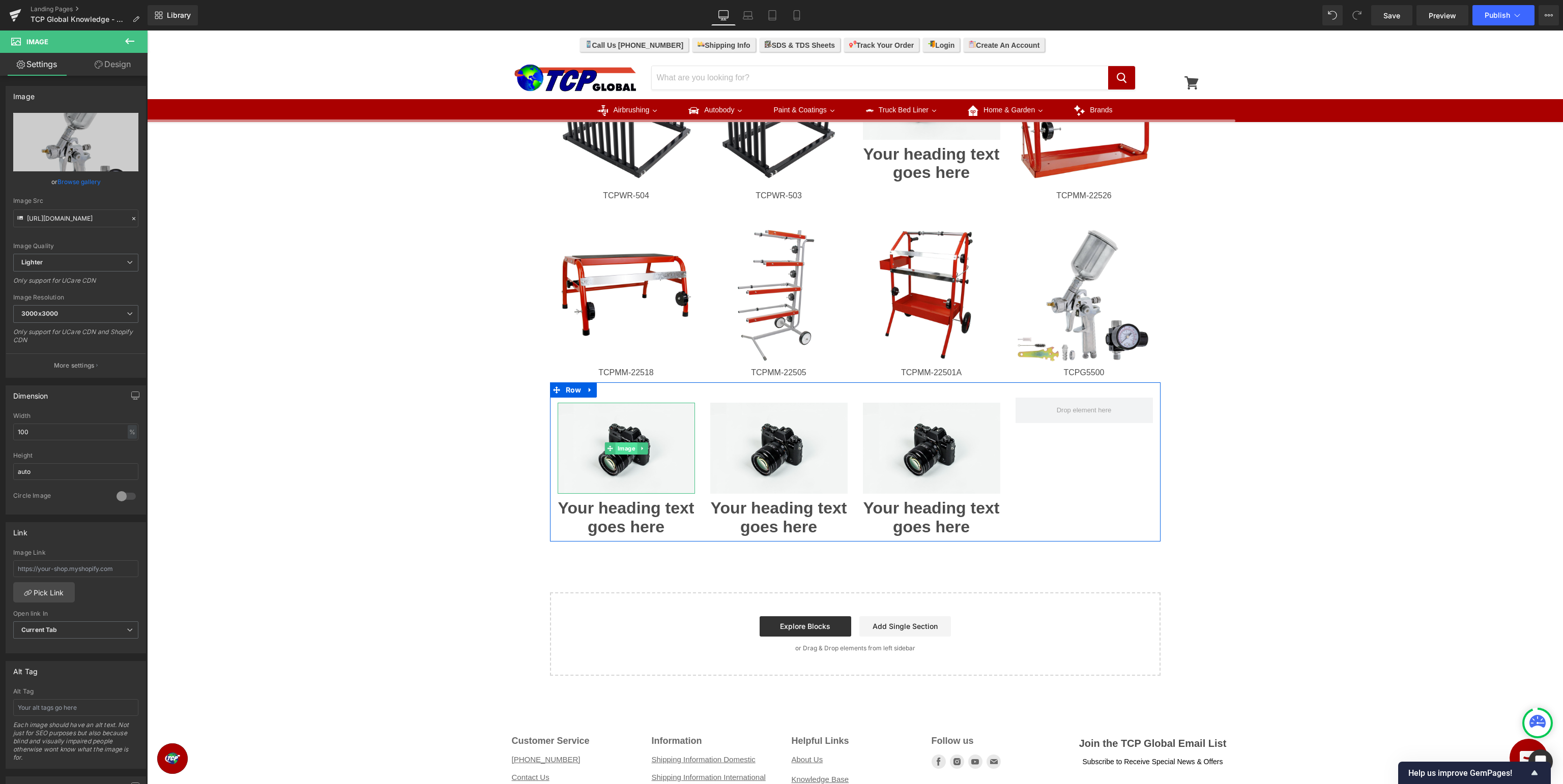
click at [625, 452] on span "Image" at bounding box center [626, 449] width 22 height 12
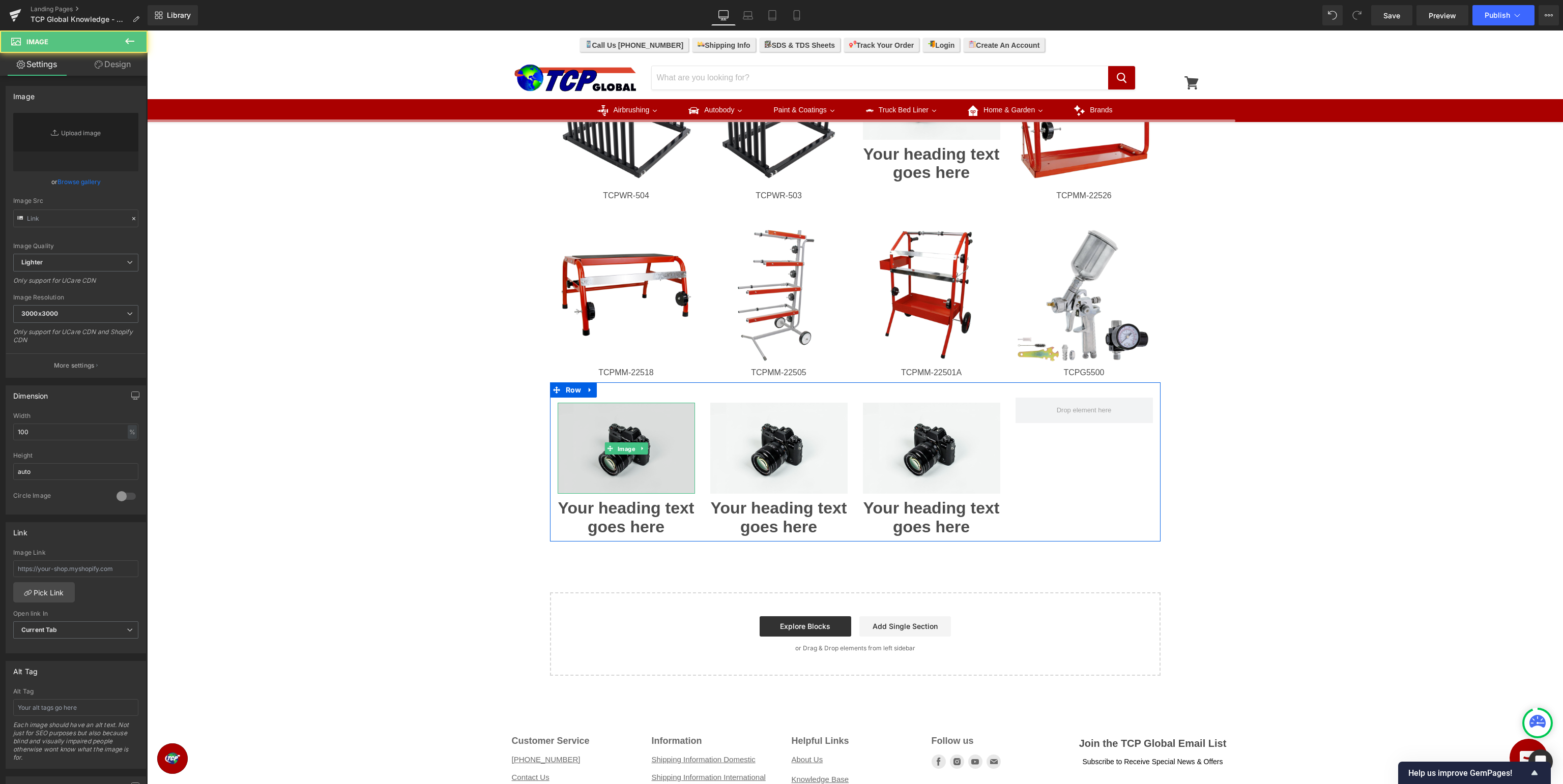
type input "//[DOMAIN_NAME][URL]"
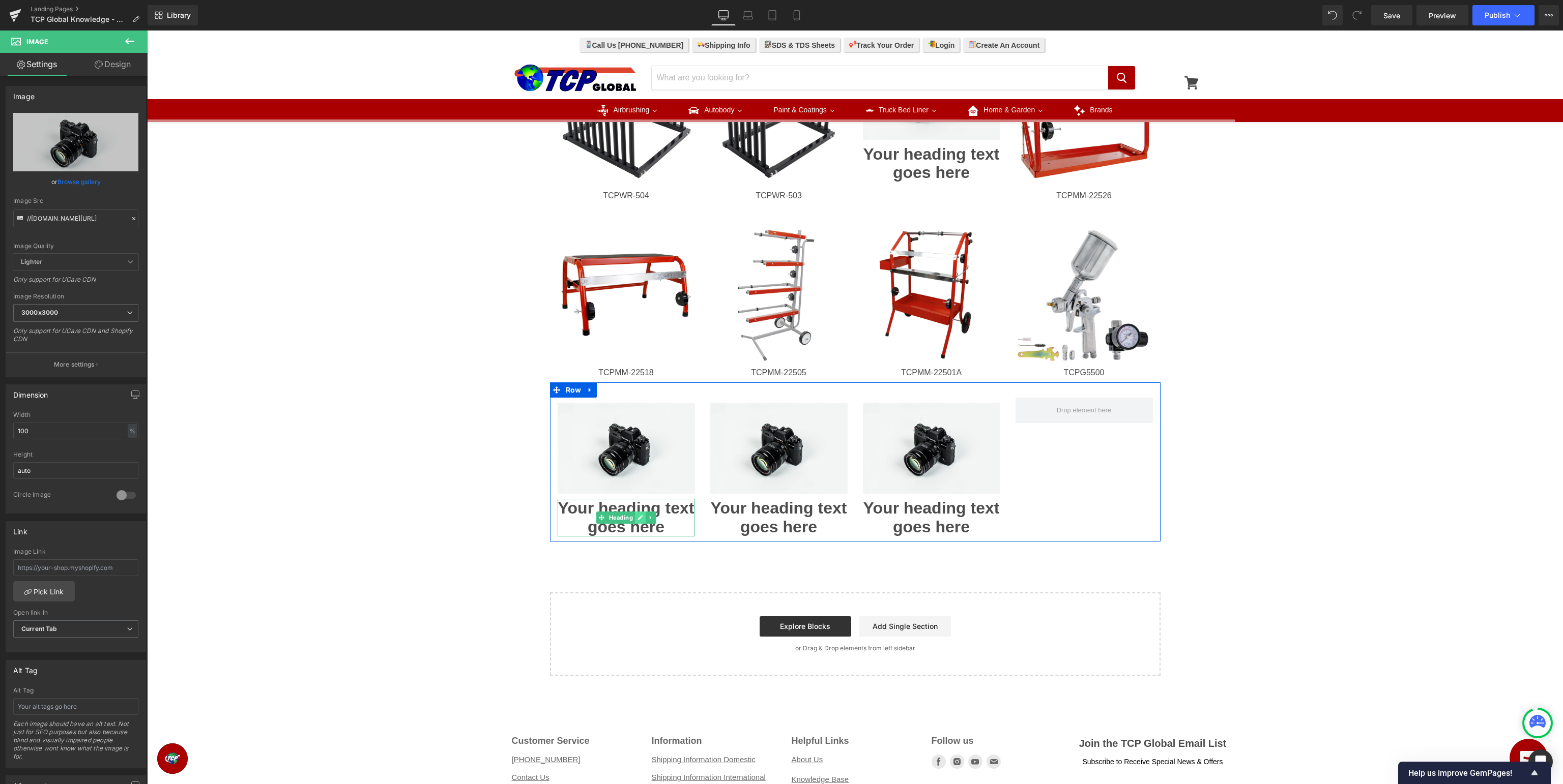
click at [644, 516] on link at bounding box center [640, 518] width 11 height 12
click at [640, 518] on h1 "Your heading text goes here" at bounding box center [626, 518] width 138 height 37
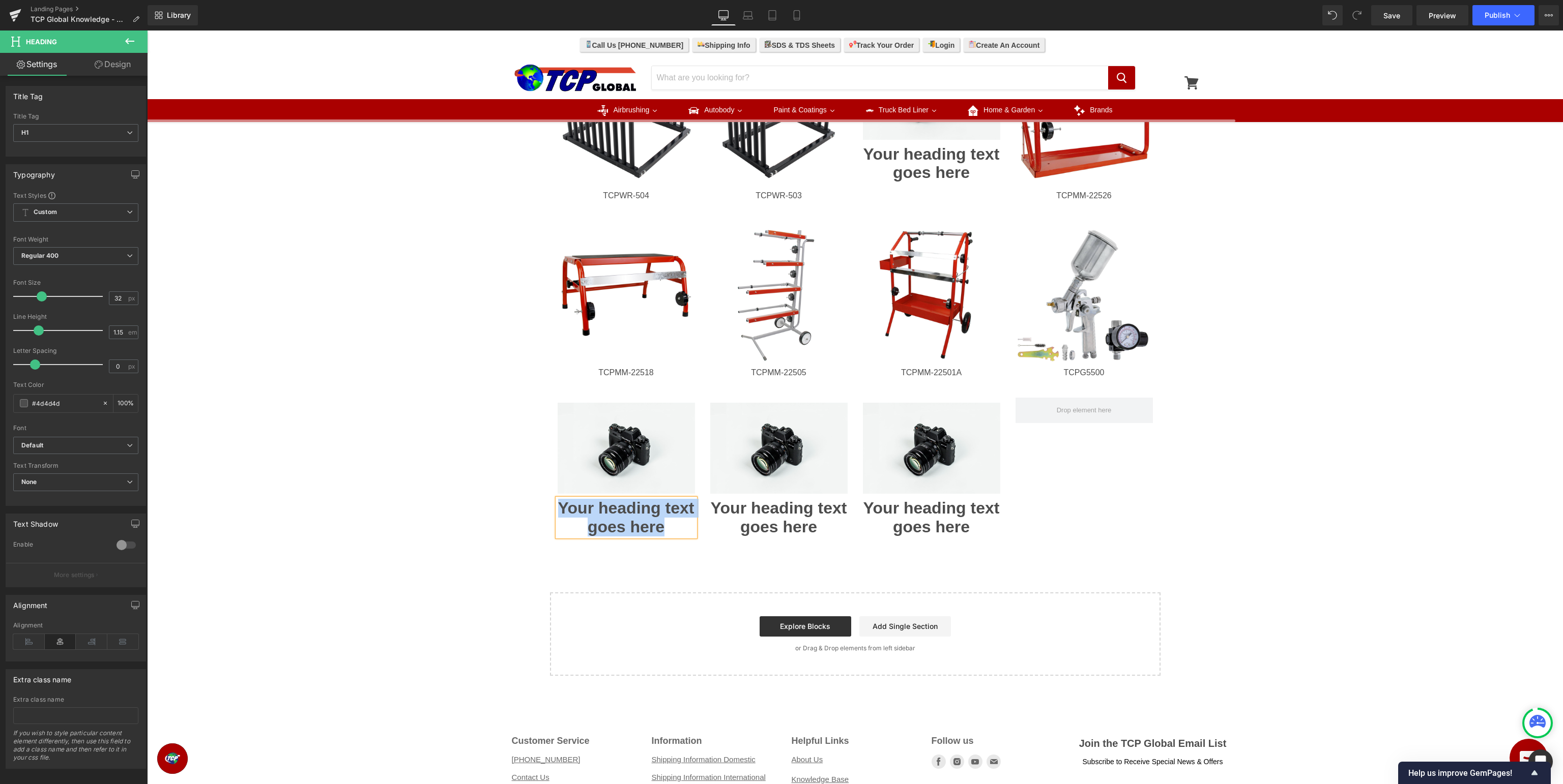
paste div
drag, startPoint x: 621, startPoint y: 450, endPoint x: 196, endPoint y: 263, distance: 464.3
click at [622, 450] on span "Image" at bounding box center [626, 449] width 22 height 12
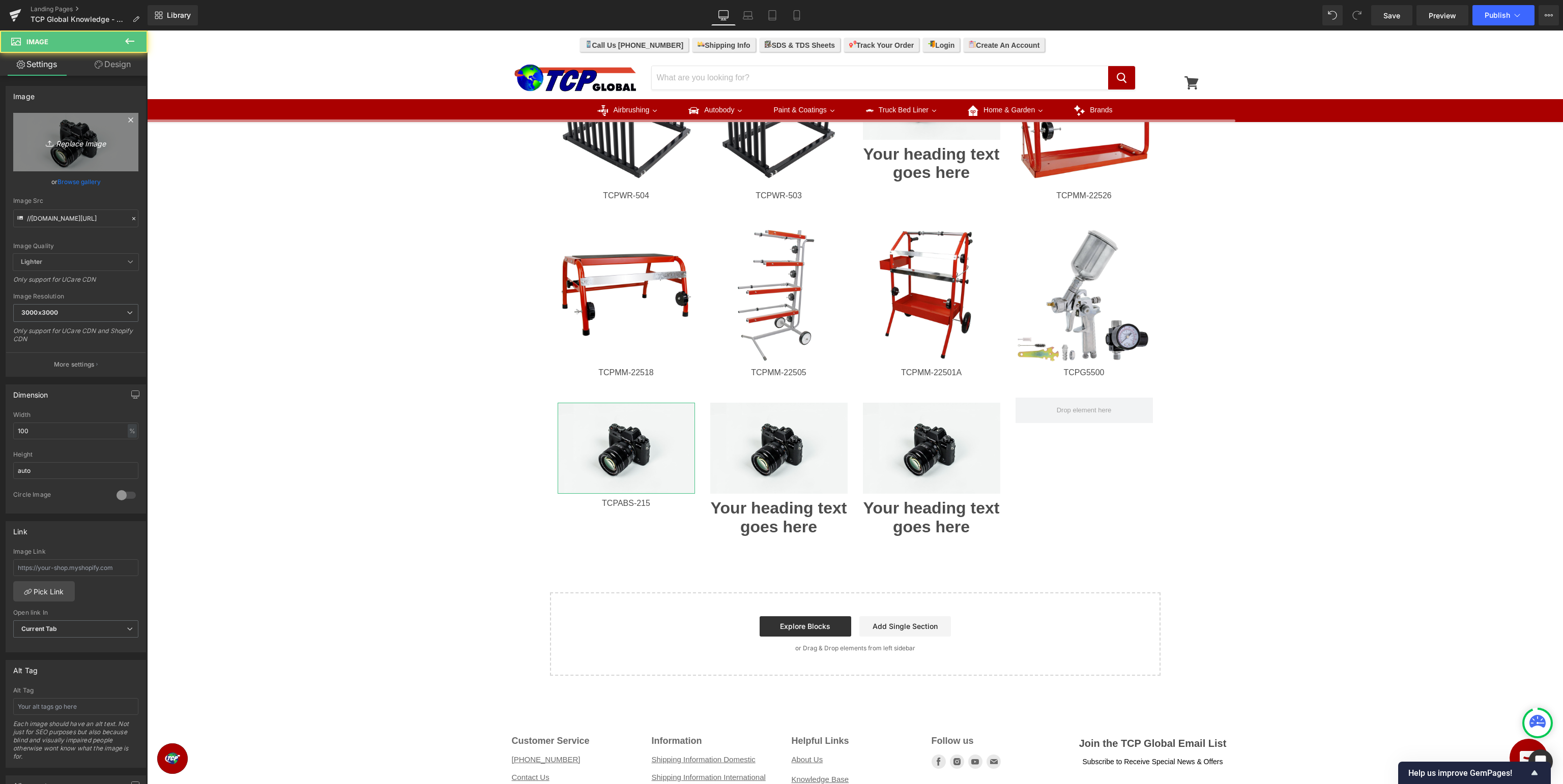
click at [65, 138] on icon "Replace Image" at bounding box center [75, 142] width 82 height 12
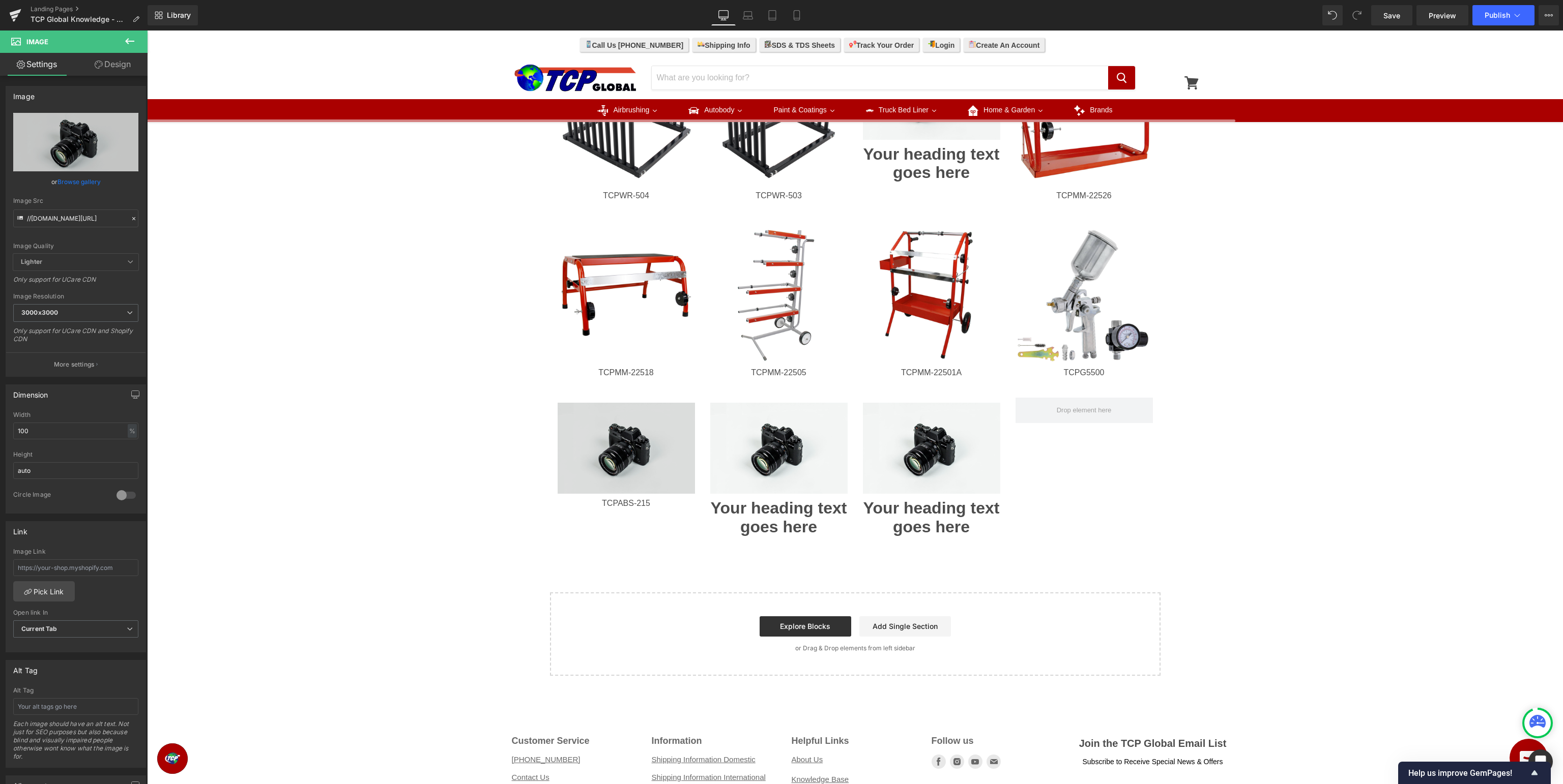
type input "C:\fakepath\TCPABS-215.jpg"
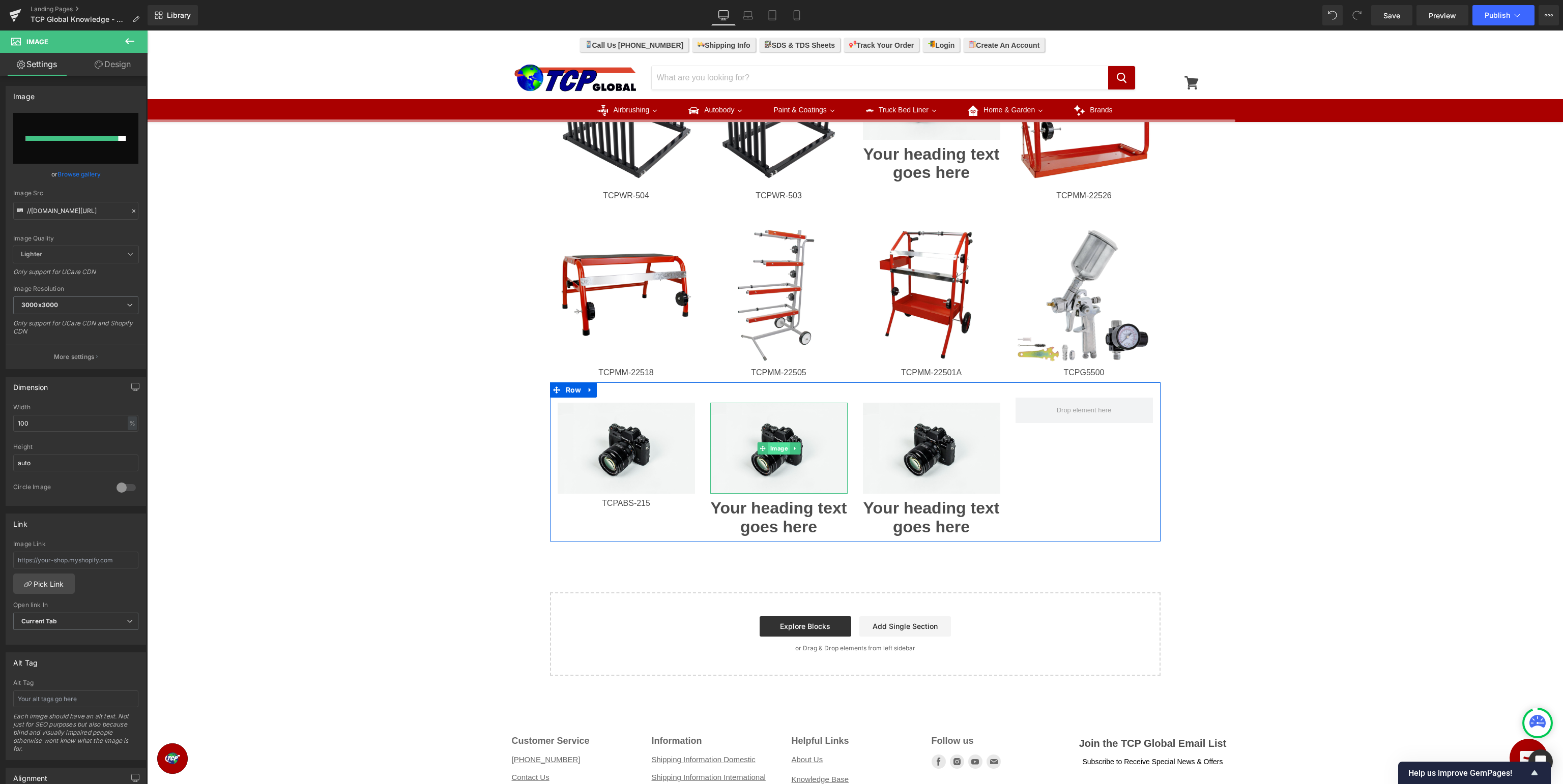
type input "[URL][DOMAIN_NAME]"
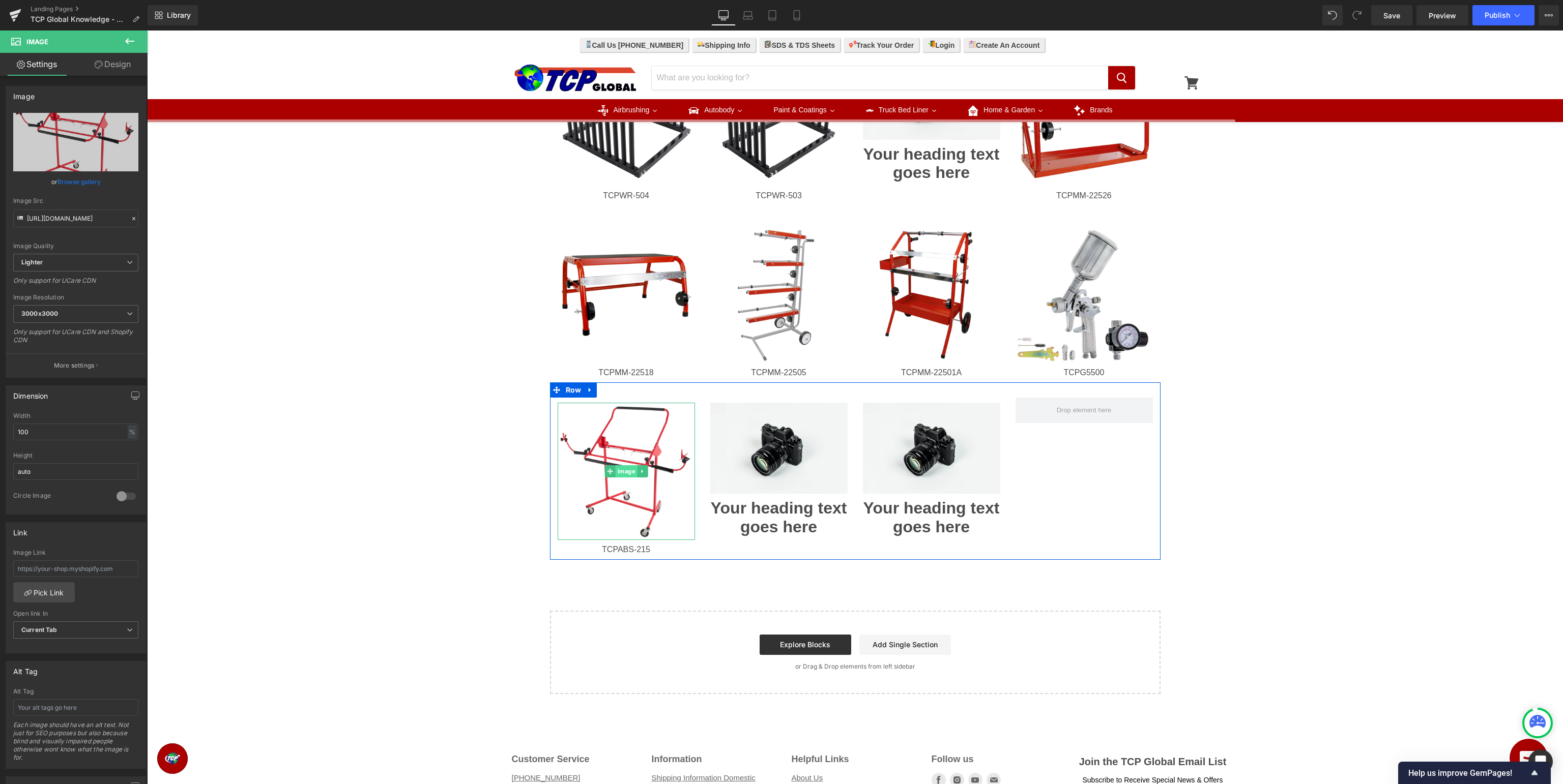
click at [622, 473] on span "Image" at bounding box center [626, 472] width 22 height 12
click at [624, 469] on span "Image" at bounding box center [626, 472] width 22 height 12
click at [100, 562] on input "text" at bounding box center [75, 569] width 125 height 17
paste input "[URL][DOMAIN_NAME]"
type input "[URL][DOMAIN_NAME]"
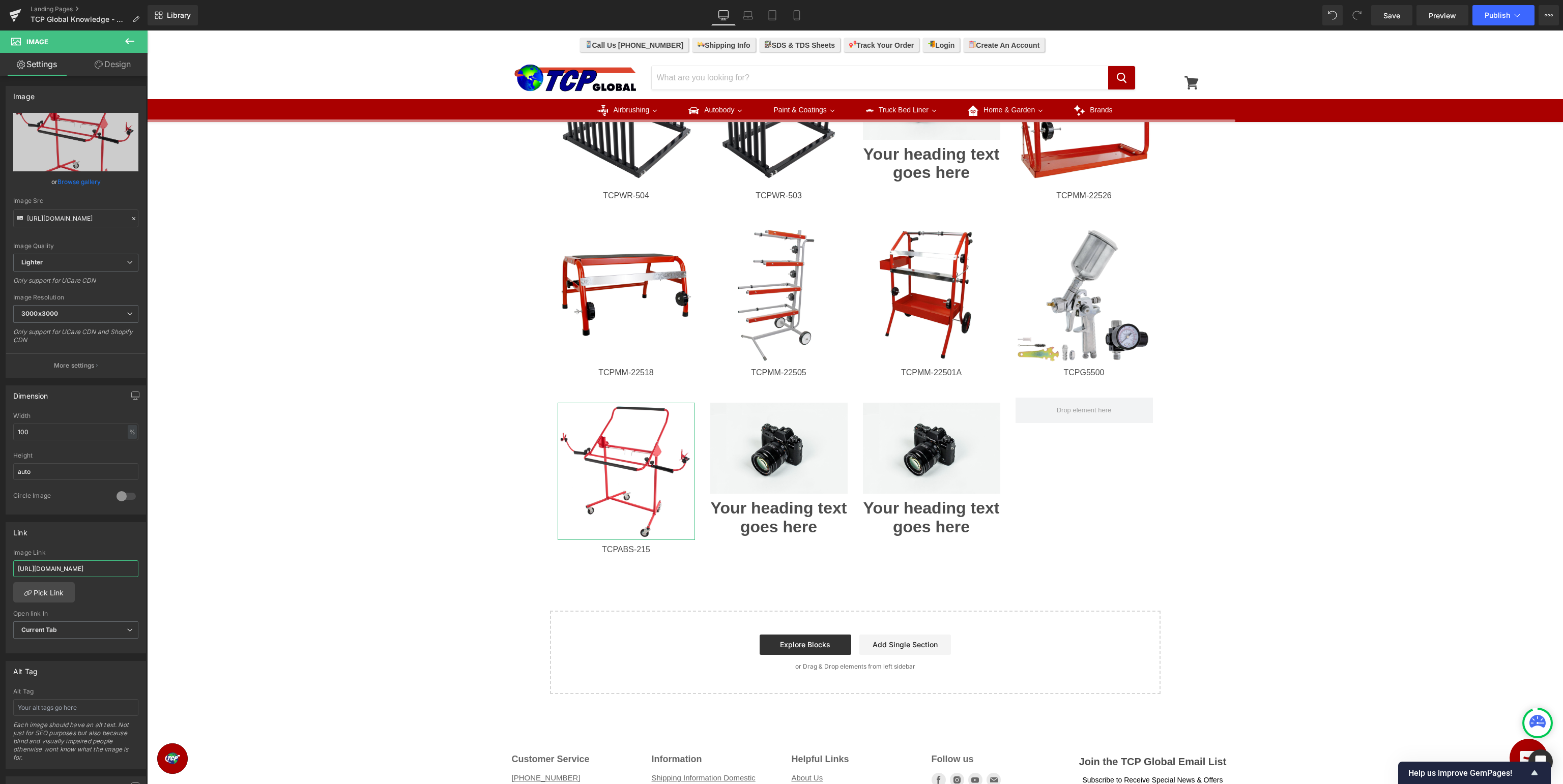
scroll to position [0, 80]
click at [1316, 429] on div "Image Row Image Row Liquid Row Image TCPWR-504 Heading Image TCPWR-503 Heading …" at bounding box center [855, 69] width 1416 height 1249
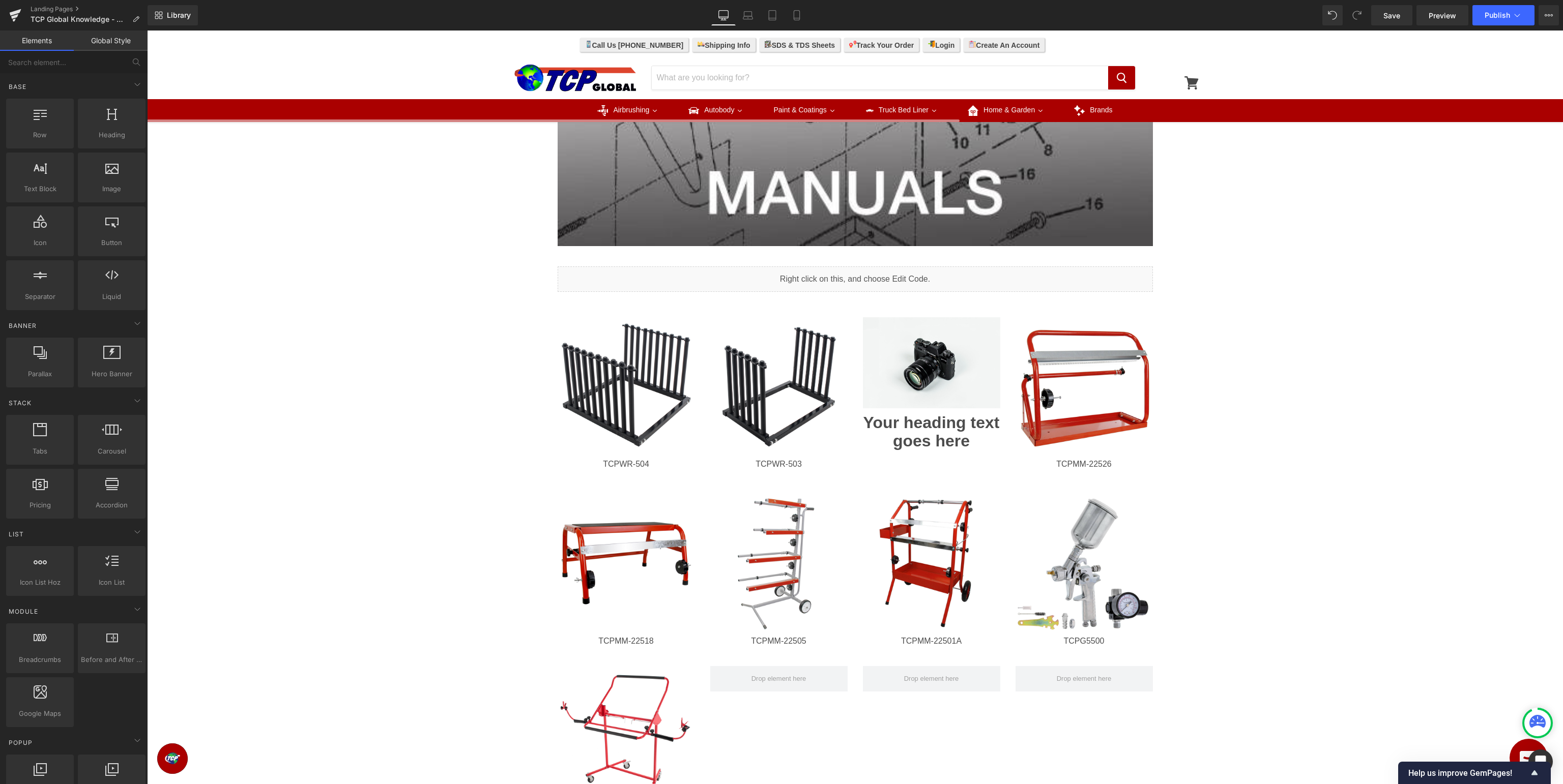
scroll to position [516, 0]
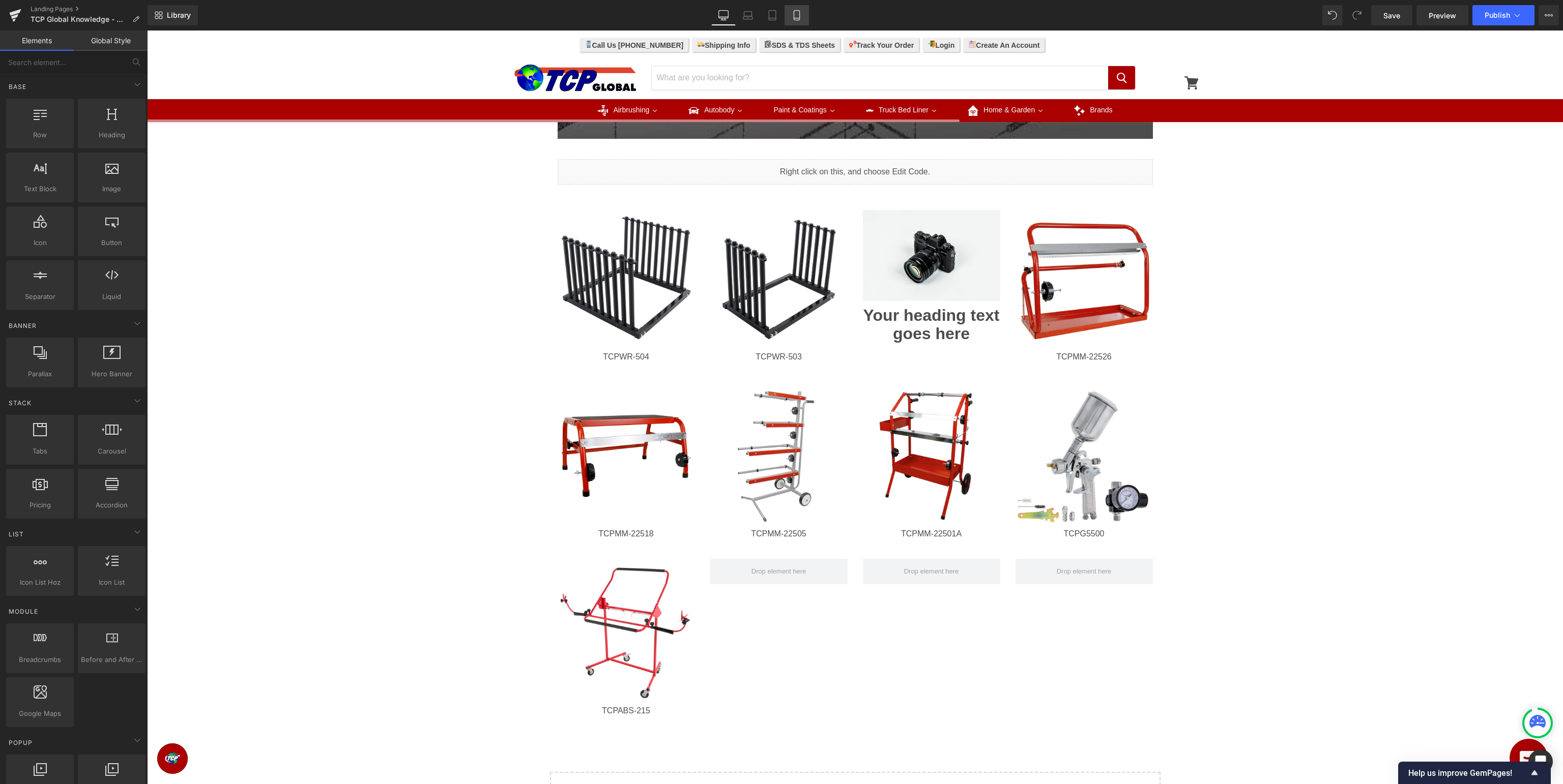
click at [794, 16] on icon at bounding box center [796, 16] width 6 height 10
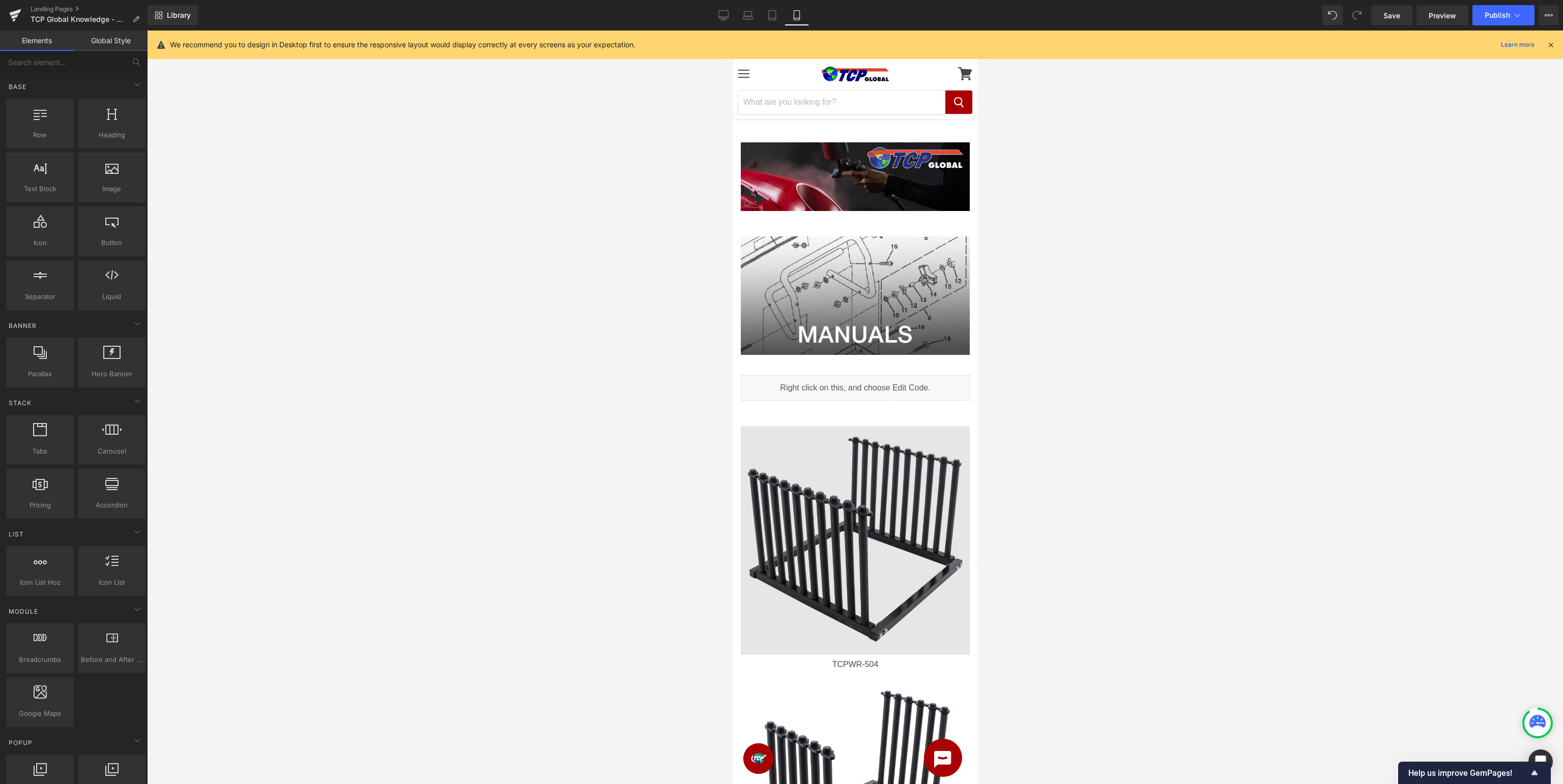
scroll to position [161, 0]
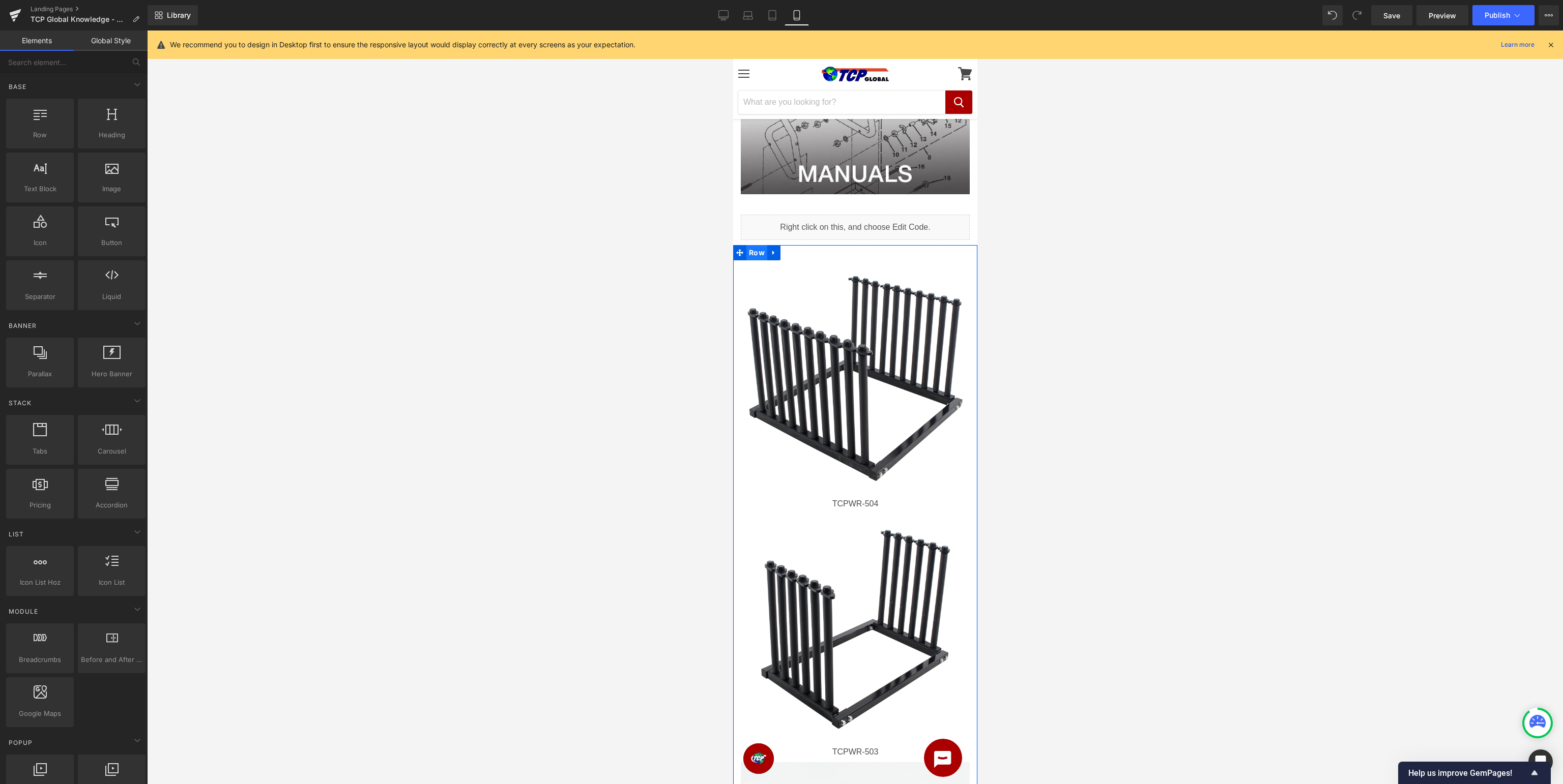
click at [755, 253] on span "Row" at bounding box center [756, 253] width 21 height 16
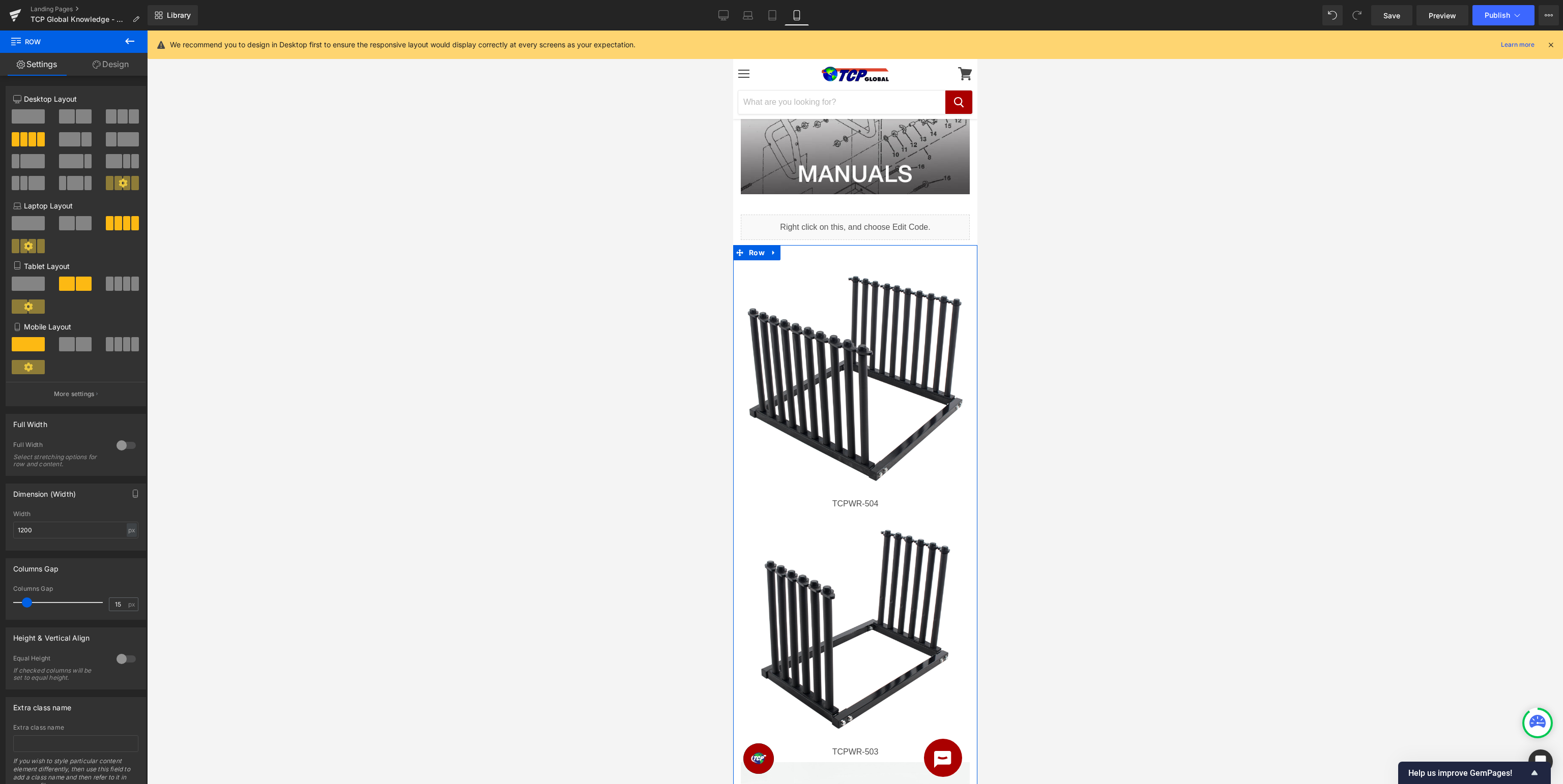
click at [67, 342] on span at bounding box center [67, 344] width 16 height 14
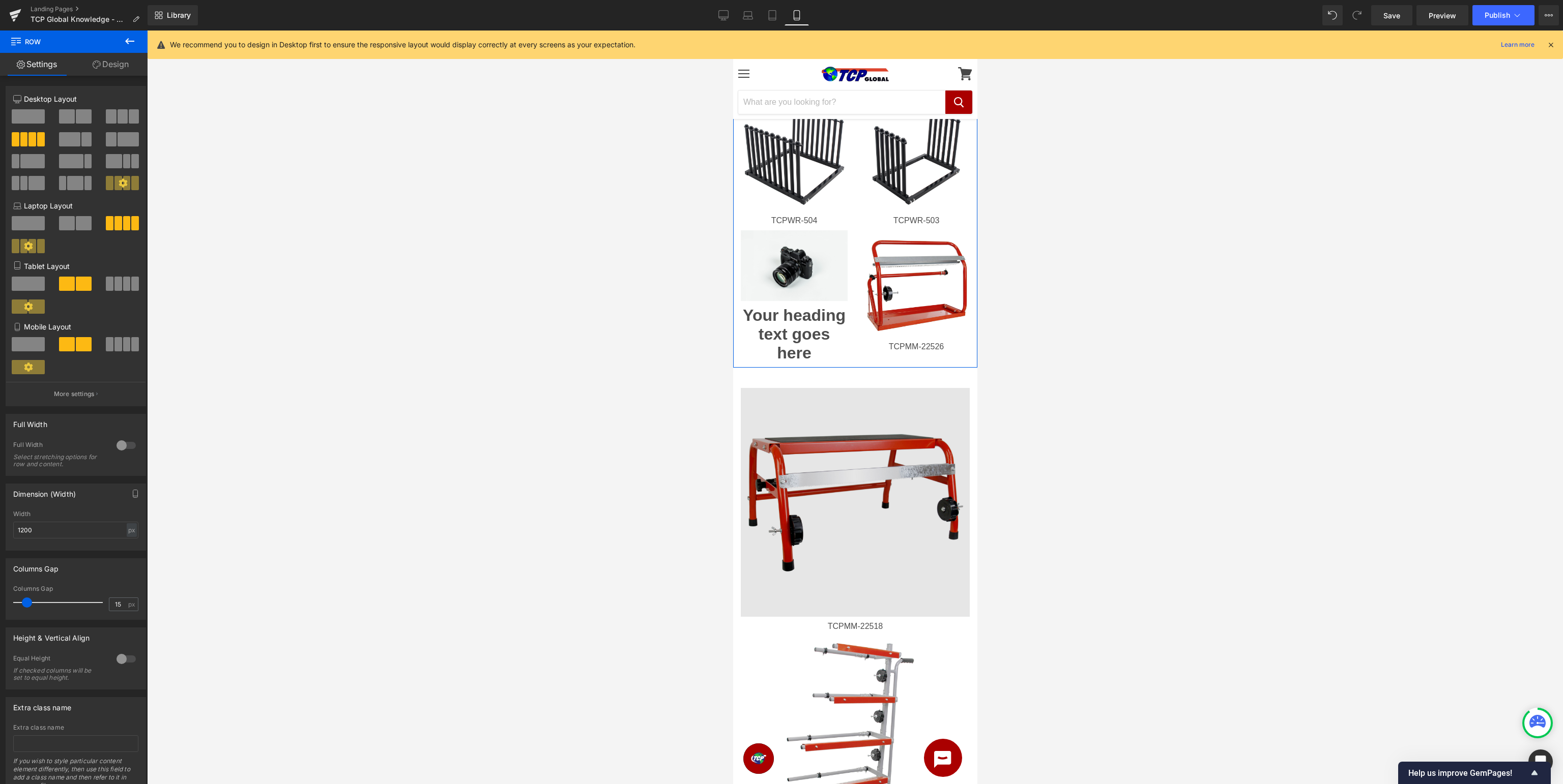
scroll to position [376, 0]
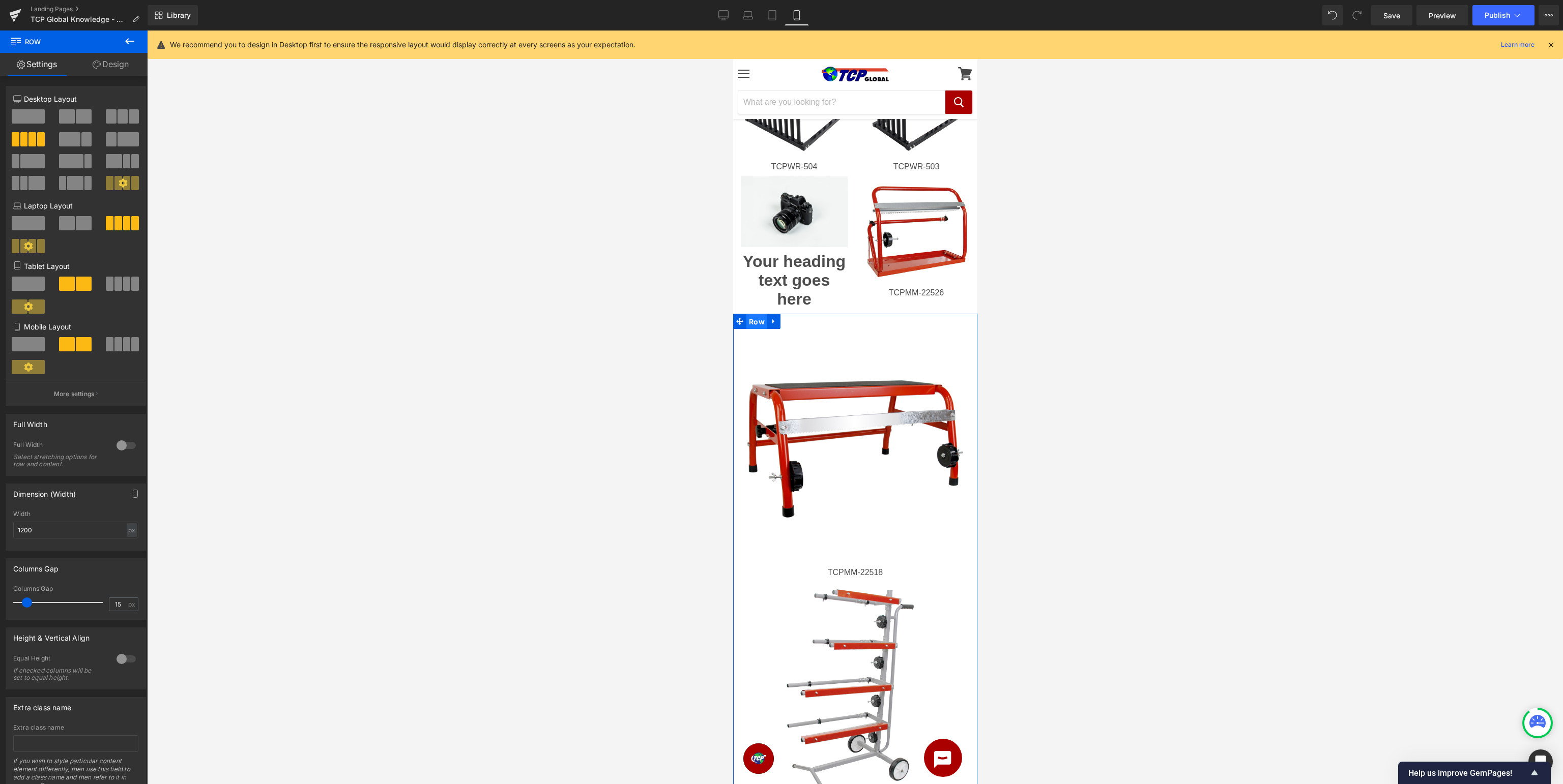
click at [757, 322] on span "Row" at bounding box center [756, 322] width 21 height 16
drag, startPoint x: 76, startPoint y: 343, endPoint x: 706, endPoint y: 430, distance: 636.0
click at [77, 343] on button at bounding box center [76, 344] width 34 height 14
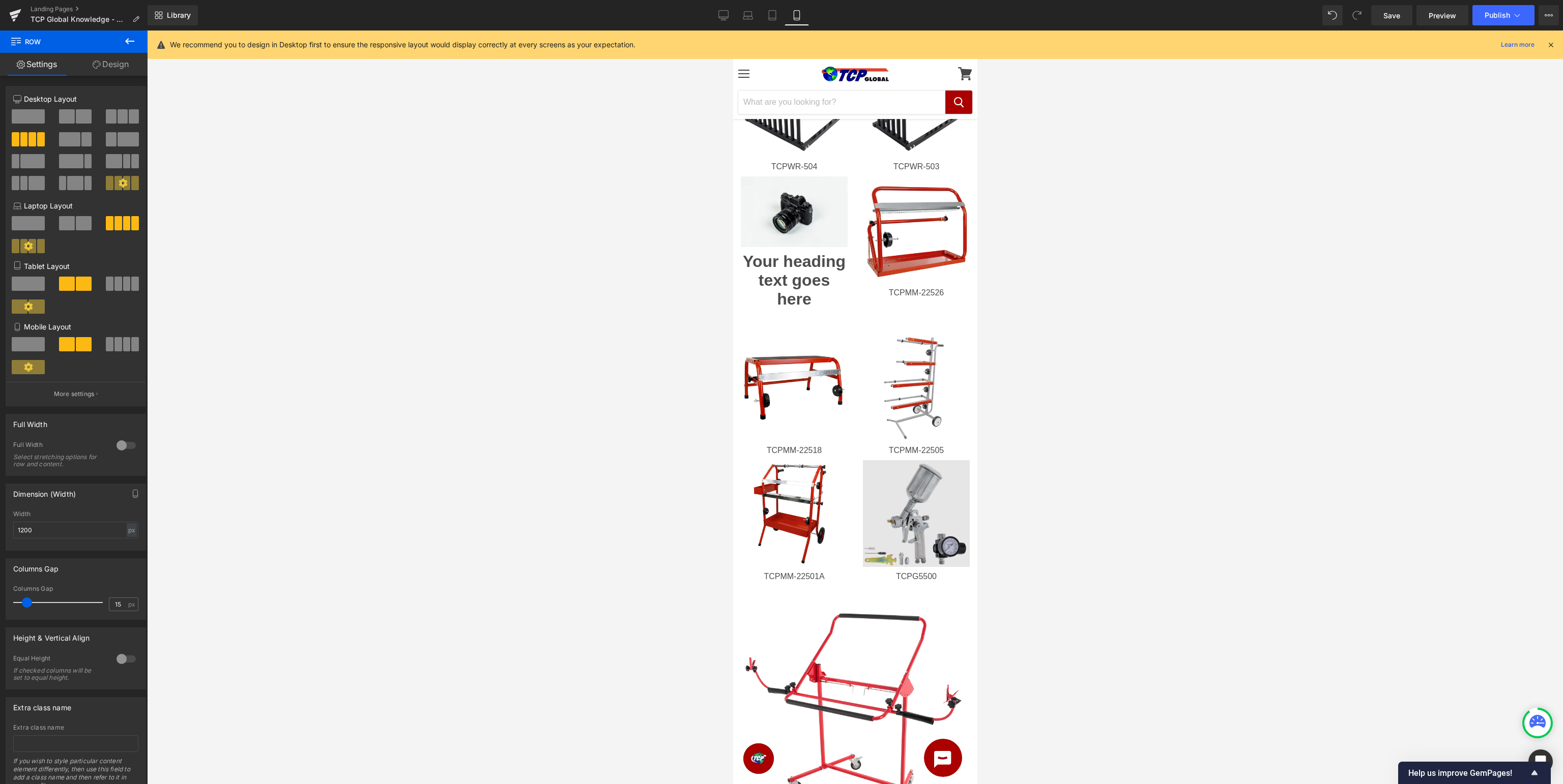
scroll to position [698, 0]
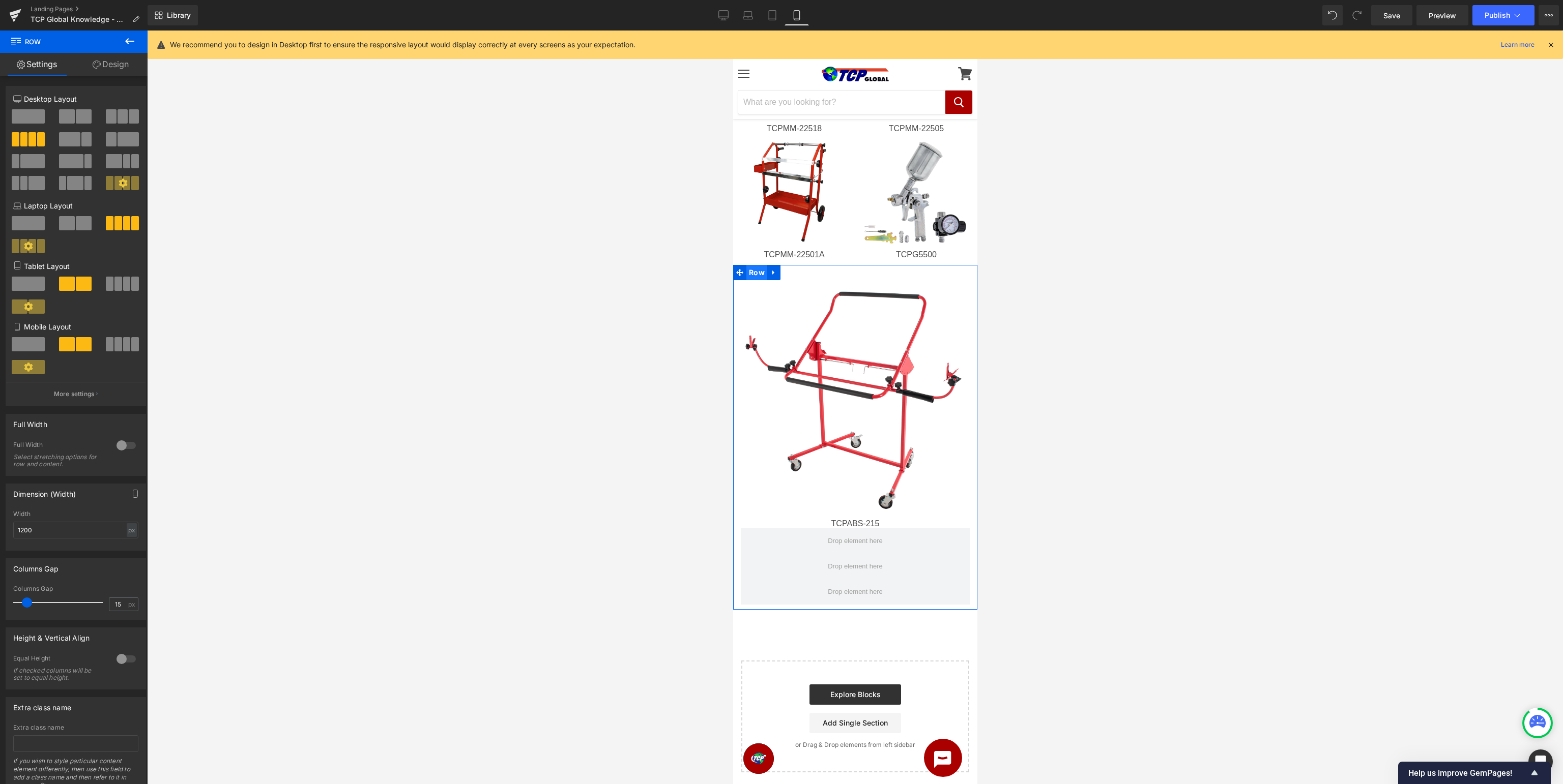
click at [757, 274] on span "Row" at bounding box center [756, 273] width 21 height 16
click at [87, 345] on span at bounding box center [83, 344] width 16 height 14
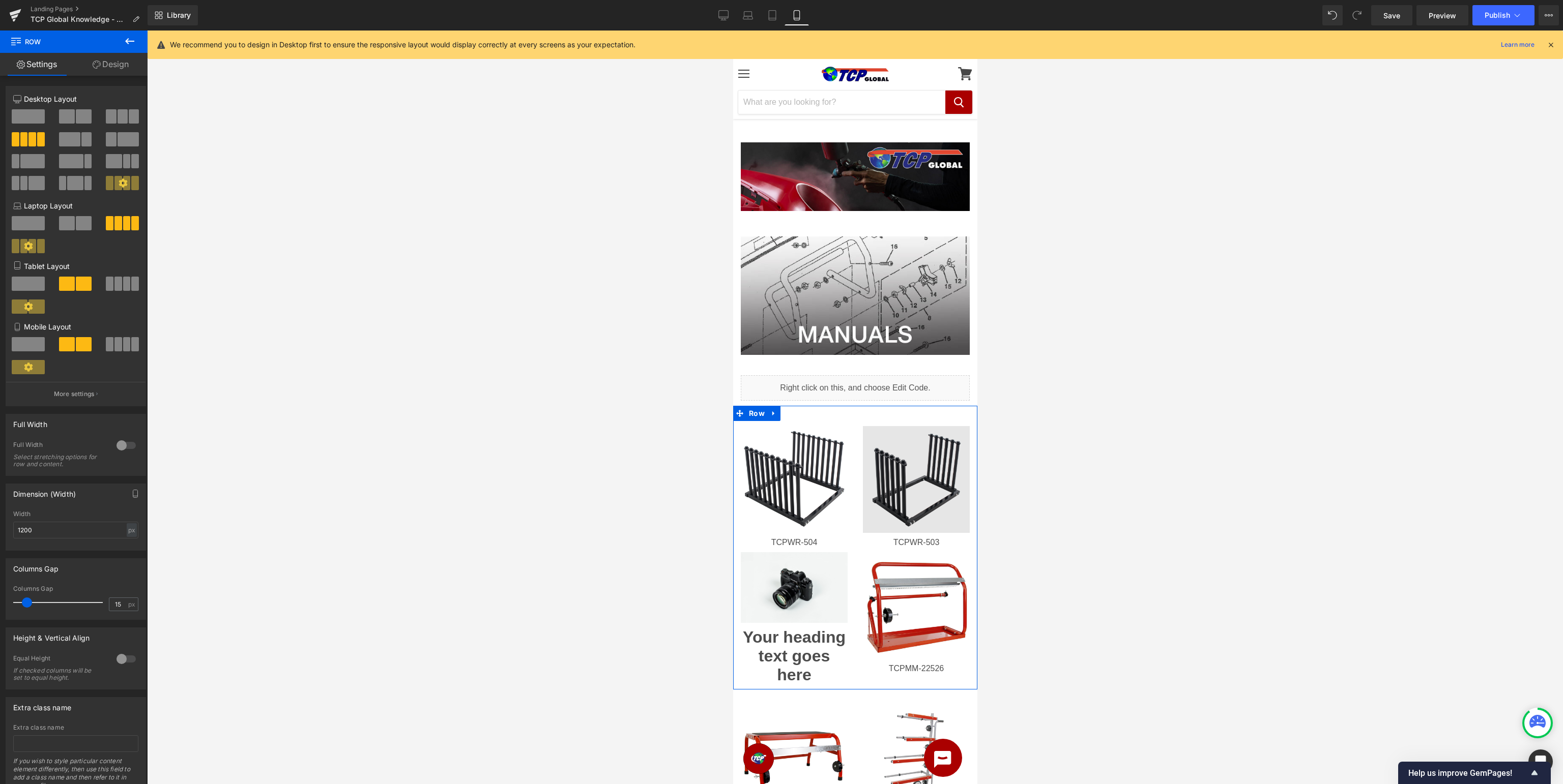
scroll to position [161, 0]
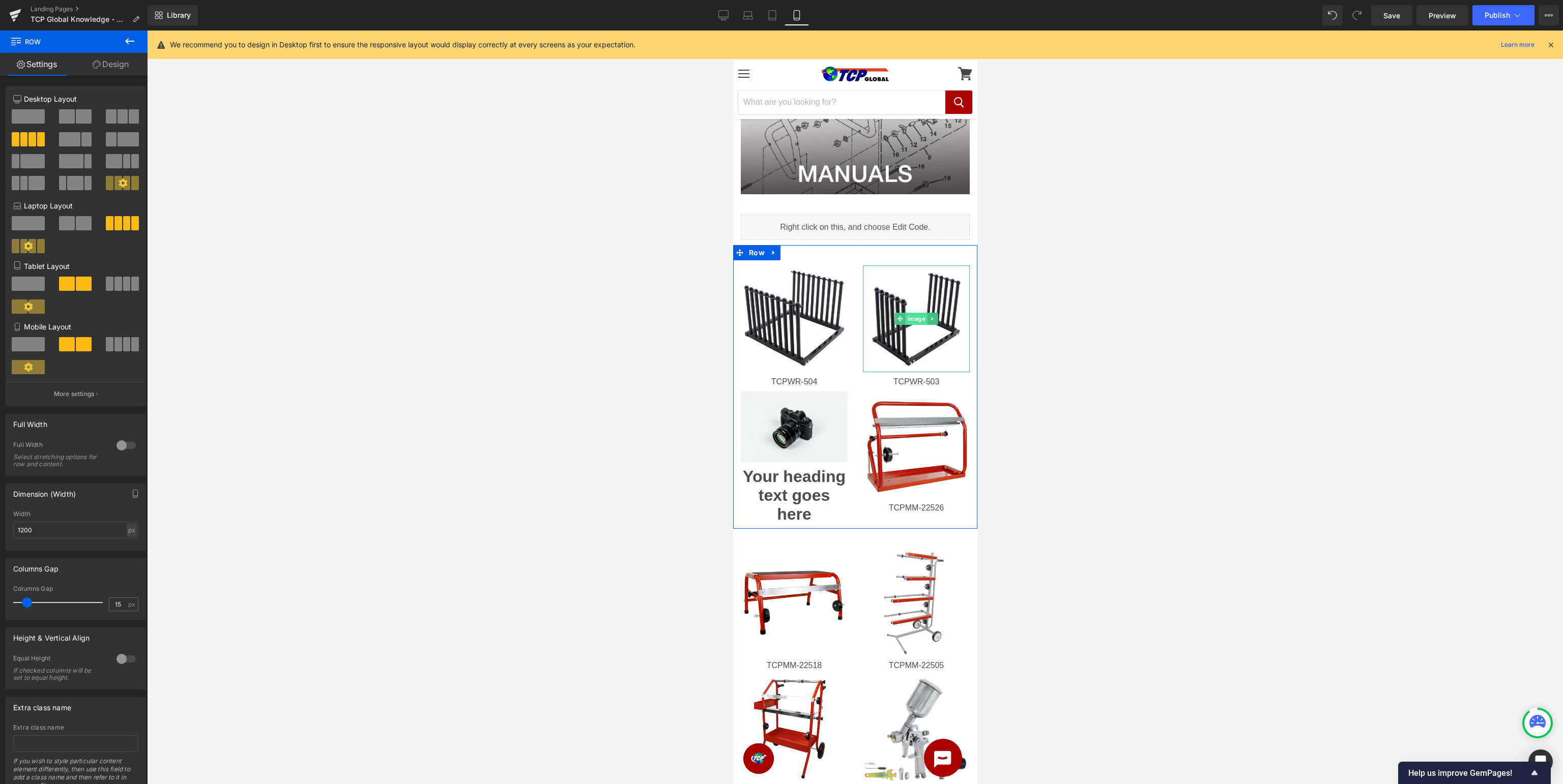
click at [915, 314] on span "Image" at bounding box center [916, 319] width 22 height 12
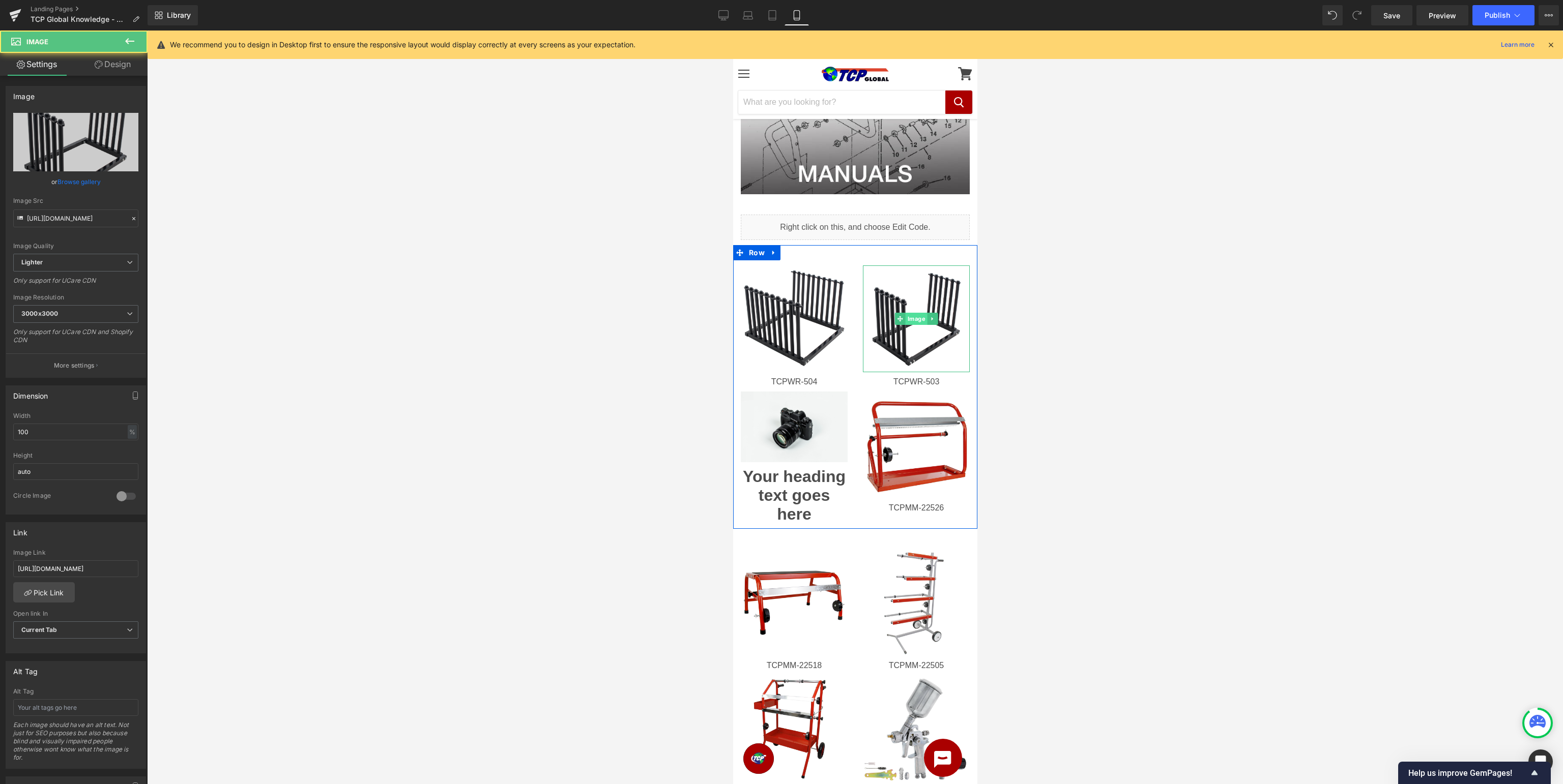
scroll to position [0, 80]
click at [787, 319] on span "Image" at bounding box center [794, 319] width 22 height 12
click at [789, 427] on span "Image" at bounding box center [794, 427] width 22 height 12
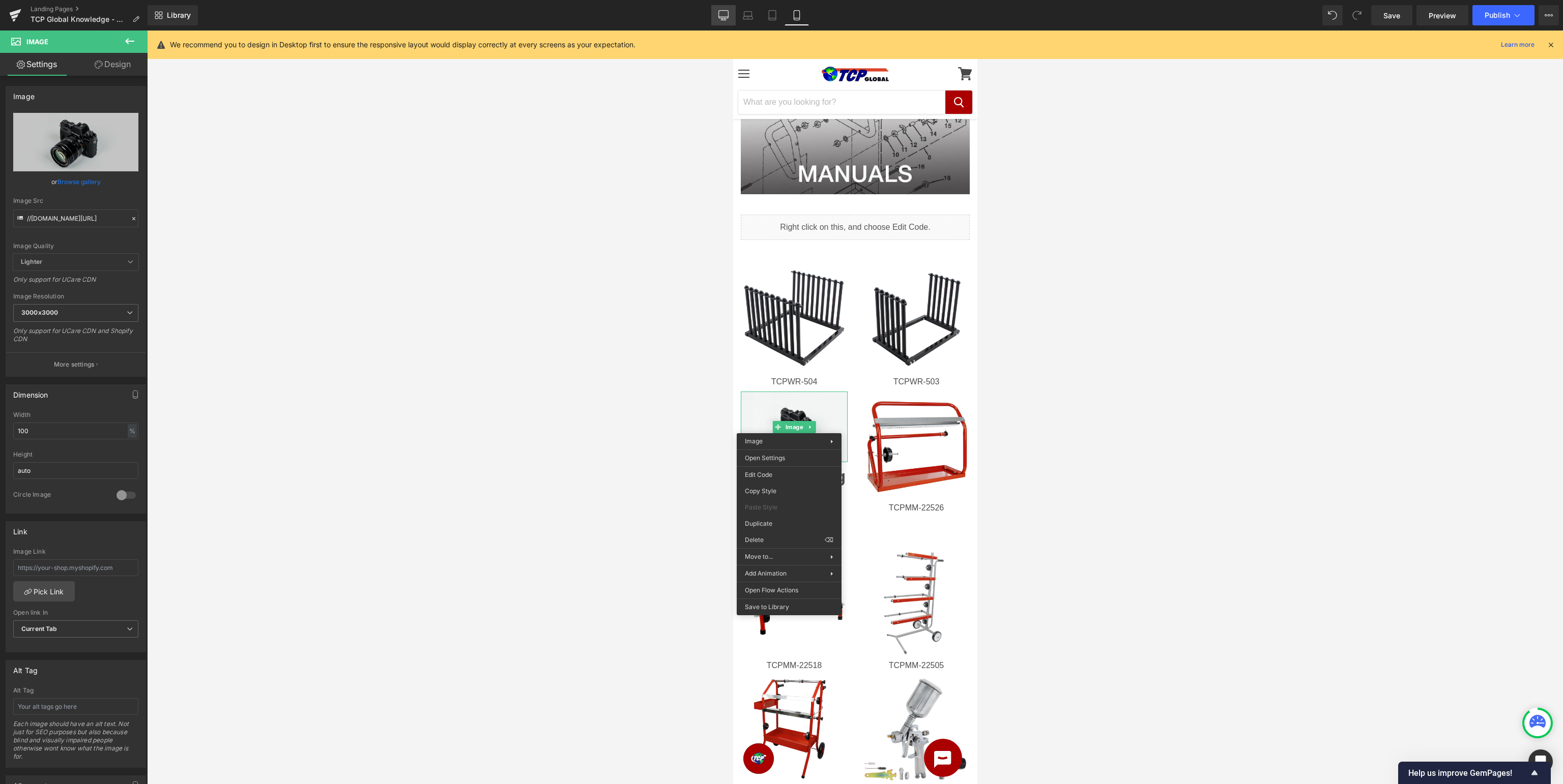
click at [725, 16] on icon at bounding box center [723, 15] width 10 height 10
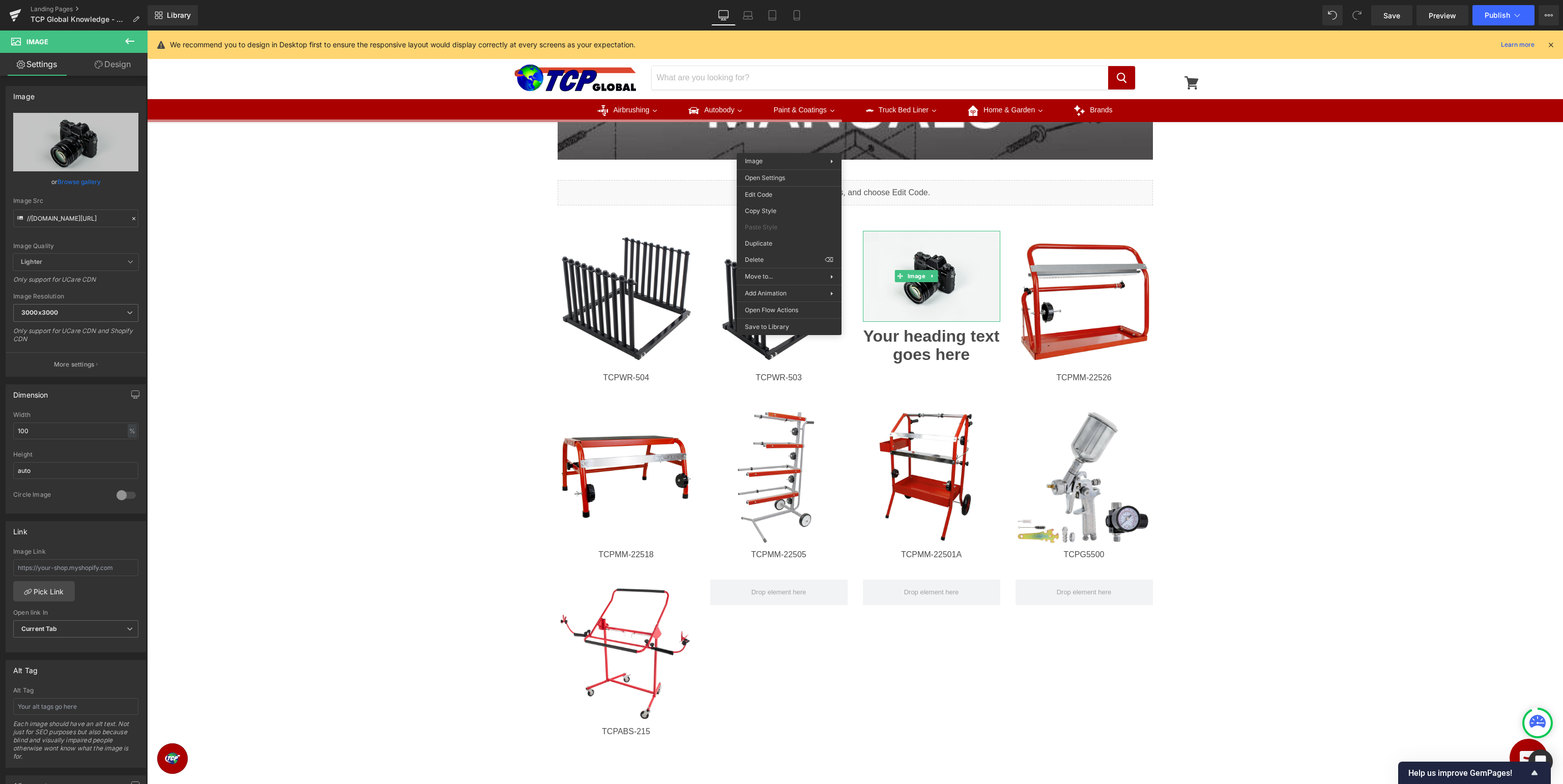
scroll to position [549, 0]
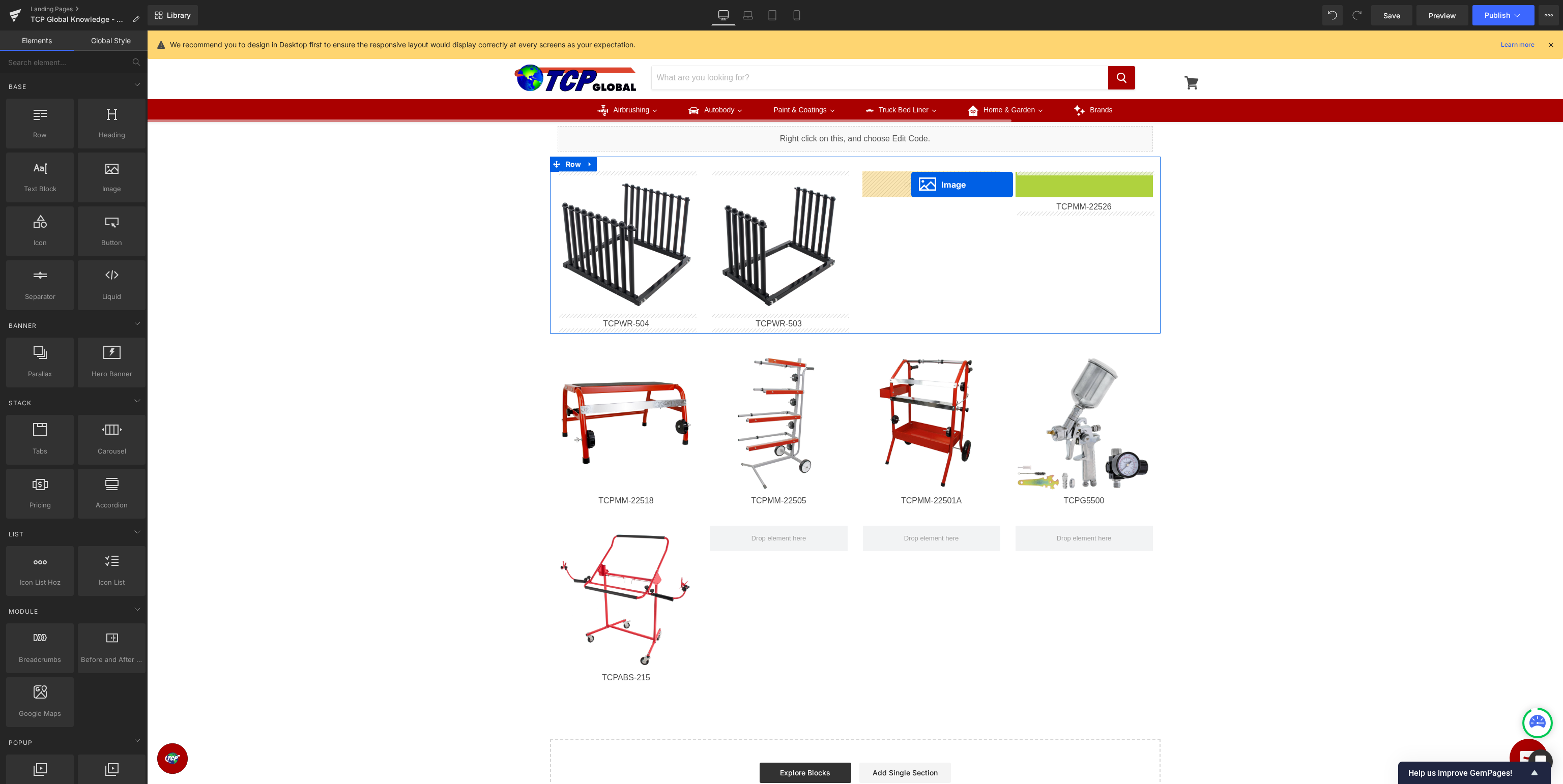
drag, startPoint x: 1076, startPoint y: 243, endPoint x: 911, endPoint y: 185, distance: 174.9
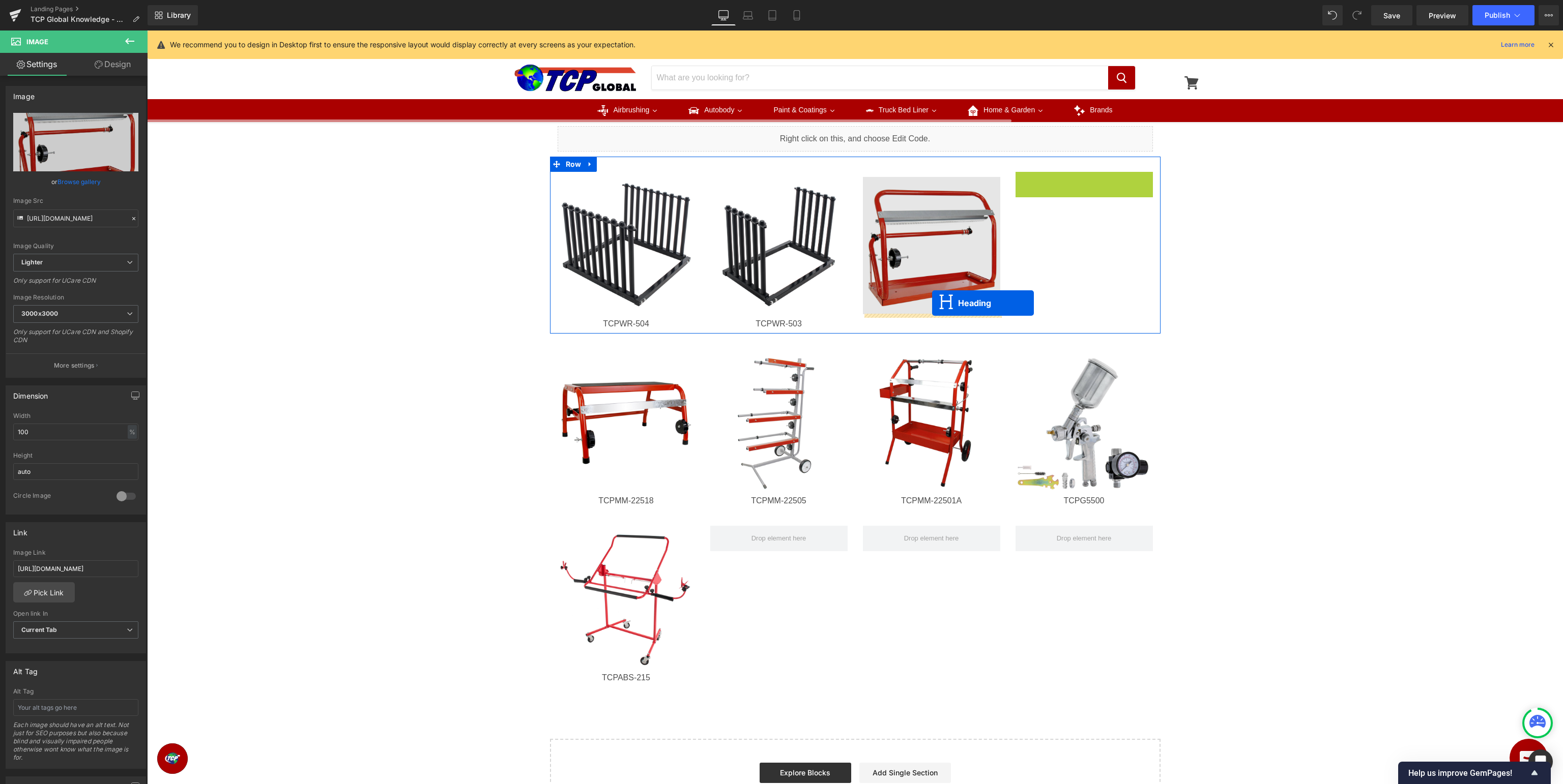
drag, startPoint x: 1083, startPoint y: 182, endPoint x: 932, endPoint y: 303, distance: 193.5
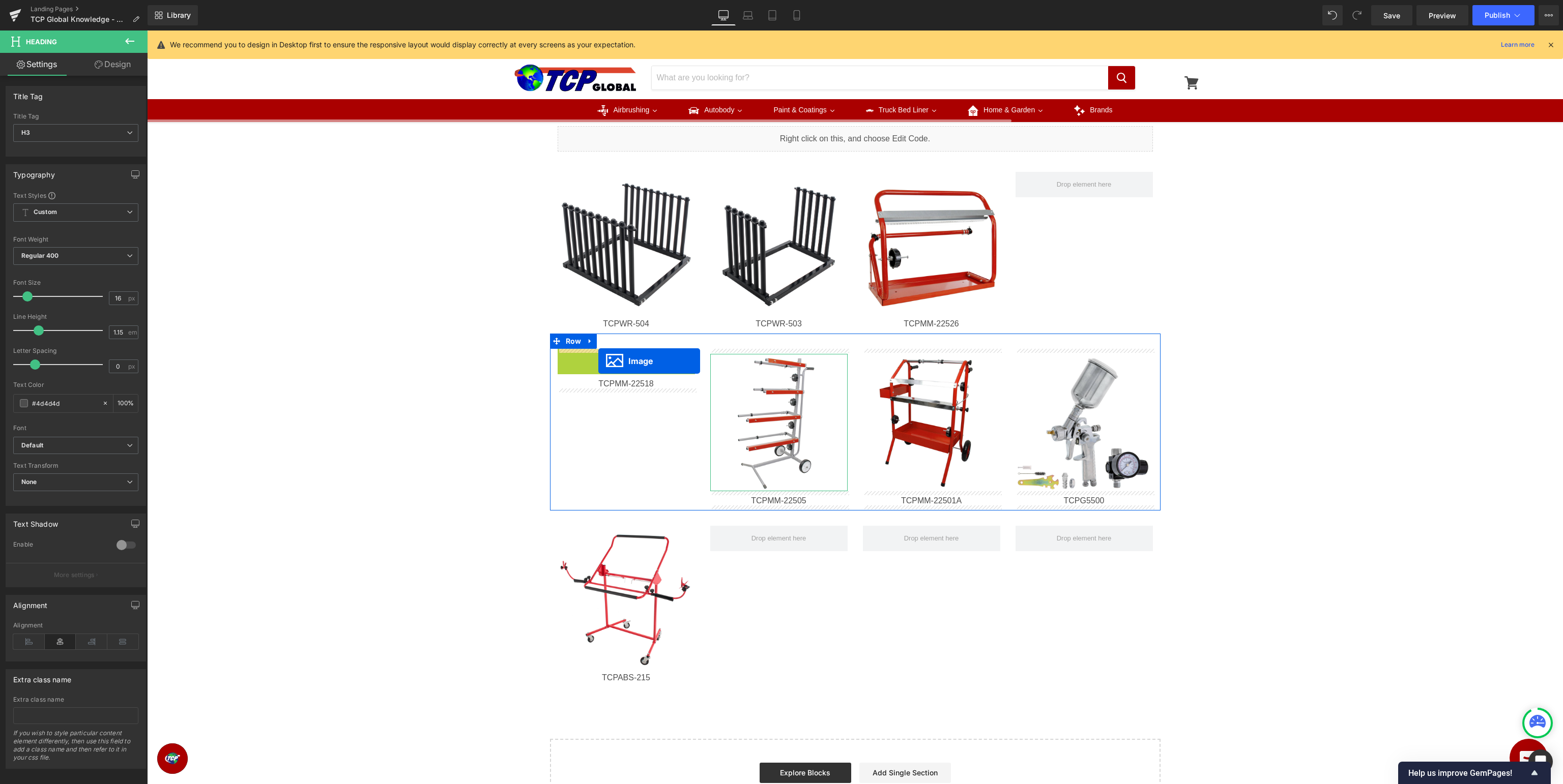
drag, startPoint x: 621, startPoint y: 420, endPoint x: 598, endPoint y: 361, distance: 63.3
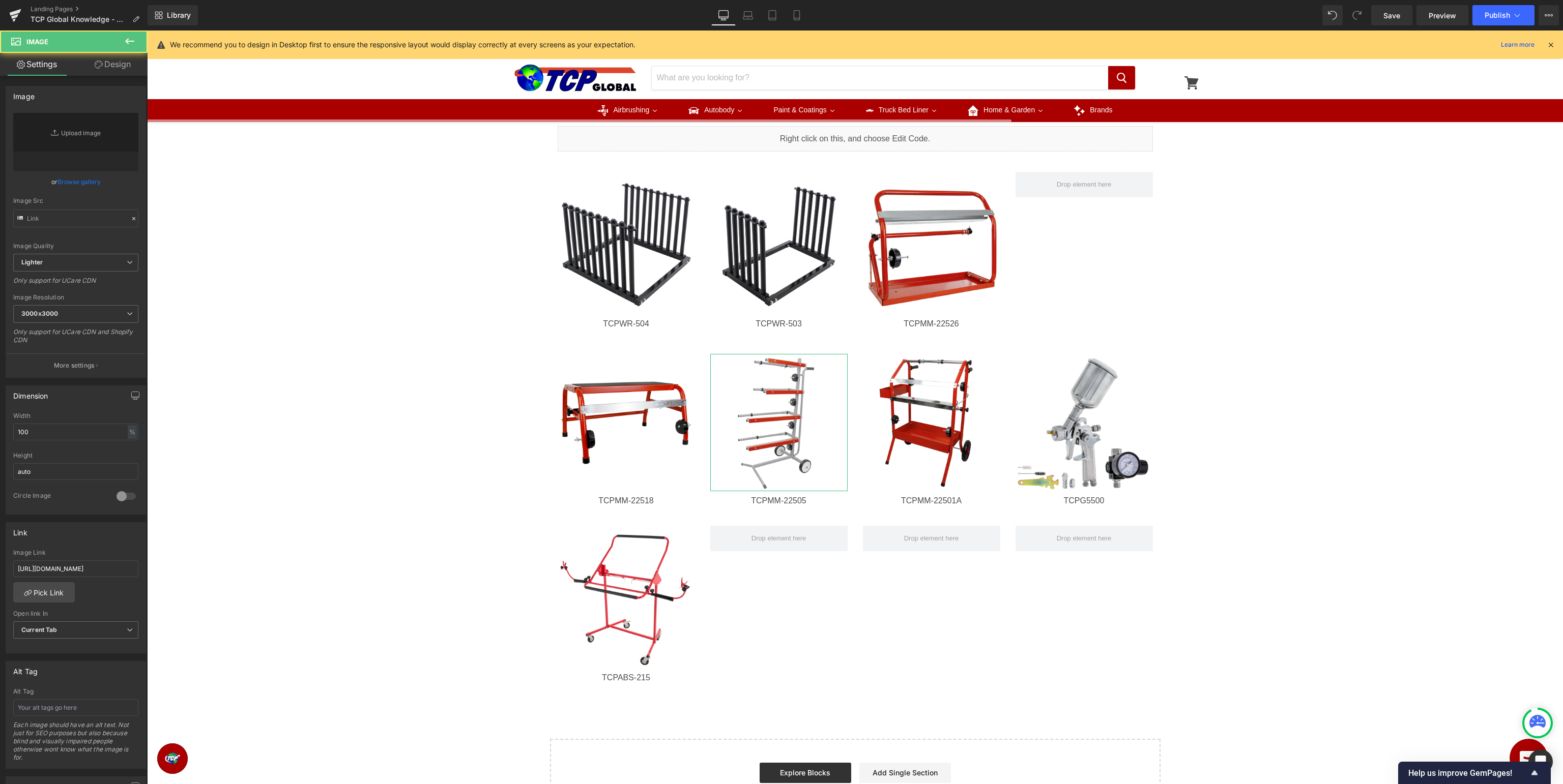
type input "[URL][DOMAIN_NAME]"
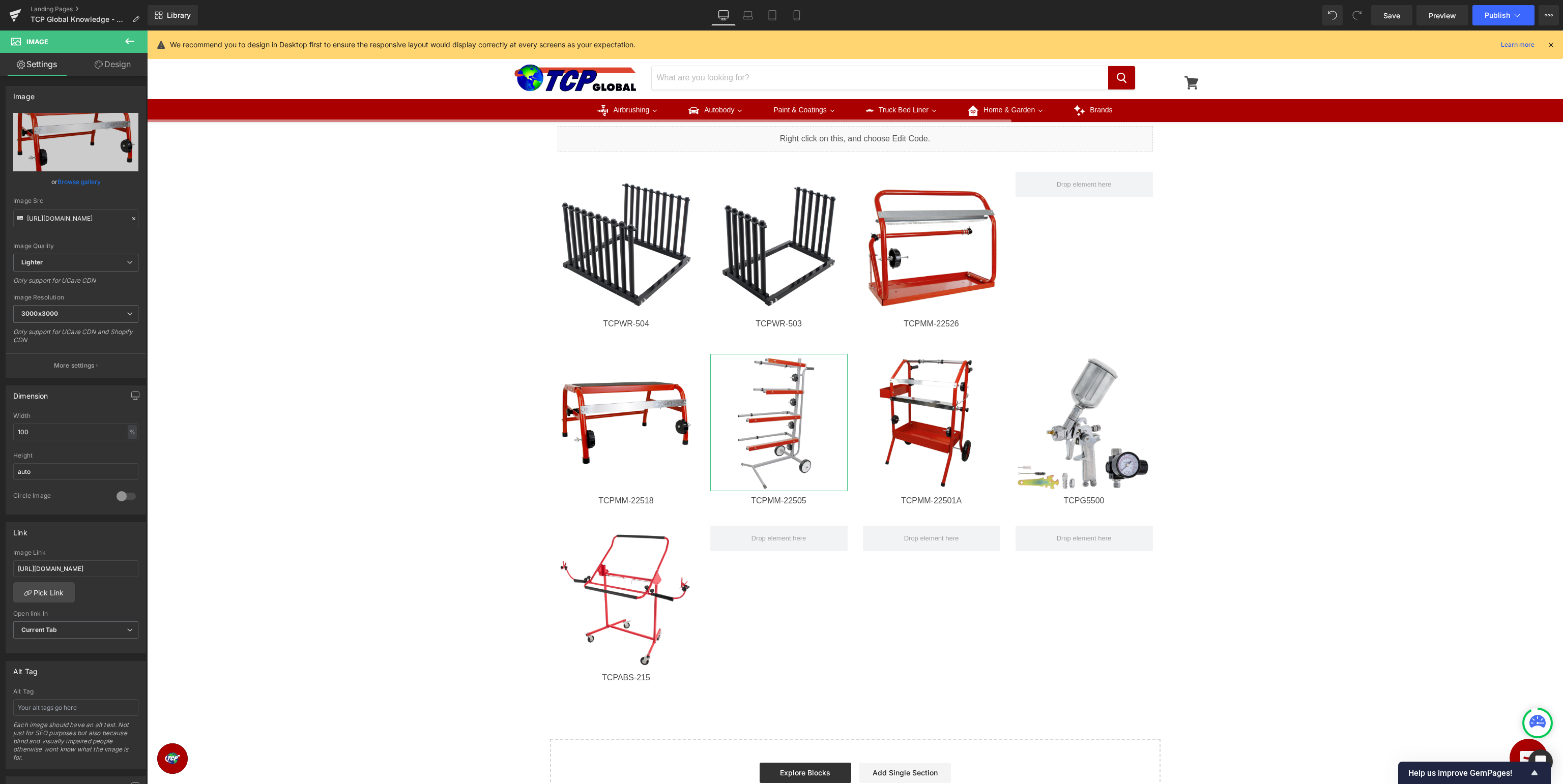
click at [131, 43] on icon at bounding box center [130, 41] width 12 height 12
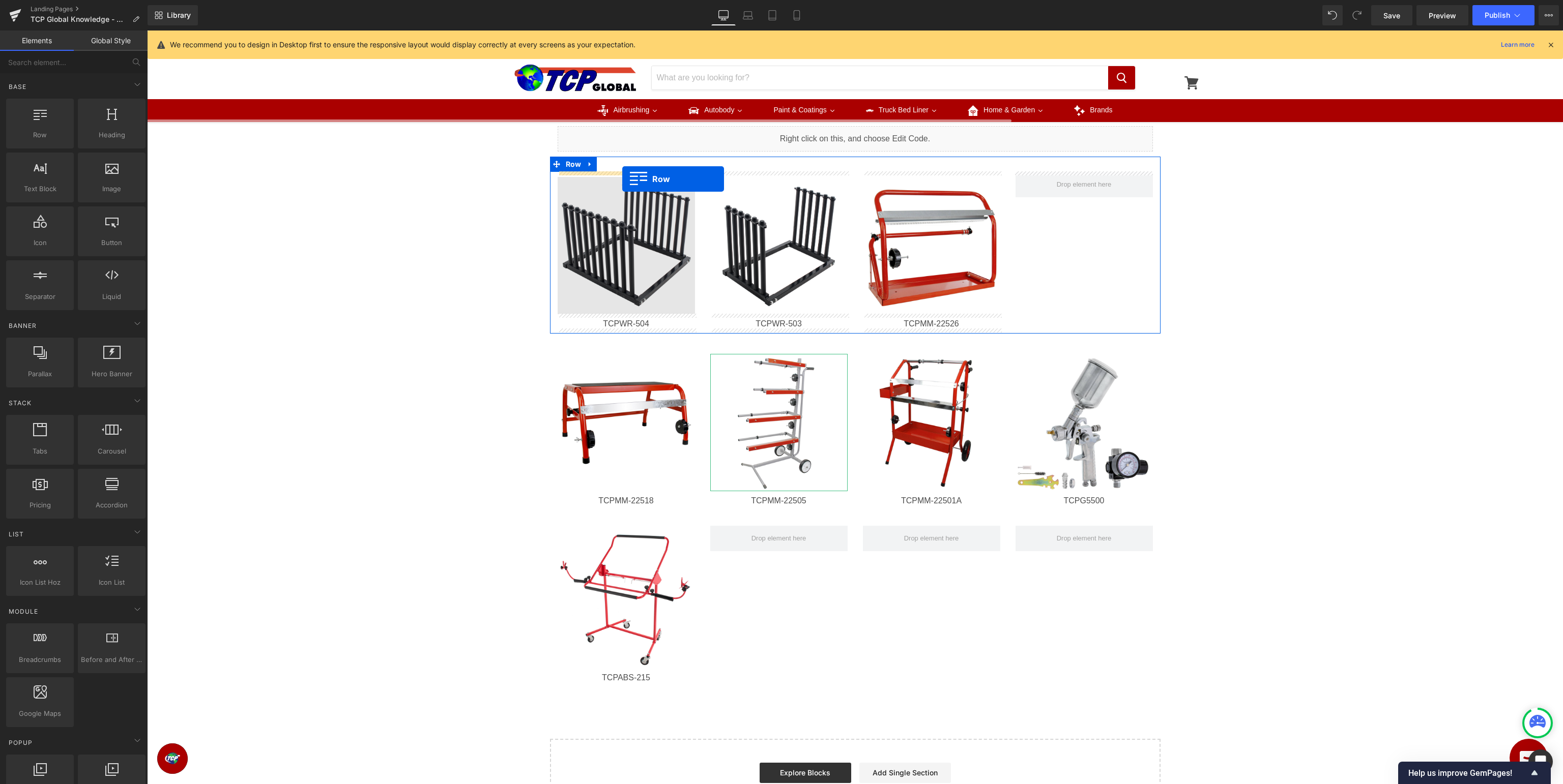
drag, startPoint x: 190, startPoint y: 154, endPoint x: 622, endPoint y: 179, distance: 432.7
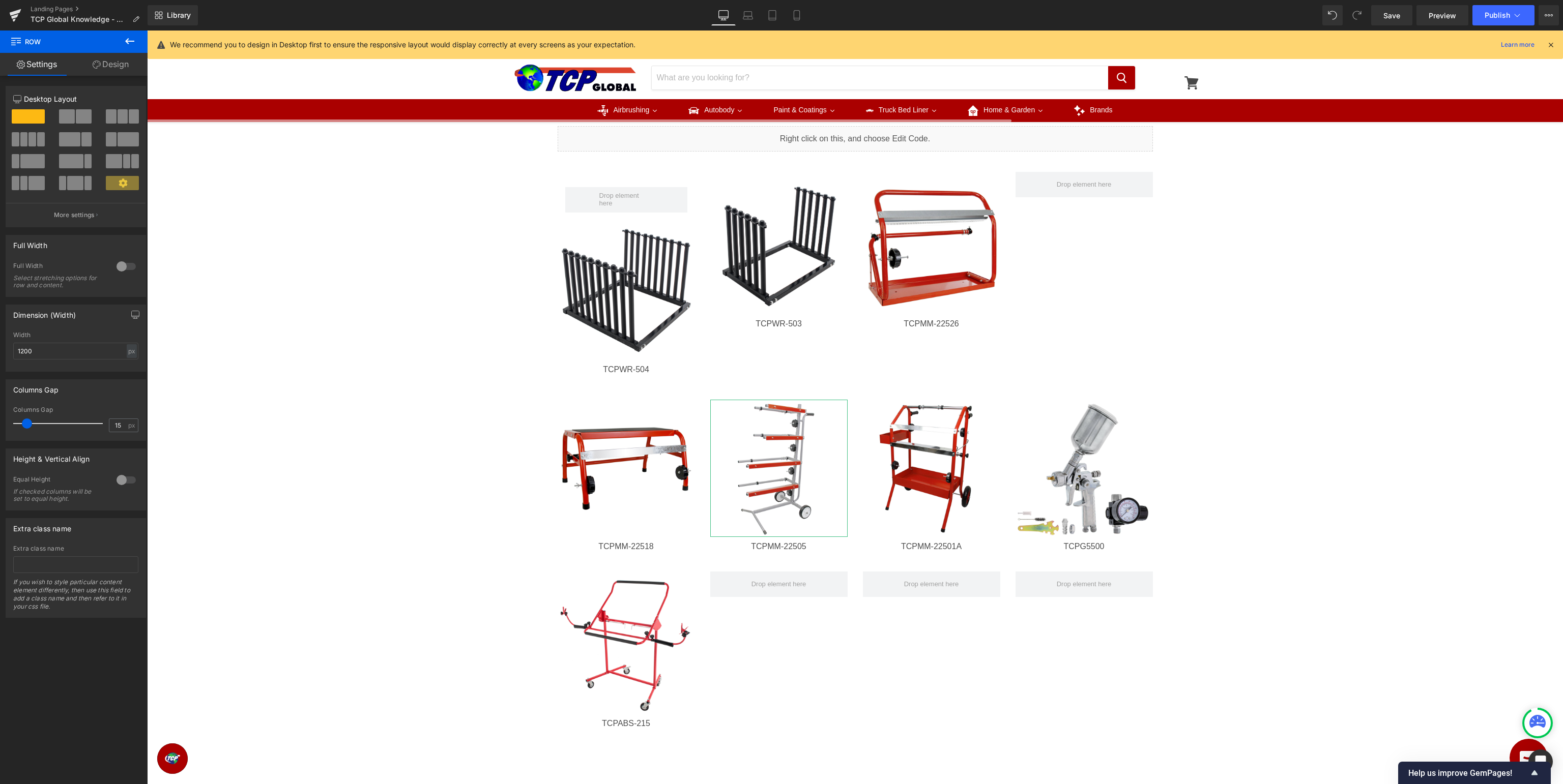
click at [129, 44] on icon at bounding box center [130, 41] width 12 height 12
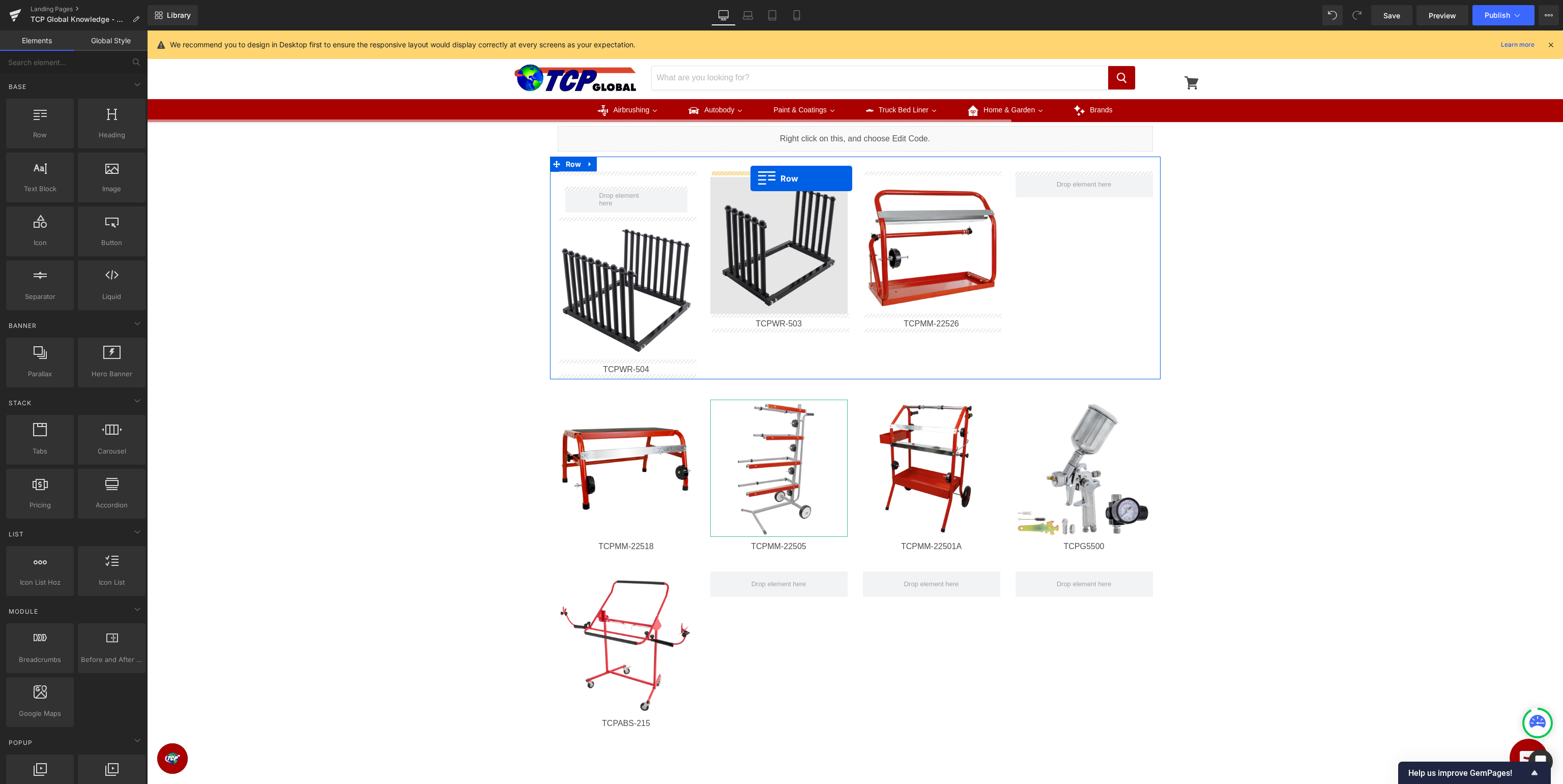
drag, startPoint x: 179, startPoint y: 157, endPoint x: 751, endPoint y: 179, distance: 572.4
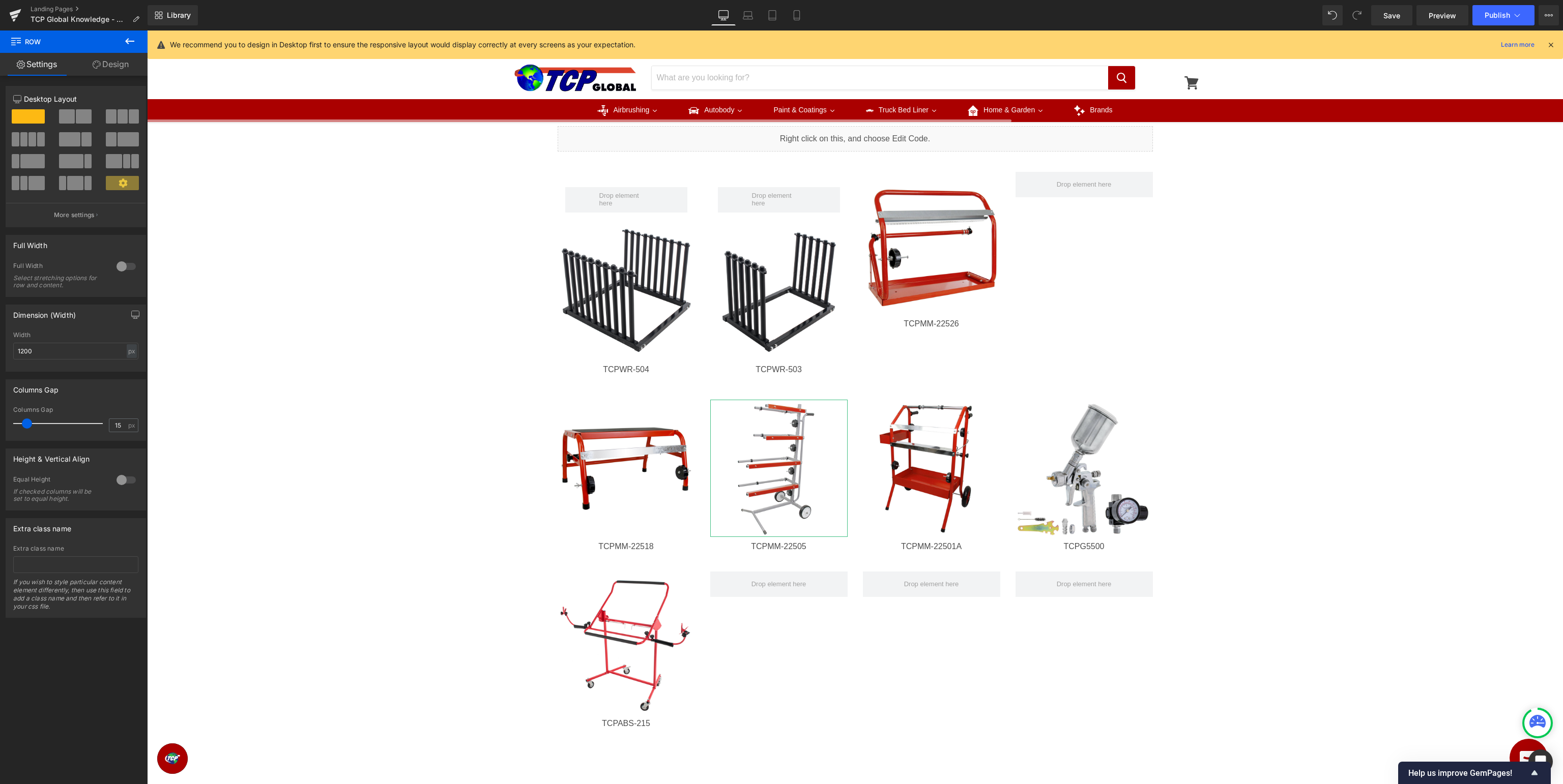
click at [134, 42] on icon at bounding box center [130, 41] width 12 height 12
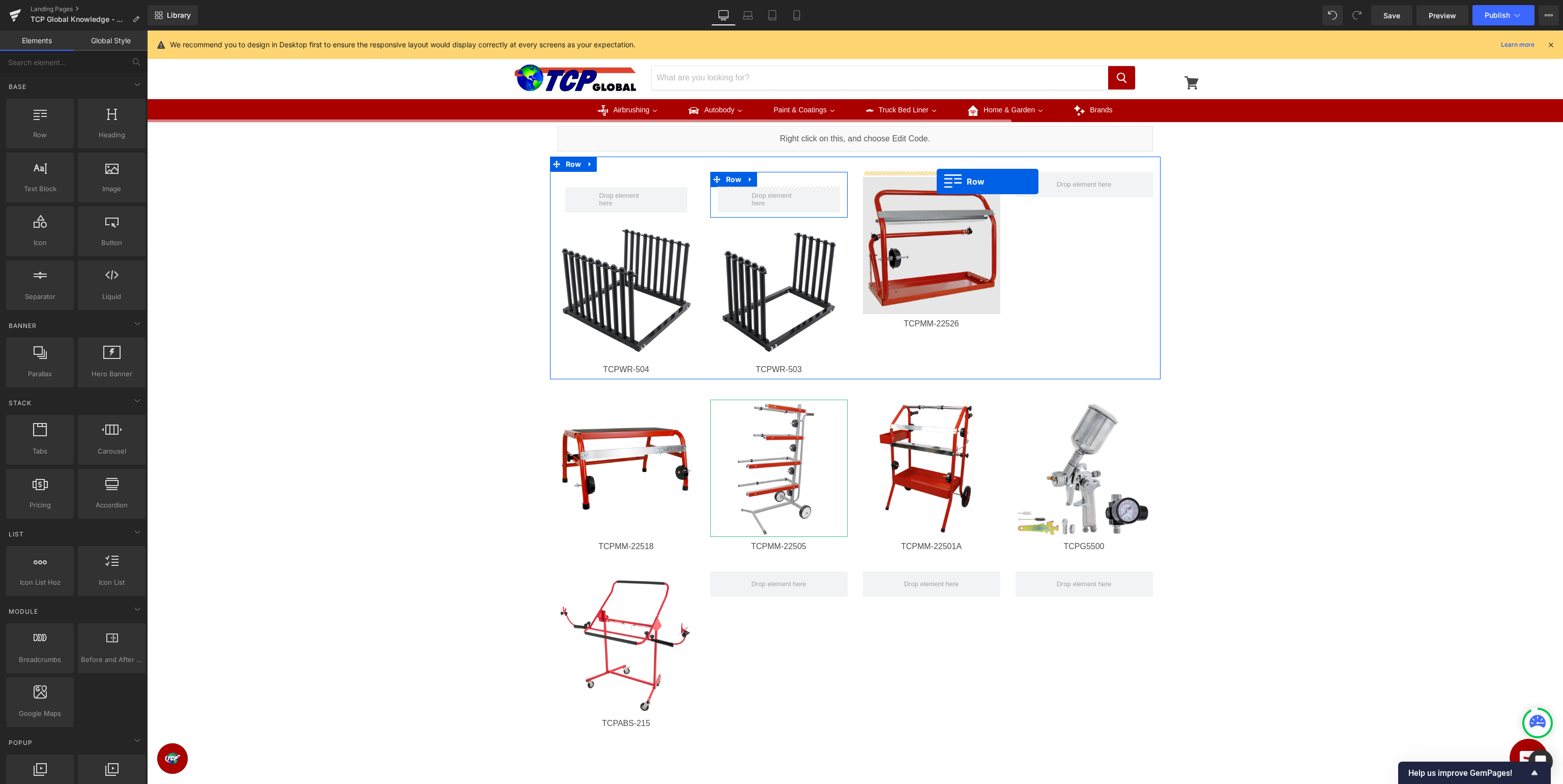
drag, startPoint x: 199, startPoint y: 164, endPoint x: 937, endPoint y: 182, distance: 738.2
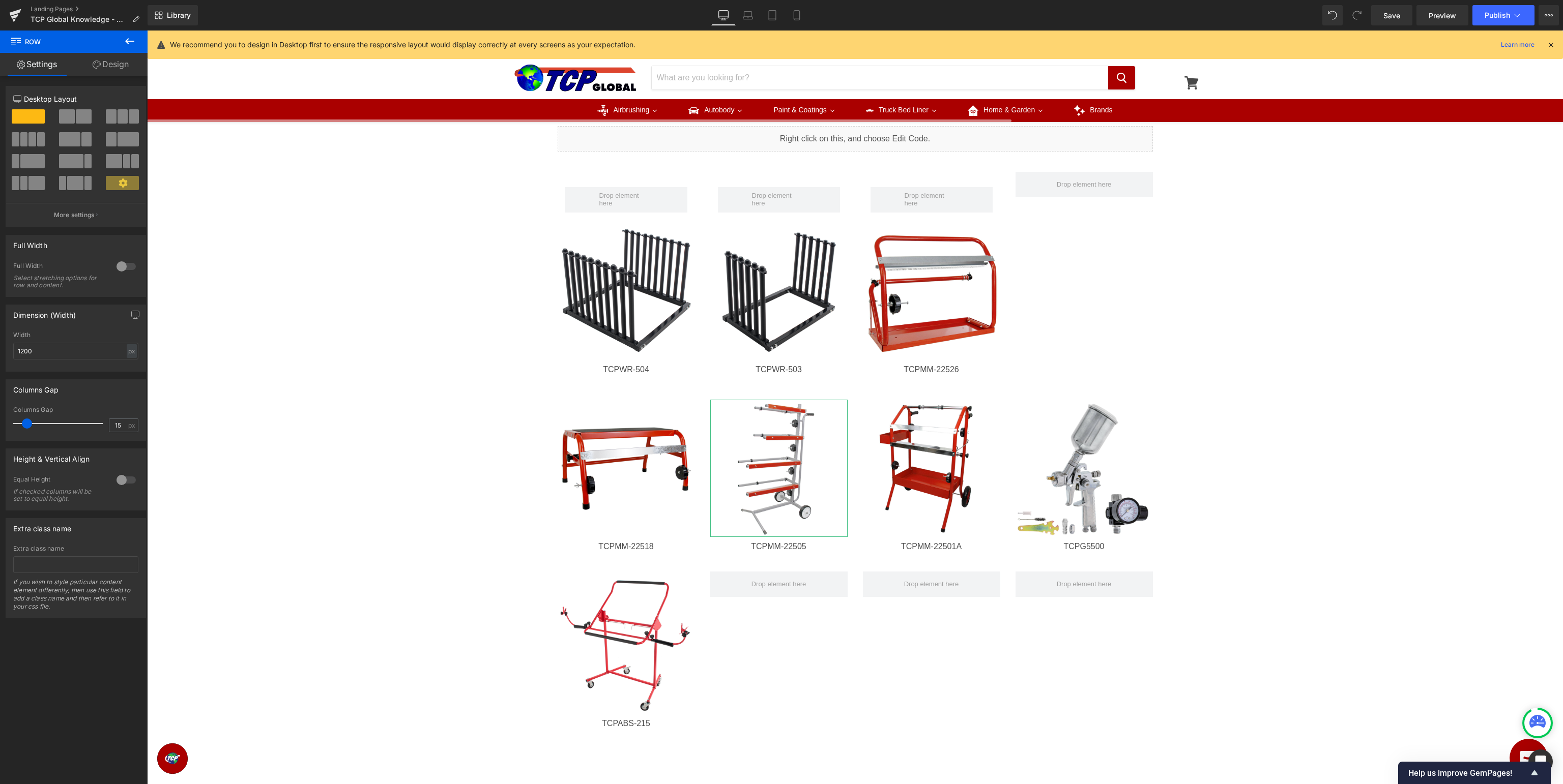
click at [127, 42] on icon at bounding box center [129, 41] width 9 height 6
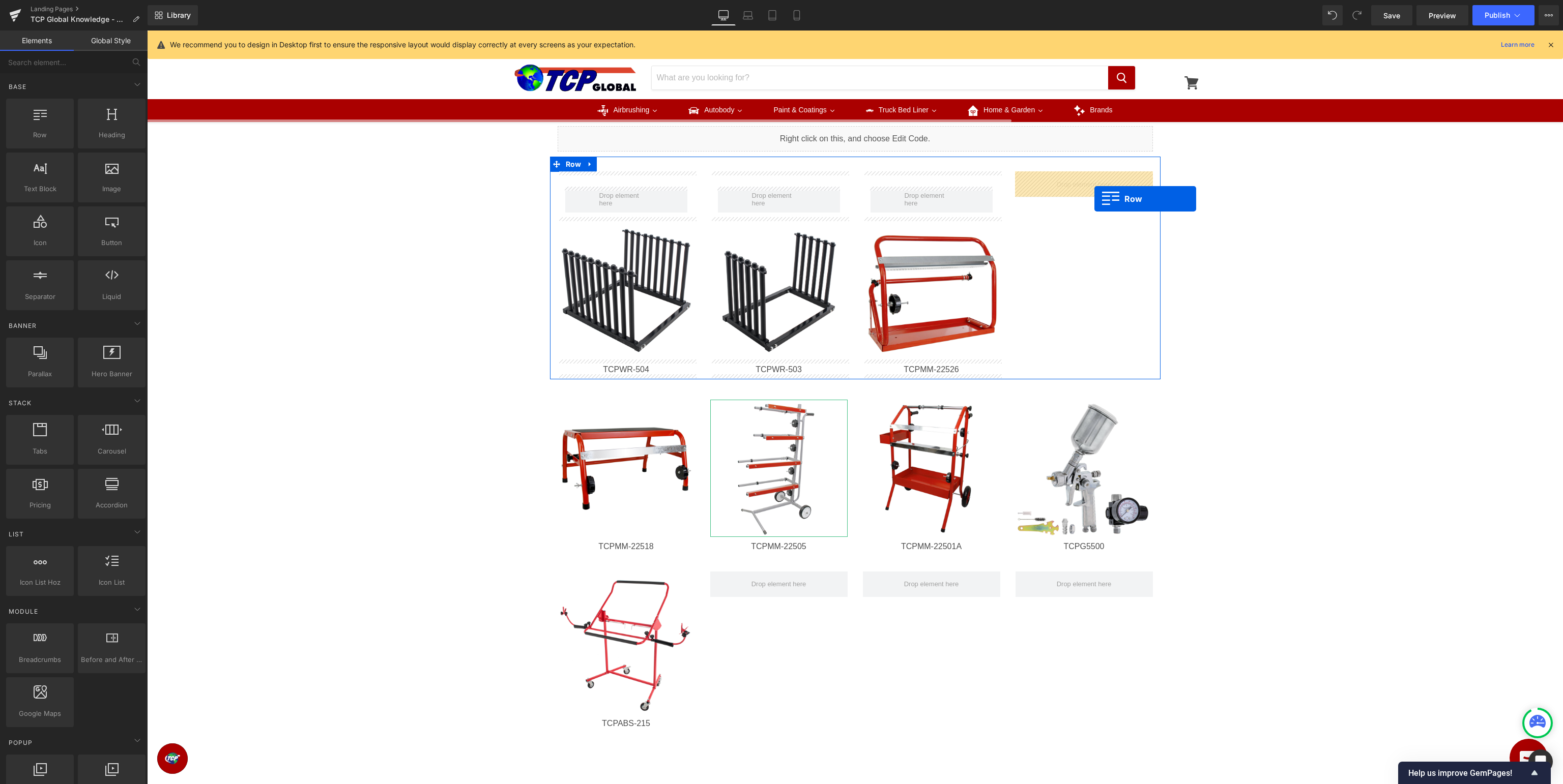
drag, startPoint x: 190, startPoint y: 154, endPoint x: 1094, endPoint y: 199, distance: 905.1
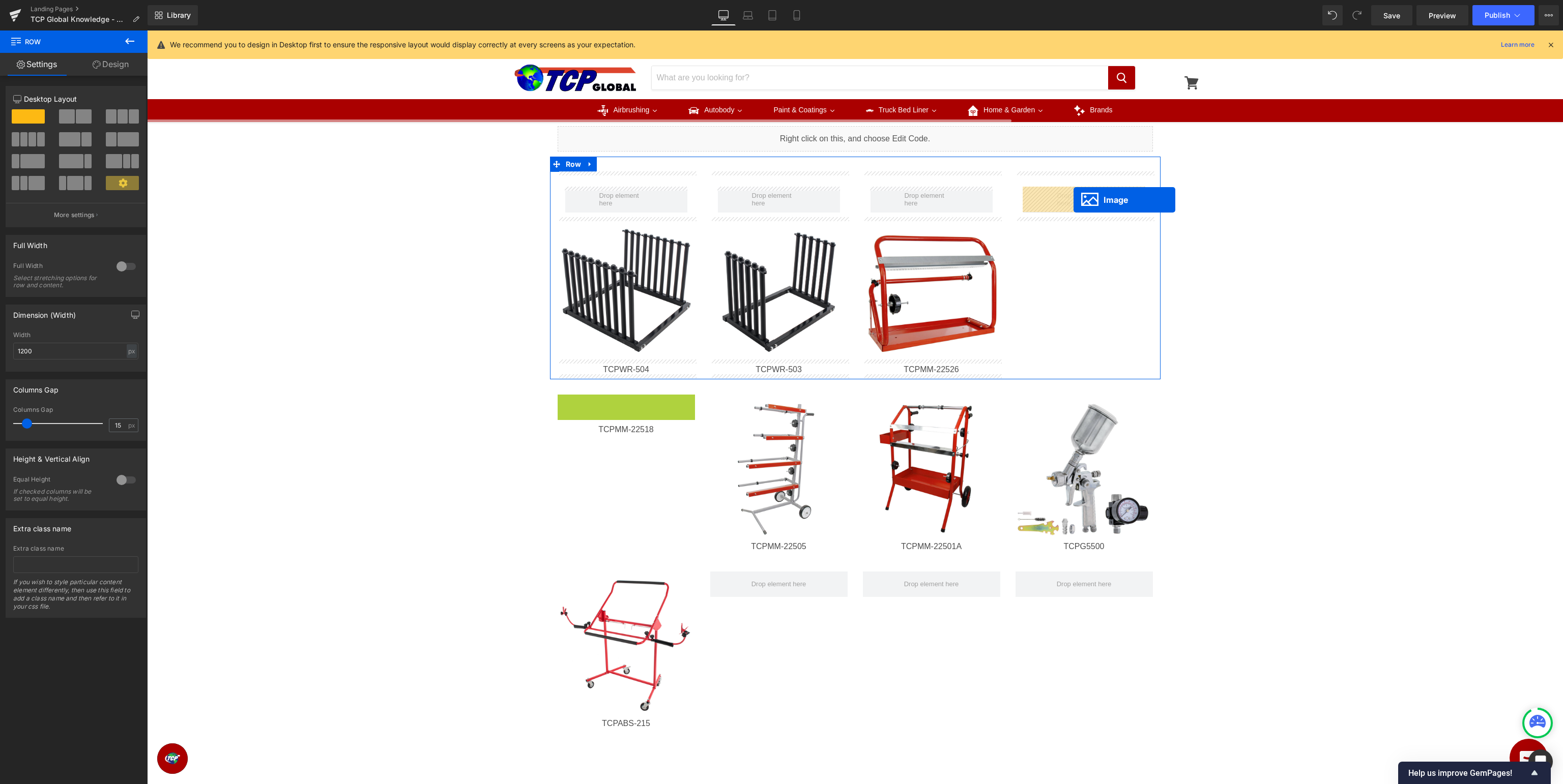
drag, startPoint x: 625, startPoint y: 468, endPoint x: 1074, endPoint y: 200, distance: 522.9
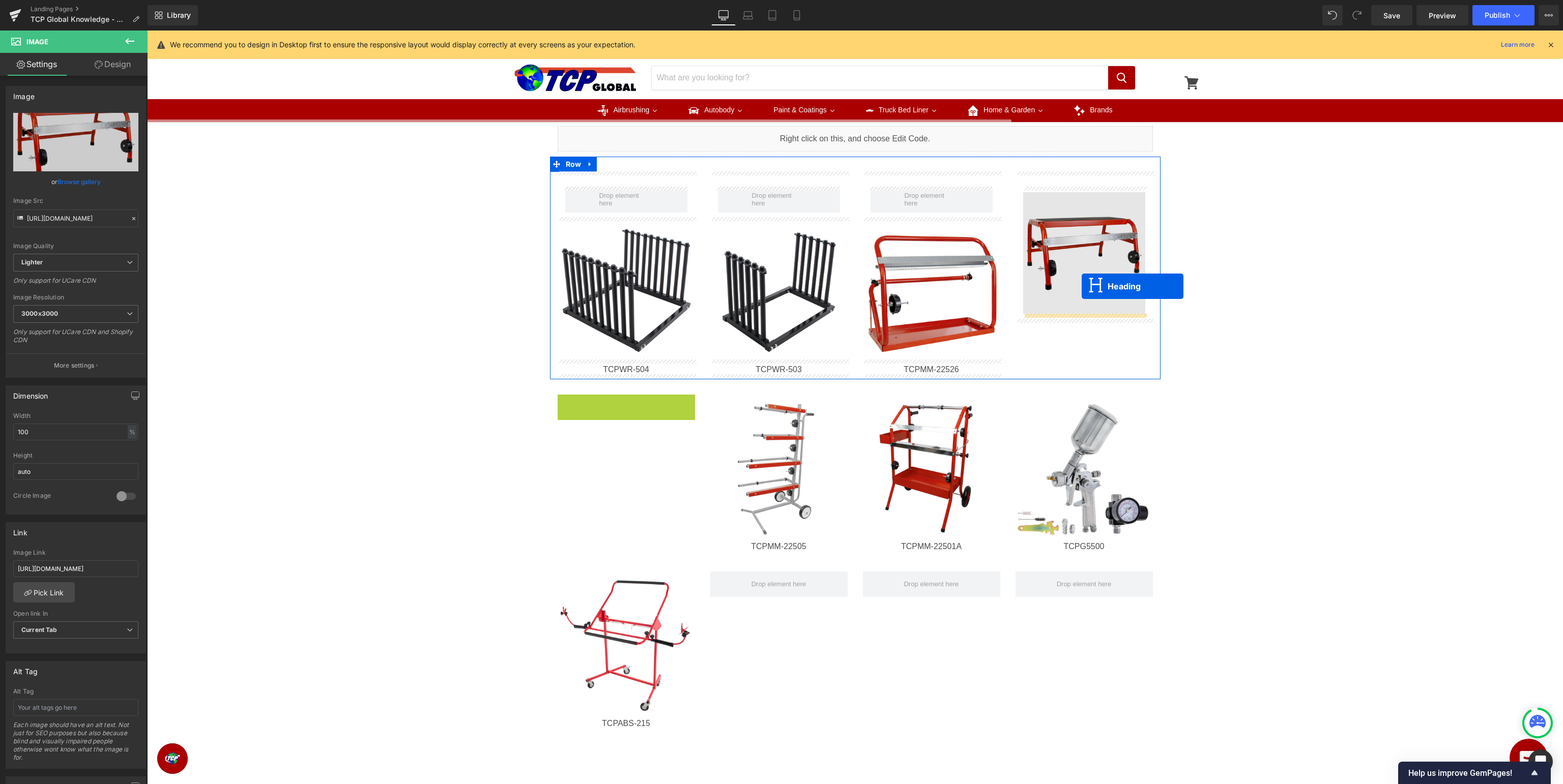
drag, startPoint x: 626, startPoint y: 405, endPoint x: 1082, endPoint y: 286, distance: 471.3
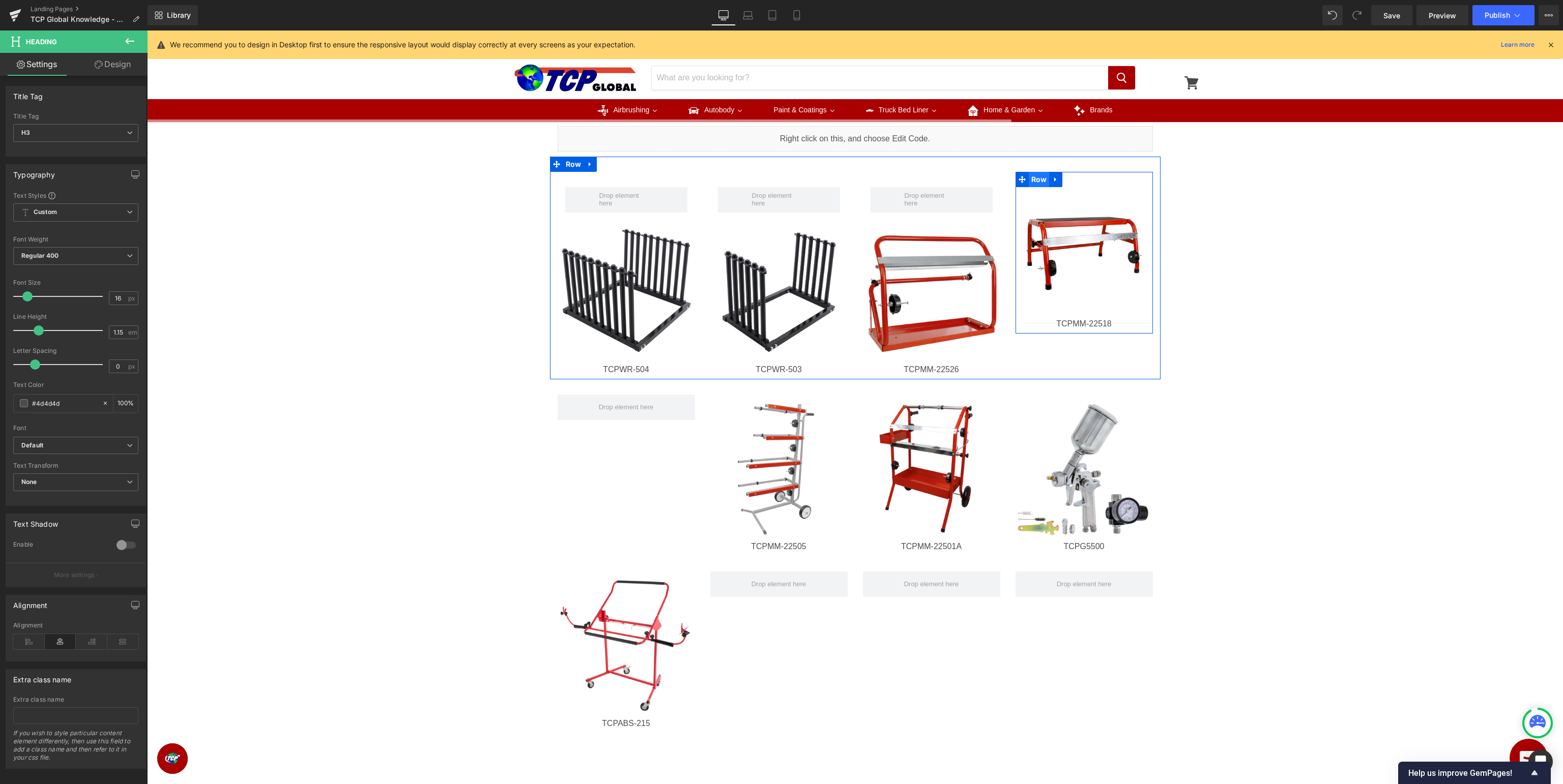
click at [1033, 177] on span "Row" at bounding box center [1040, 179] width 21 height 16
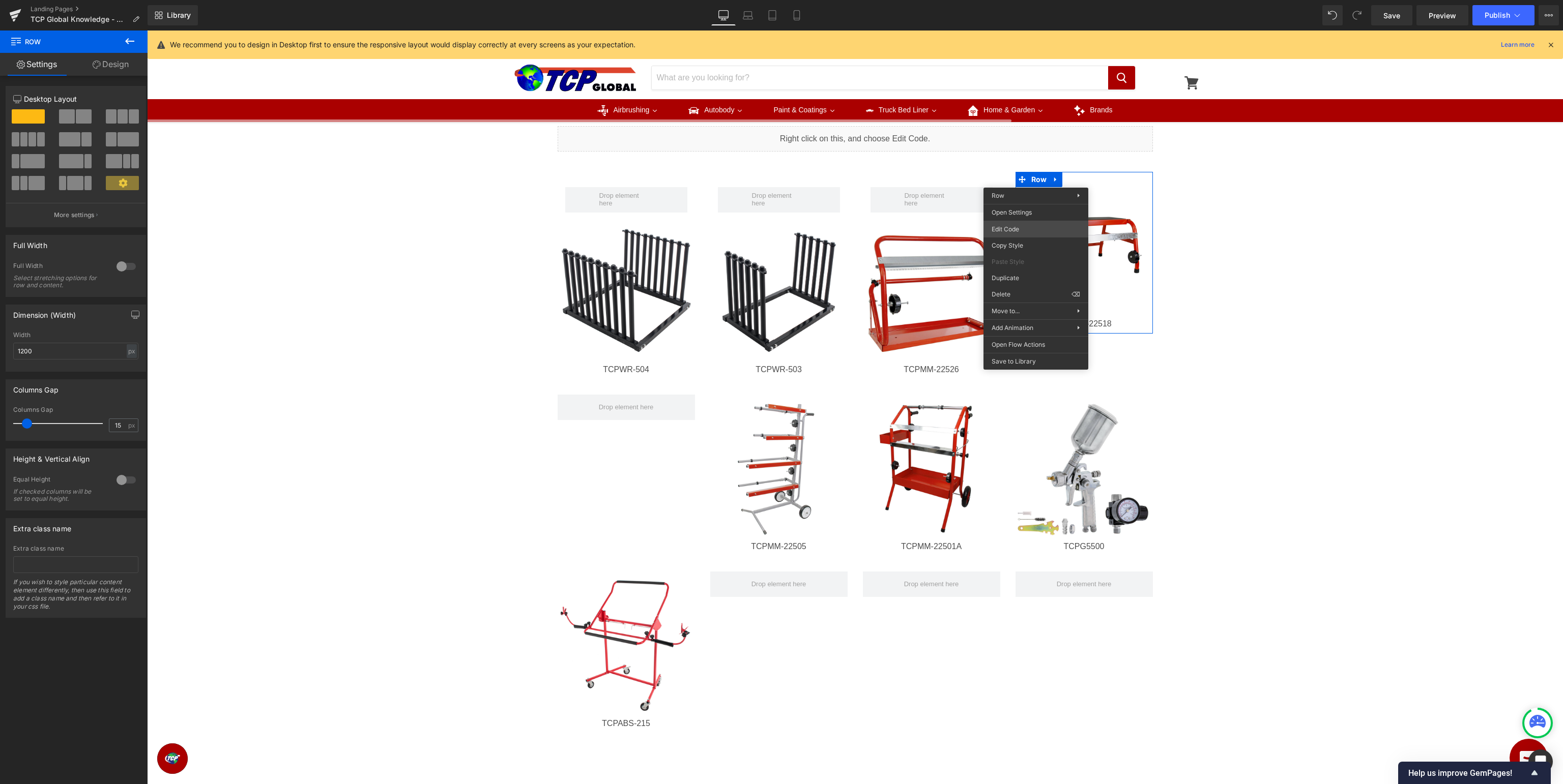
click at [1038, 0] on div "Row You are previewing how the will restyle your page. You can not edit Element…" at bounding box center [781, 0] width 1563 height 0
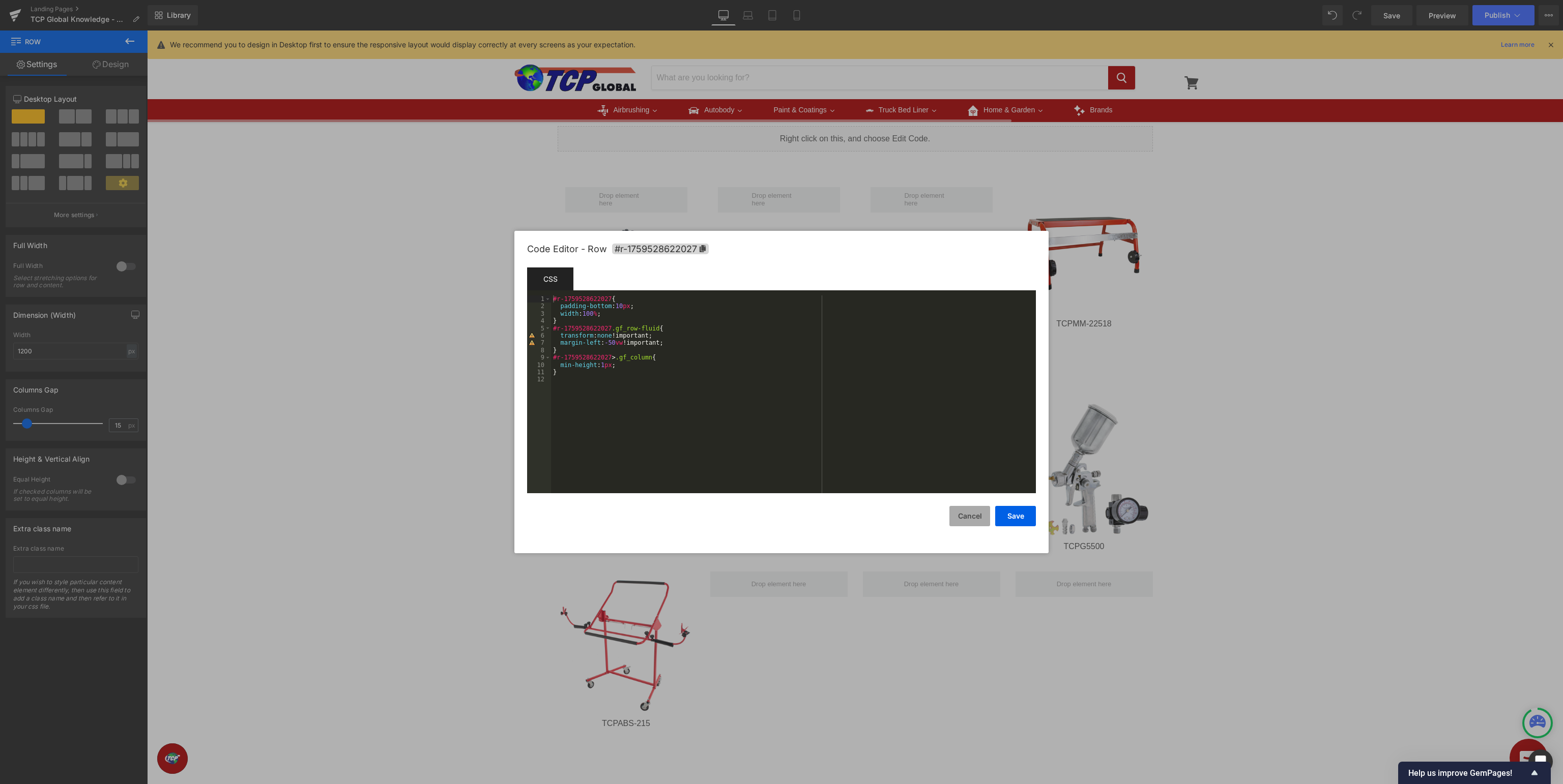
click at [964, 516] on button "Cancel" at bounding box center [969, 516] width 40 height 21
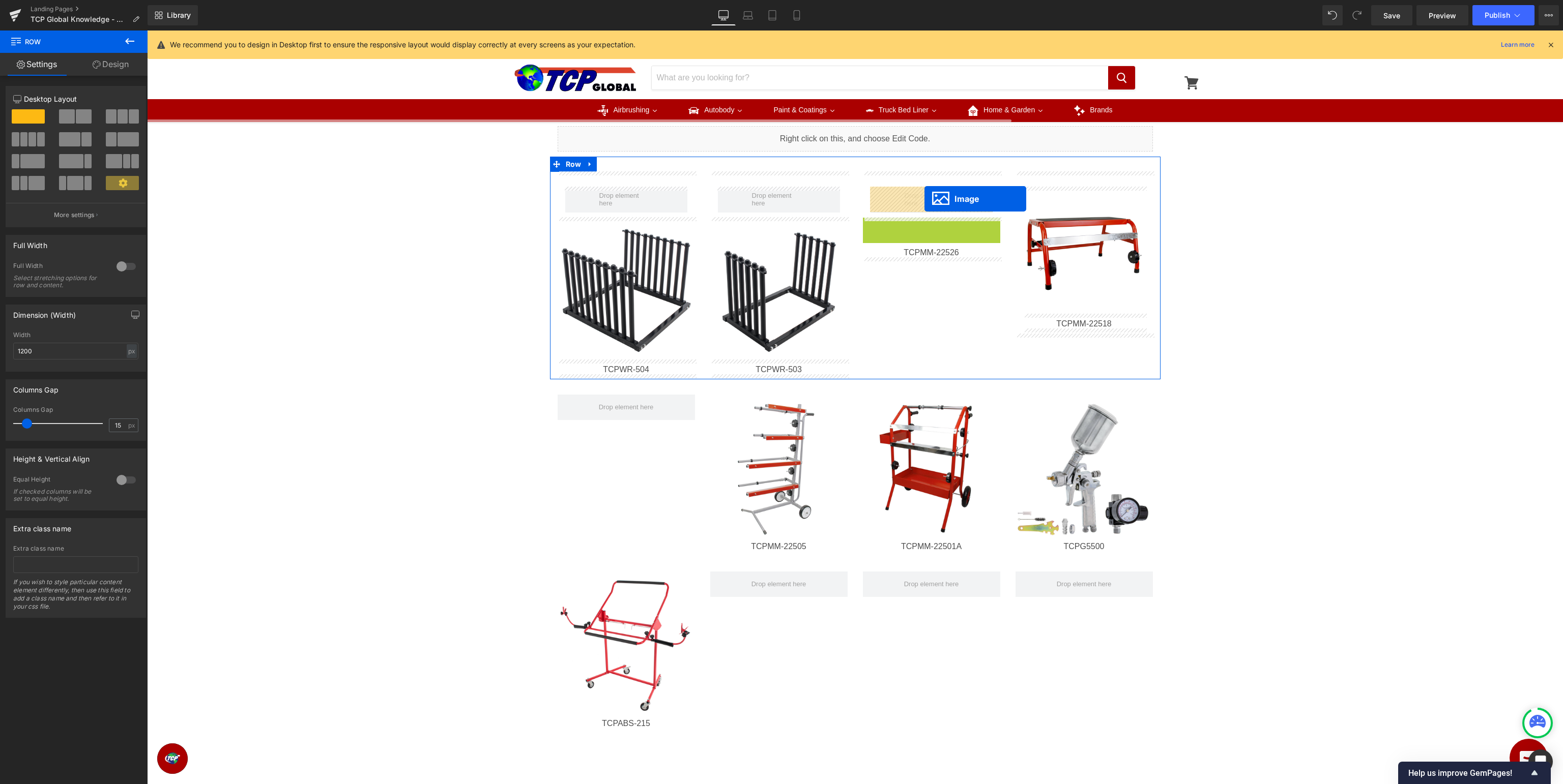
drag, startPoint x: 926, startPoint y: 289, endPoint x: 924, endPoint y: 198, distance: 91.0
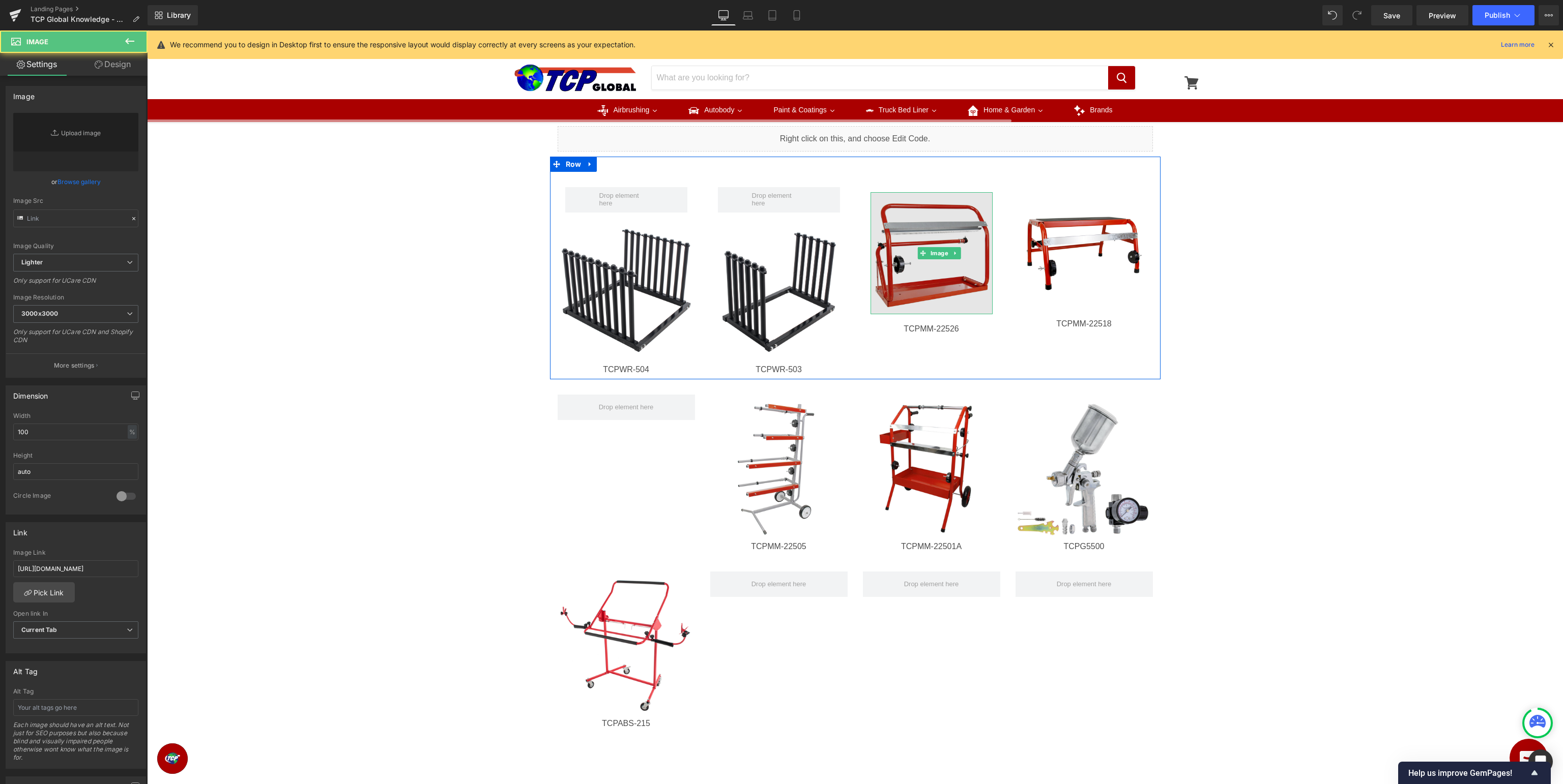
type input "[URL][DOMAIN_NAME]"
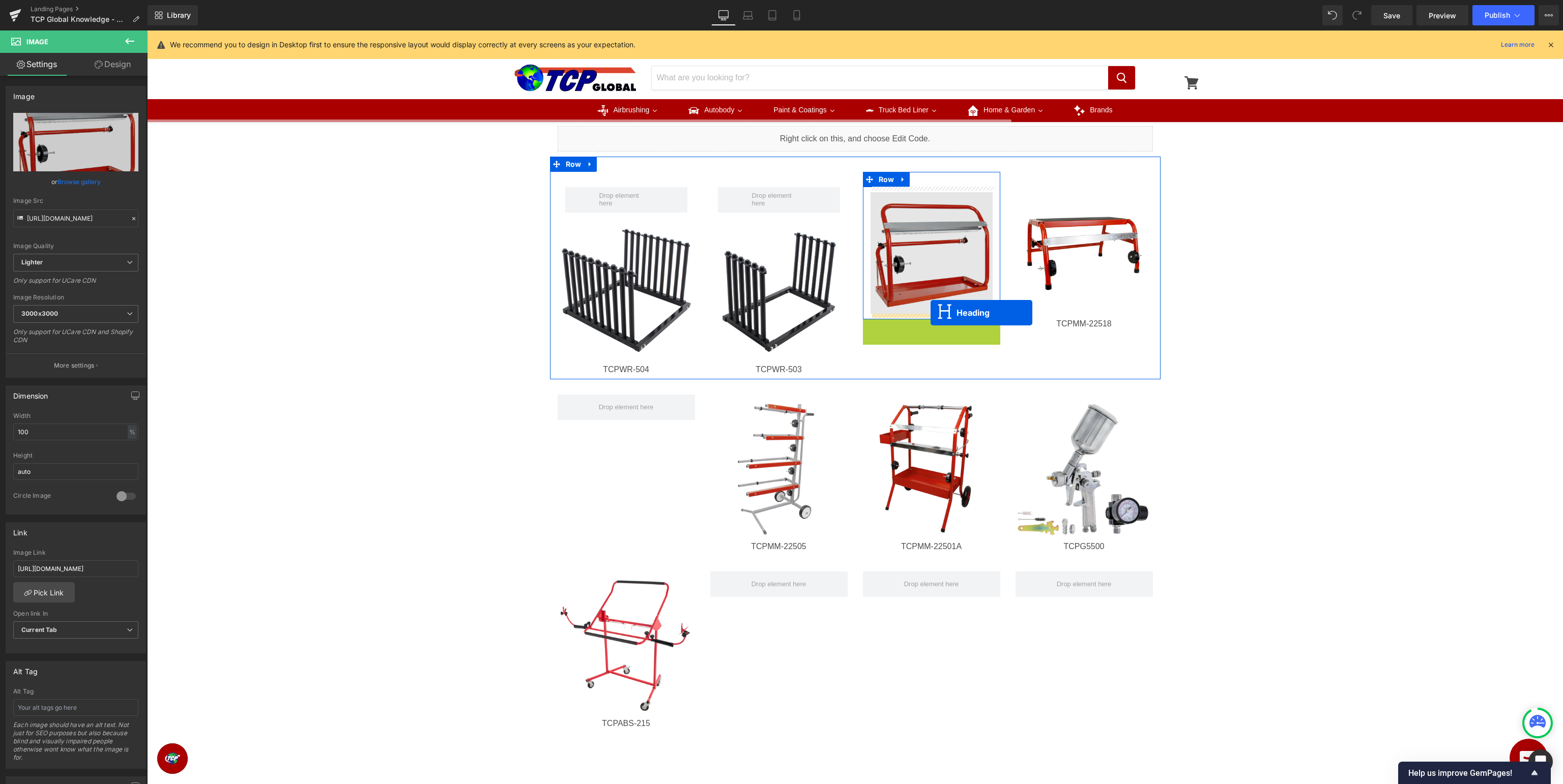
drag, startPoint x: 926, startPoint y: 329, endPoint x: 931, endPoint y: 312, distance: 17.7
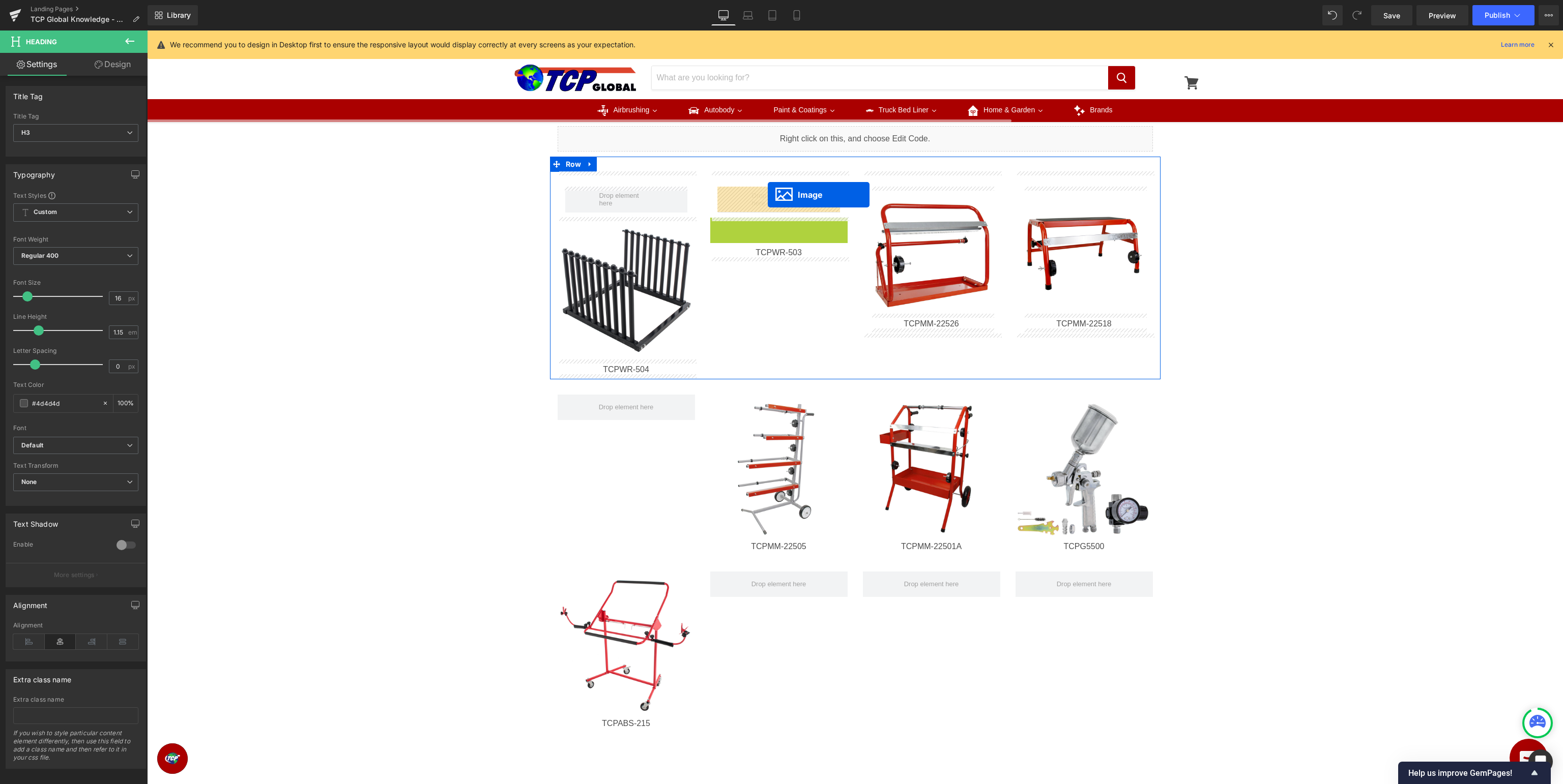
drag, startPoint x: 772, startPoint y: 294, endPoint x: 767, endPoint y: 195, distance: 99.1
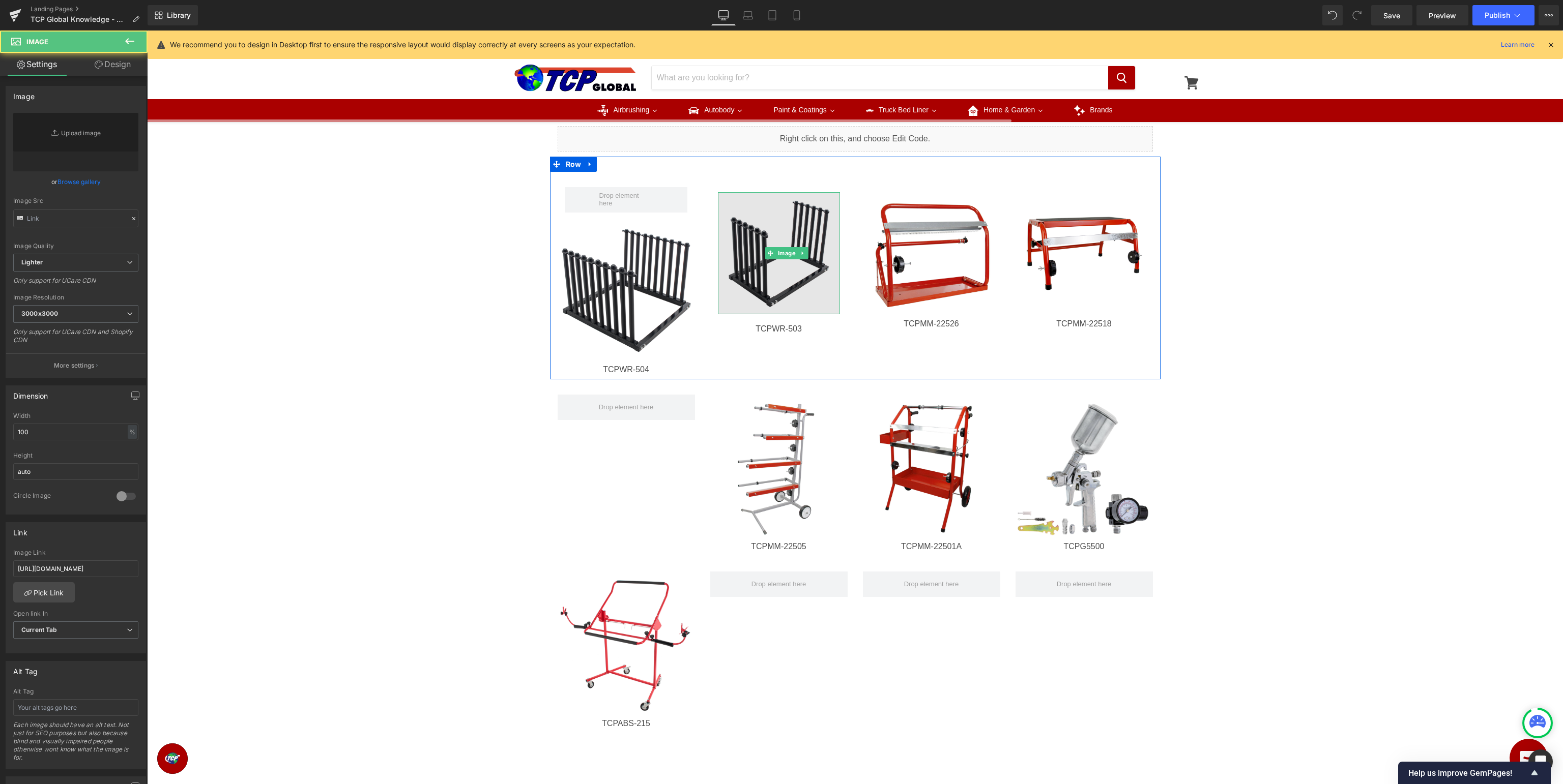
type input "[URL][DOMAIN_NAME]"
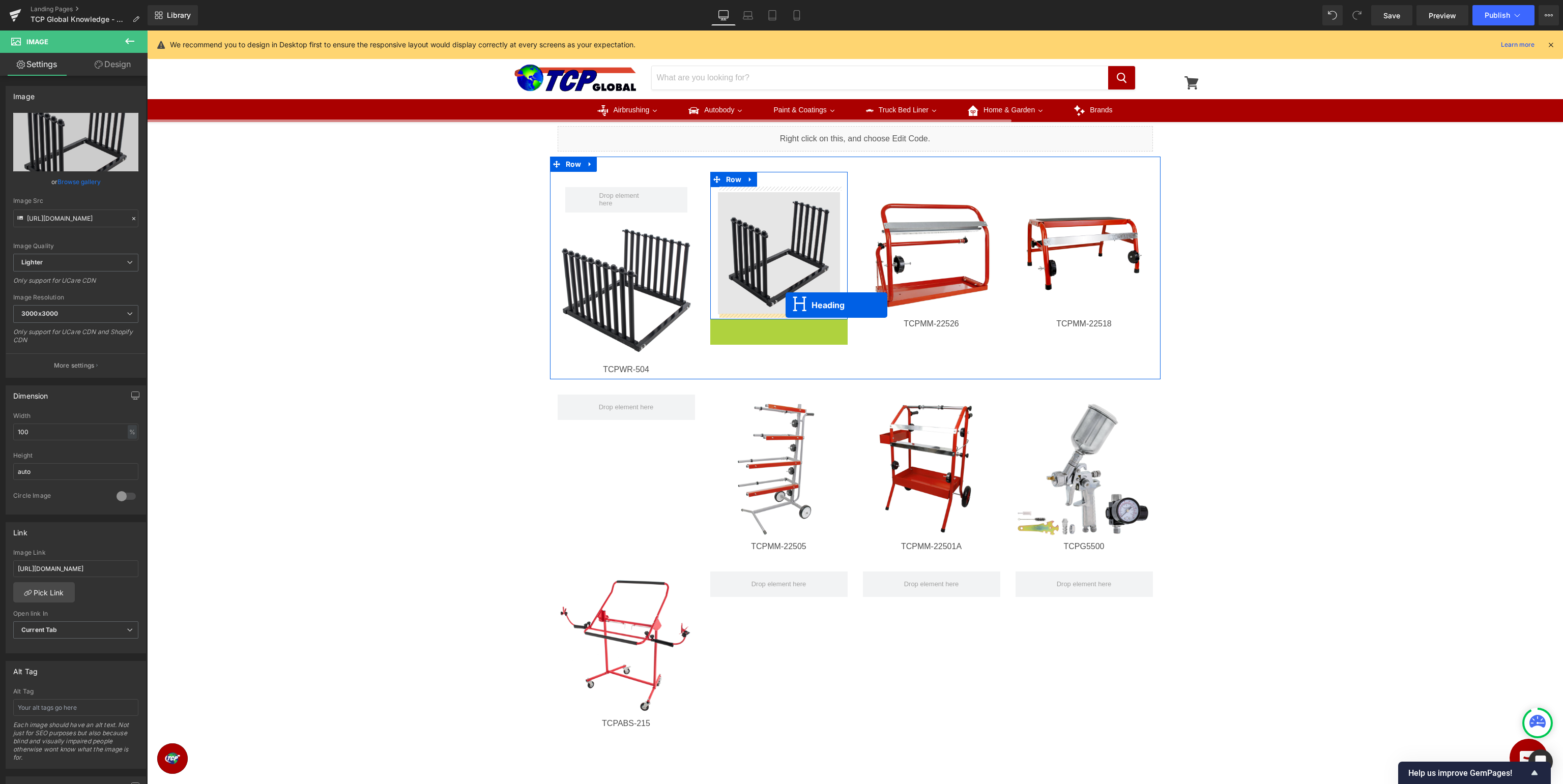
drag, startPoint x: 776, startPoint y: 327, endPoint x: 786, endPoint y: 305, distance: 24.2
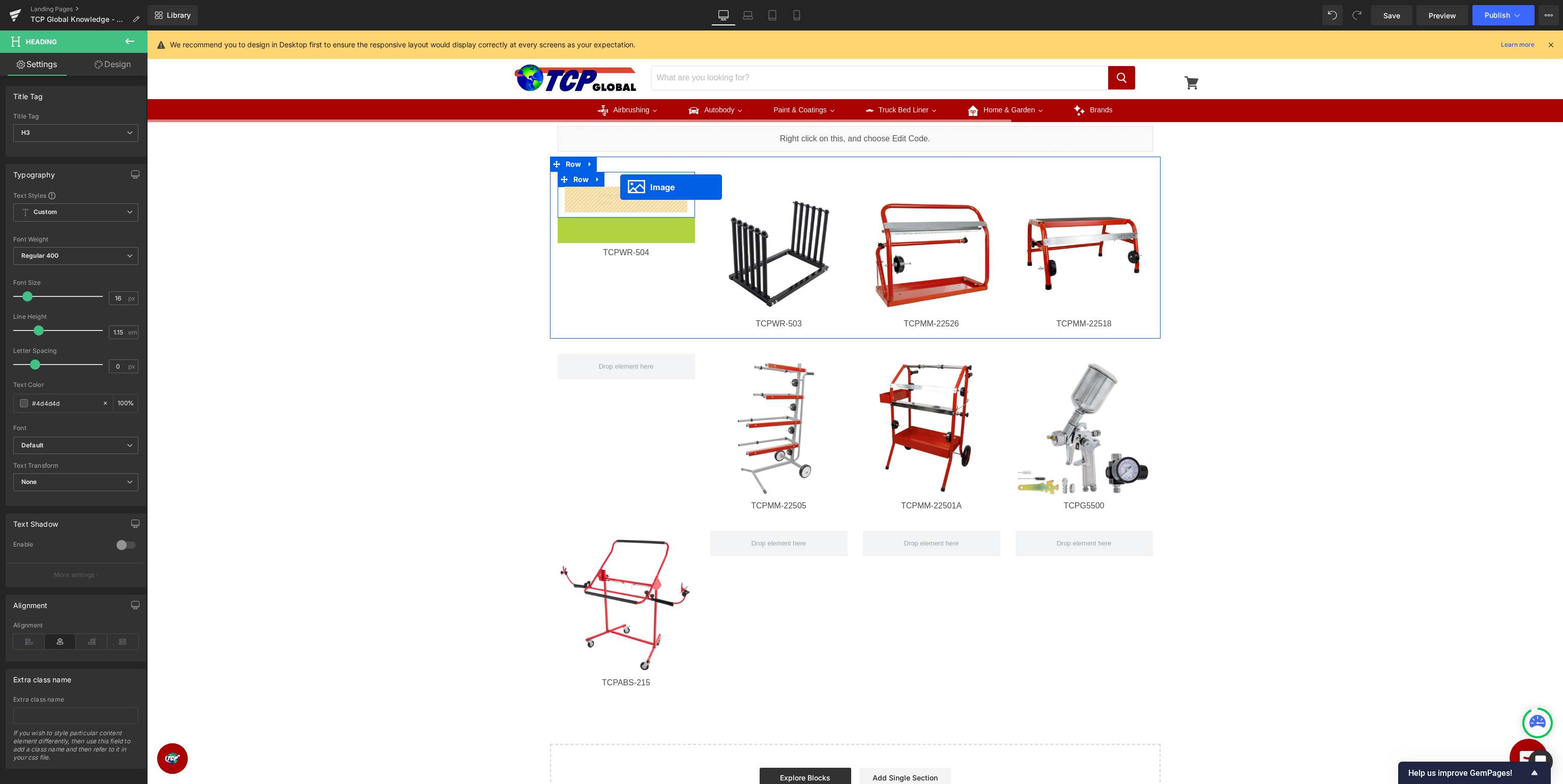
drag, startPoint x: 621, startPoint y: 289, endPoint x: 620, endPoint y: 187, distance: 102.0
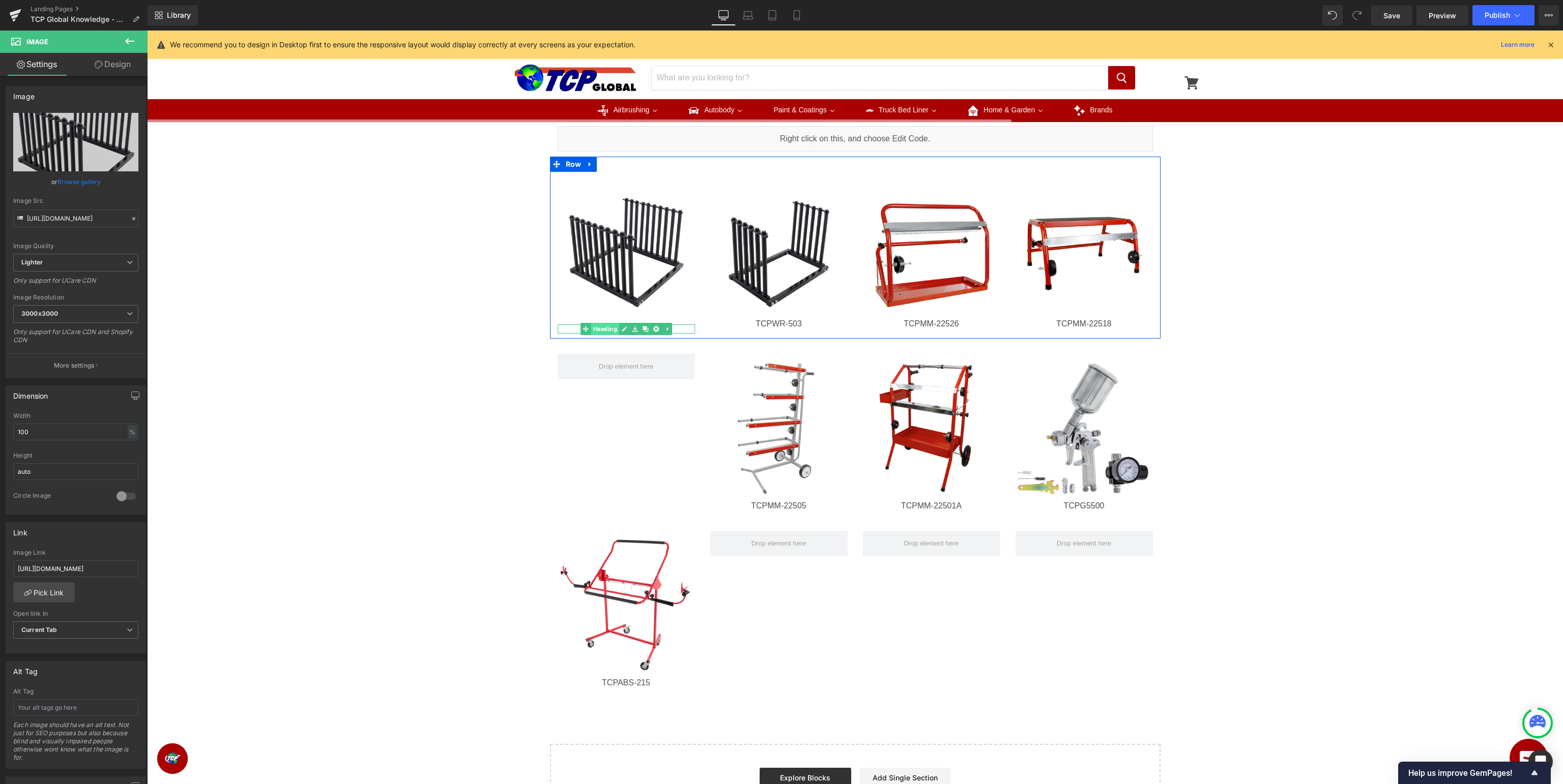
drag, startPoint x: 626, startPoint y: 329, endPoint x: 603, endPoint y: 327, distance: 23.1
click at [603, 327] on ul "Heading" at bounding box center [626, 329] width 92 height 12
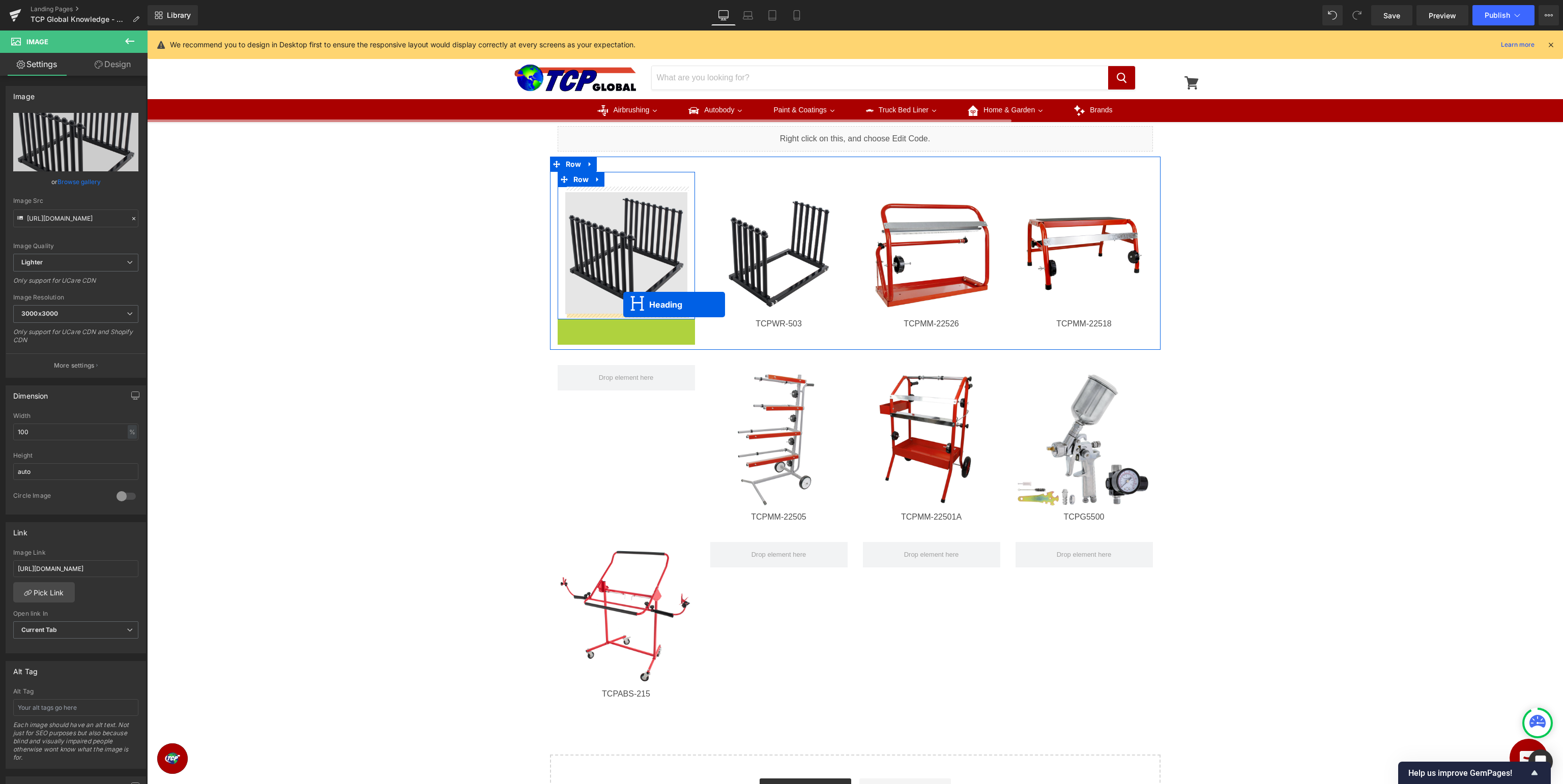
drag, startPoint x: 600, startPoint y: 330, endPoint x: 623, endPoint y: 304, distance: 34.7
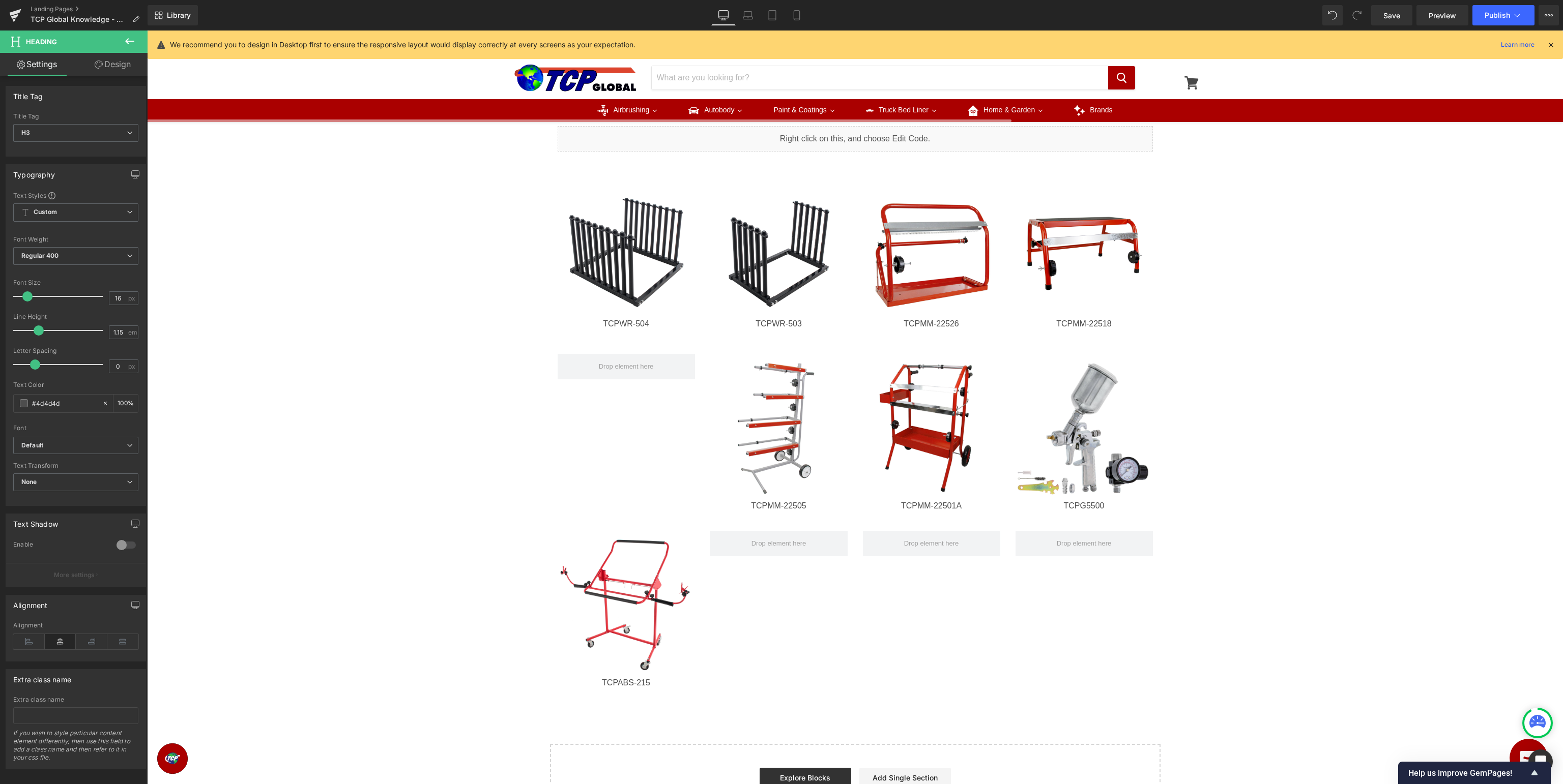
click at [474, 336] on div "Image Row Image Row Liquid Row Image TCPWR-[STREET_ADDRESS] Image TCPWR-[STREET…" at bounding box center [855, 200] width 1416 height 1254
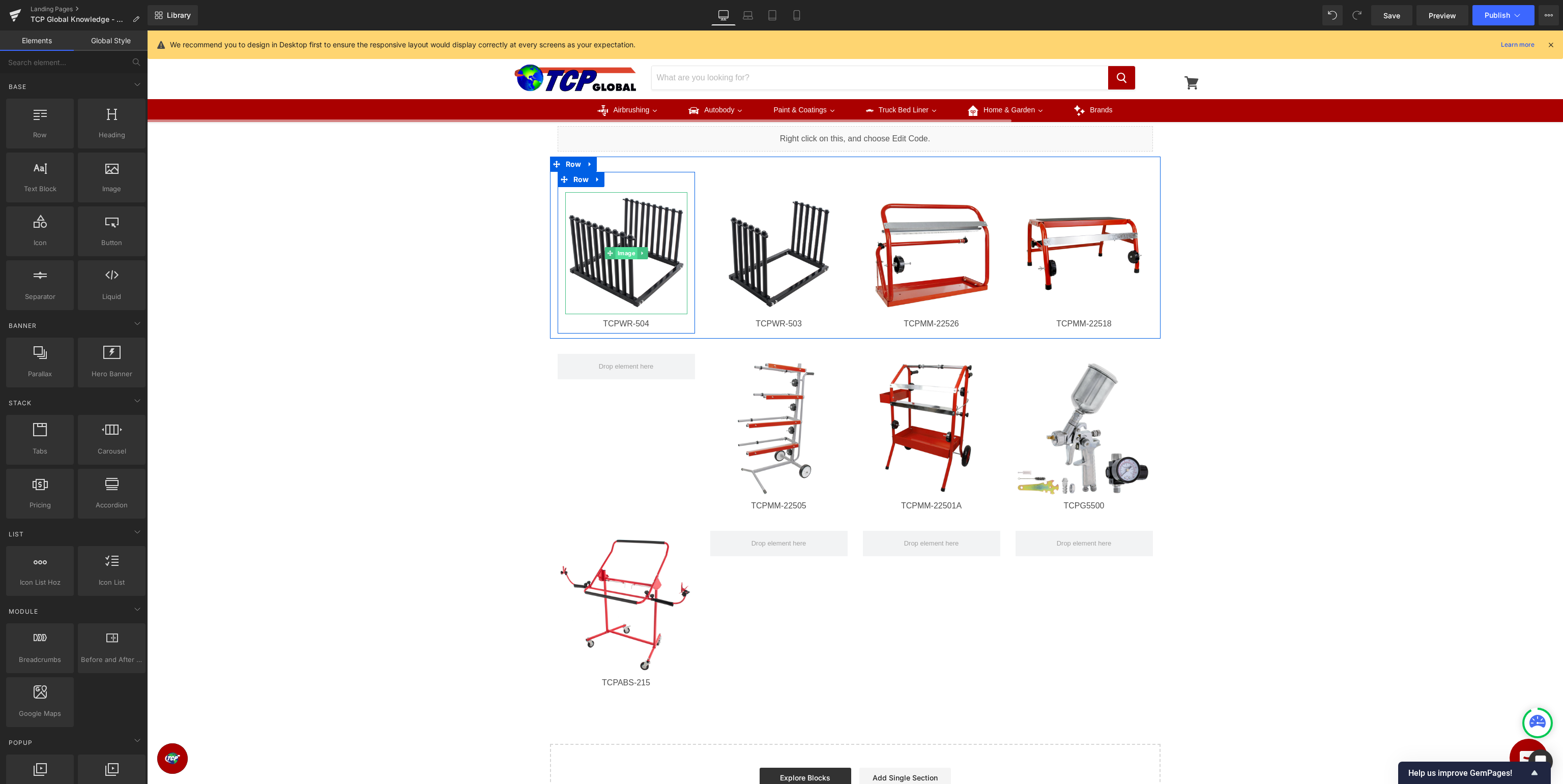
click at [625, 257] on span "Image" at bounding box center [626, 253] width 22 height 12
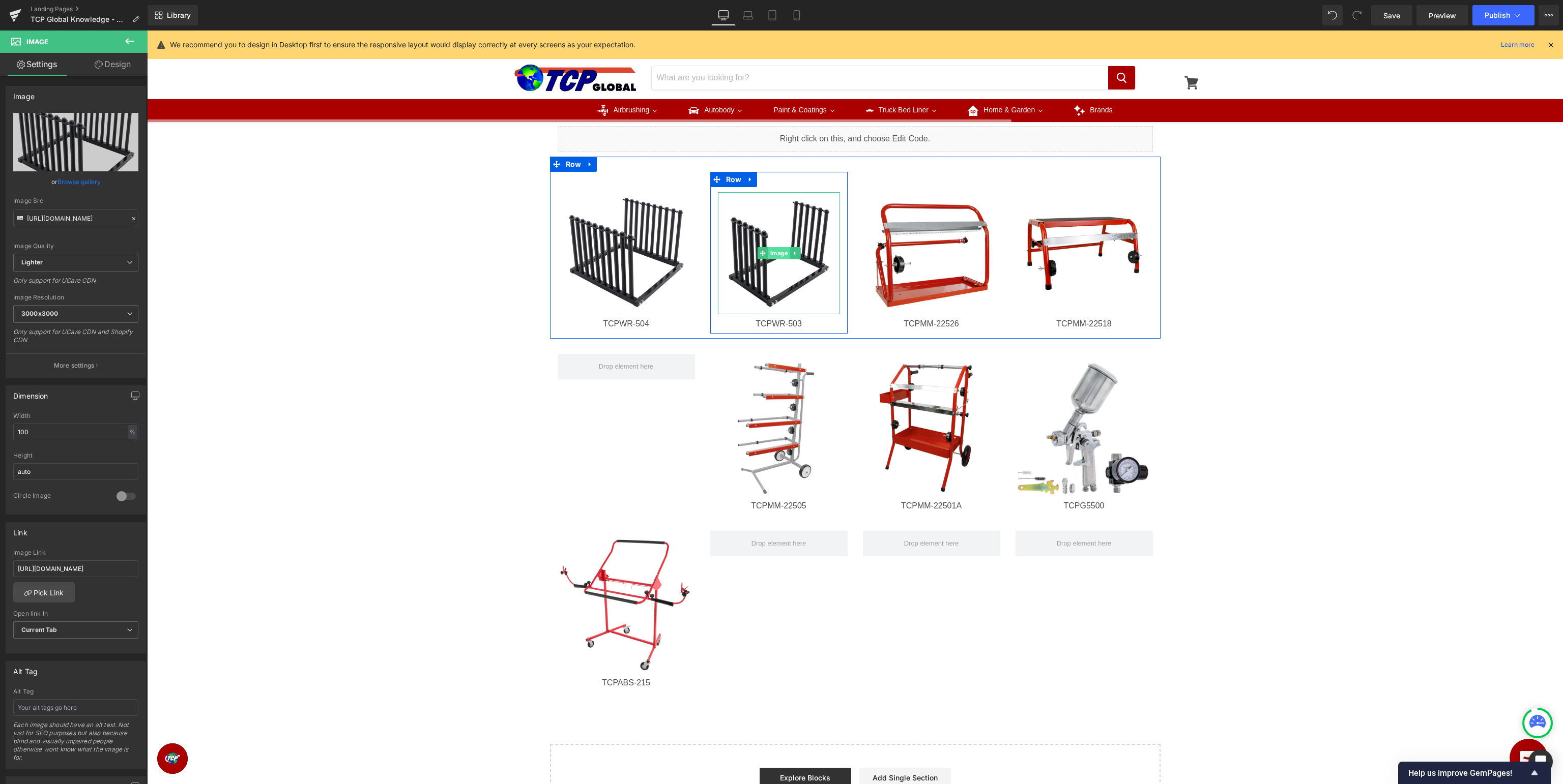
click at [775, 253] on span "Image" at bounding box center [778, 253] width 22 height 12
click at [929, 253] on span "Image" at bounding box center [931, 253] width 22 height 12
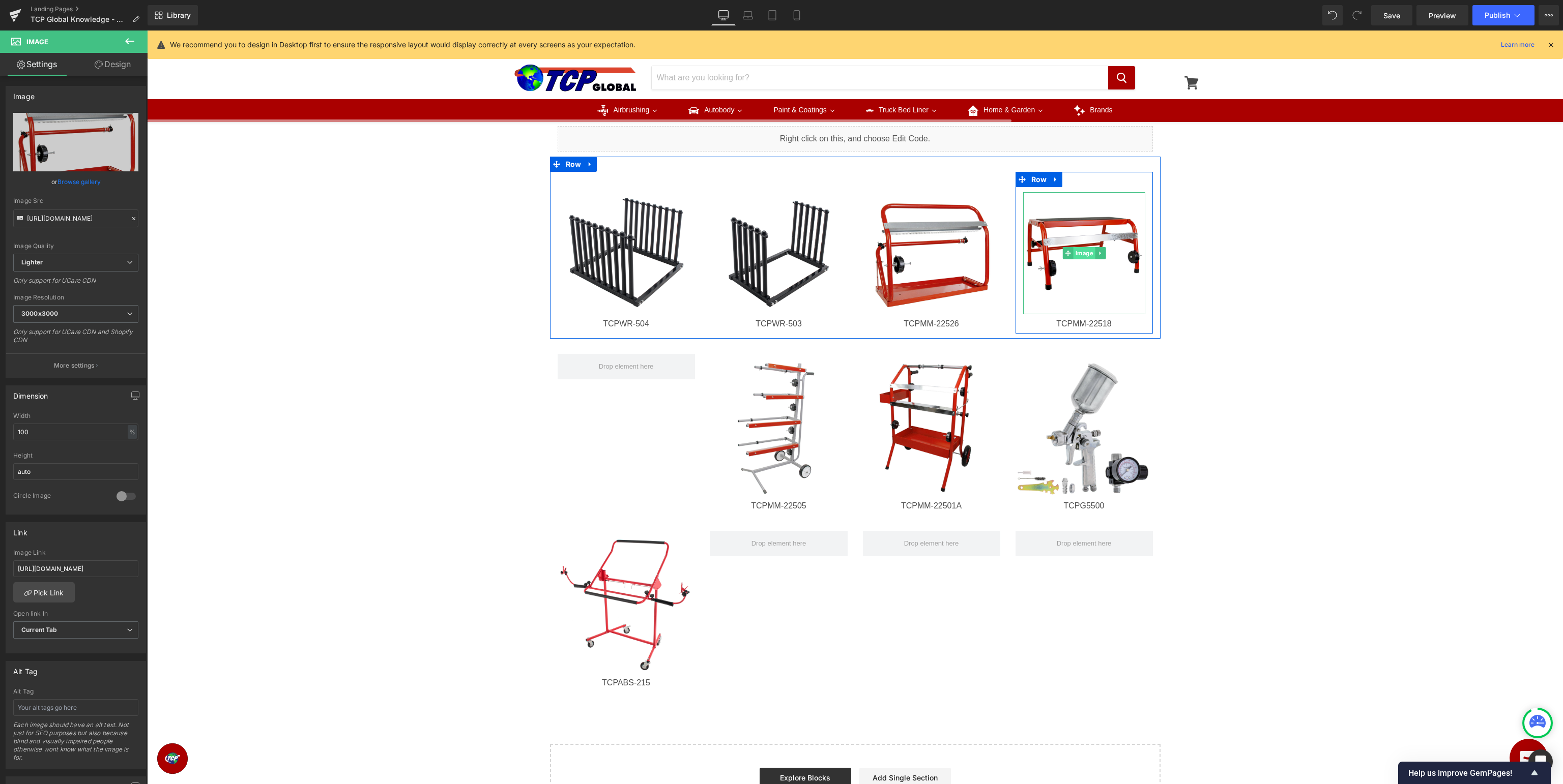
click at [1083, 252] on span "Image" at bounding box center [1084, 253] width 22 height 12
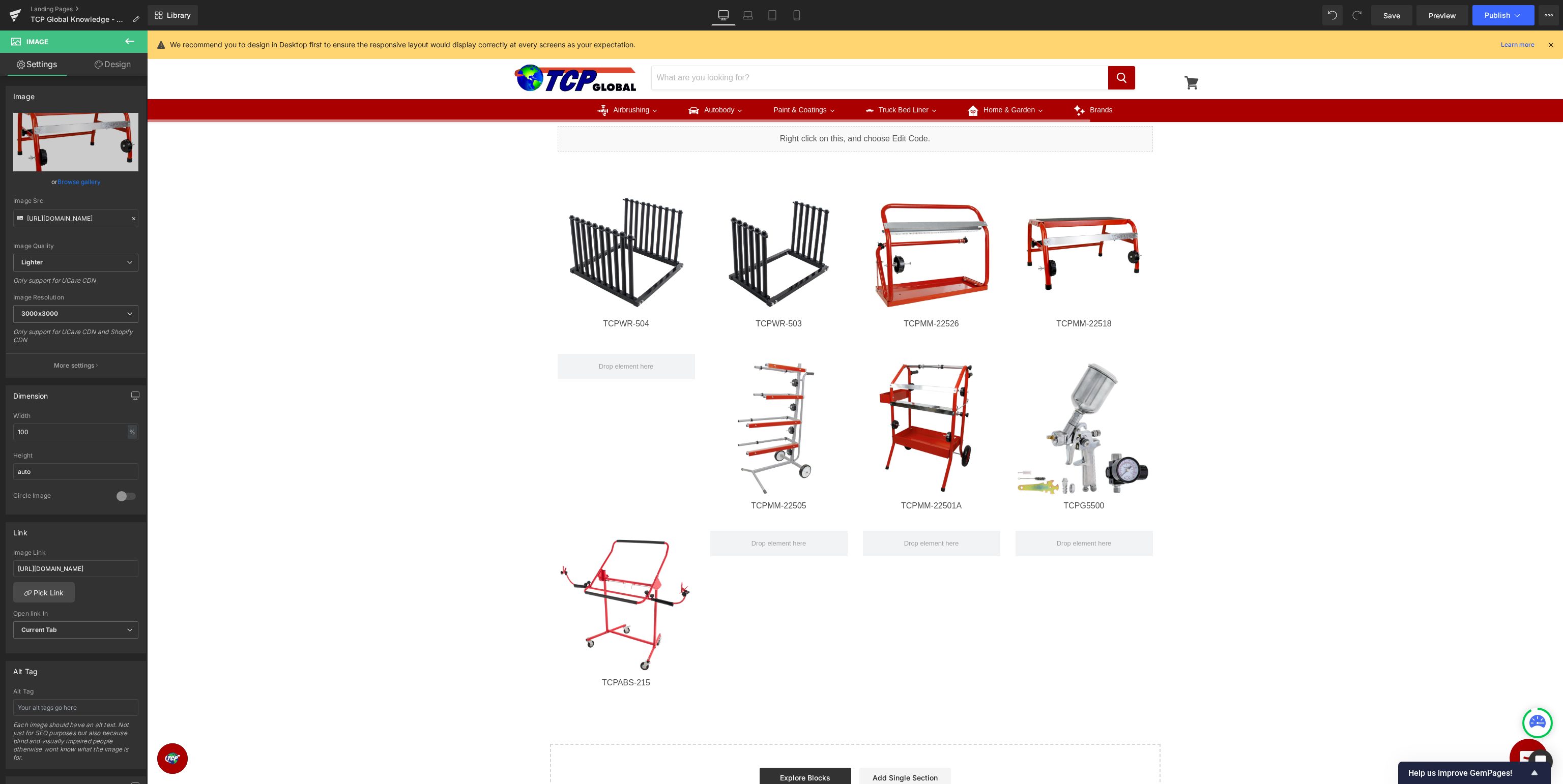
scroll to position [656, 0]
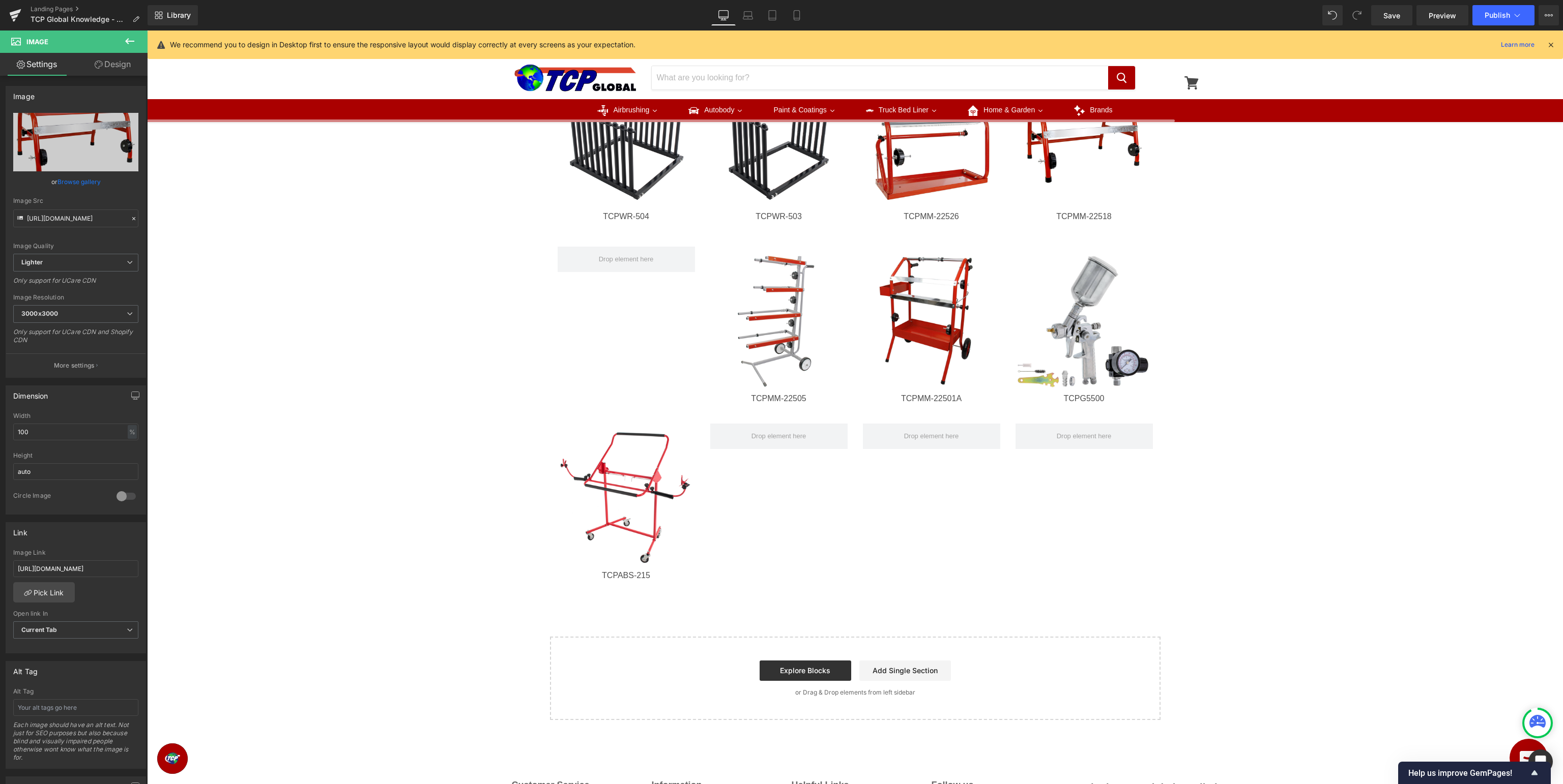
click at [129, 40] on icon at bounding box center [129, 41] width 9 height 6
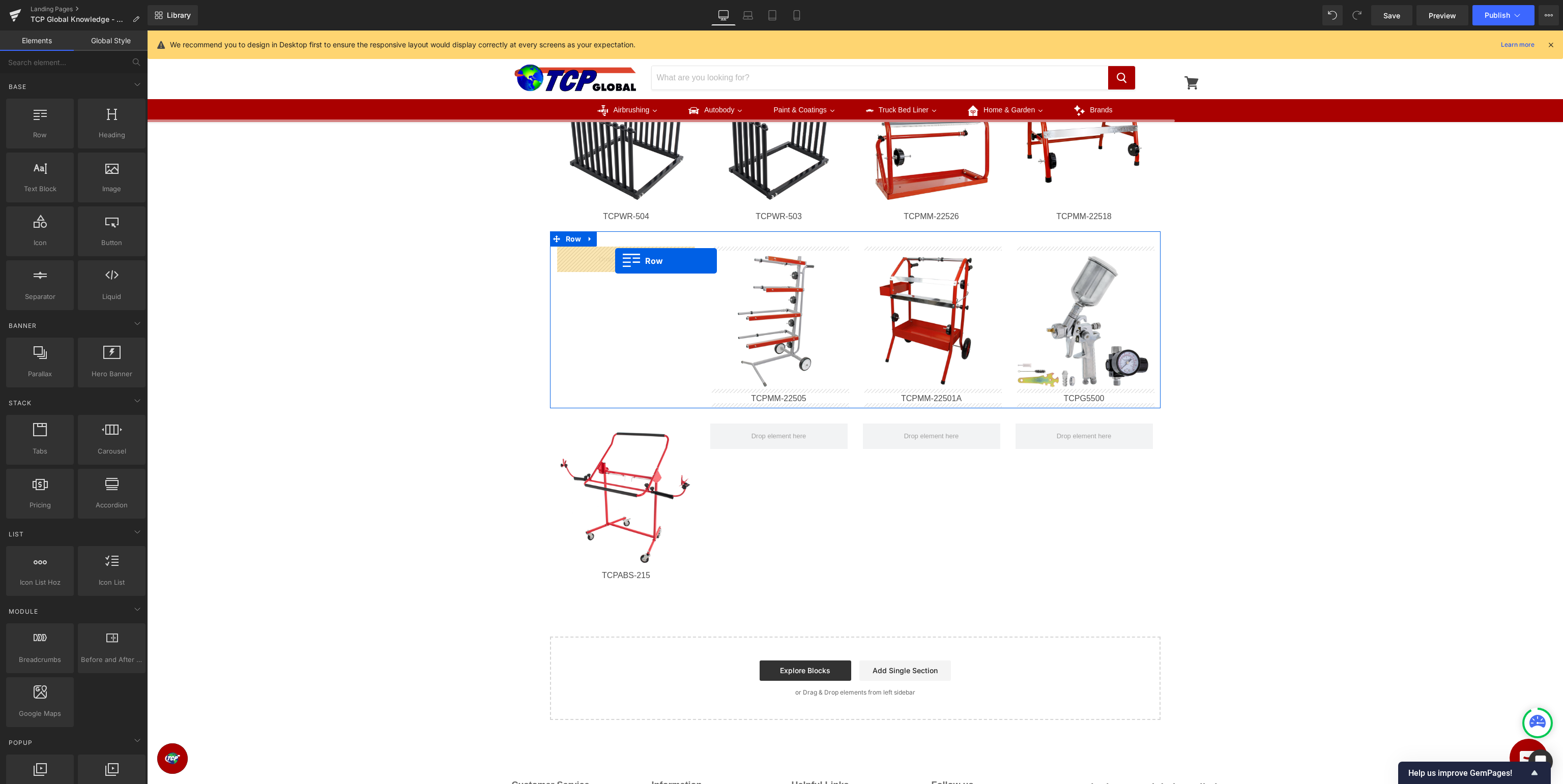
drag, startPoint x: 203, startPoint y: 162, endPoint x: 615, endPoint y: 261, distance: 423.7
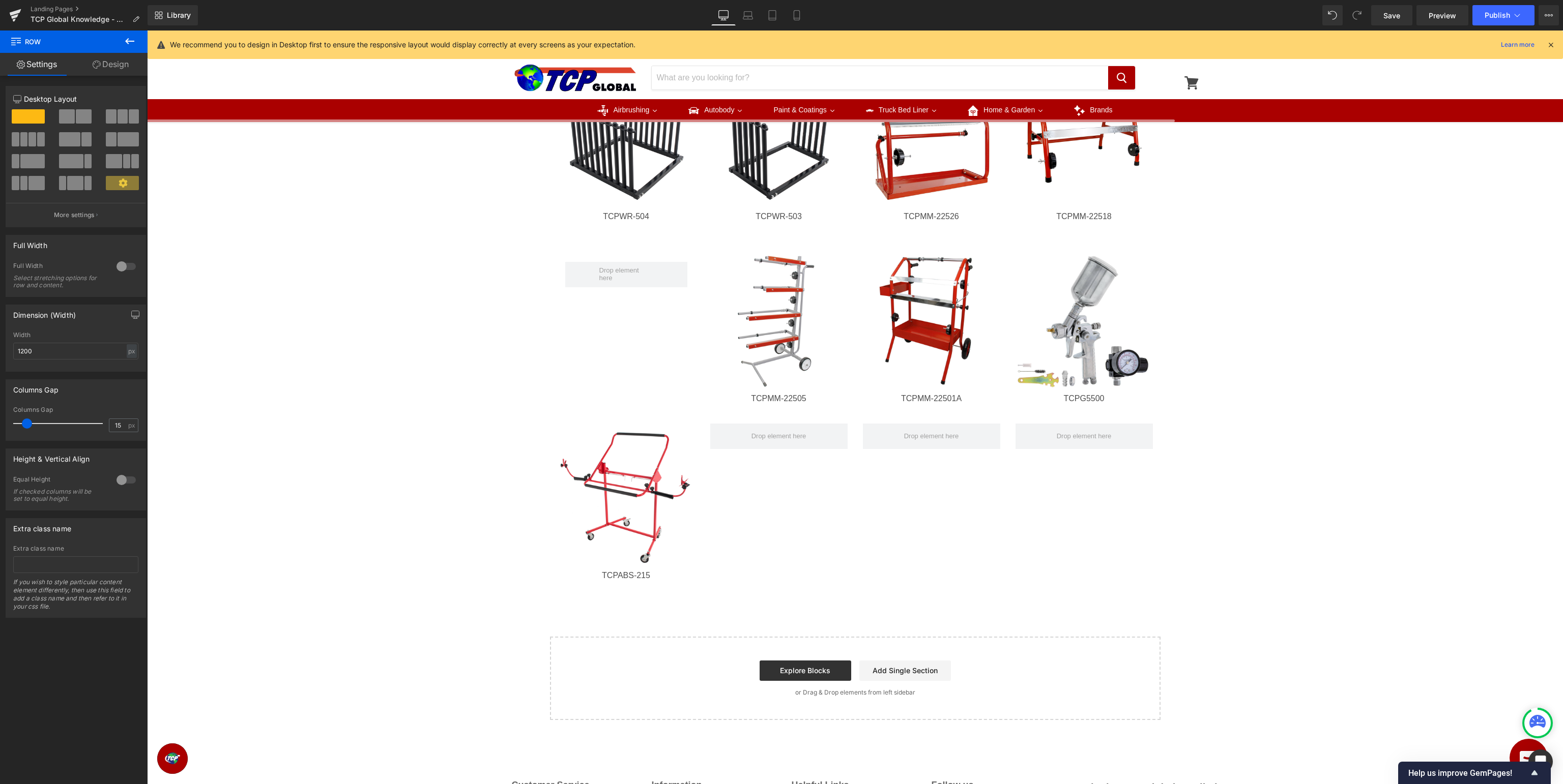
click at [133, 42] on icon at bounding box center [129, 41] width 9 height 6
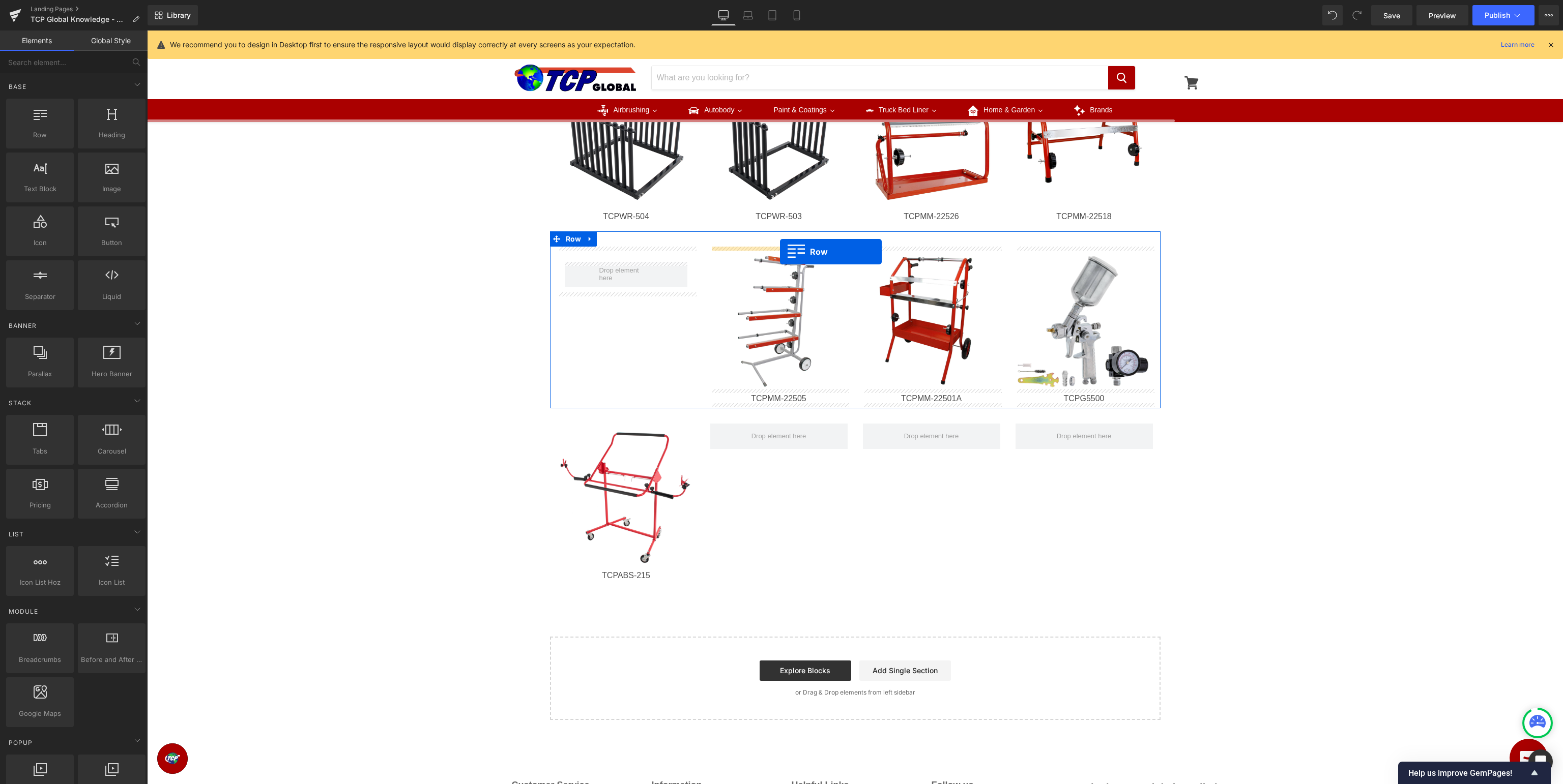
drag, startPoint x: 199, startPoint y: 152, endPoint x: 780, endPoint y: 251, distance: 589.4
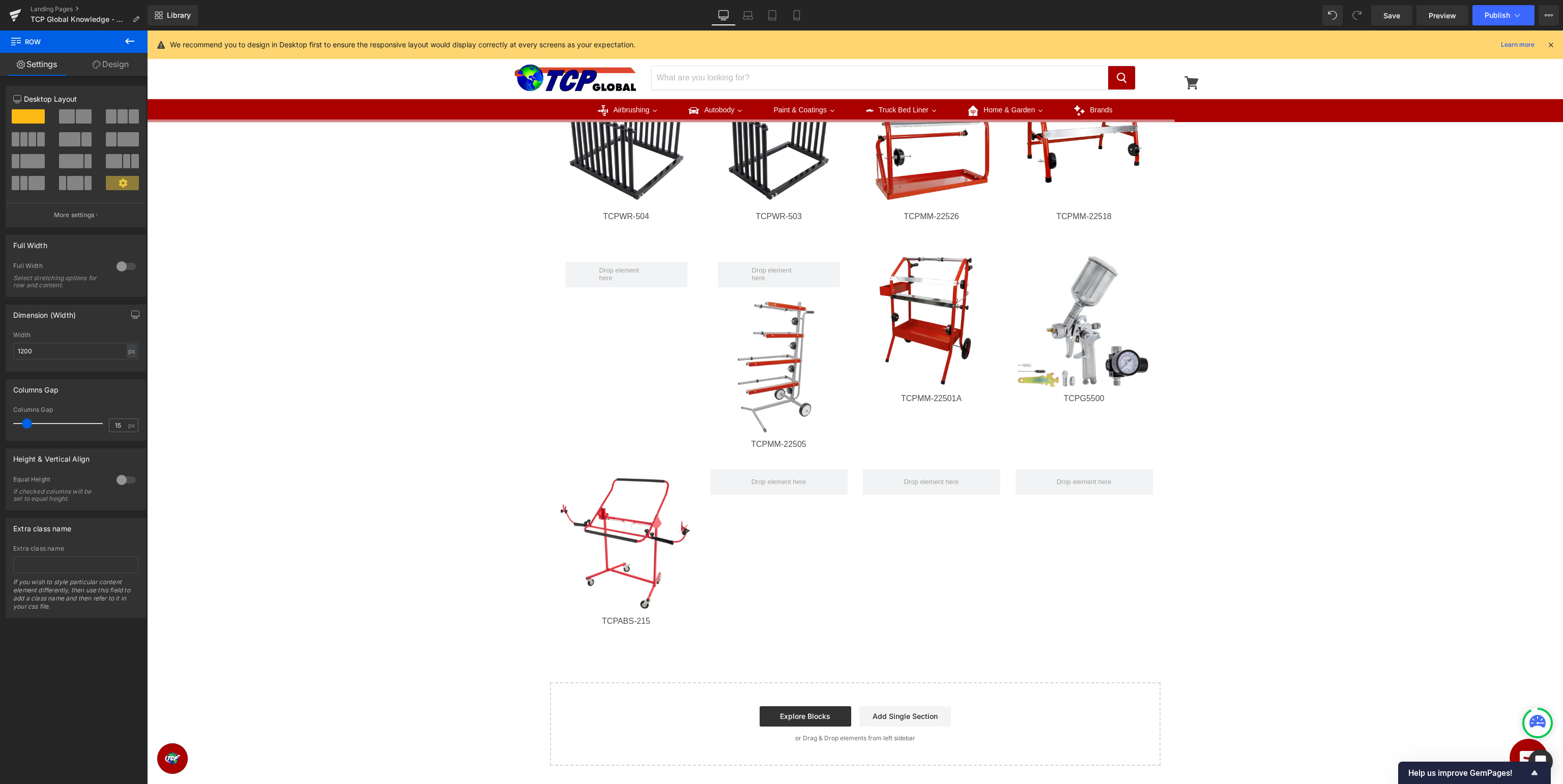
click at [125, 41] on icon at bounding box center [130, 41] width 12 height 12
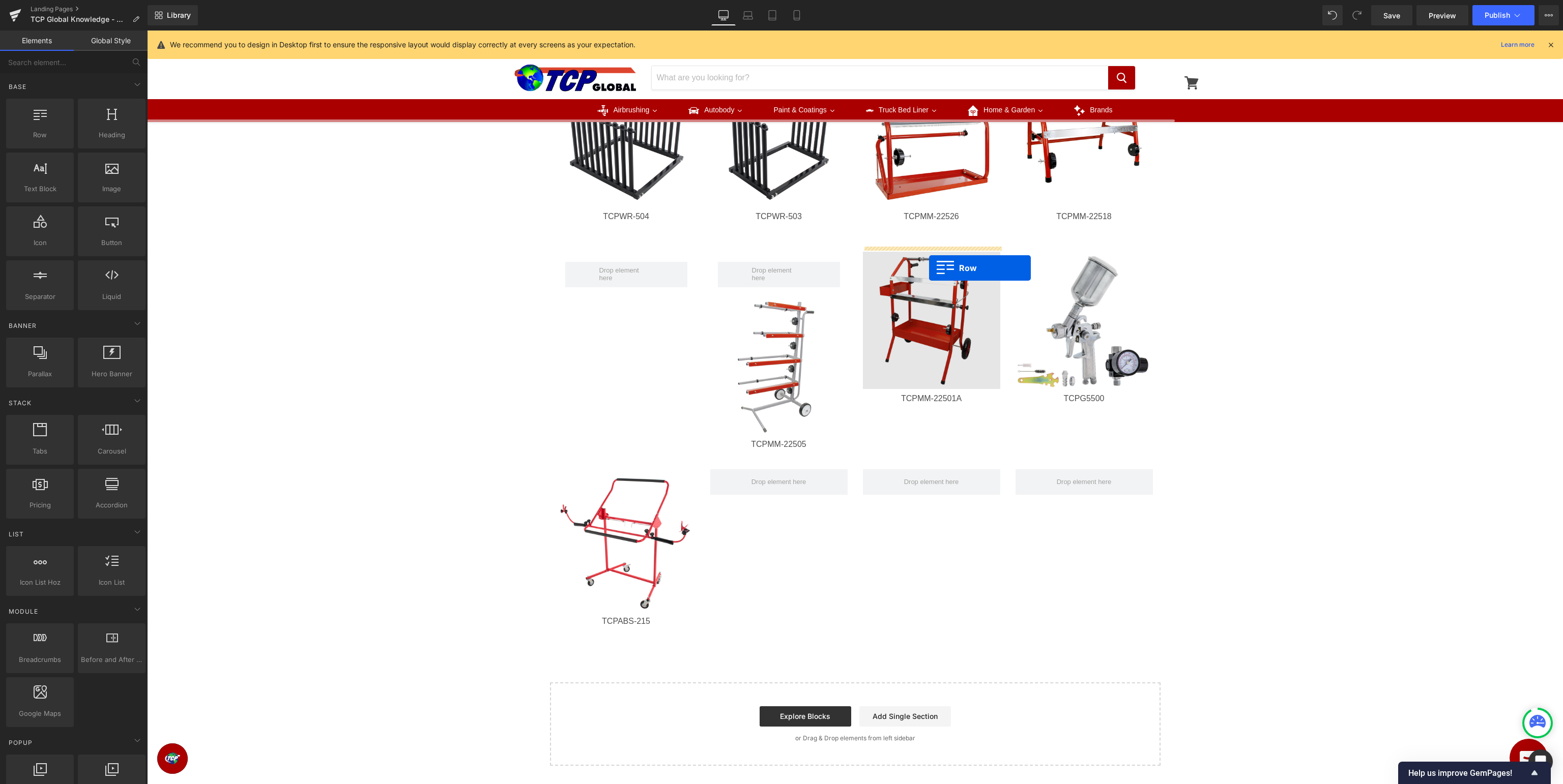
drag, startPoint x: 185, startPoint y: 159, endPoint x: 929, endPoint y: 268, distance: 751.9
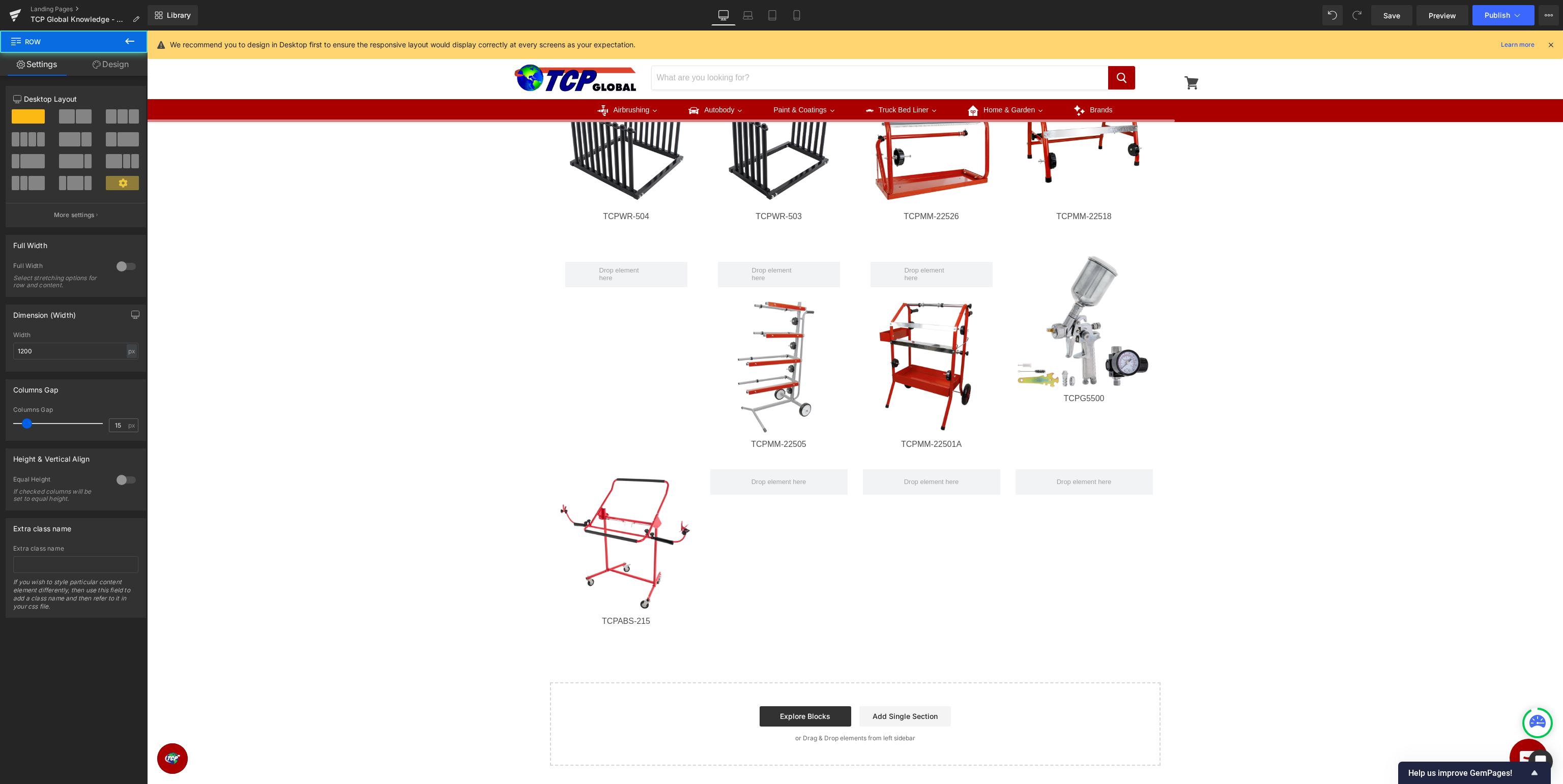
click at [127, 40] on icon at bounding box center [129, 41] width 9 height 6
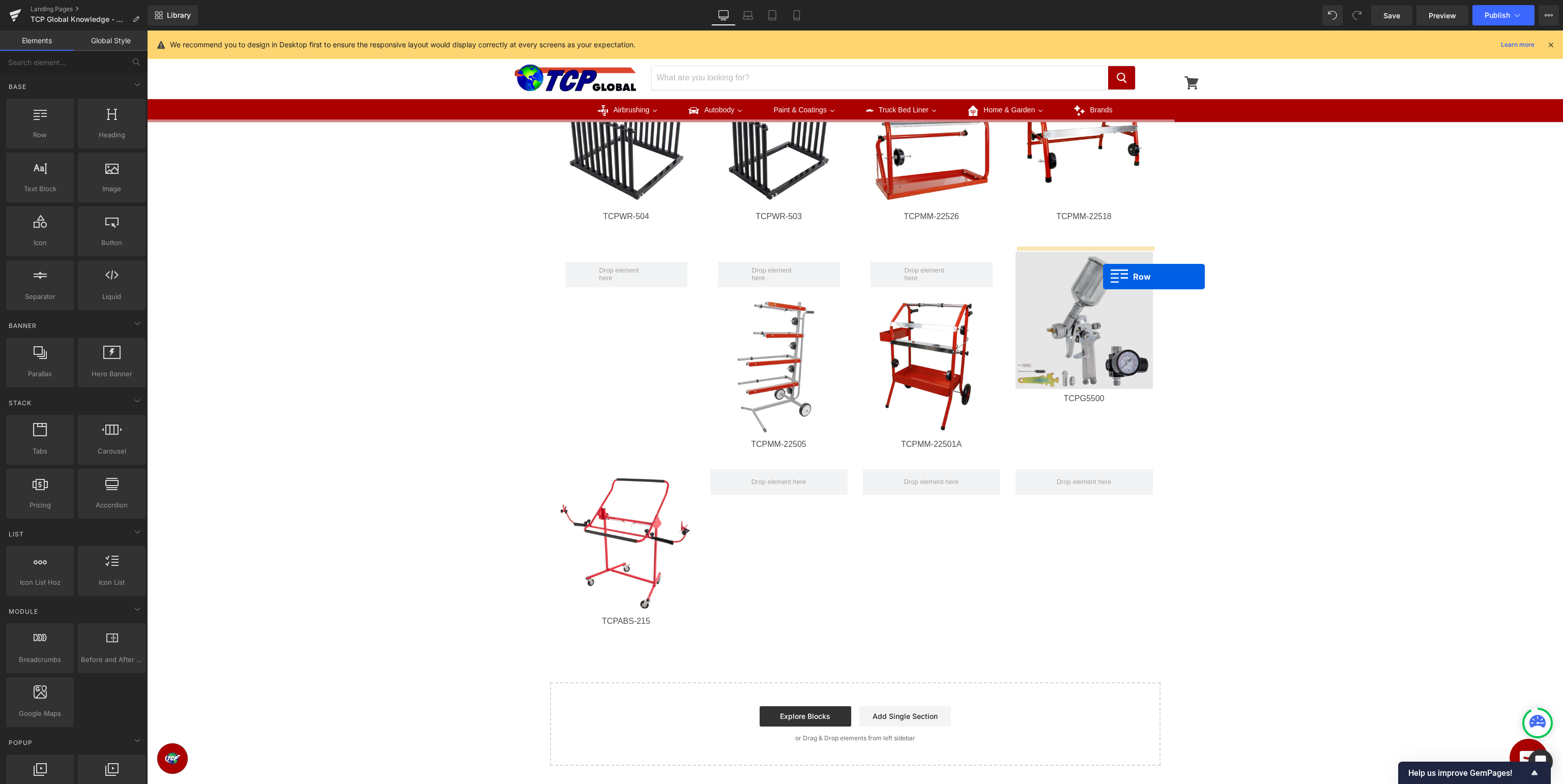
drag, startPoint x: 179, startPoint y: 158, endPoint x: 1103, endPoint y: 276, distance: 931.5
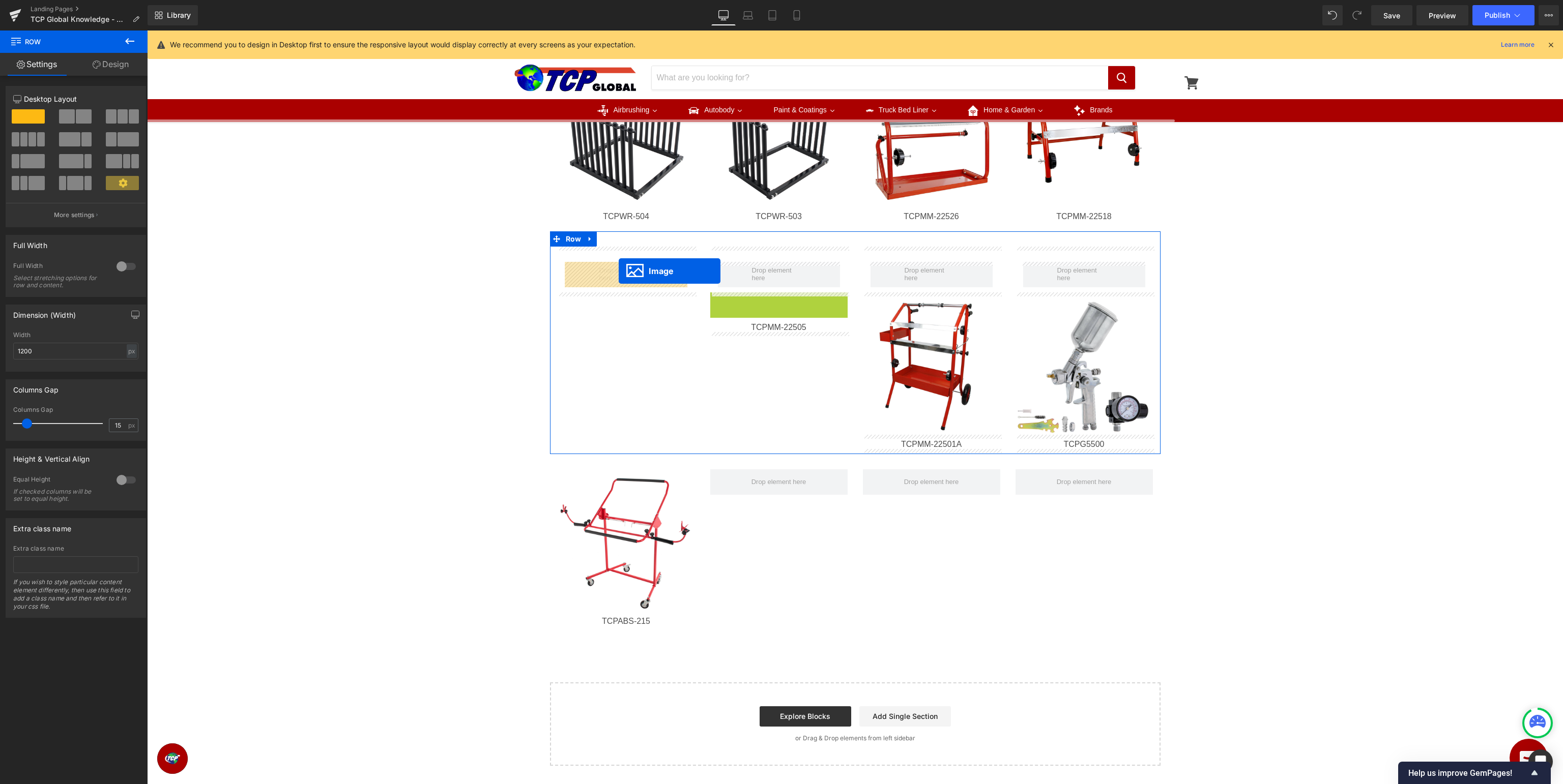
drag, startPoint x: 778, startPoint y: 365, endPoint x: 619, endPoint y: 271, distance: 184.7
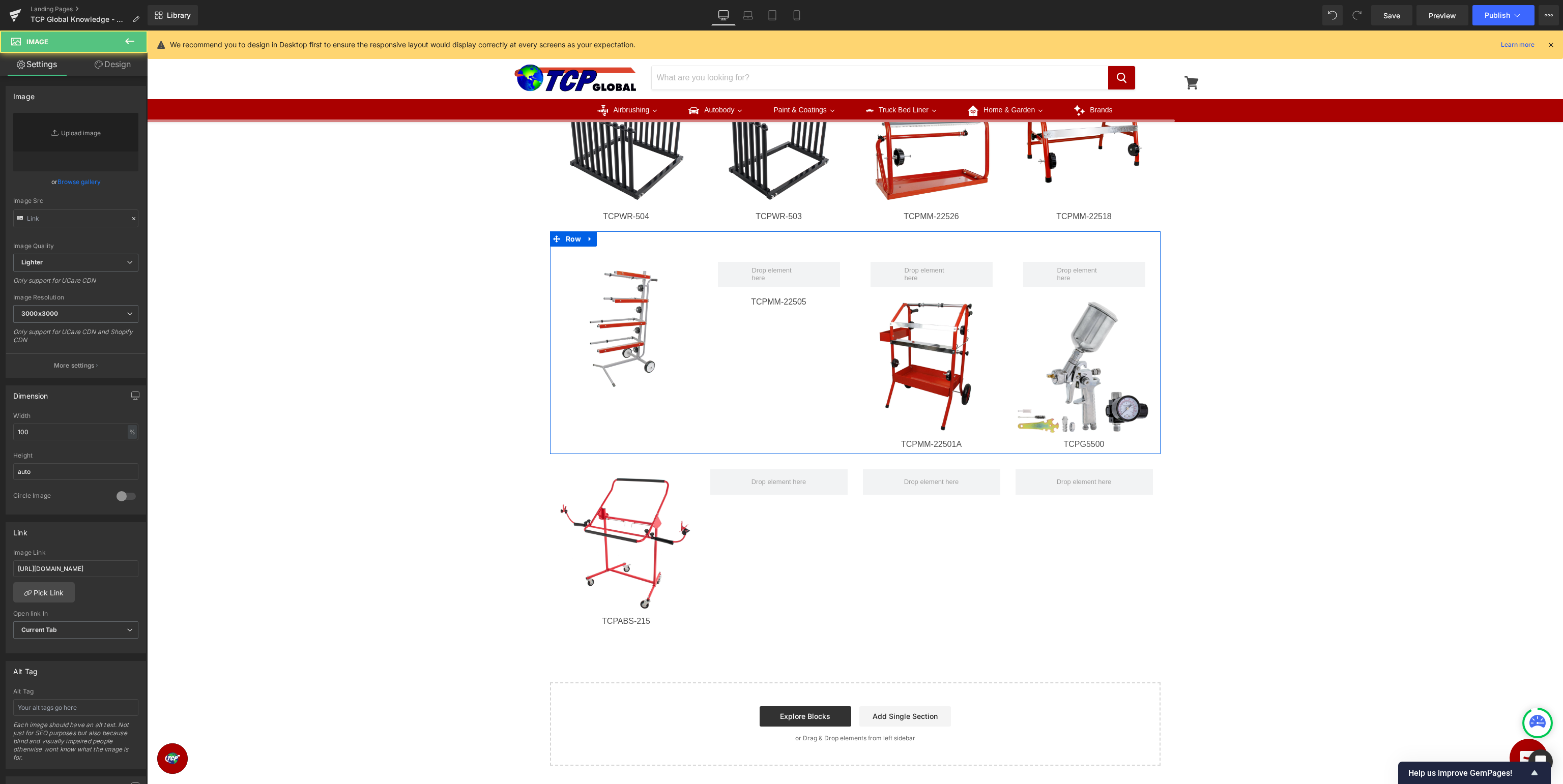
type input "[URL][DOMAIN_NAME]"
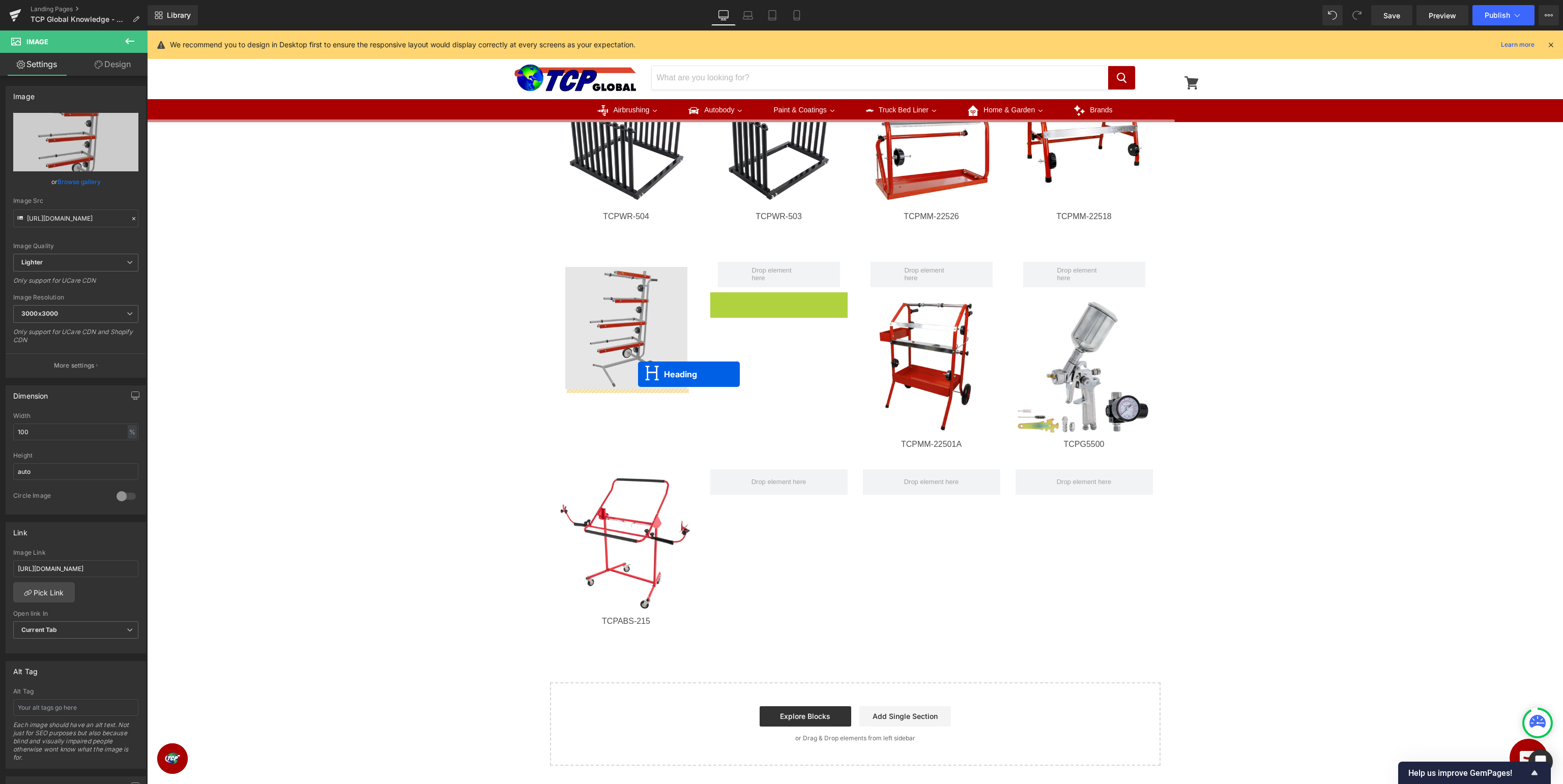
drag, startPoint x: 779, startPoint y: 302, endPoint x: 638, endPoint y: 374, distance: 158.3
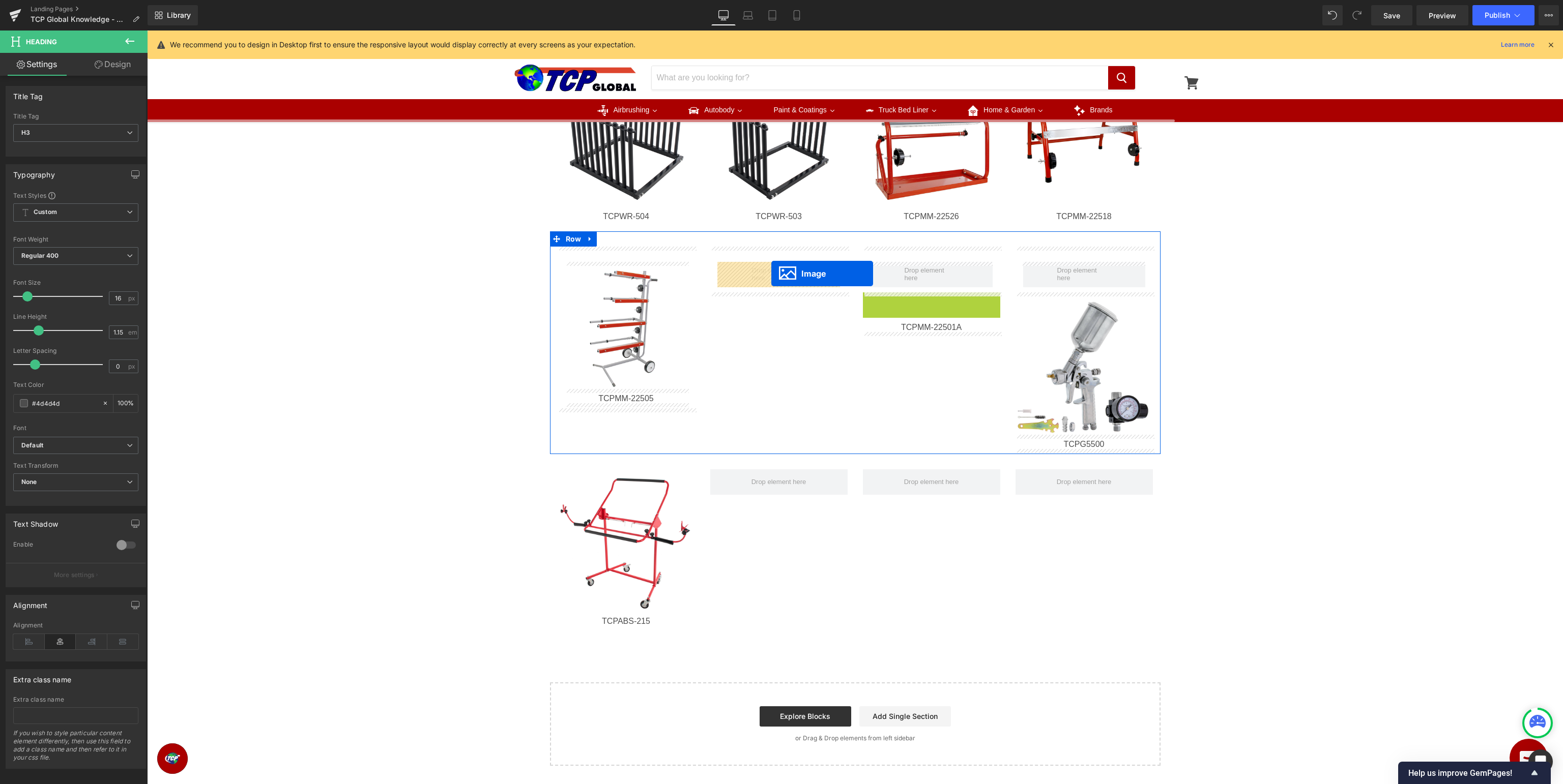
drag, startPoint x: 928, startPoint y: 365, endPoint x: 912, endPoint y: 343, distance: 27.2
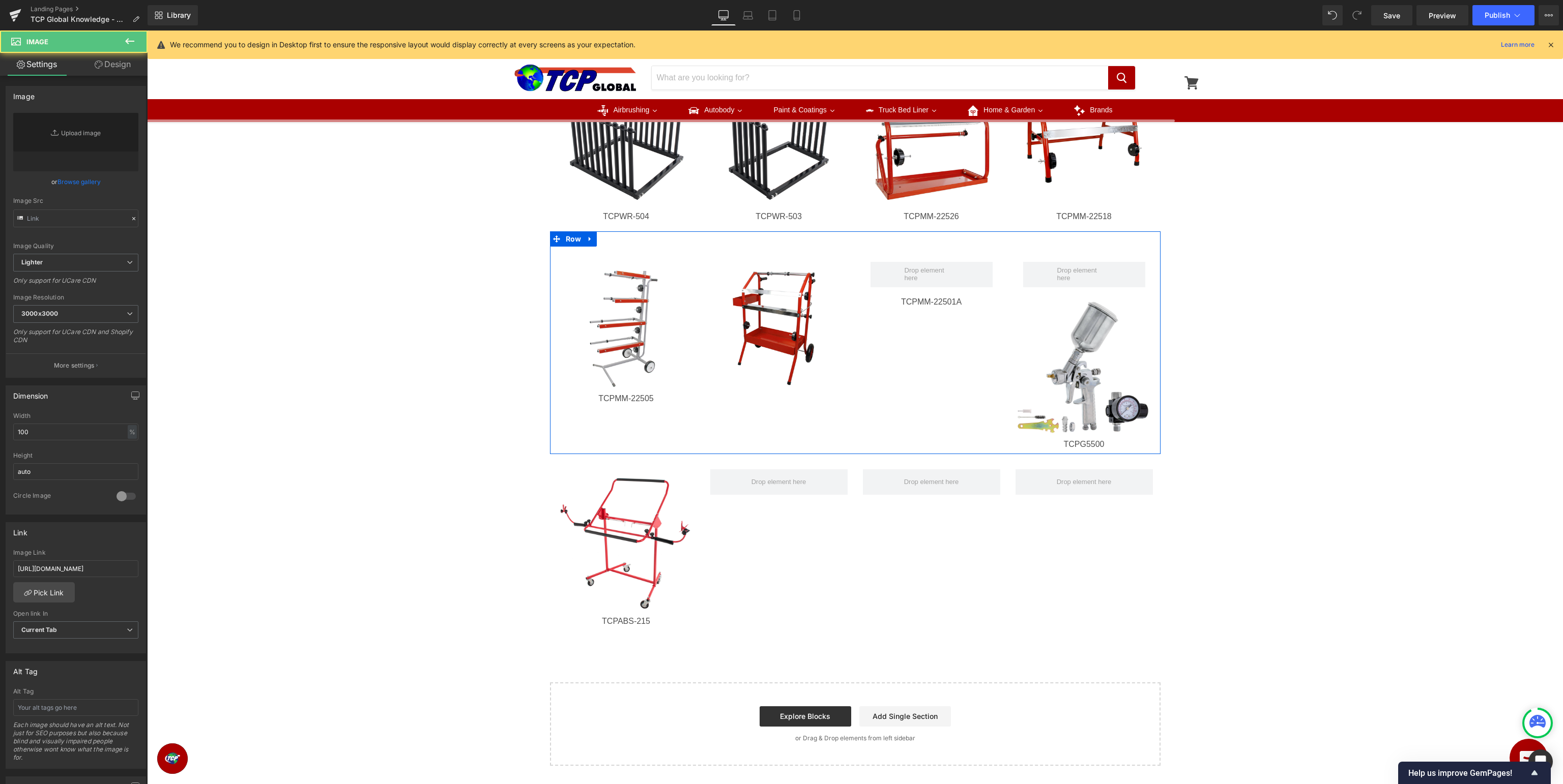
type input "[URL][DOMAIN_NAME]"
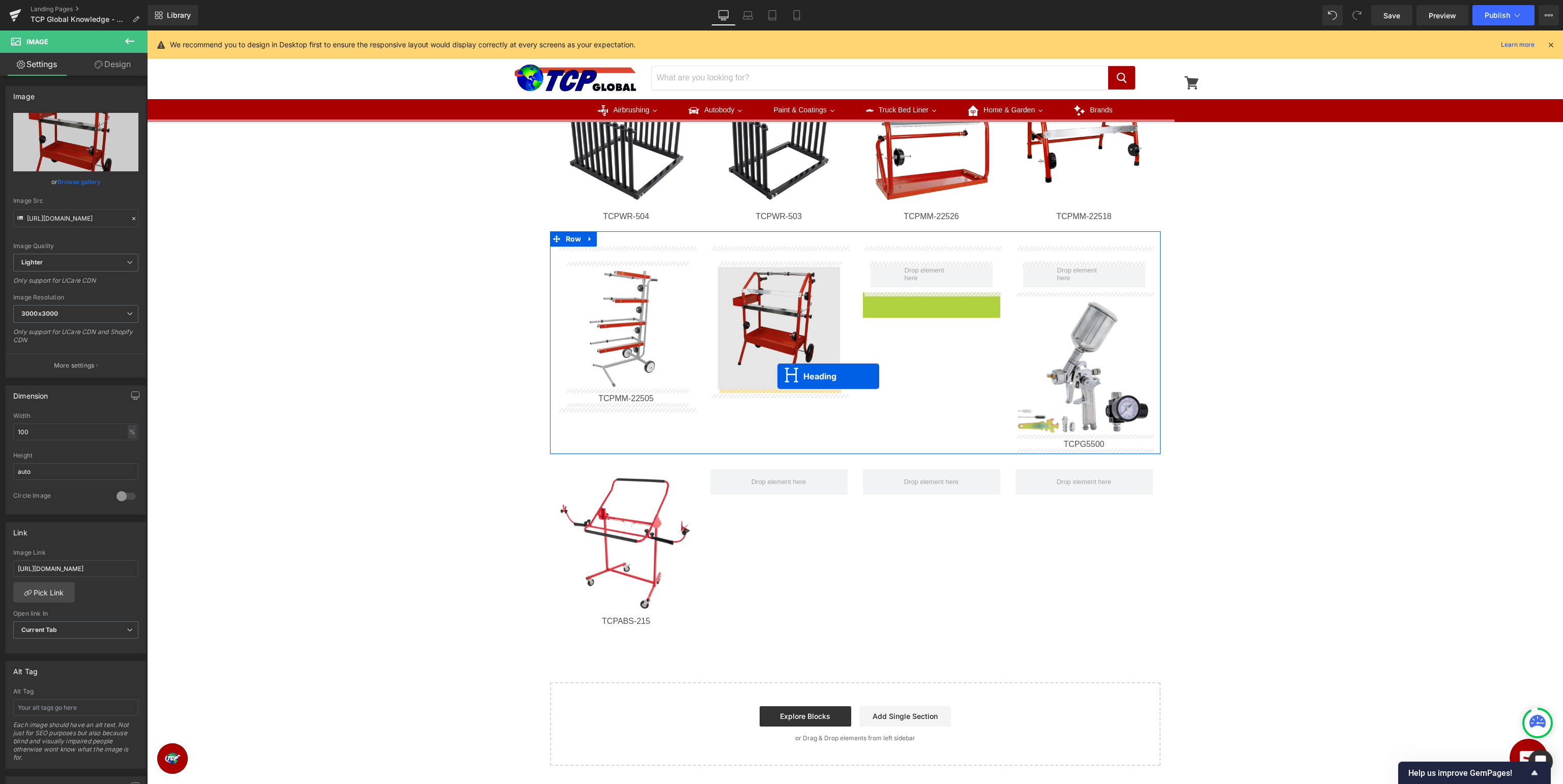
drag, startPoint x: 930, startPoint y: 301, endPoint x: 777, endPoint y: 375, distance: 170.0
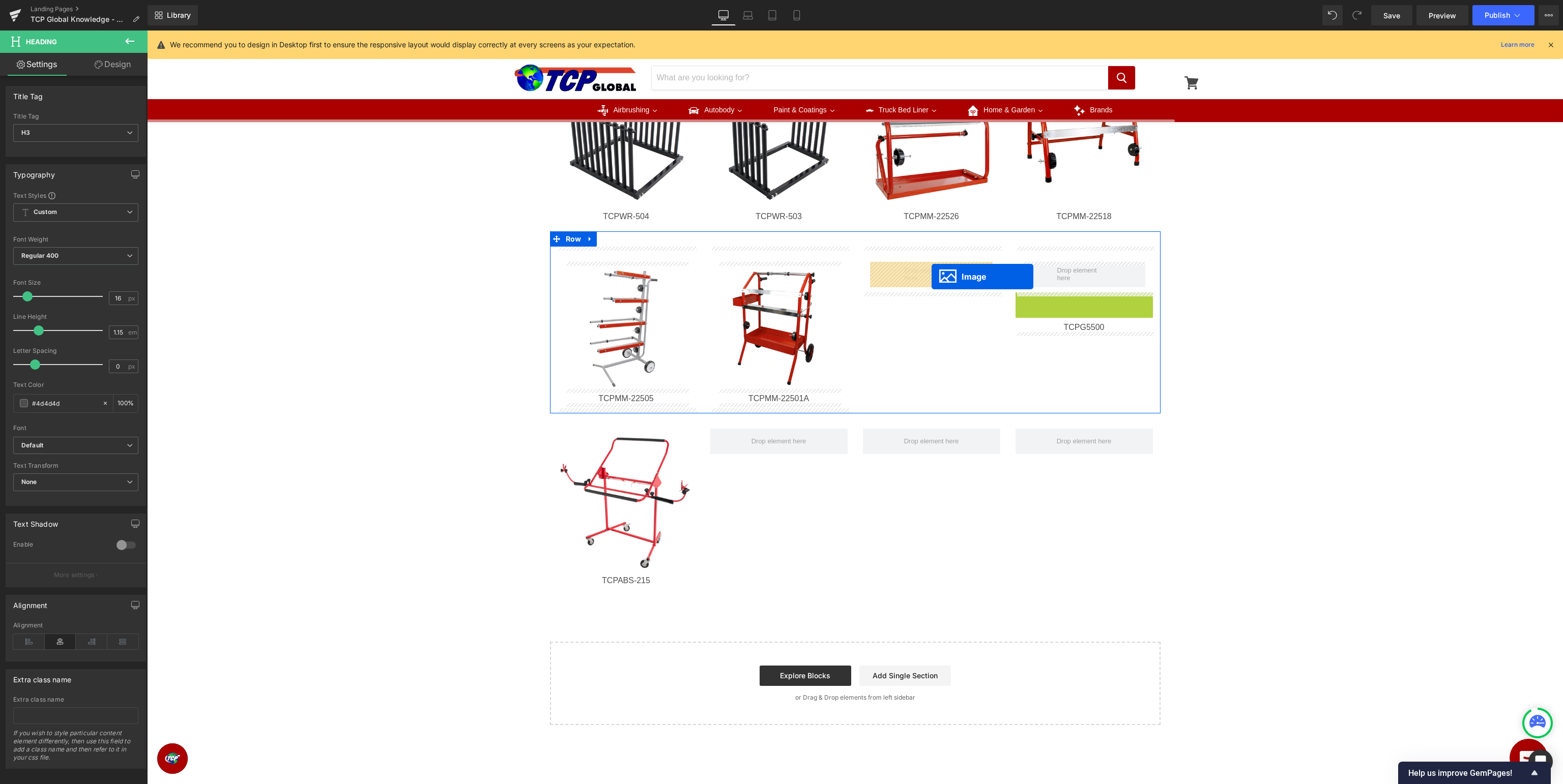
drag, startPoint x: 1084, startPoint y: 367, endPoint x: 931, endPoint y: 276, distance: 178.0
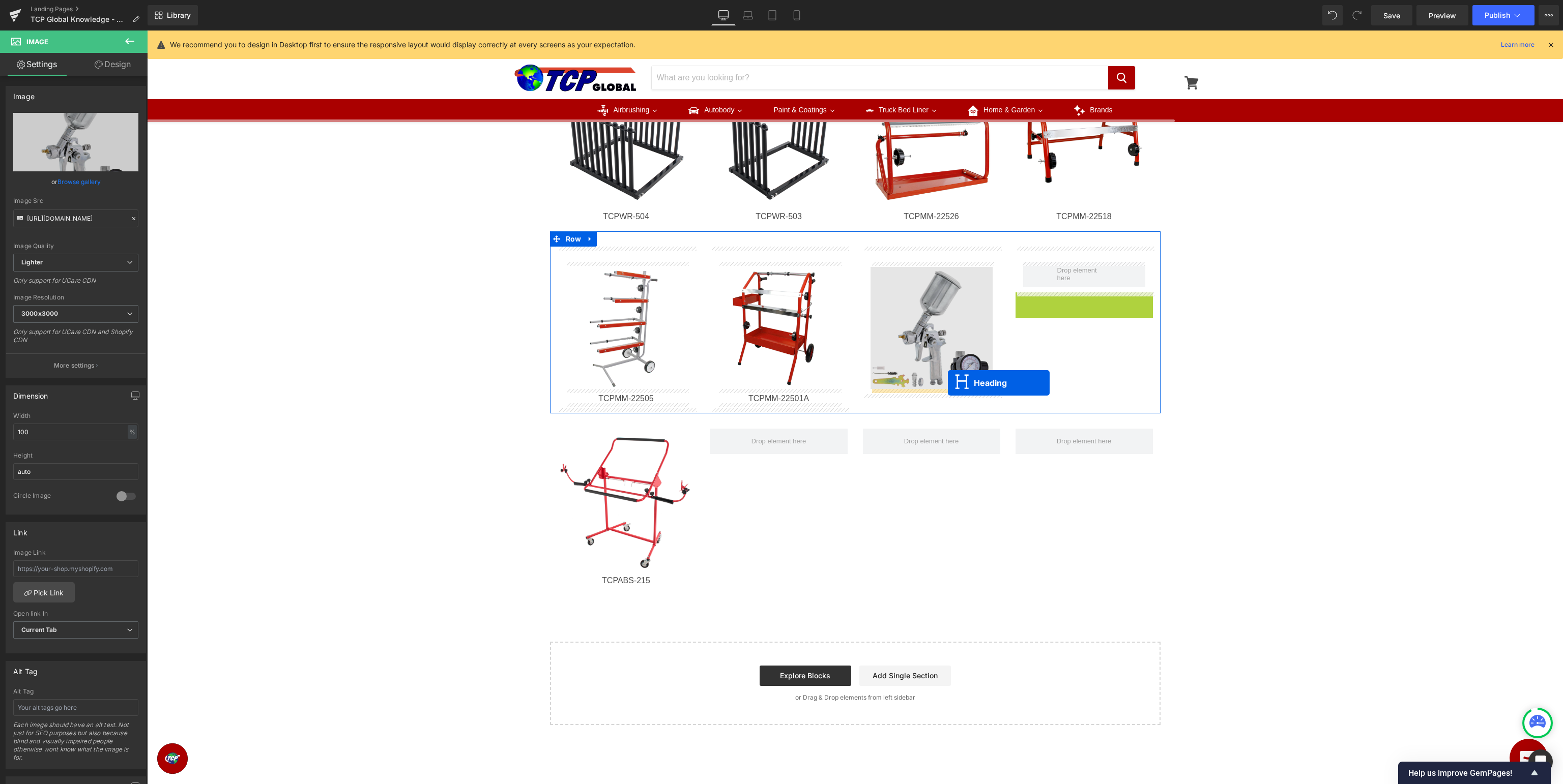
drag, startPoint x: 1081, startPoint y: 299, endPoint x: 948, endPoint y: 383, distance: 157.3
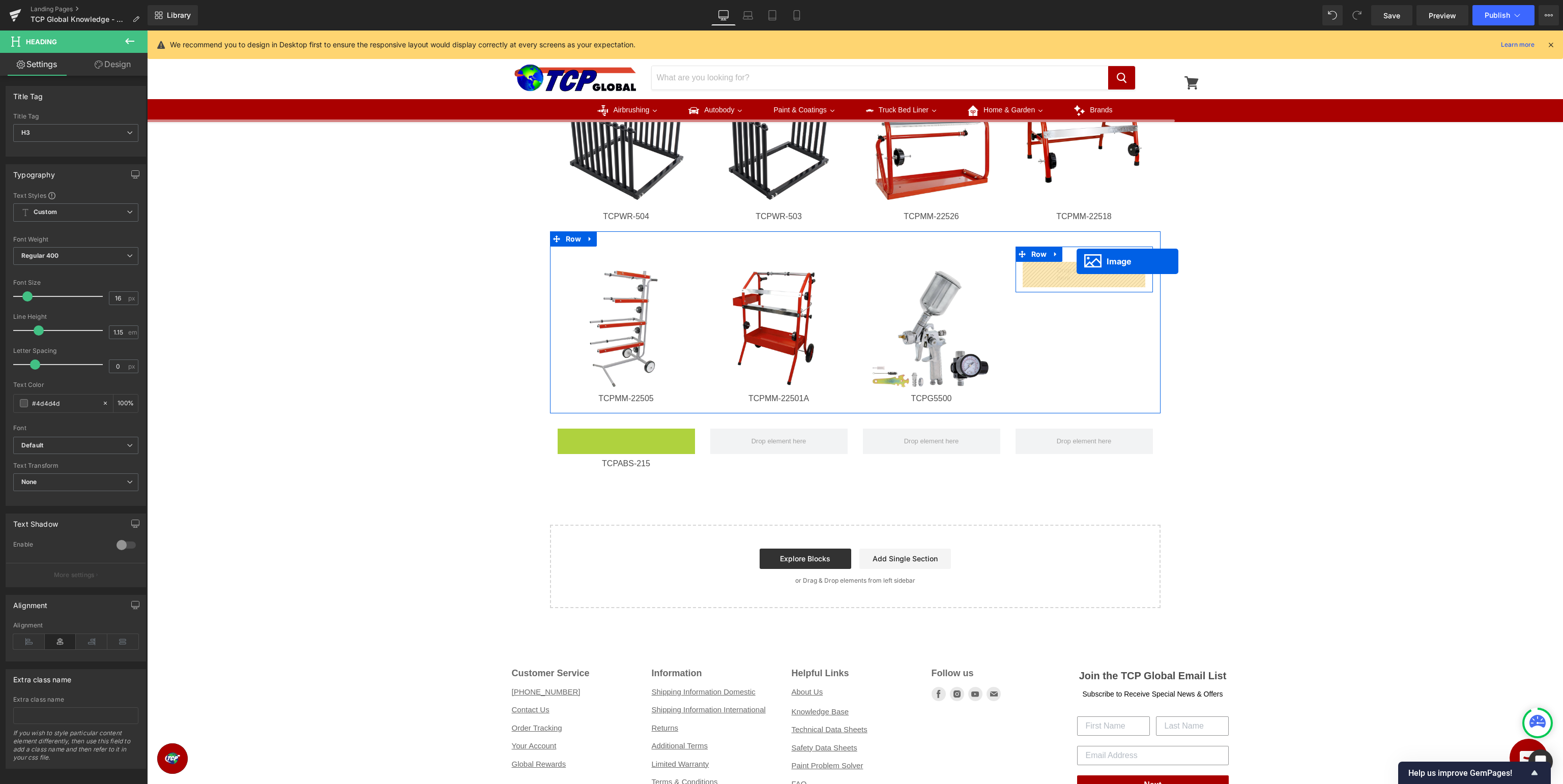
drag, startPoint x: 622, startPoint y: 501, endPoint x: 1076, endPoint y: 261, distance: 513.5
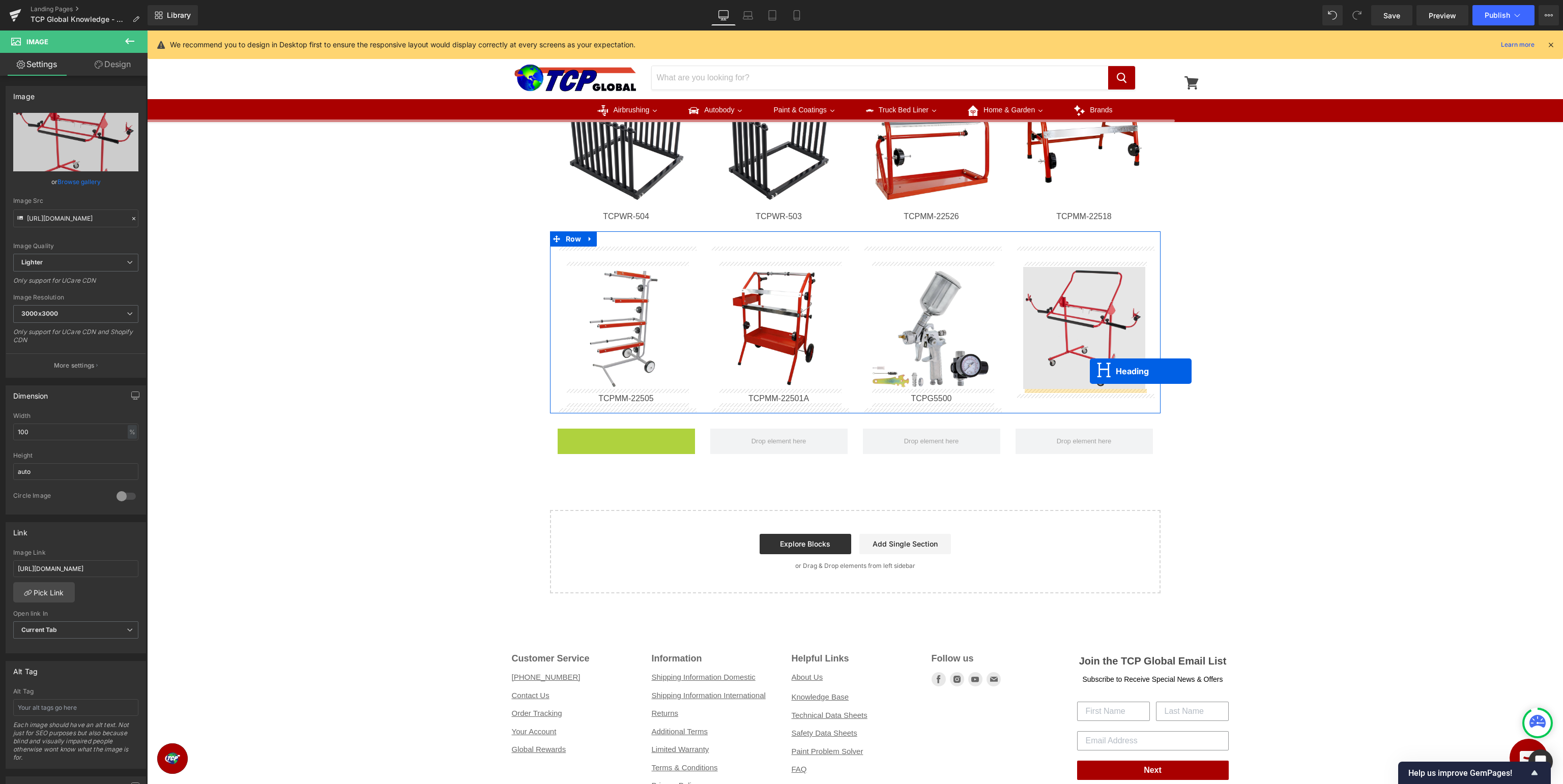
drag, startPoint x: 623, startPoint y: 439, endPoint x: 1090, endPoint y: 371, distance: 471.9
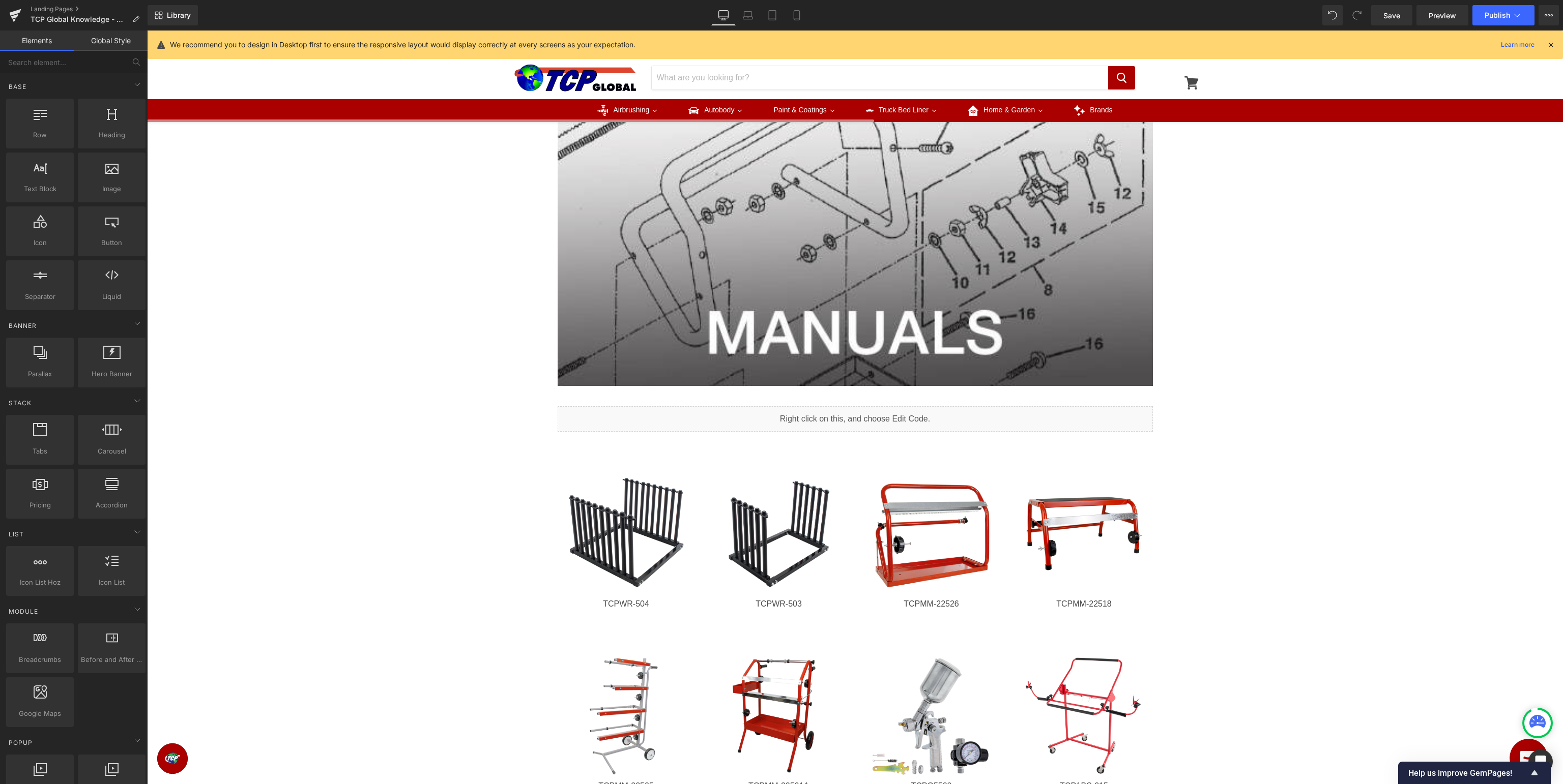
scroll to position [322, 0]
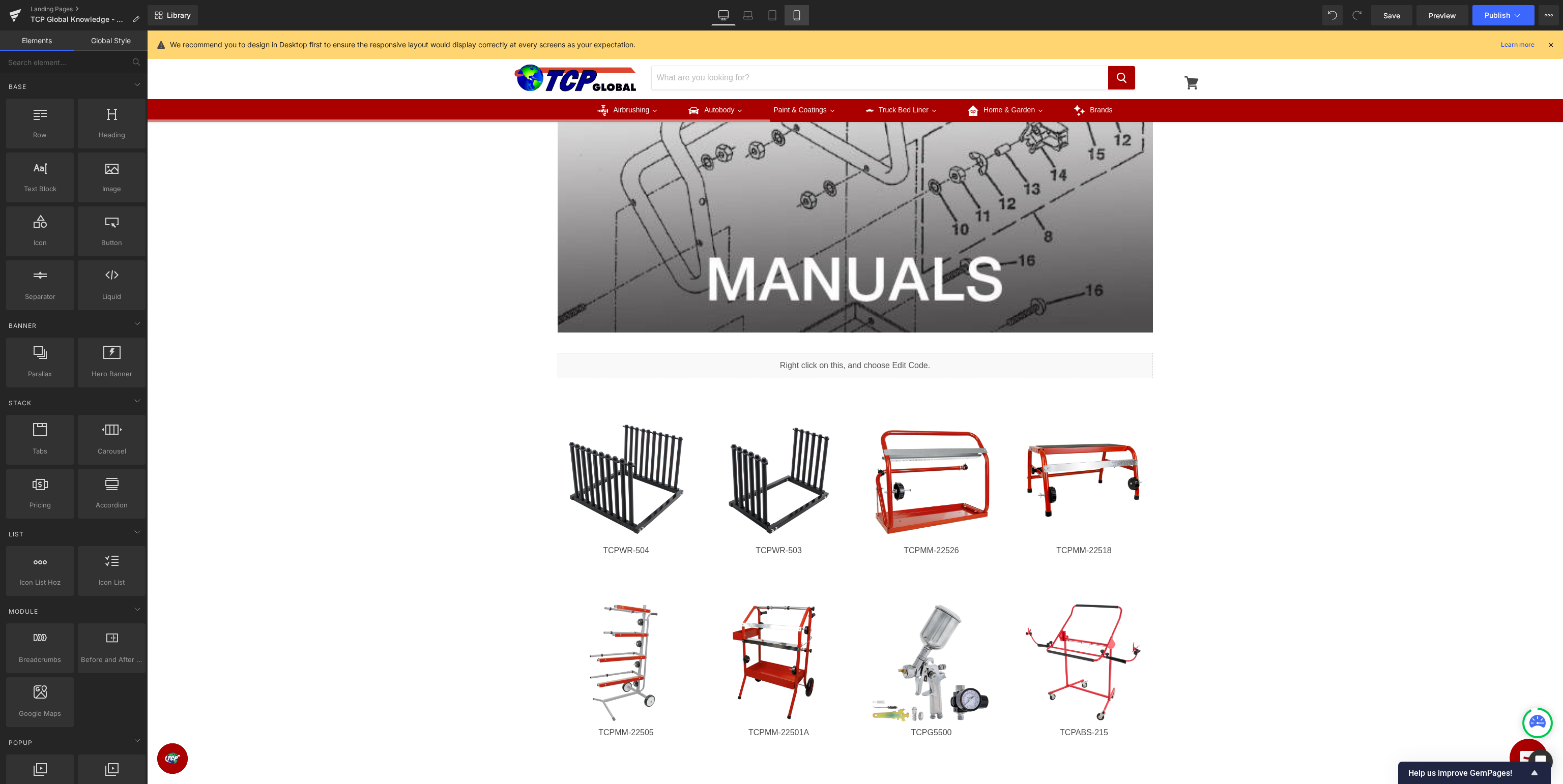
click at [799, 16] on icon at bounding box center [797, 15] width 10 height 10
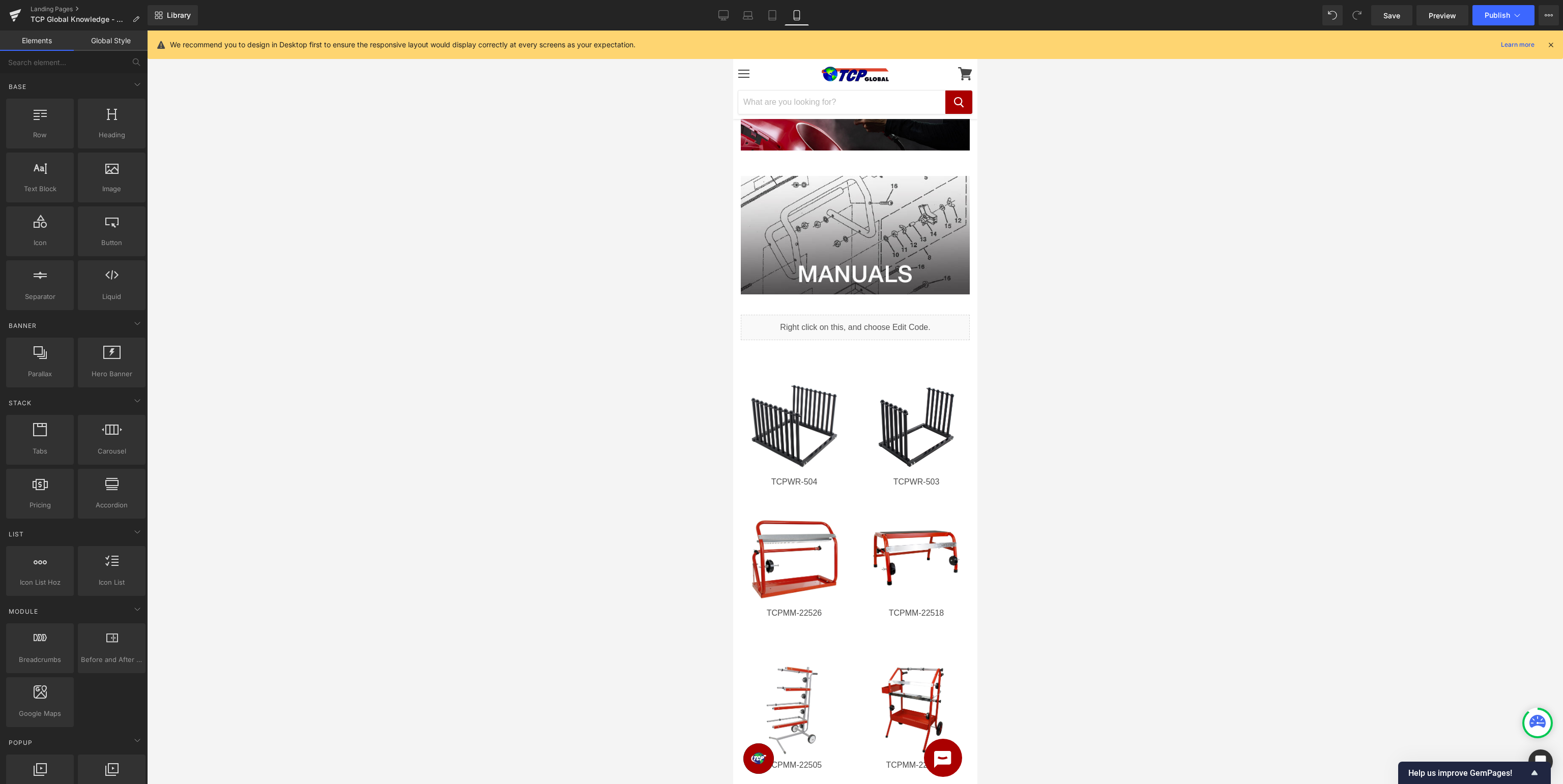
scroll to position [0, 0]
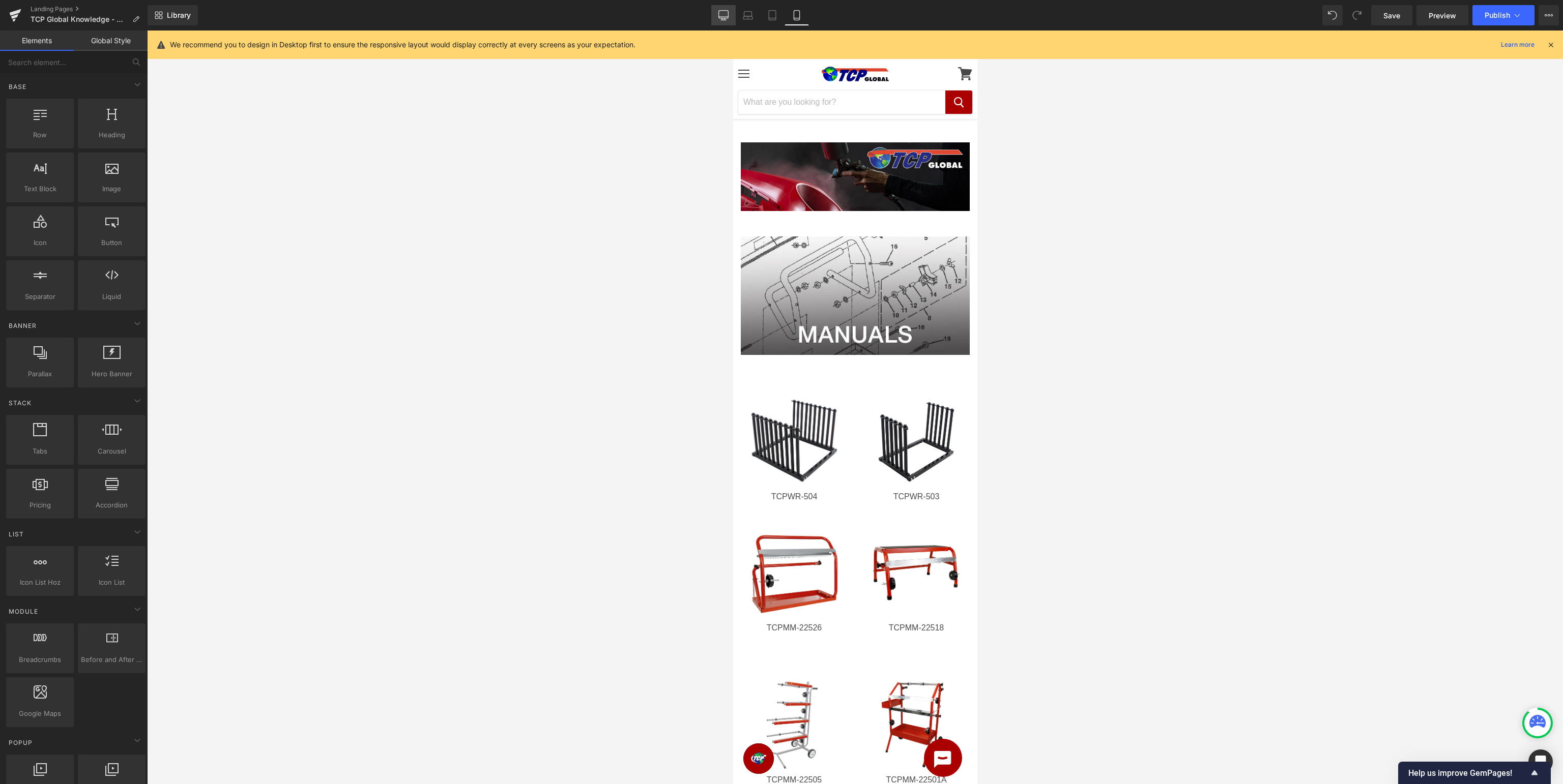
click at [728, 15] on icon at bounding box center [723, 15] width 10 height 10
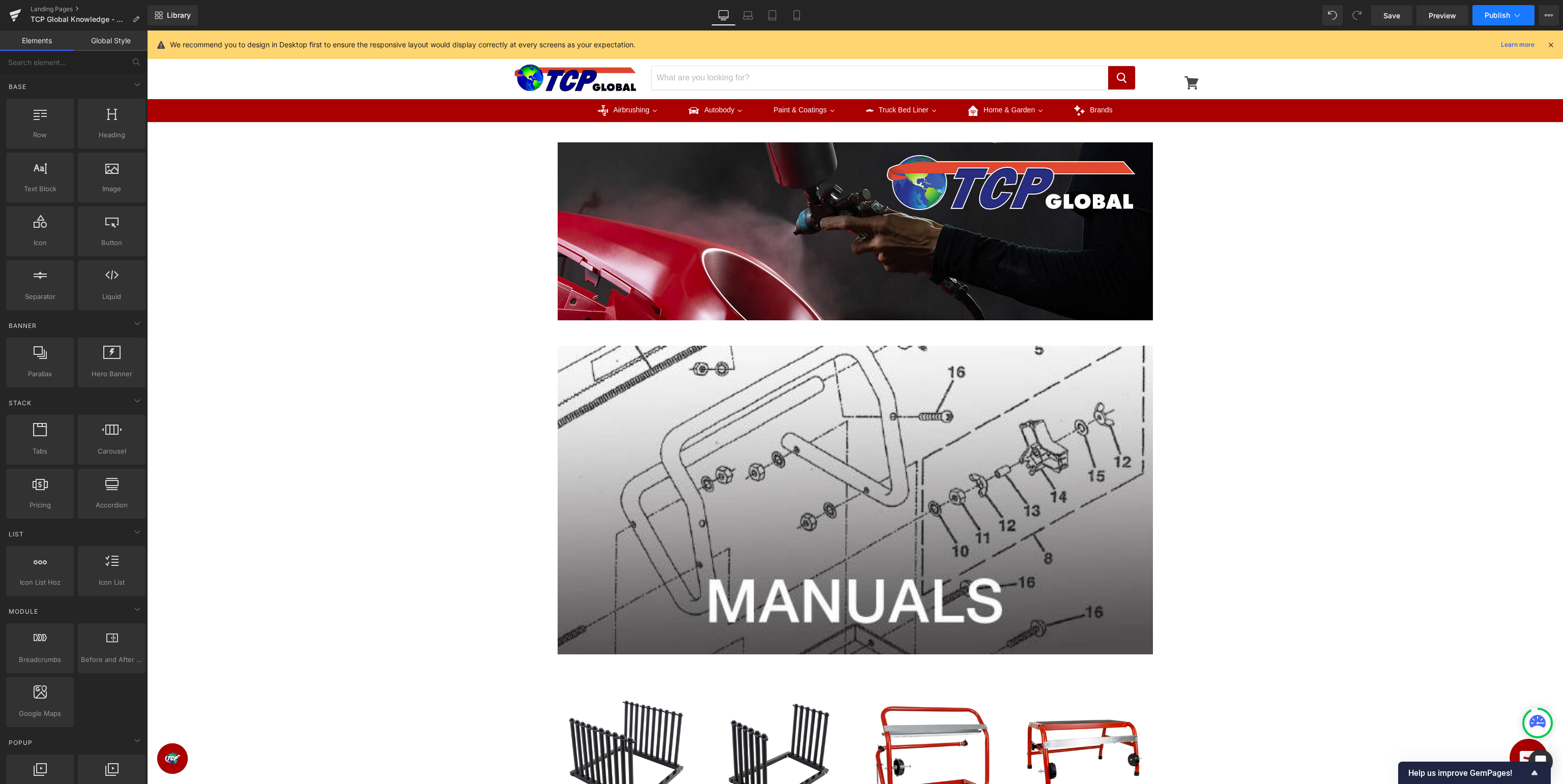
click at [1491, 17] on span "Publish" at bounding box center [1497, 15] width 26 height 8
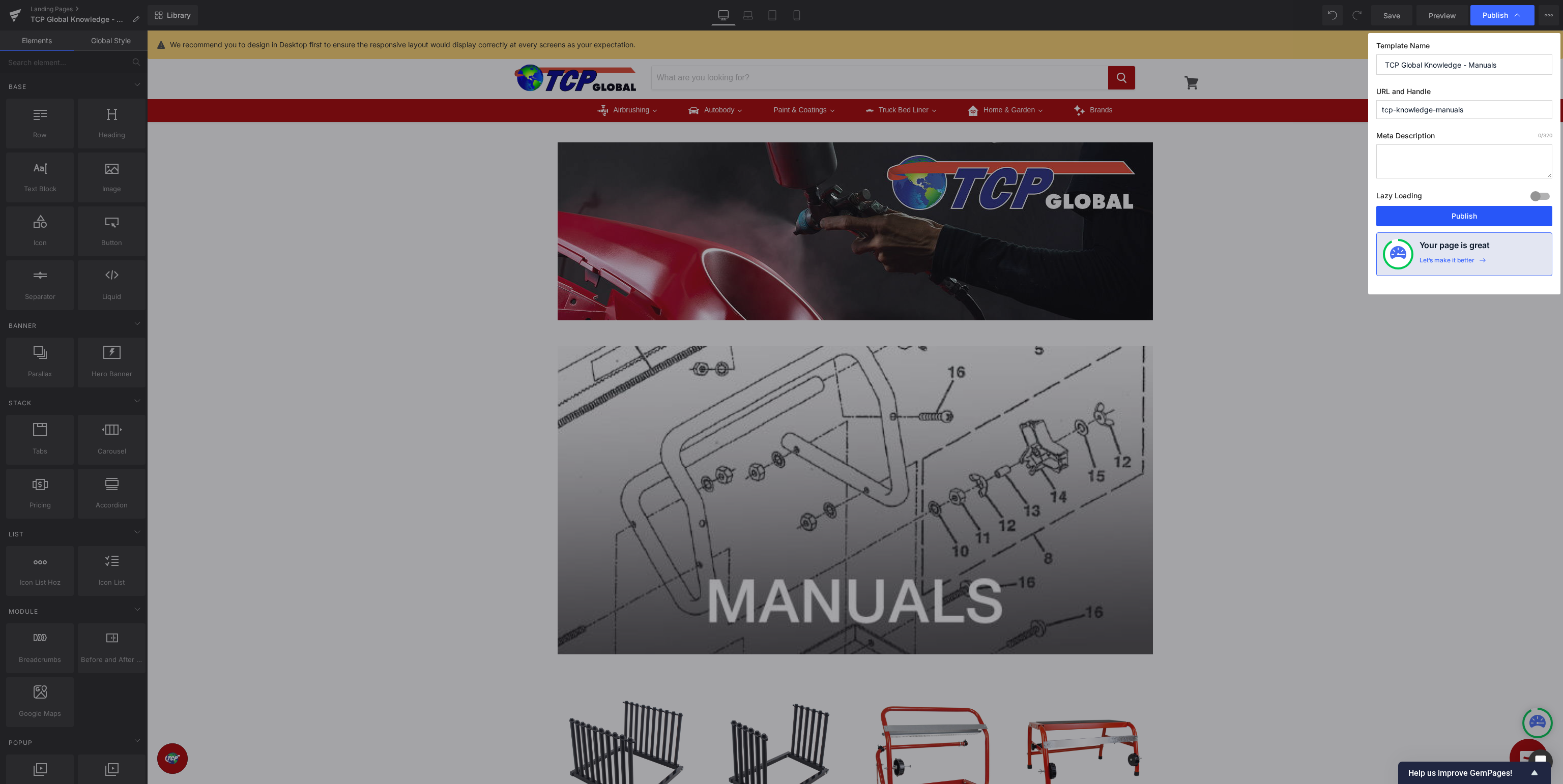
click at [1466, 216] on button "Publish" at bounding box center [1464, 216] width 176 height 21
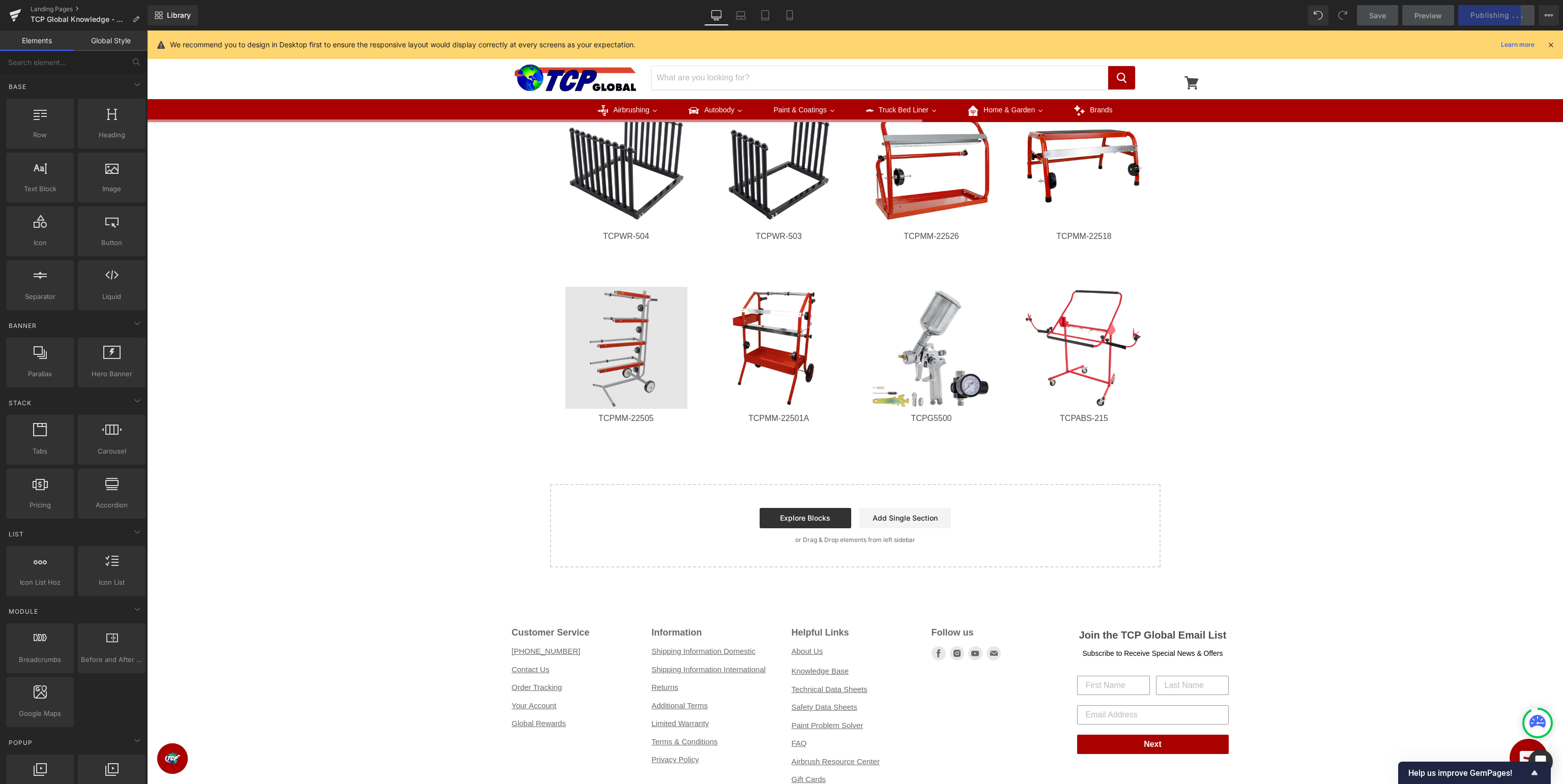
scroll to position [322, 0]
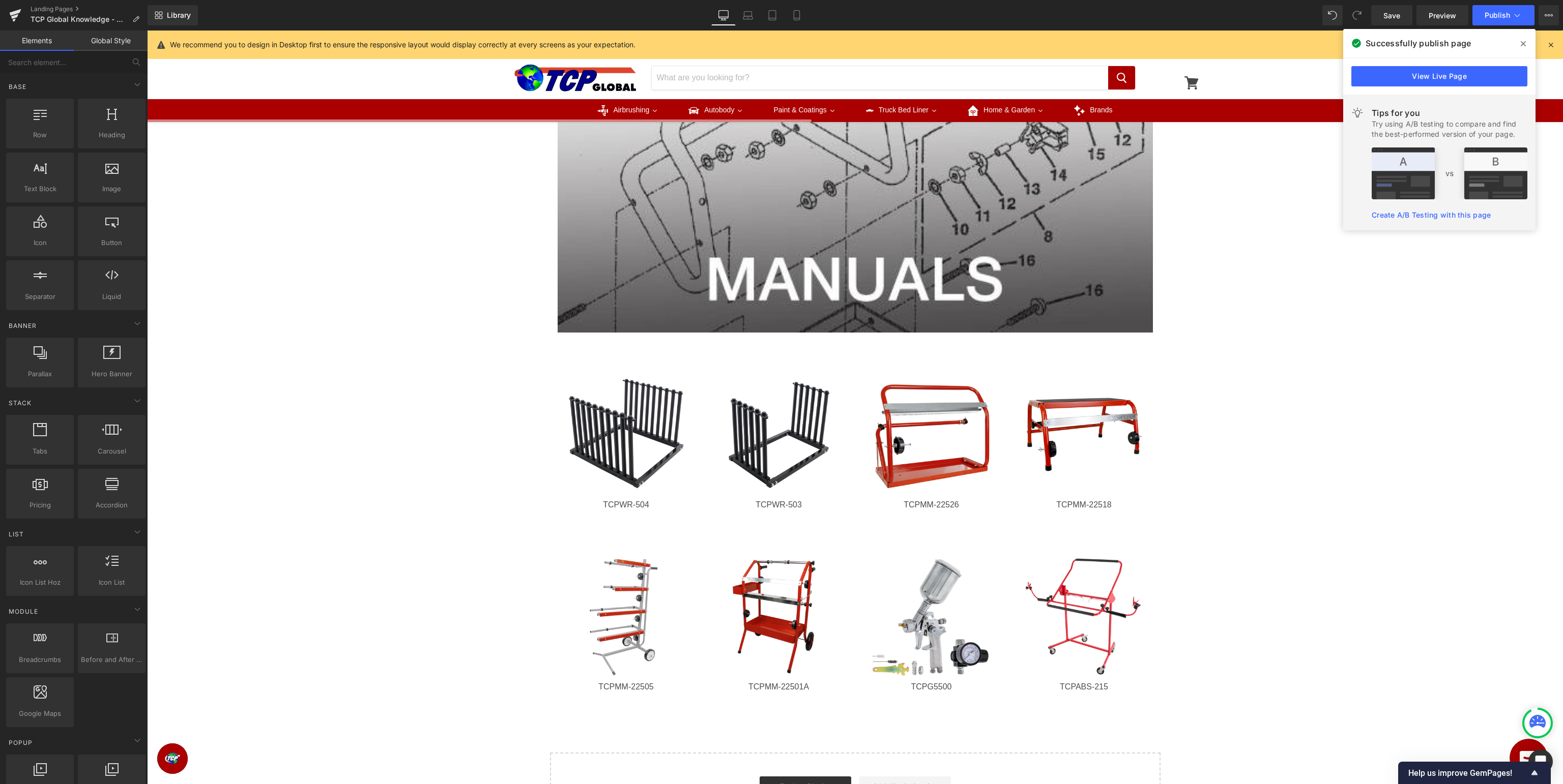
click at [1417, 215] on link "Create A/B Testing with this page" at bounding box center [1430, 215] width 119 height 9
